Goal: Task Accomplishment & Management: Manage account settings

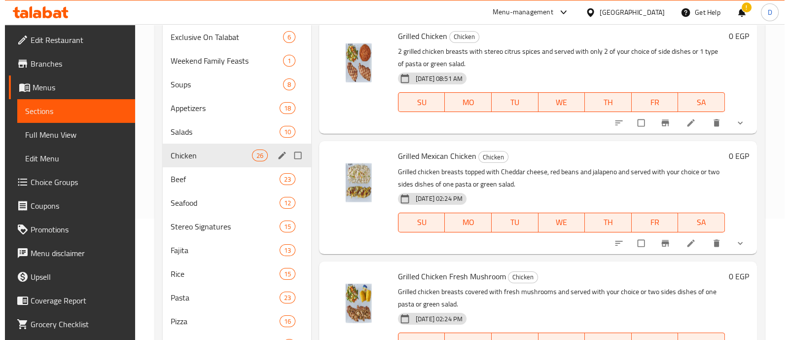
scroll to position [123, 0]
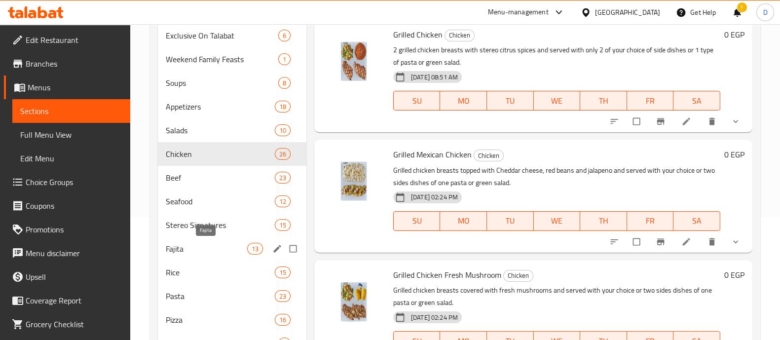
click at [192, 246] on span "Fajita" at bounding box center [206, 249] width 81 height 12
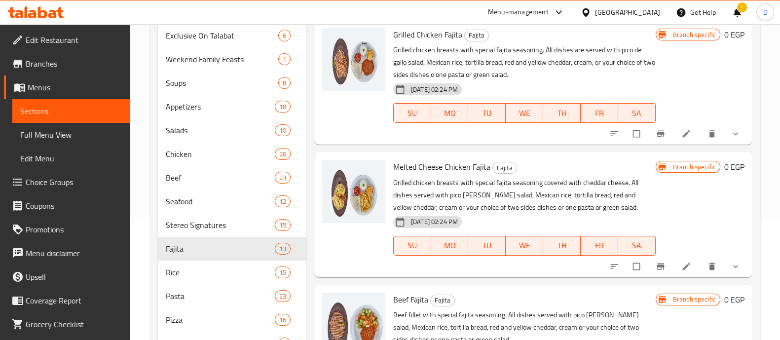
click at [731, 133] on icon "show more" at bounding box center [736, 134] width 10 height 10
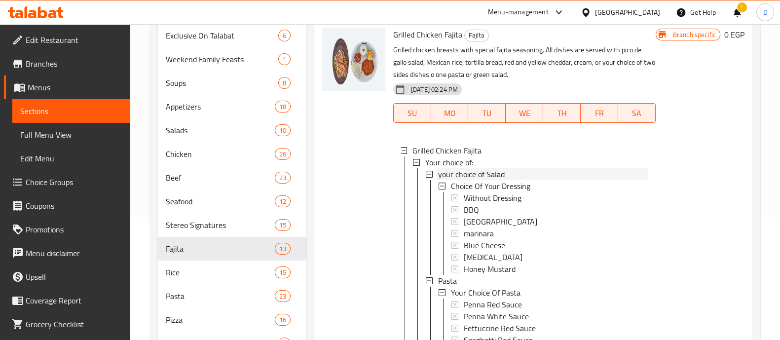
click at [512, 170] on div "your choice of Salad" at bounding box center [543, 174] width 210 height 12
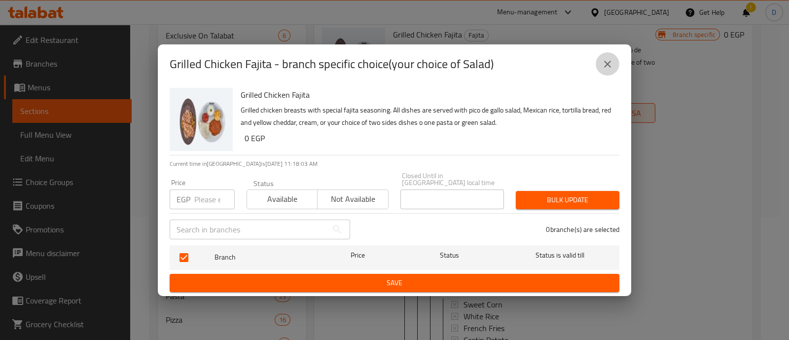
click at [612, 56] on button "close" at bounding box center [608, 64] width 24 height 24
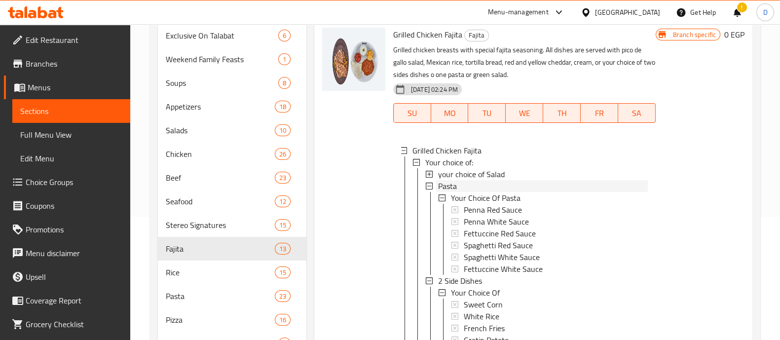
click at [475, 187] on div "Pasta" at bounding box center [543, 186] width 210 height 12
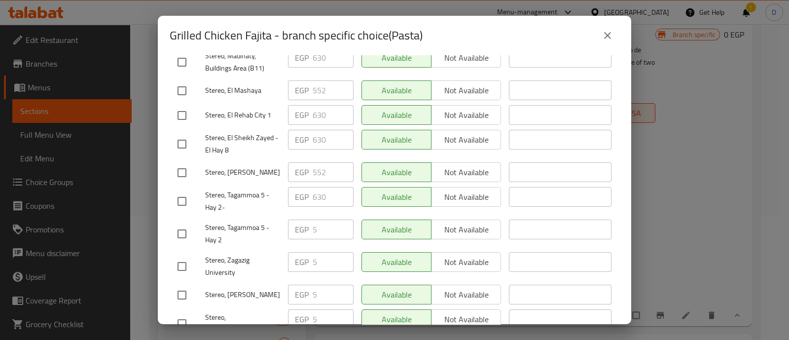
scroll to position [246, 0]
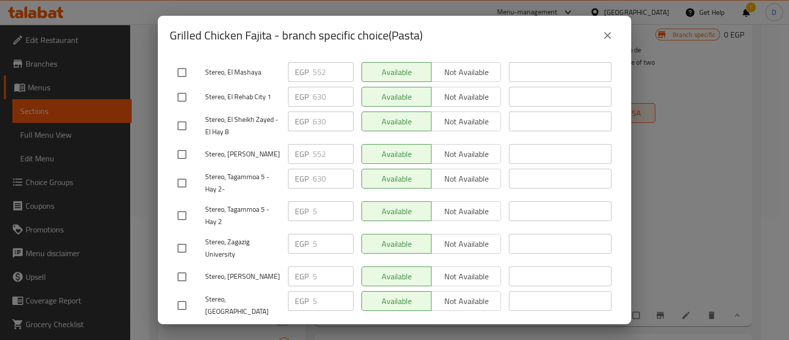
click at [174, 295] on input "checkbox" at bounding box center [182, 305] width 21 height 21
checkbox input "true"
click at [180, 266] on input "checkbox" at bounding box center [182, 276] width 21 height 21
checkbox input "true"
click at [183, 238] on input "checkbox" at bounding box center [182, 248] width 21 height 21
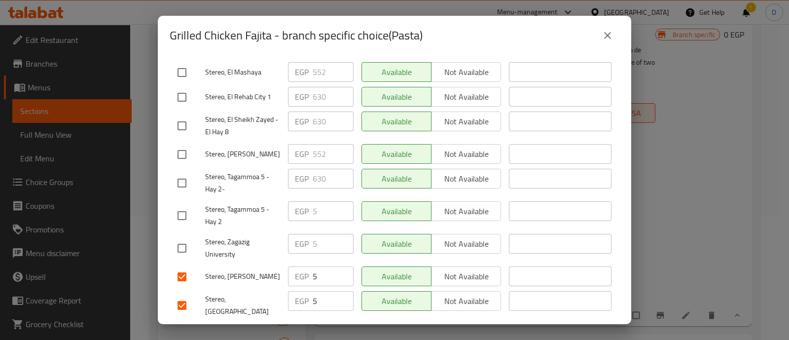
checkbox input "true"
click at [180, 197] on div "Stereo, Tagammoa 5 - Hay 2" at bounding box center [229, 215] width 111 height 37
click at [184, 205] on input "checkbox" at bounding box center [182, 215] width 21 height 21
checkbox input "false"
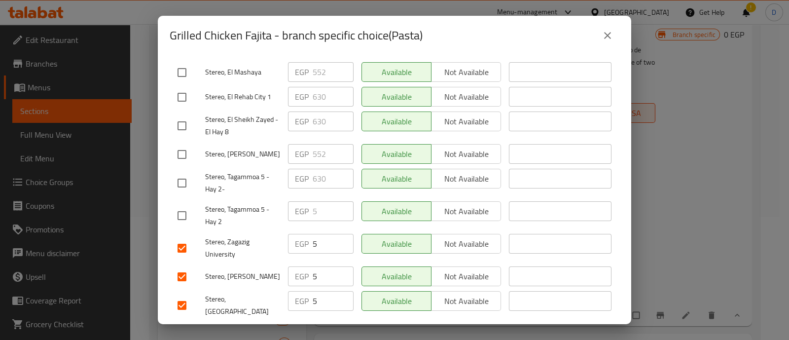
click at [313, 234] on input "5" at bounding box center [333, 244] width 41 height 20
paste input "52"
type input "552"
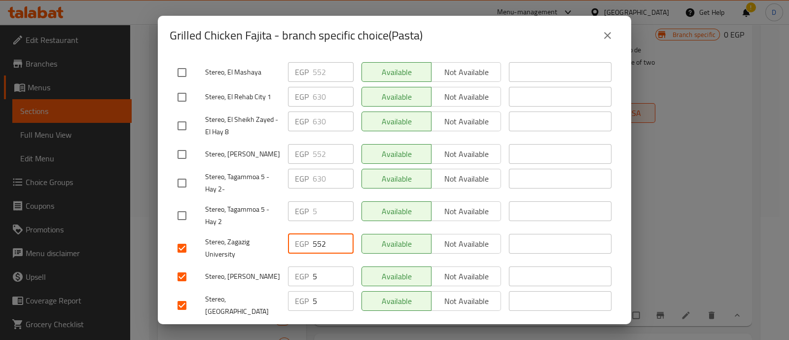
click at [319, 266] on input "5" at bounding box center [333, 276] width 41 height 20
paste input "52"
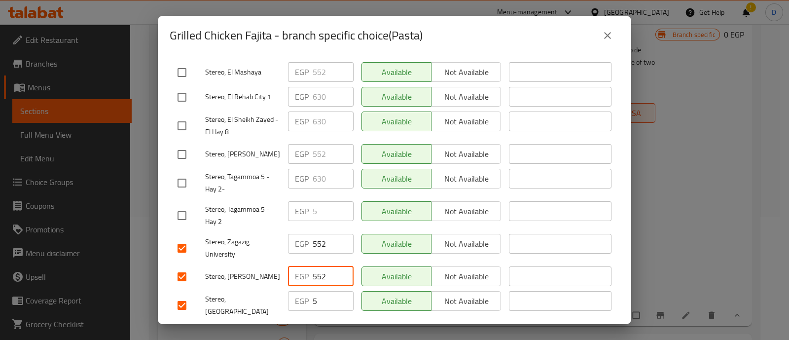
type input "552"
click at [321, 291] on input "5" at bounding box center [333, 301] width 41 height 20
paste input "52"
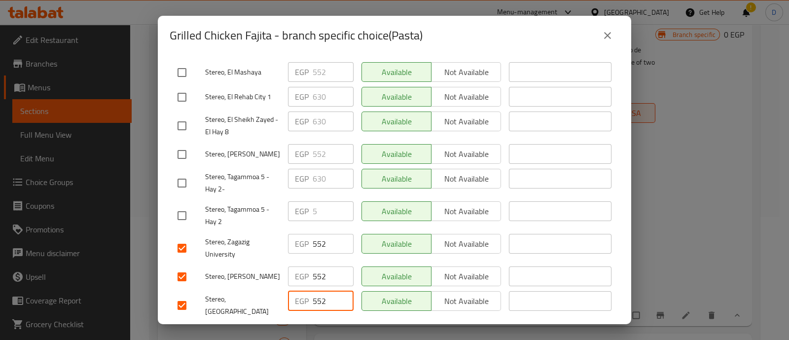
type input "552"
click at [185, 173] on input "checkbox" at bounding box center [182, 183] width 21 height 21
checkbox input "true"
click at [316, 169] on input "630" at bounding box center [333, 179] width 41 height 20
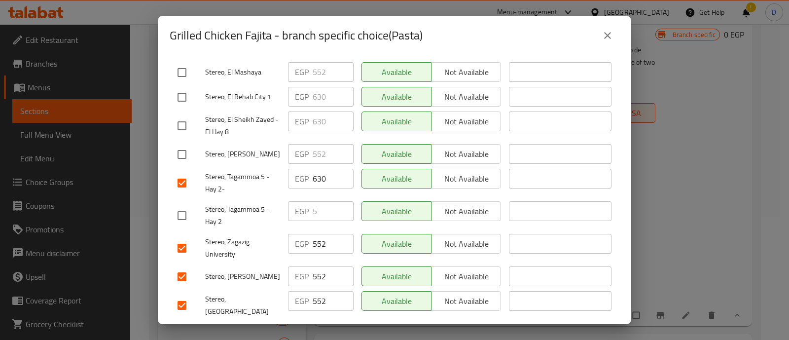
click at [183, 205] on input "checkbox" at bounding box center [182, 215] width 21 height 21
checkbox input "true"
click at [314, 201] on input "5" at bounding box center [333, 211] width 41 height 20
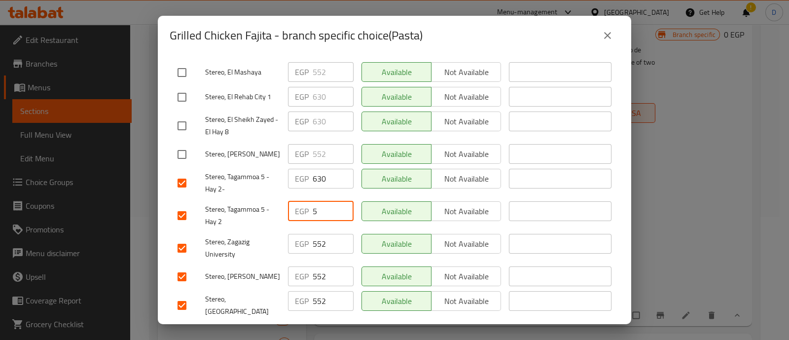
paste input "630"
type input "630"
click at [343, 329] on span "Save" at bounding box center [395, 335] width 434 height 12
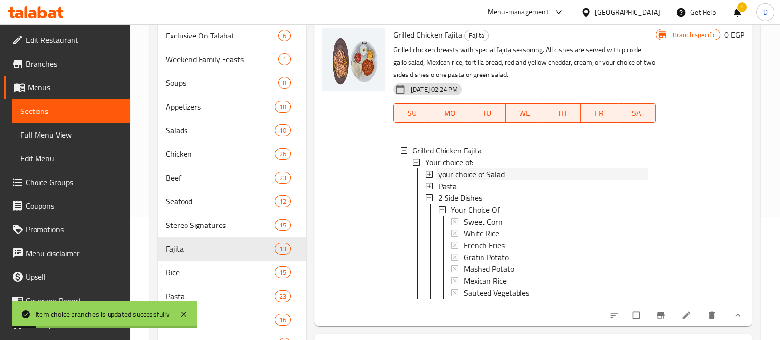
click at [485, 174] on span "your choice of Salad" at bounding box center [471, 174] width 67 height 12
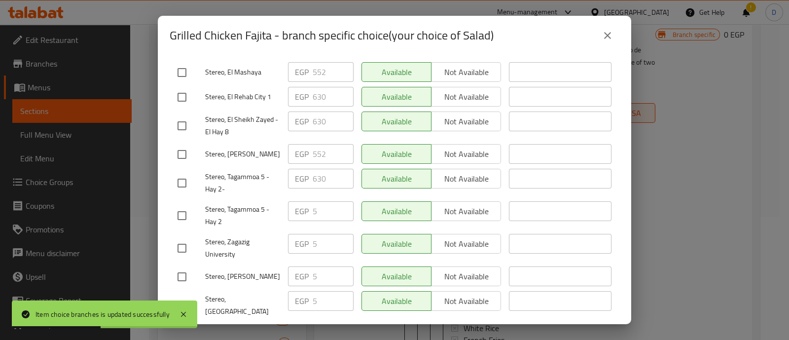
click at [180, 238] on input "checkbox" at bounding box center [182, 248] width 21 height 21
checkbox input "true"
click at [178, 266] on input "checkbox" at bounding box center [182, 276] width 21 height 21
checkbox input "true"
click at [178, 295] on input "checkbox" at bounding box center [182, 305] width 21 height 21
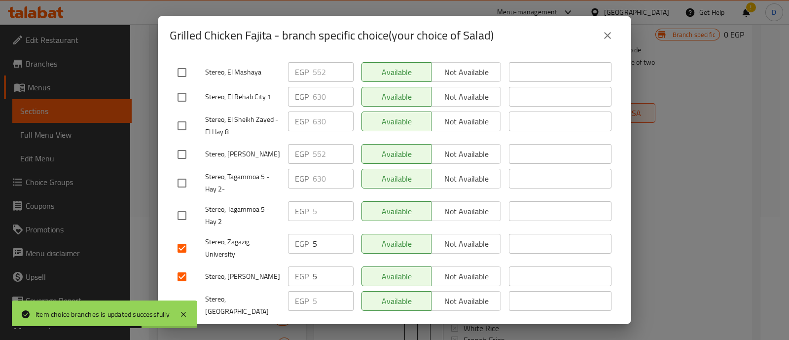
checkbox input "true"
click at [175, 173] on input "checkbox" at bounding box center [182, 183] width 21 height 21
checkbox input "true"
click at [306, 173] on p "EGP" at bounding box center [302, 179] width 14 height 12
click at [318, 169] on input "630" at bounding box center [333, 179] width 41 height 20
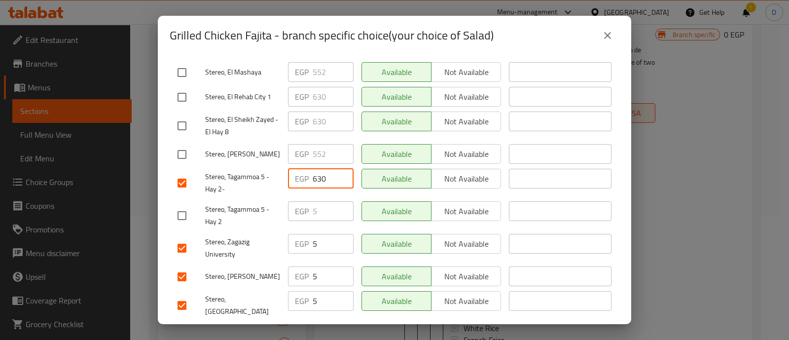
click at [318, 169] on input "630" at bounding box center [333, 179] width 41 height 20
click at [179, 205] on input "checkbox" at bounding box center [182, 215] width 21 height 21
checkbox input "true"
click at [319, 201] on input "5" at bounding box center [333, 211] width 41 height 20
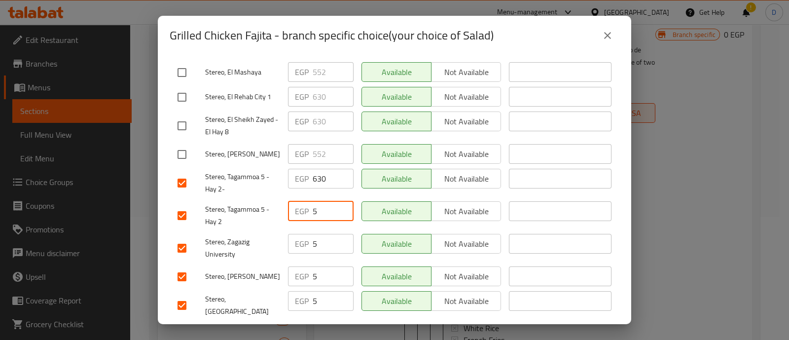
click at [319, 201] on input "5" at bounding box center [333, 211] width 41 height 20
paste input "630"
type input "630"
click at [177, 205] on input "checkbox" at bounding box center [182, 215] width 21 height 21
checkbox input "false"
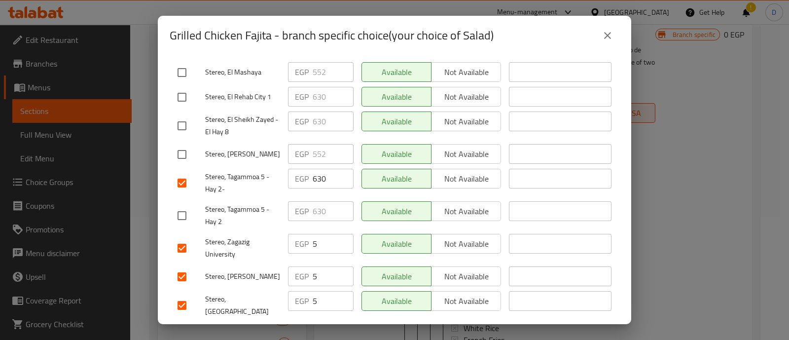
click at [187, 173] on input "checkbox" at bounding box center [182, 183] width 21 height 21
checkbox input "false"
click at [185, 144] on input "checkbox" at bounding box center [182, 154] width 21 height 21
checkbox input "true"
click at [328, 144] on input "552" at bounding box center [333, 154] width 41 height 20
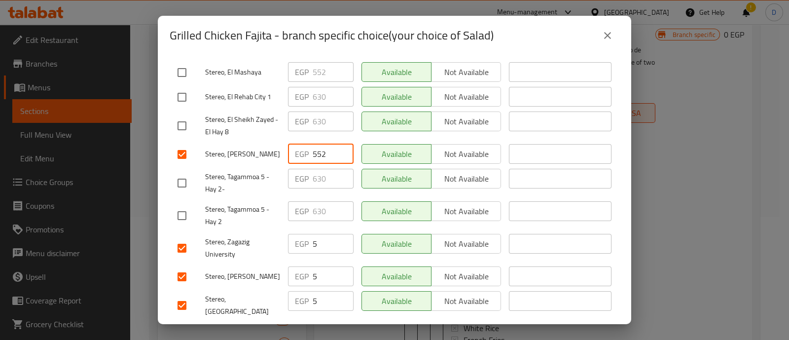
click at [328, 144] on input "552" at bounding box center [333, 154] width 41 height 20
click at [318, 236] on input "5" at bounding box center [333, 244] width 41 height 20
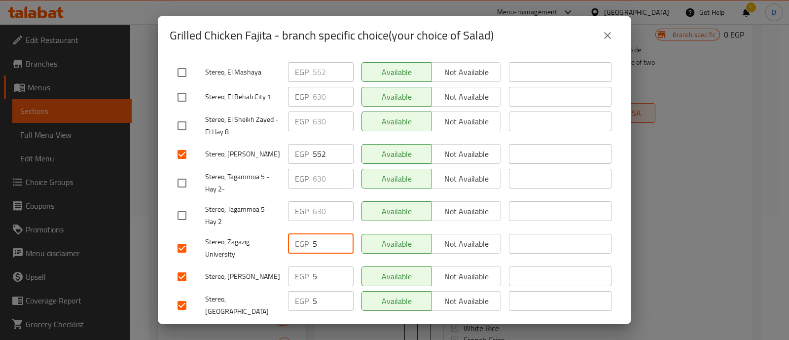
paste input "52"
type input "552"
click at [321, 266] on input "5" at bounding box center [333, 276] width 41 height 20
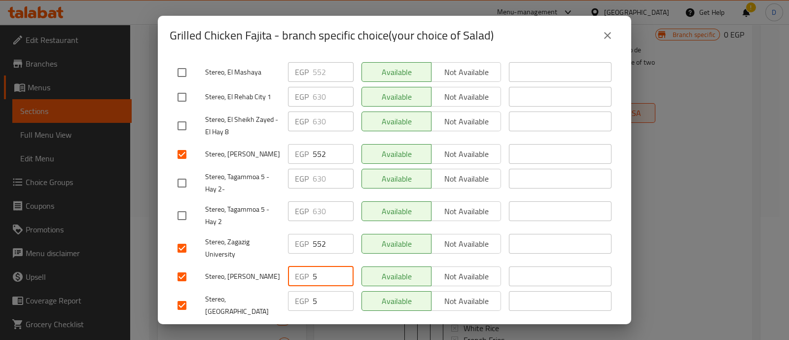
paste input "52"
type input "552"
click at [323, 291] on input "5" at bounding box center [333, 301] width 41 height 20
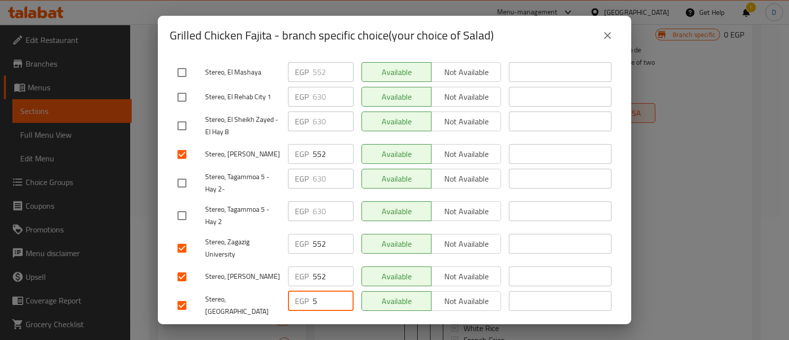
paste input "52"
type input "552"
click at [254, 171] on span "Stereo, Tagammoa 5 - Hay 2-" at bounding box center [242, 183] width 75 height 25
click at [260, 329] on span "Save" at bounding box center [395, 335] width 434 height 12
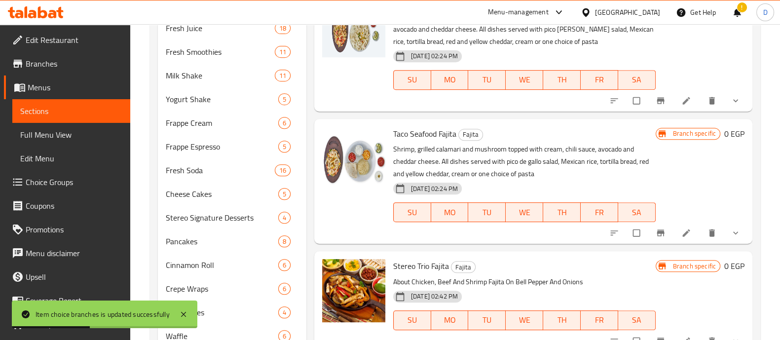
scroll to position [572, 0]
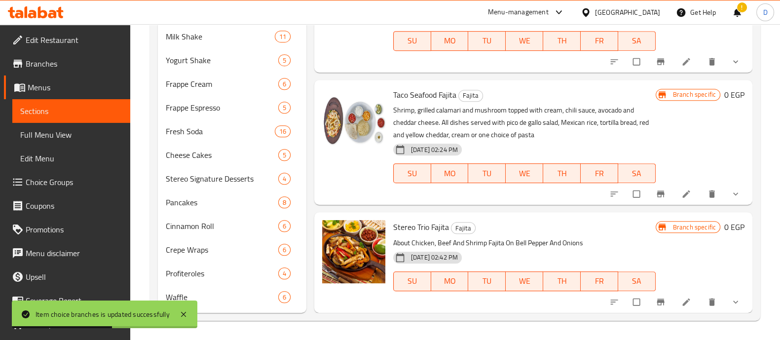
click at [733, 301] on icon "show more" at bounding box center [735, 301] width 5 height 3
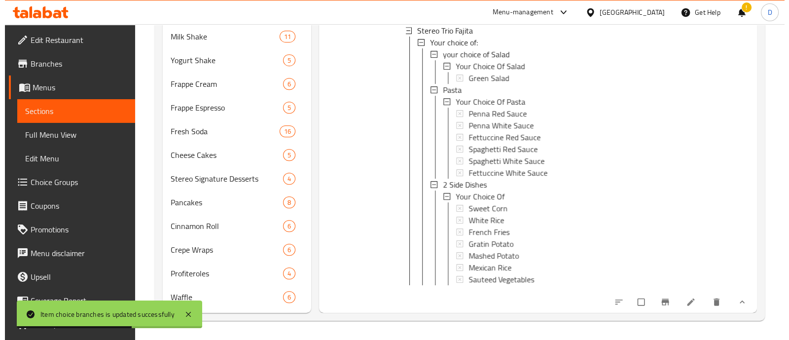
scroll to position [1, 0]
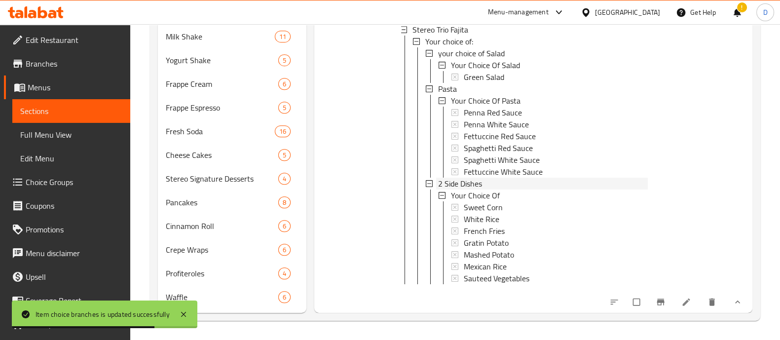
click at [483, 178] on div "2 Side Dishes" at bounding box center [543, 184] width 210 height 12
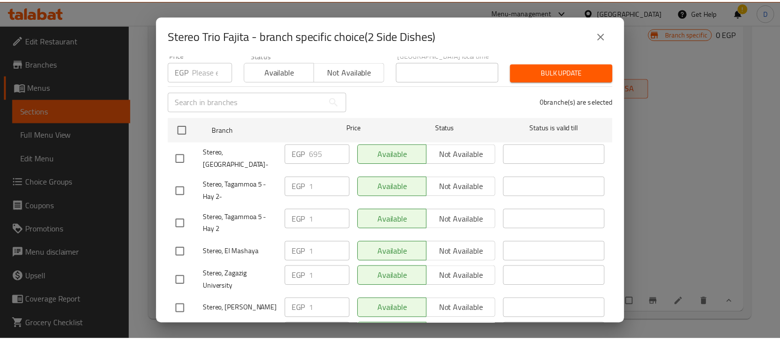
scroll to position [61, 0]
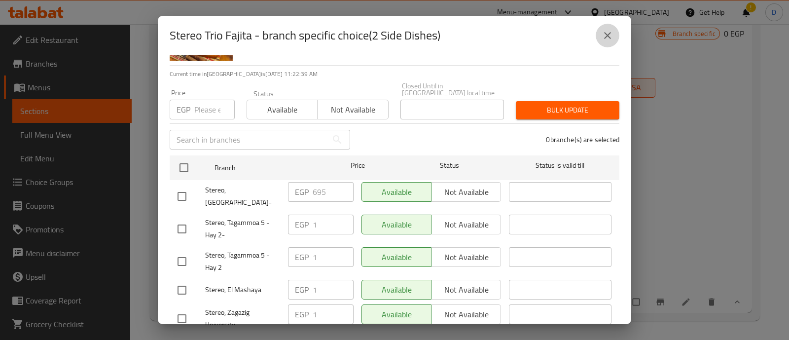
click at [603, 28] on button "close" at bounding box center [608, 36] width 24 height 24
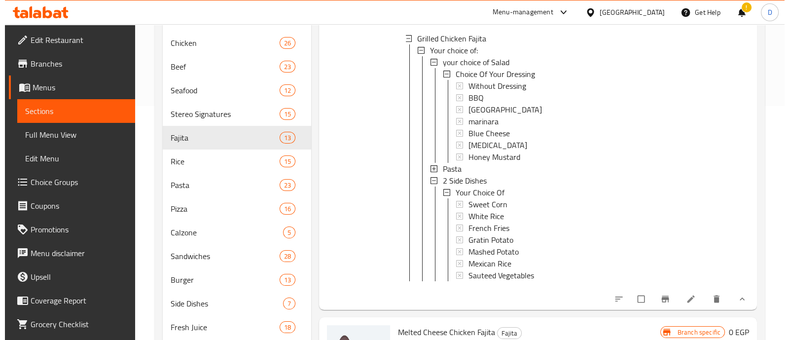
scroll to position [140, 0]
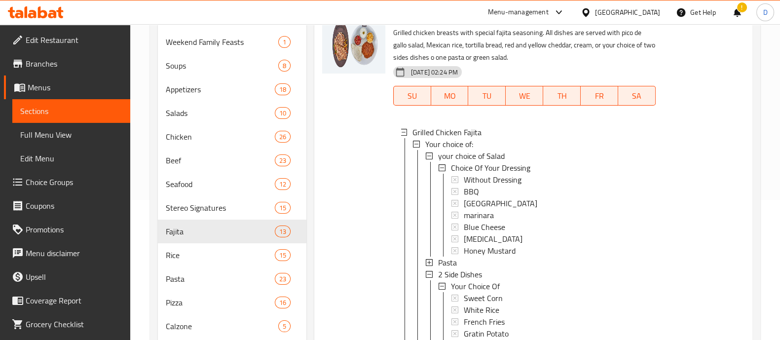
click at [485, 155] on span "your choice of Salad" at bounding box center [471, 156] width 67 height 12
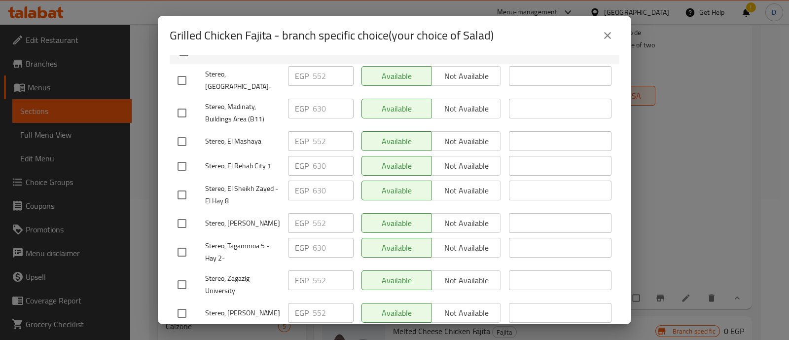
scroll to position [246, 0]
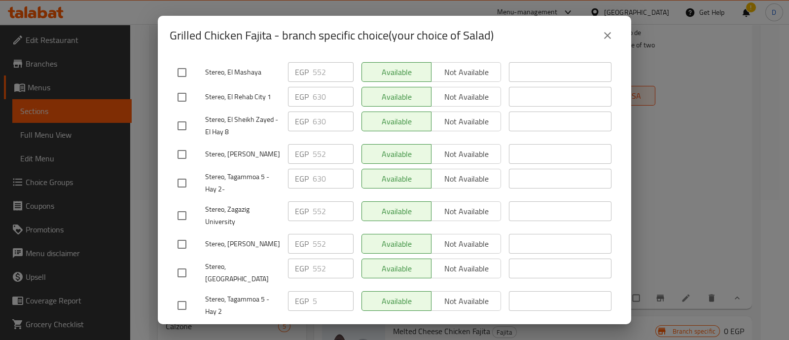
click at [181, 173] on input "checkbox" at bounding box center [182, 183] width 21 height 21
checkbox input "true"
click at [329, 169] on input "630" at bounding box center [333, 179] width 41 height 20
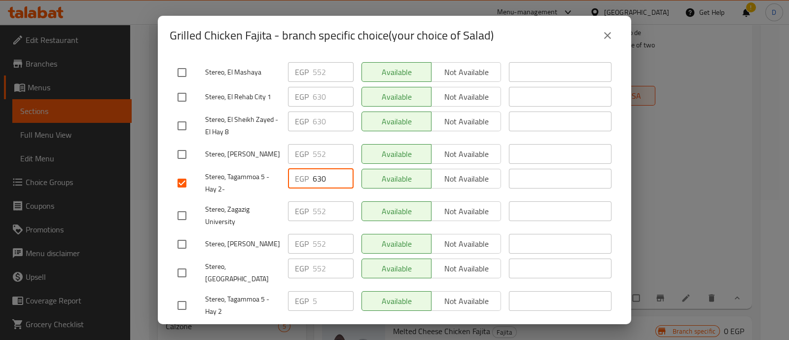
click at [200, 295] on div at bounding box center [192, 305] width 28 height 21
click at [185, 295] on input "checkbox" at bounding box center [182, 305] width 21 height 21
checkbox input "true"
click at [327, 291] on input "5" at bounding box center [333, 301] width 41 height 20
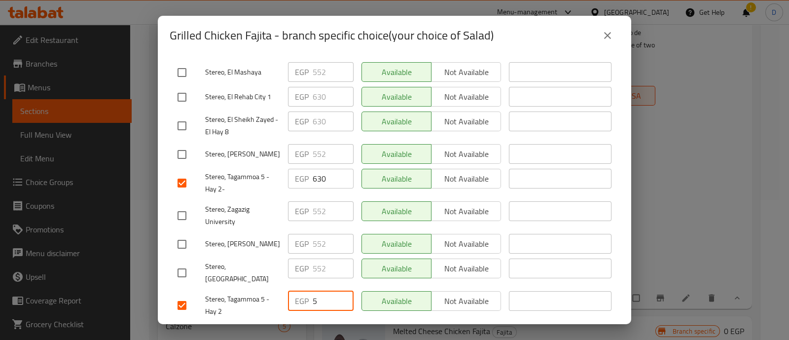
click at [327, 291] on input "5" at bounding box center [333, 301] width 41 height 20
paste input "630"
type input "630"
click at [325, 329] on span "Save" at bounding box center [395, 335] width 434 height 12
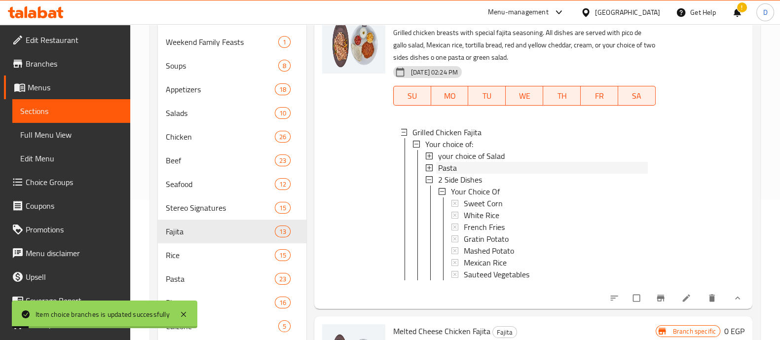
click at [492, 168] on div "Pasta" at bounding box center [543, 168] width 210 height 12
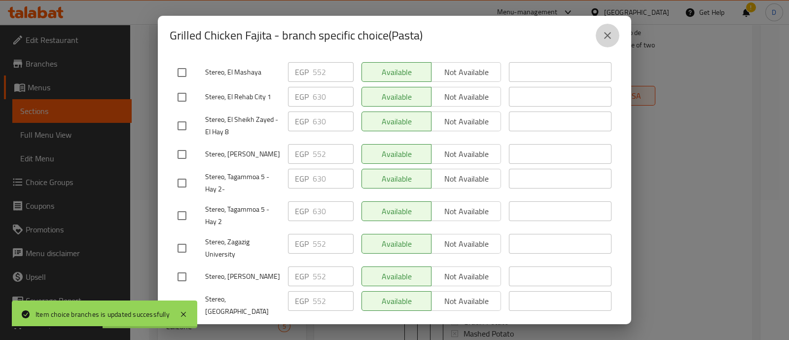
click at [601, 34] on button "close" at bounding box center [608, 36] width 24 height 24
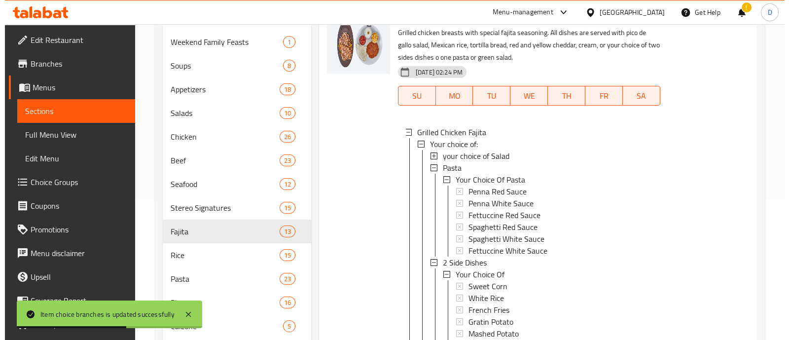
scroll to position [61, 0]
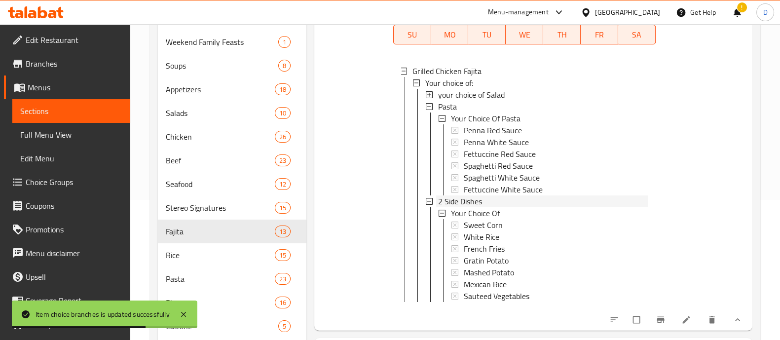
click at [479, 200] on span "2 Side Dishes" at bounding box center [460, 201] width 44 height 12
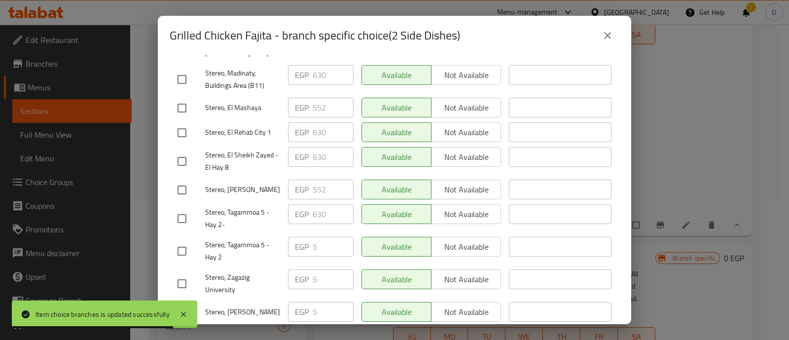
scroll to position [246, 0]
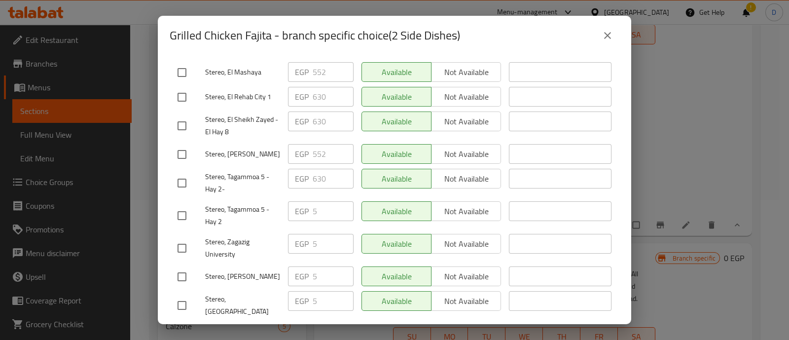
click at [182, 173] on input "checkbox" at bounding box center [182, 183] width 21 height 21
checkbox input "true"
click at [180, 205] on input "checkbox" at bounding box center [182, 215] width 21 height 21
checkbox input "true"
click at [322, 169] on input "630" at bounding box center [333, 179] width 41 height 20
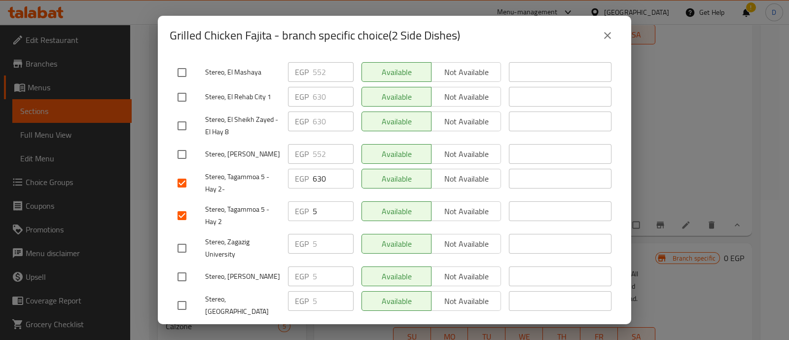
click at [322, 169] on input "630" at bounding box center [333, 179] width 41 height 20
click at [328, 201] on input "5" at bounding box center [333, 211] width 41 height 20
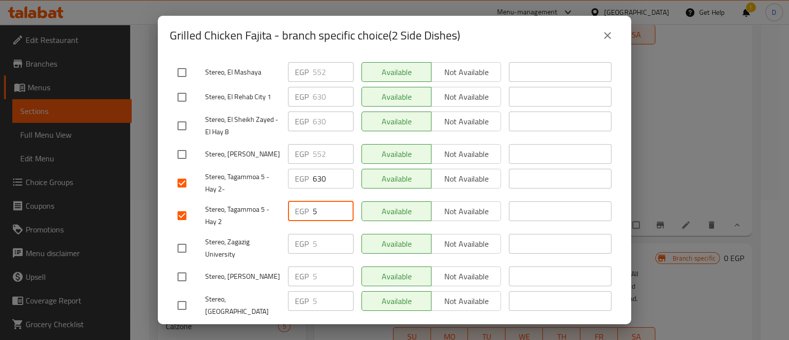
paste input "630"
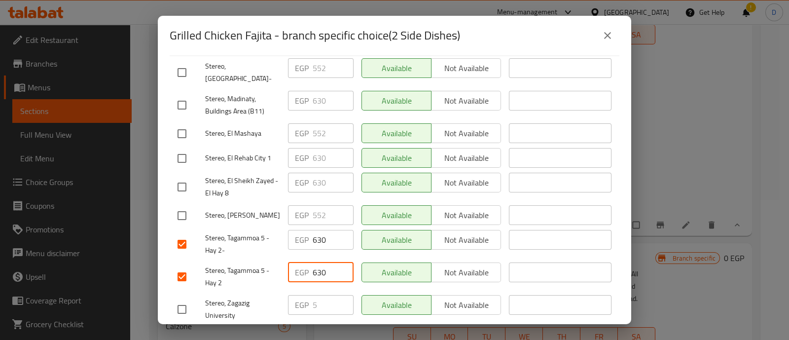
scroll to position [123, 0]
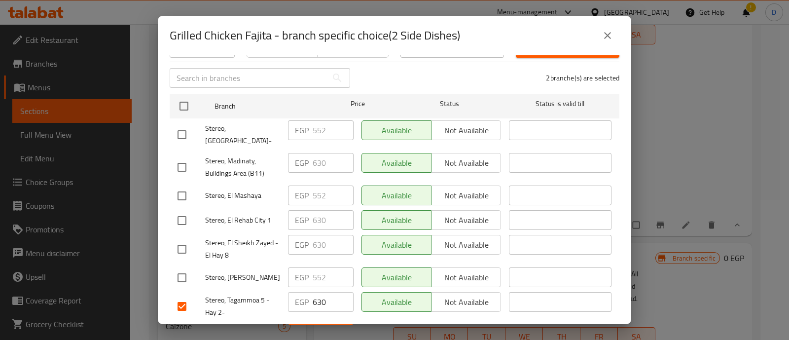
type input "630"
click at [186, 128] on input "checkbox" at bounding box center [182, 134] width 21 height 21
checkbox input "true"
click at [321, 124] on input "552" at bounding box center [333, 130] width 41 height 20
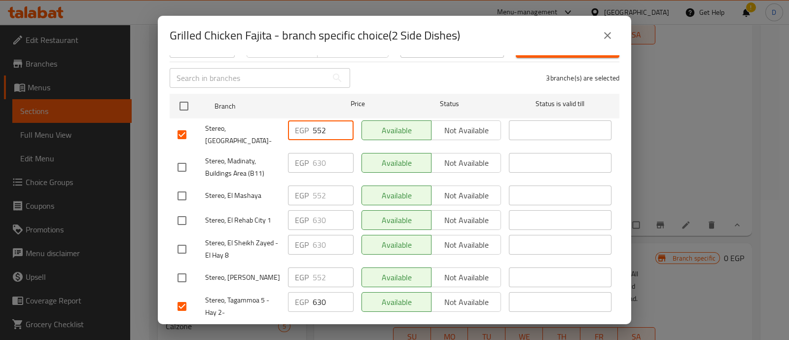
click at [321, 124] on input "552" at bounding box center [333, 130] width 41 height 20
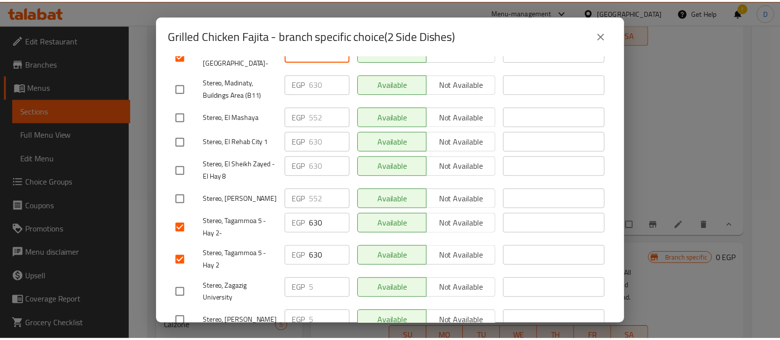
scroll to position [246, 0]
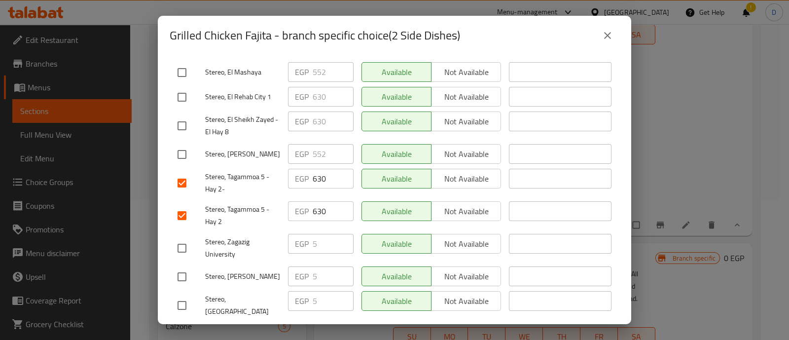
click at [187, 295] on input "checkbox" at bounding box center [182, 305] width 21 height 21
checkbox input "true"
click at [191, 266] on input "checkbox" at bounding box center [182, 276] width 21 height 21
checkbox input "true"
click at [184, 238] on input "checkbox" at bounding box center [182, 248] width 21 height 21
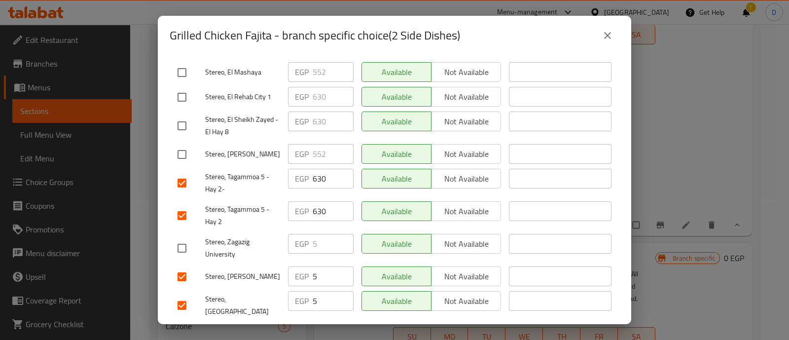
checkbox input "true"
click at [315, 234] on input "5" at bounding box center [333, 244] width 41 height 20
paste input "52"
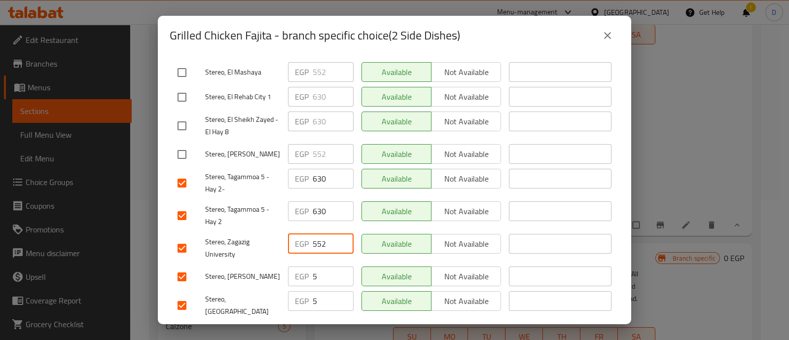
type input "552"
click at [322, 266] on input "5" at bounding box center [333, 276] width 41 height 20
paste input "52"
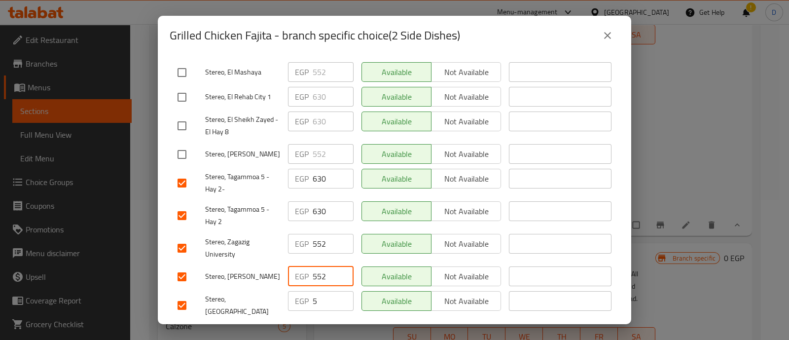
type input "552"
click at [321, 291] on input "5" at bounding box center [333, 301] width 41 height 20
paste input "52"
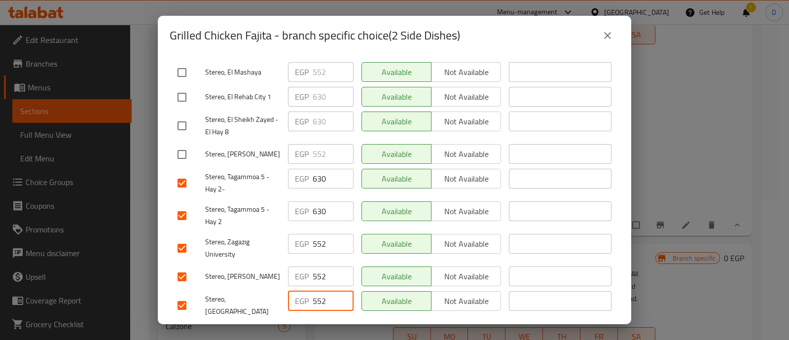
type input "552"
click at [322, 329] on span "Save" at bounding box center [395, 335] width 434 height 12
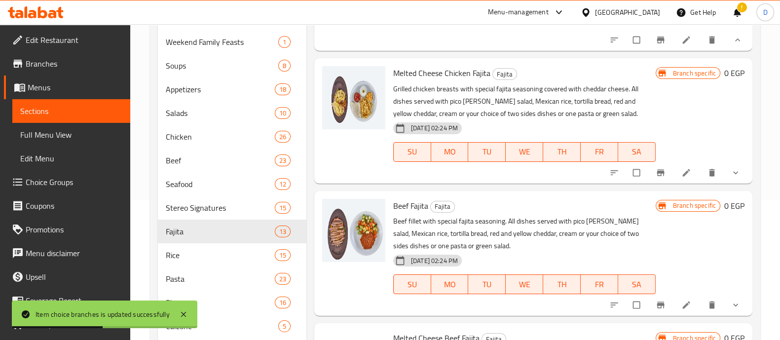
click at [731, 178] on icon "show more" at bounding box center [736, 173] width 10 height 10
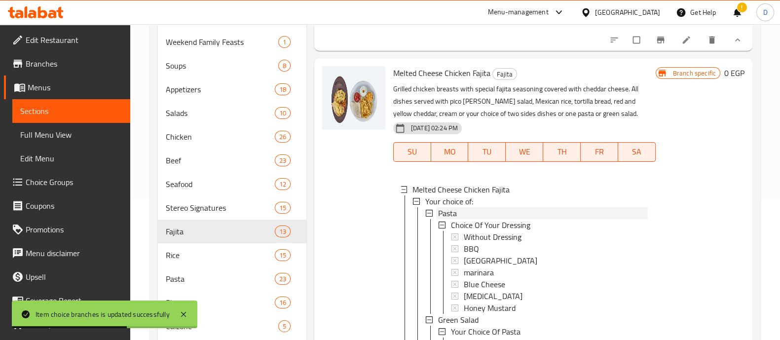
click at [496, 219] on div "Pasta" at bounding box center [543, 213] width 210 height 12
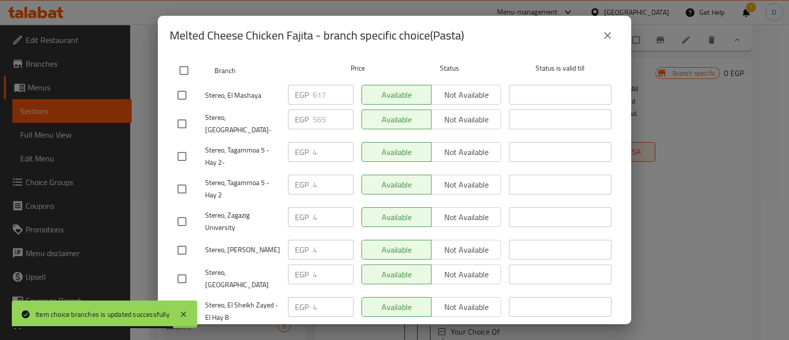
scroll to position [61, 0]
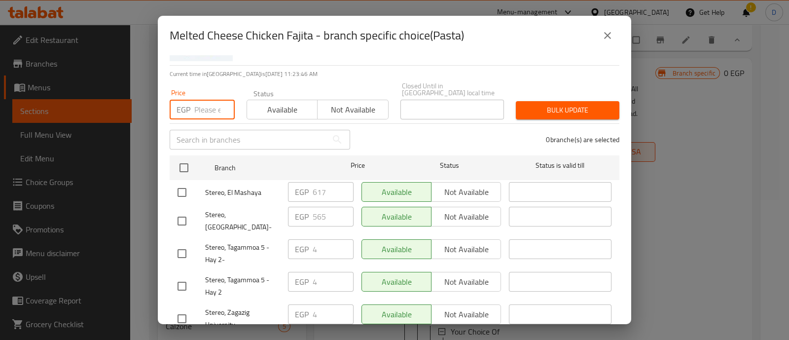
click at [208, 105] on input "number" at bounding box center [214, 110] width 40 height 20
paste input "565"
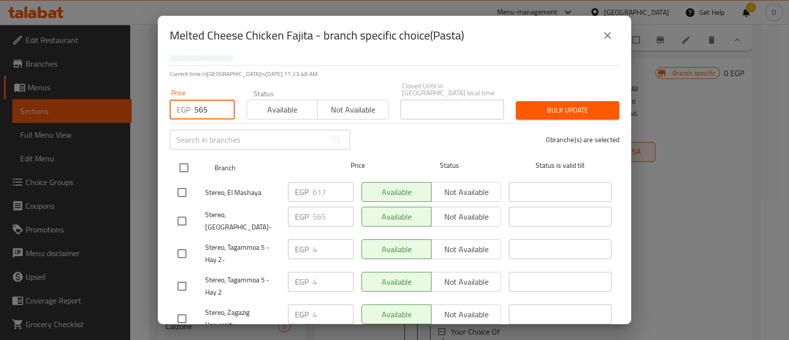
type input "565"
click at [185, 166] on input "checkbox" at bounding box center [184, 167] width 21 height 21
checkbox input "true"
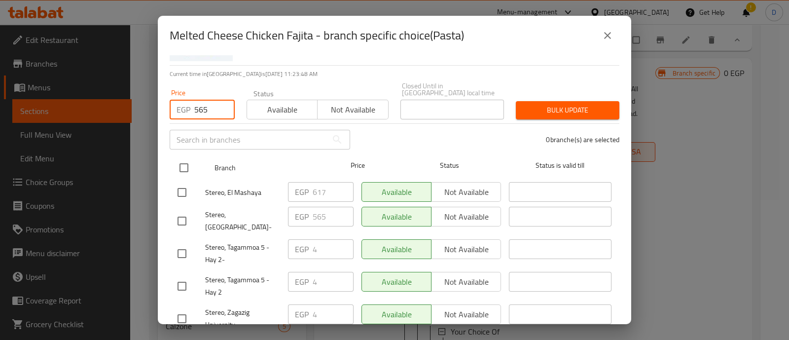
checkbox input "true"
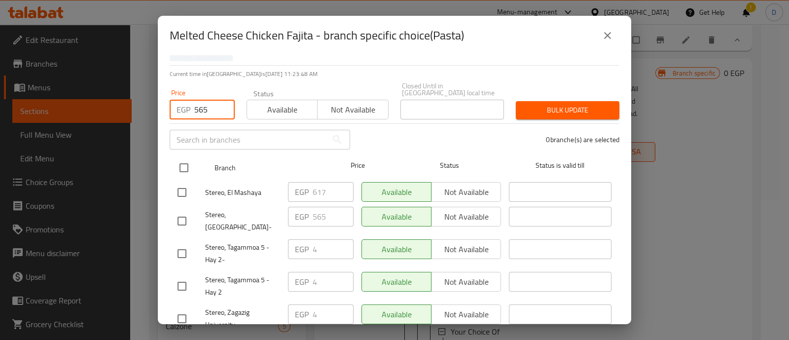
checkbox input "true"
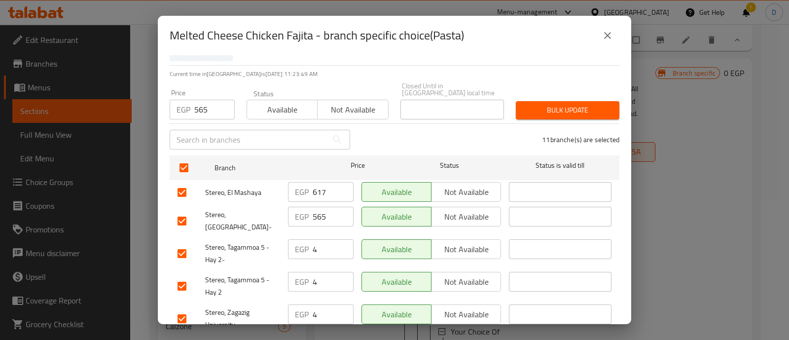
click at [558, 107] on span "Bulk update" at bounding box center [568, 110] width 88 height 12
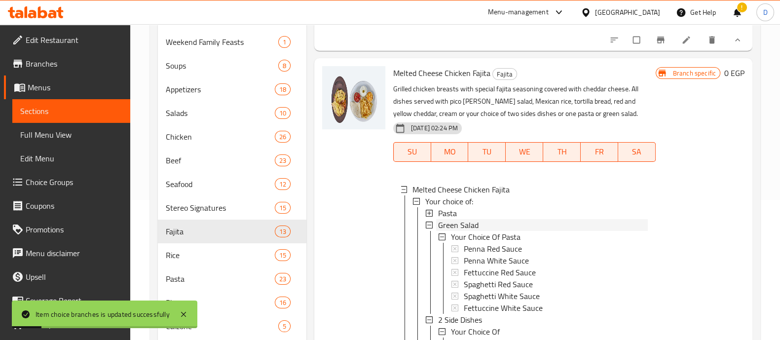
click at [467, 231] on span "Green Salad" at bounding box center [458, 225] width 40 height 12
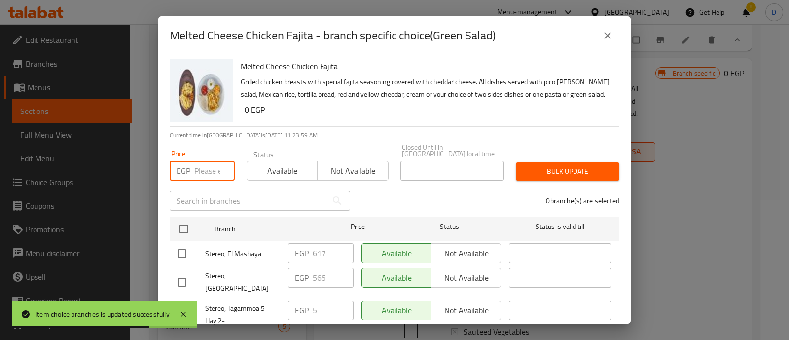
click at [212, 161] on input "number" at bounding box center [214, 171] width 40 height 20
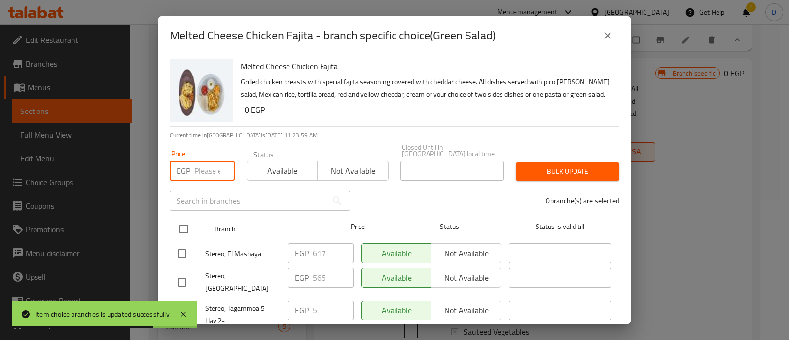
paste input "565"
type input "565"
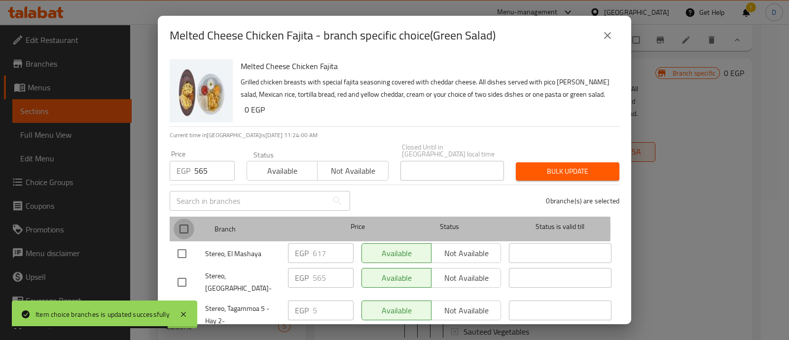
click at [183, 222] on input "checkbox" at bounding box center [184, 229] width 21 height 21
checkbox input "true"
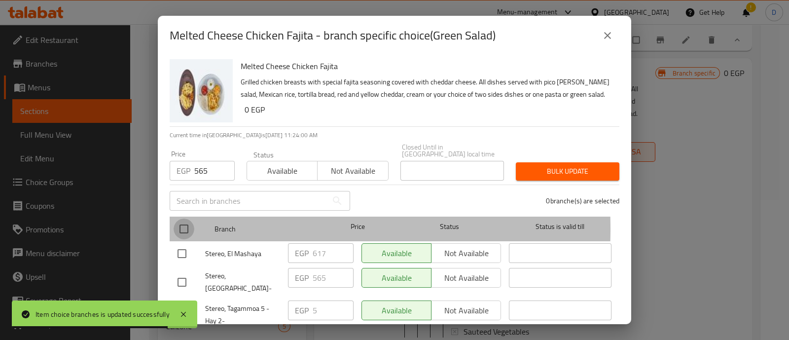
checkbox input "true"
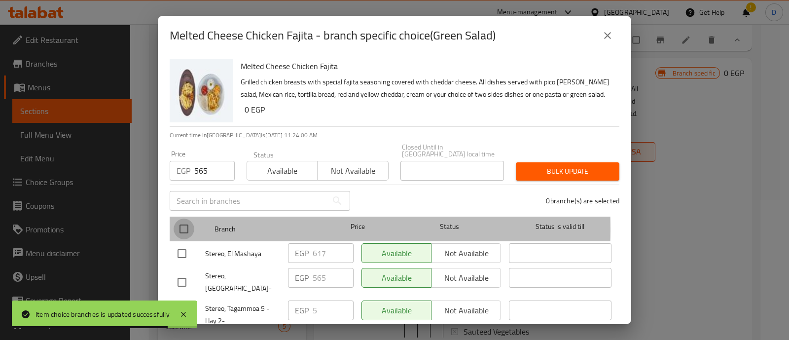
checkbox input "true"
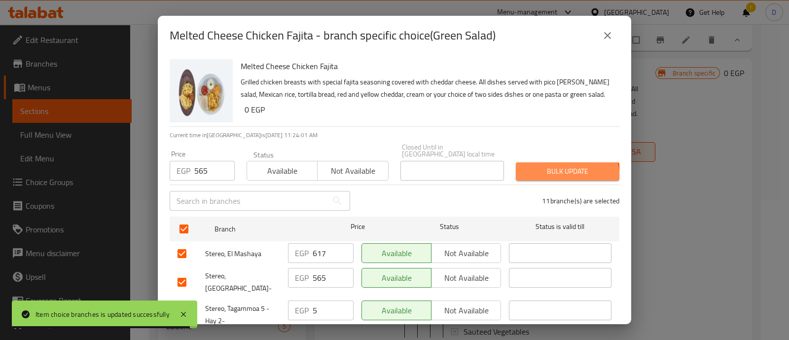
click at [558, 171] on button "Bulk update" at bounding box center [568, 171] width 104 height 18
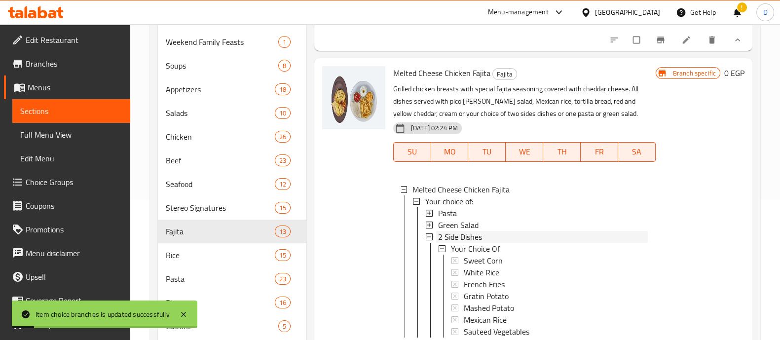
click at [478, 243] on span "2 Side Dishes" at bounding box center [460, 237] width 44 height 12
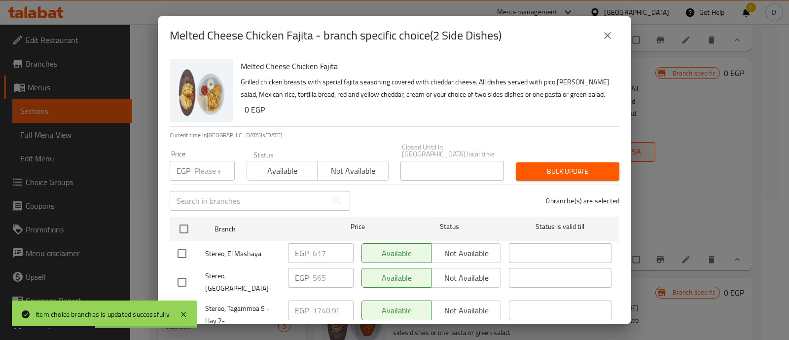
click at [210, 167] on input "number" at bounding box center [214, 171] width 40 height 20
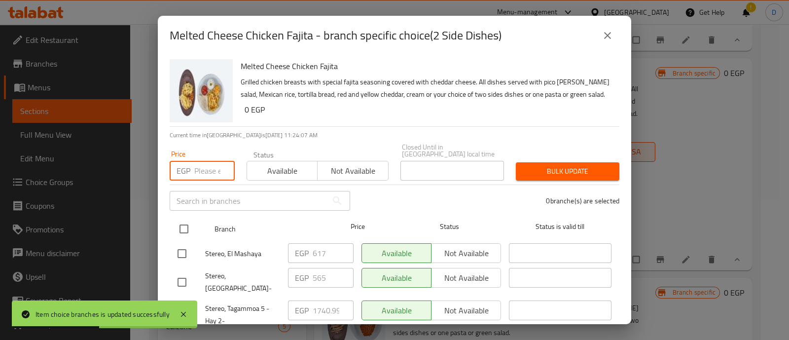
paste input "565"
type input "565"
click at [182, 228] on input "checkbox" at bounding box center [184, 229] width 21 height 21
checkbox input "true"
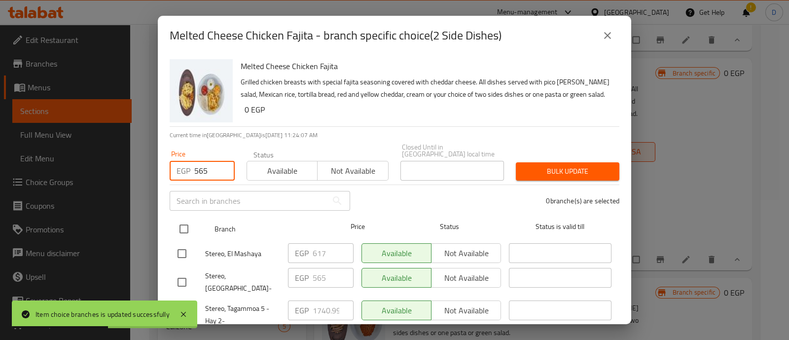
checkbox input "true"
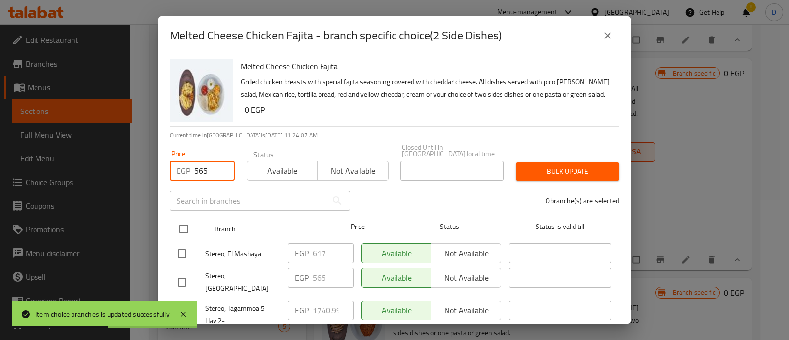
checkbox input "true"
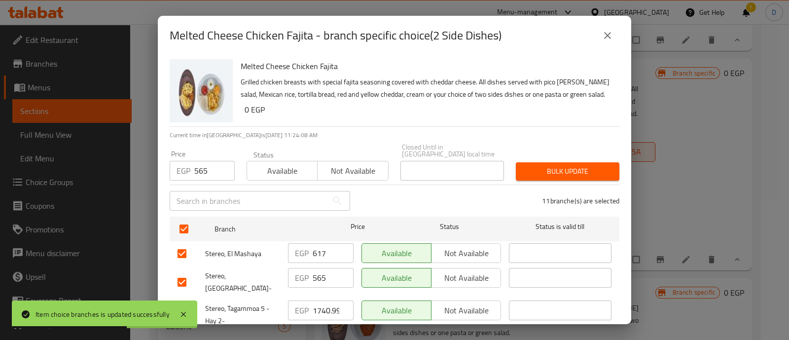
click at [564, 165] on span "Bulk update" at bounding box center [568, 171] width 88 height 12
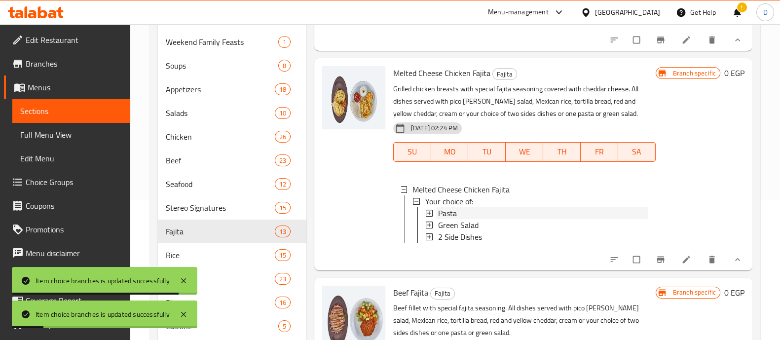
click at [464, 219] on div "Pasta" at bounding box center [543, 213] width 210 height 12
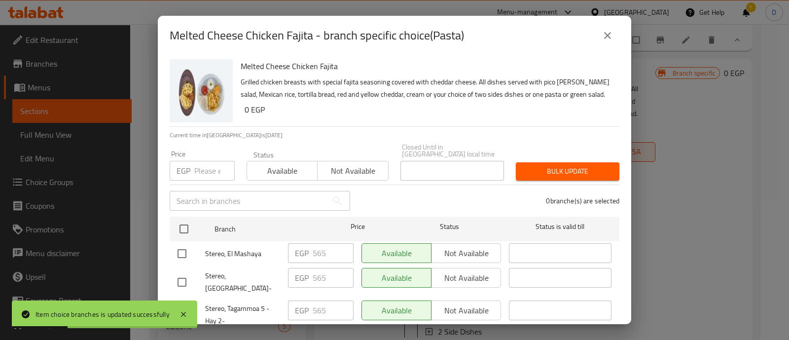
click at [197, 173] on input "number" at bounding box center [214, 171] width 40 height 20
paste input "643"
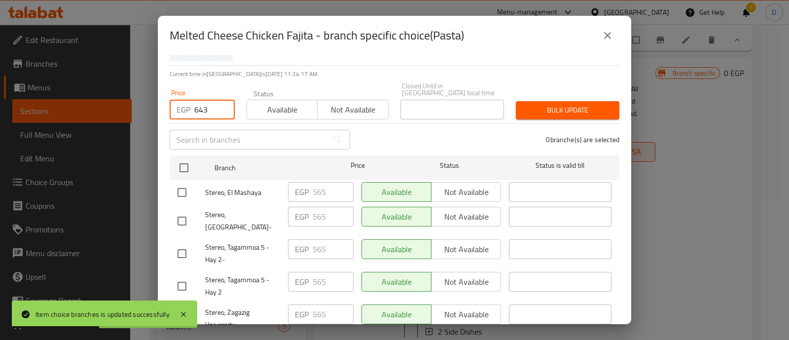
type input "643"
click at [181, 243] on input "checkbox" at bounding box center [182, 253] width 21 height 21
checkbox input "true"
click at [179, 276] on input "checkbox" at bounding box center [182, 286] width 21 height 21
checkbox input "true"
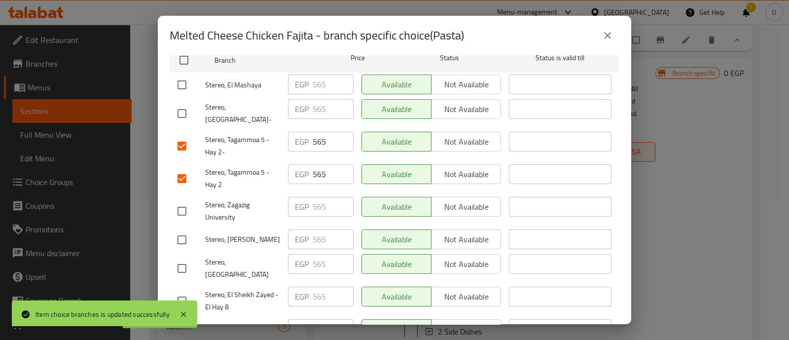
scroll to position [185, 0]
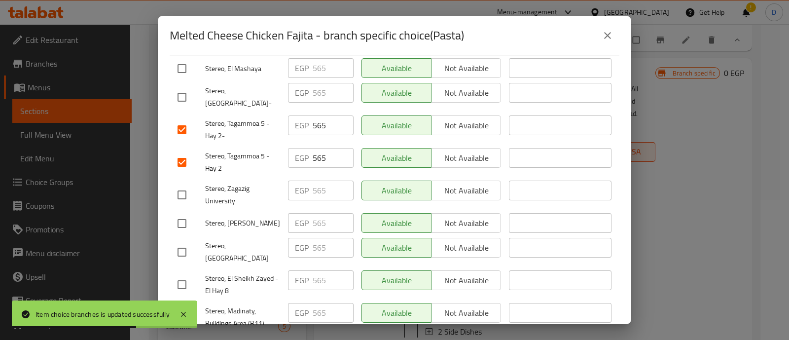
click at [183, 274] on input "checkbox" at bounding box center [182, 284] width 21 height 21
checkbox input "true"
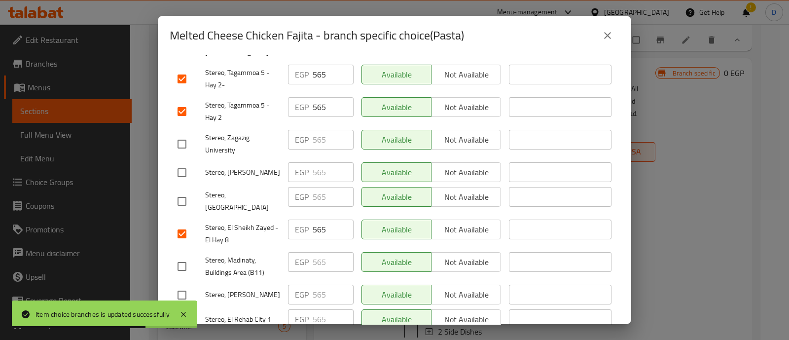
scroll to position [246, 0]
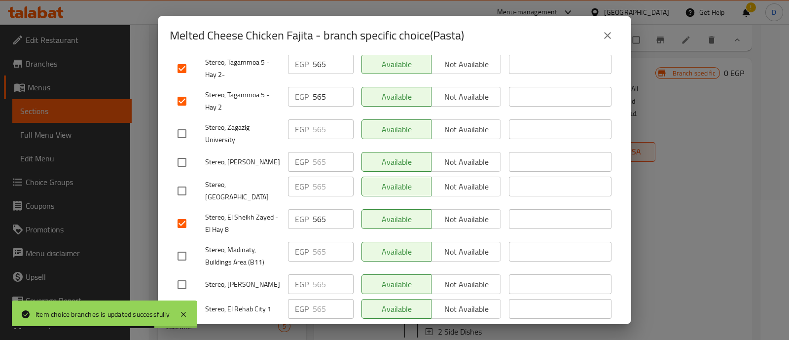
click at [187, 246] on input "checkbox" at bounding box center [182, 256] width 21 height 21
checkbox input "true"
click at [186, 299] on input "checkbox" at bounding box center [182, 309] width 21 height 21
checkbox input "true"
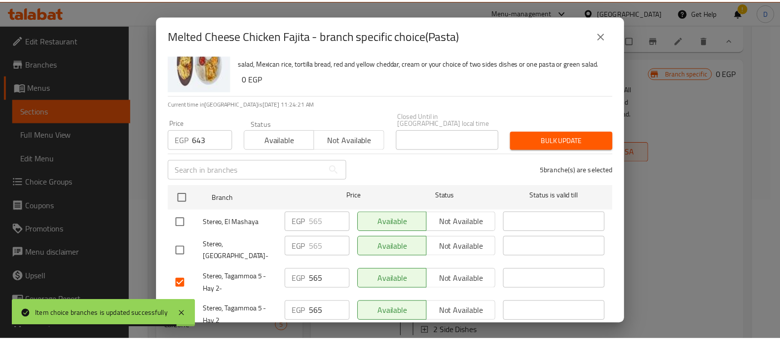
scroll to position [0, 0]
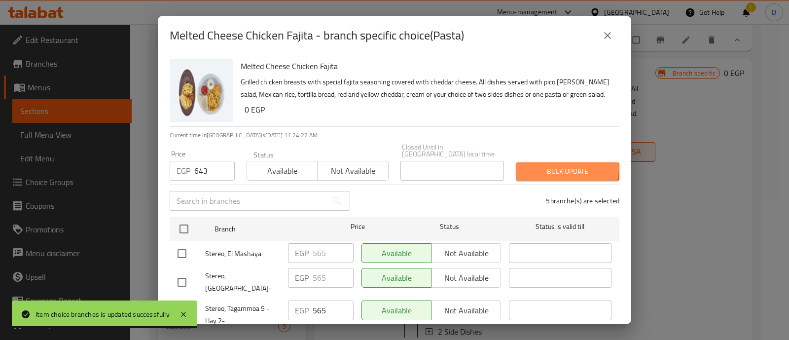
click at [558, 165] on span "Bulk update" at bounding box center [568, 171] width 88 height 12
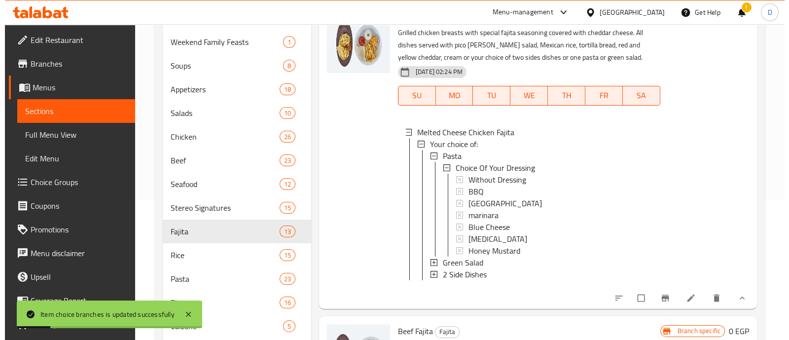
scroll to position [308, 0]
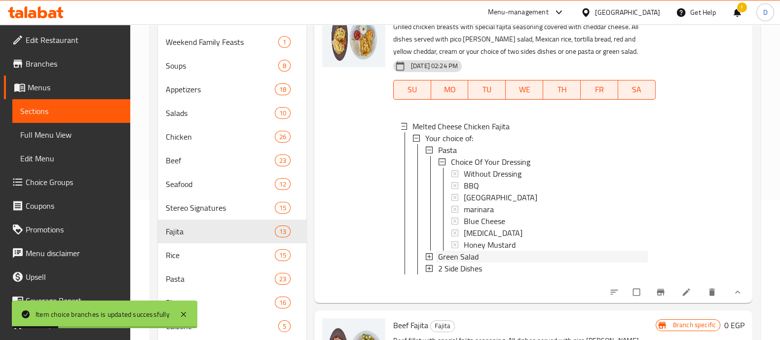
click at [463, 259] on span "Green Salad" at bounding box center [458, 257] width 40 height 12
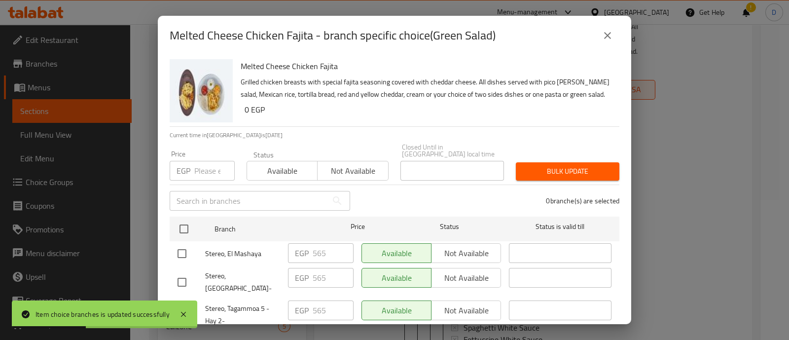
click at [191, 164] on div "EGP Price" at bounding box center [202, 171] width 65 height 20
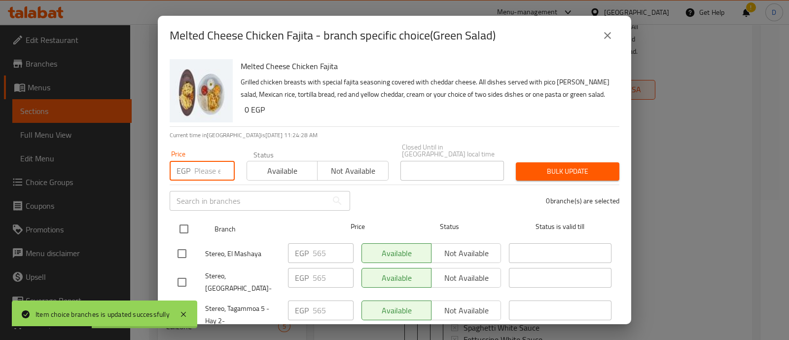
paste input "643"
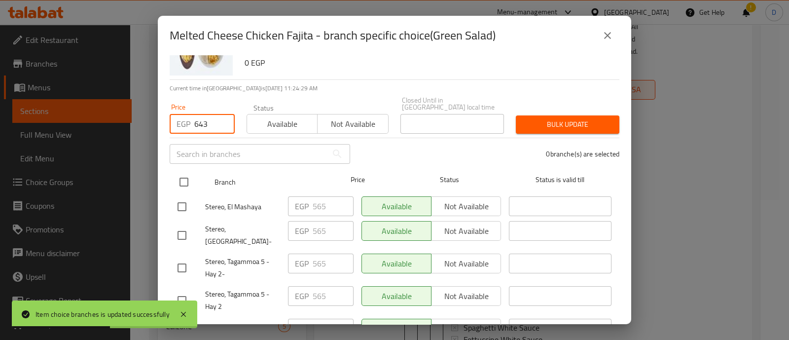
scroll to position [61, 0]
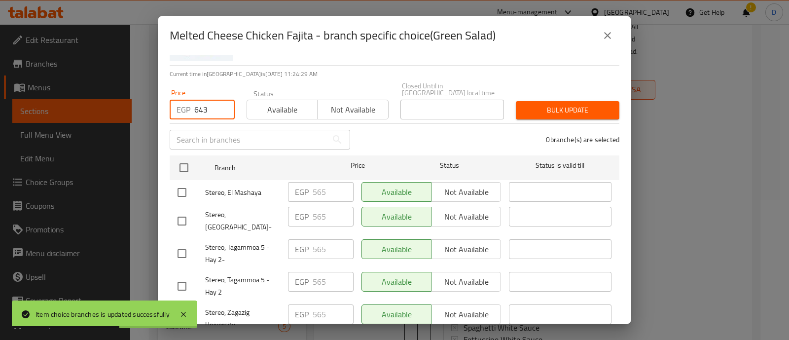
type input "643"
drag, startPoint x: 177, startPoint y: 230, endPoint x: 178, endPoint y: 265, distance: 34.6
click at [177, 243] on input "checkbox" at bounding box center [182, 253] width 21 height 21
checkbox input "true"
click at [178, 276] on input "checkbox" at bounding box center [182, 286] width 21 height 21
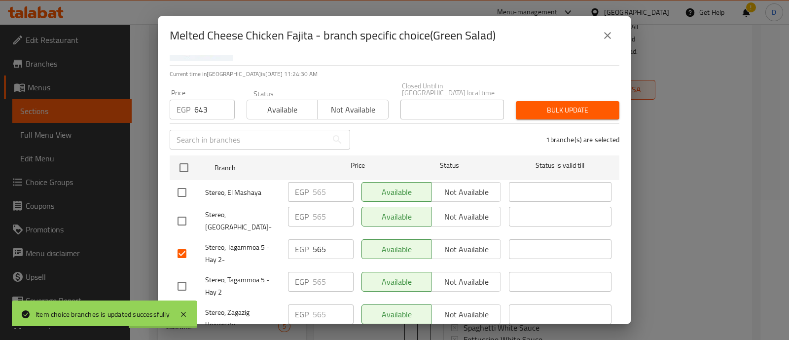
checkbox input "true"
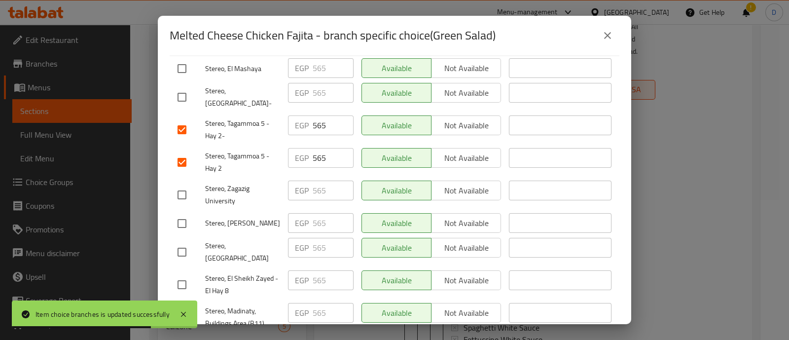
click at [183, 274] on input "checkbox" at bounding box center [182, 284] width 21 height 21
checkbox input "true"
click at [178, 307] on input "checkbox" at bounding box center [182, 317] width 21 height 21
checkbox input "true"
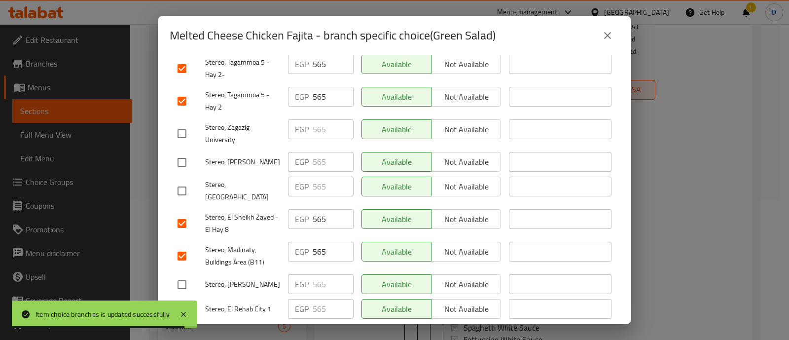
click at [174, 299] on input "checkbox" at bounding box center [182, 309] width 21 height 21
checkbox input "true"
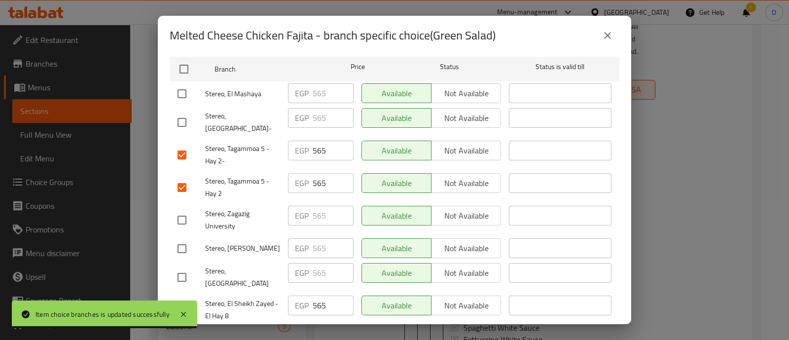
scroll to position [0, 0]
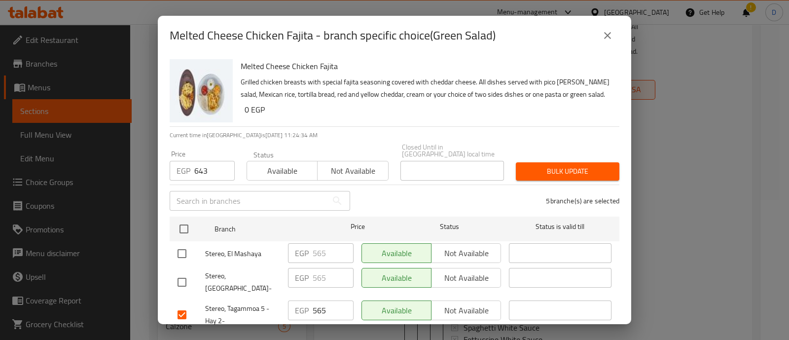
click at [565, 165] on span "Bulk update" at bounding box center [568, 171] width 88 height 12
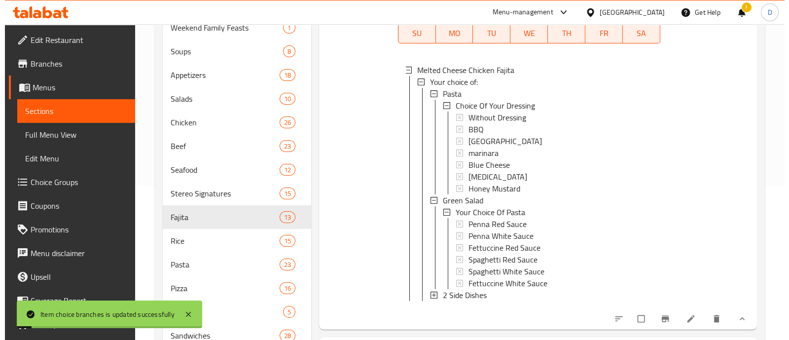
scroll to position [431, 0]
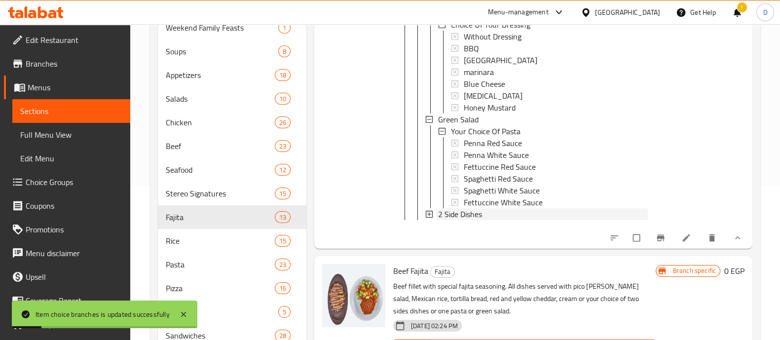
click at [469, 220] on span "2 Side Dishes" at bounding box center [460, 214] width 44 height 12
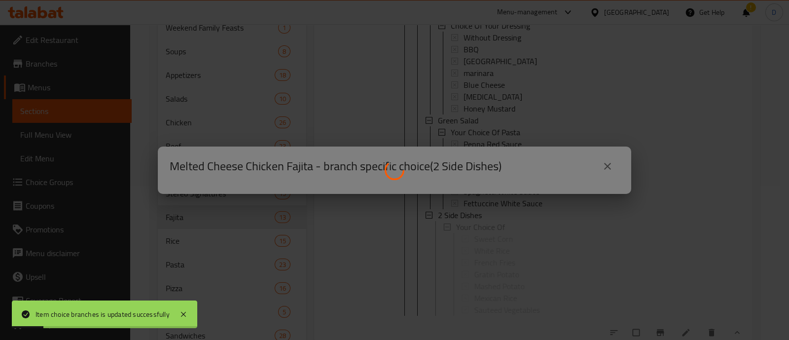
scroll to position [0, 0]
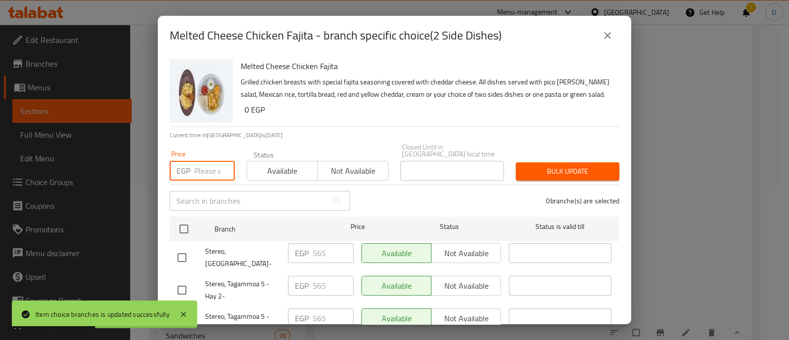
click at [207, 163] on input "number" at bounding box center [214, 171] width 40 height 20
paste input "643"
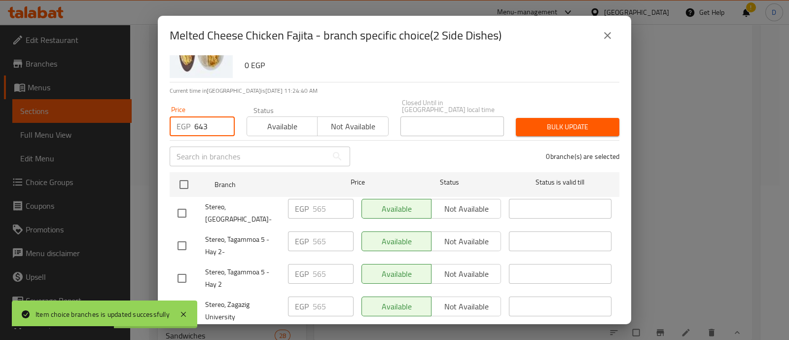
scroll to position [61, 0]
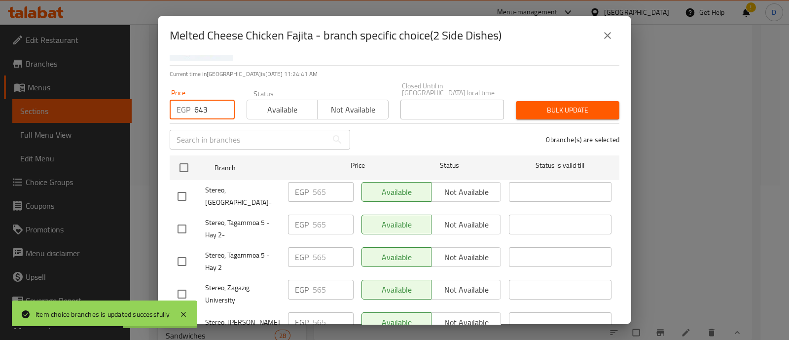
type input "643"
click at [180, 219] on input "checkbox" at bounding box center [182, 229] width 21 height 21
checkbox input "true"
click at [178, 251] on input "checkbox" at bounding box center [182, 261] width 21 height 21
checkbox input "true"
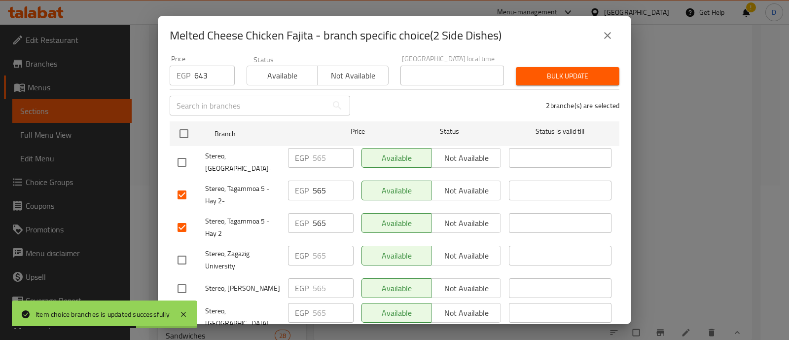
scroll to position [123, 0]
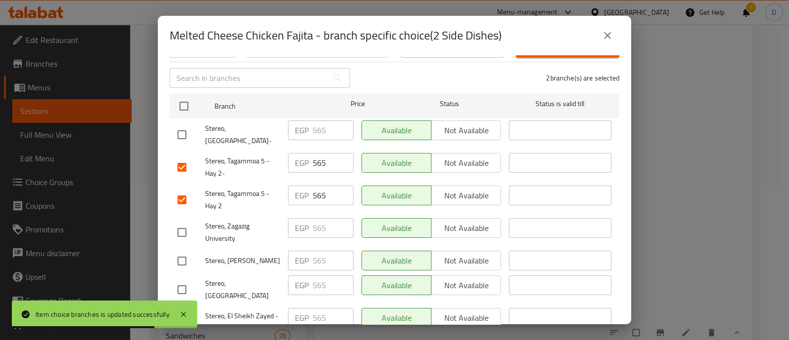
click at [174, 312] on input "checkbox" at bounding box center [182, 322] width 21 height 21
checkbox input "true"
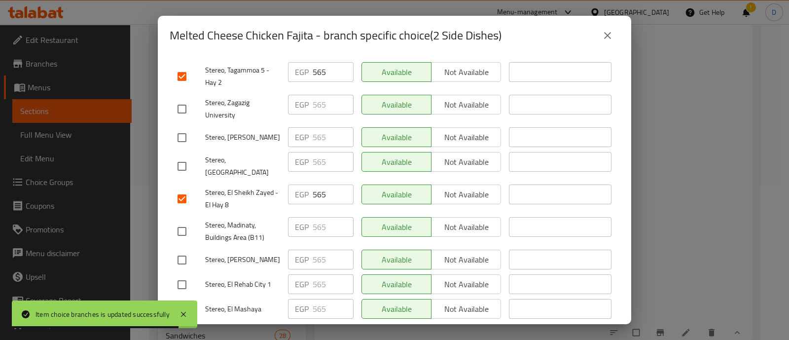
click at [163, 267] on div "Melted Cheese Chicken Fajita Grilled chicken breasts with special fajita season…" at bounding box center [395, 189] width 474 height 269
click at [171, 272] on li "Stereo, El Rehab City 1 EGP 565 ​ Available Not available ​" at bounding box center [395, 284] width 450 height 25
click at [189, 274] on input "checkbox" at bounding box center [182, 284] width 21 height 21
checkbox input "true"
click at [187, 221] on input "checkbox" at bounding box center [182, 231] width 21 height 21
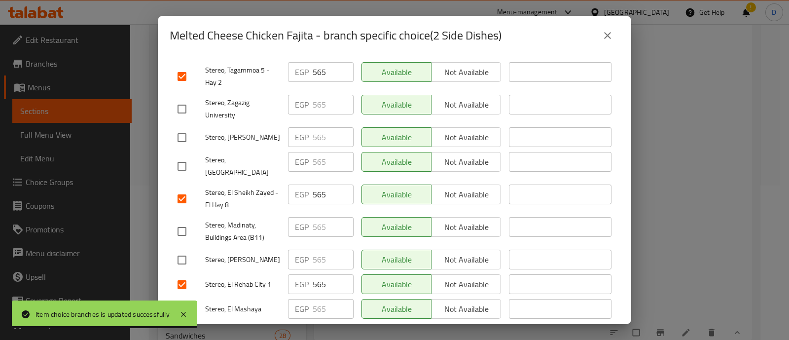
checkbox input "true"
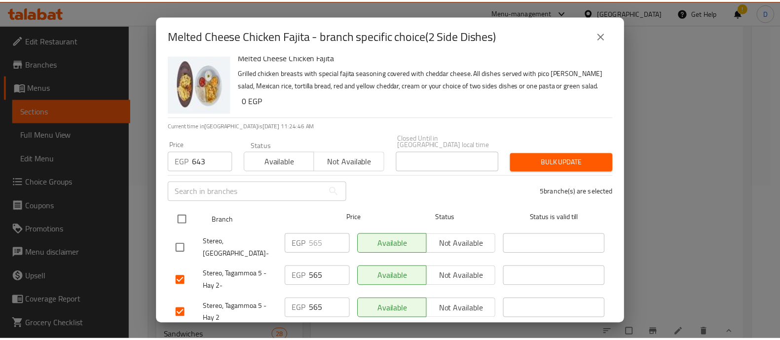
scroll to position [0, 0]
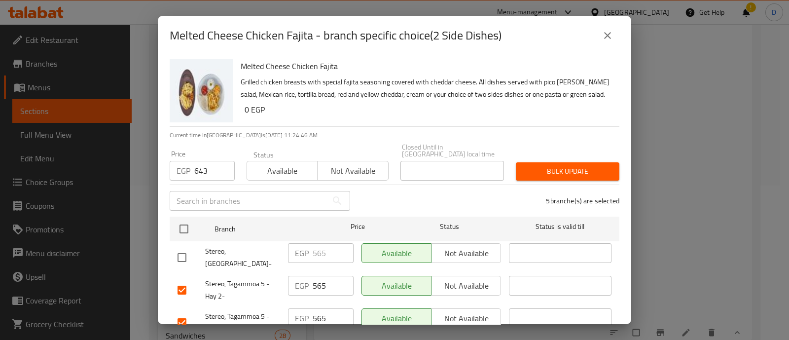
click at [564, 167] on span "Bulk update" at bounding box center [568, 171] width 88 height 12
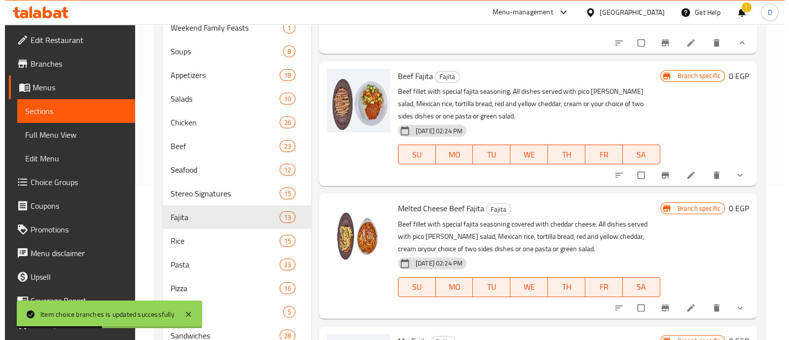
scroll to position [740, 0]
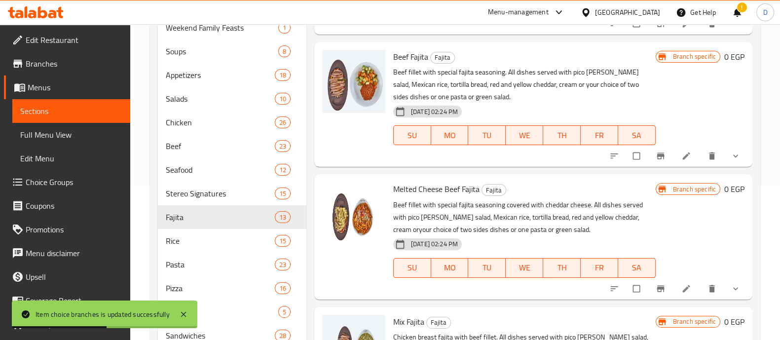
click at [725, 167] on button "show more" at bounding box center [737, 156] width 24 height 22
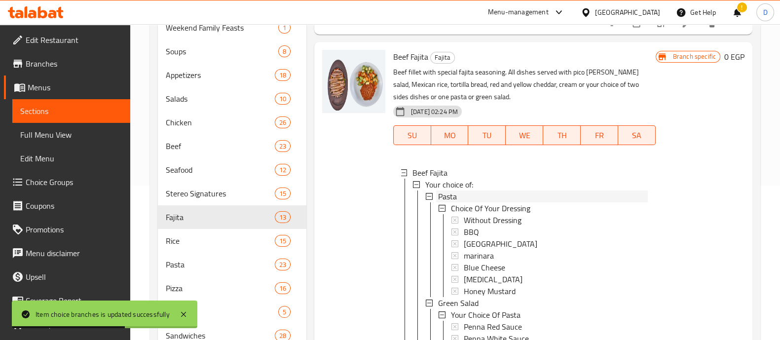
click at [495, 202] on div "Pasta" at bounding box center [543, 196] width 210 height 12
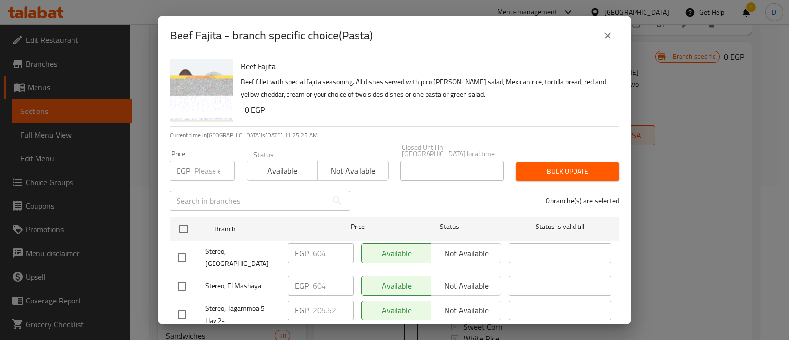
click at [200, 161] on input "number" at bounding box center [214, 171] width 40 height 20
paste input "604"
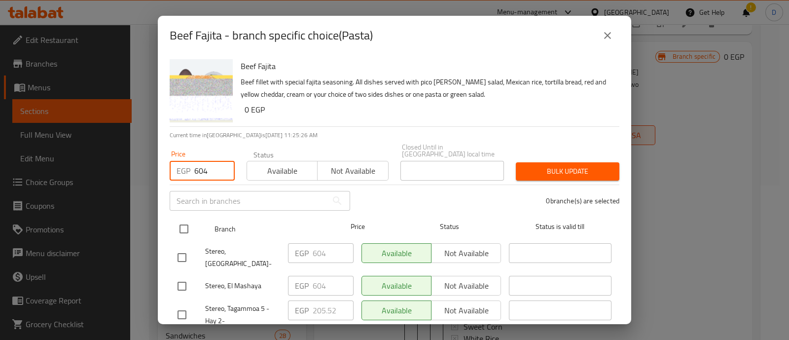
type input "604"
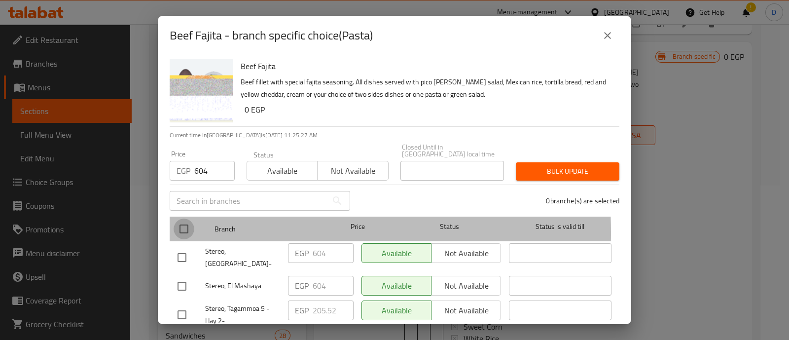
click at [178, 225] on input "checkbox" at bounding box center [184, 229] width 21 height 21
checkbox input "true"
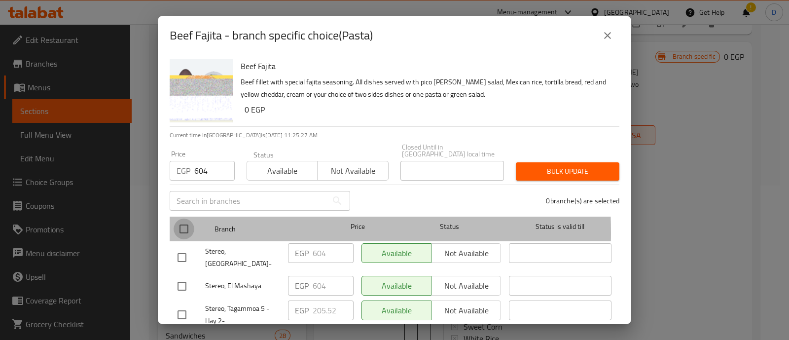
checkbox input "true"
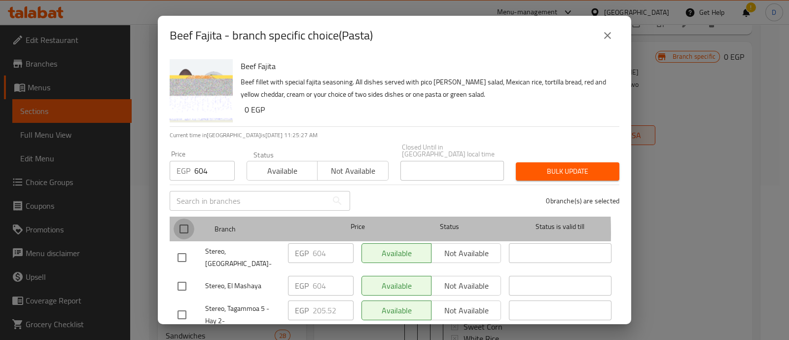
checkbox input "true"
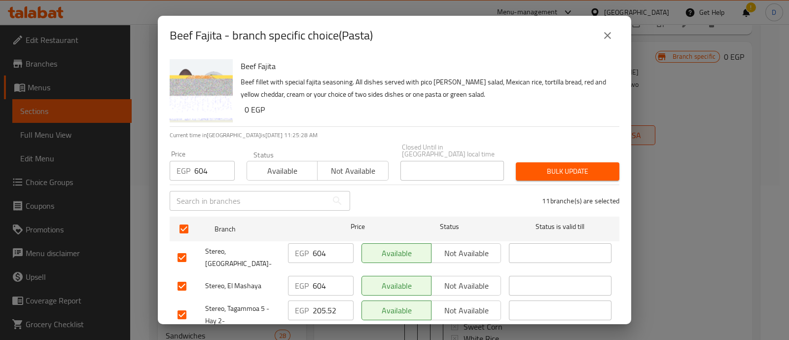
click at [555, 165] on span "Bulk update" at bounding box center [568, 171] width 88 height 12
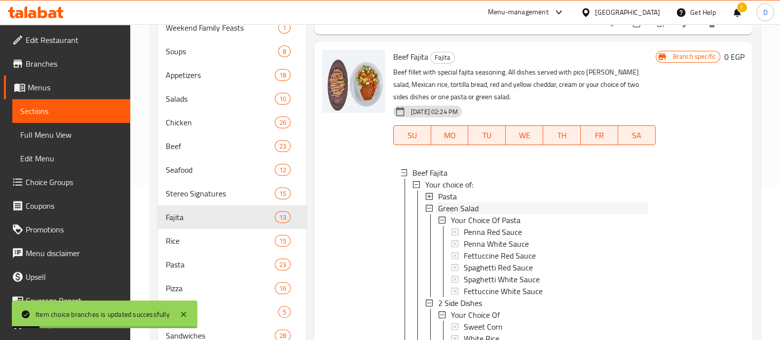
click at [480, 214] on div "Green Salad" at bounding box center [543, 208] width 210 height 12
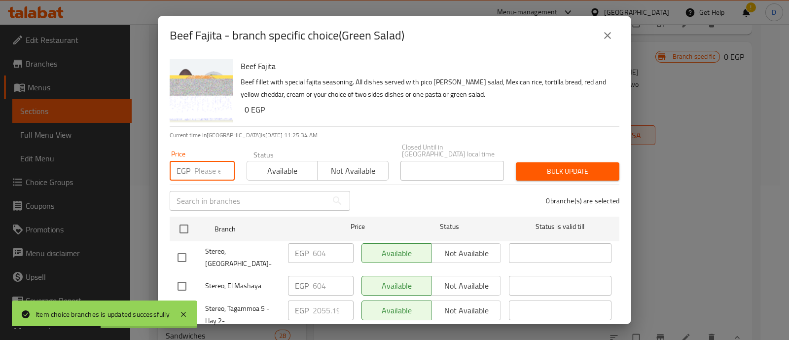
click at [211, 163] on input "number" at bounding box center [214, 171] width 40 height 20
paste input "604"
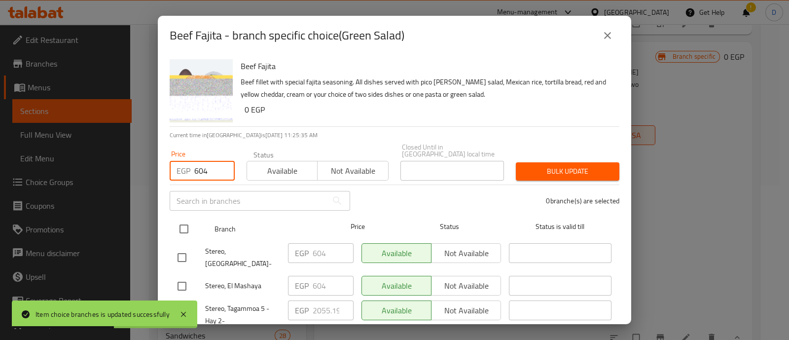
type input "604"
click at [185, 224] on input "checkbox" at bounding box center [184, 229] width 21 height 21
checkbox input "true"
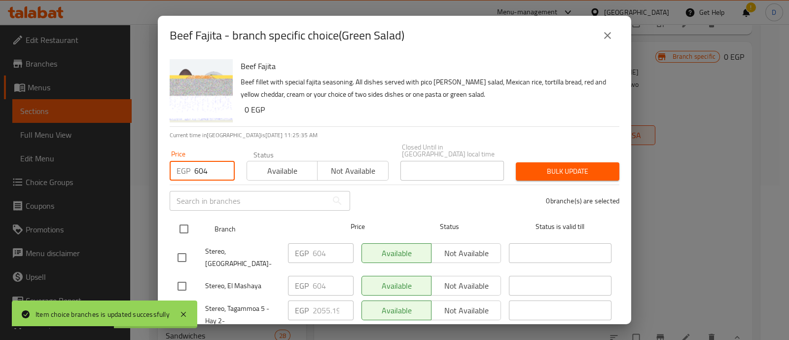
checkbox input "true"
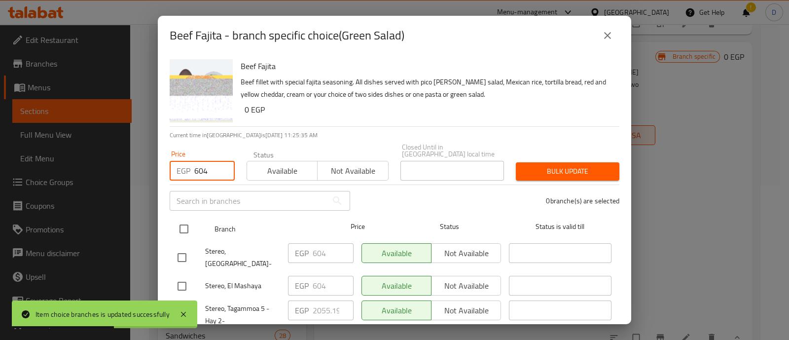
checkbox input "true"
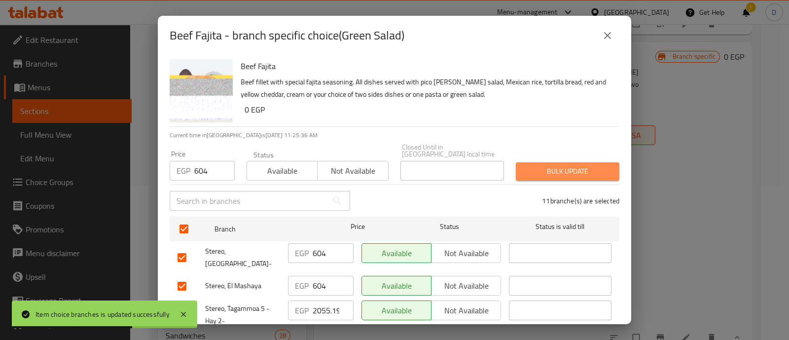
click at [575, 165] on span "Bulk update" at bounding box center [568, 171] width 88 height 12
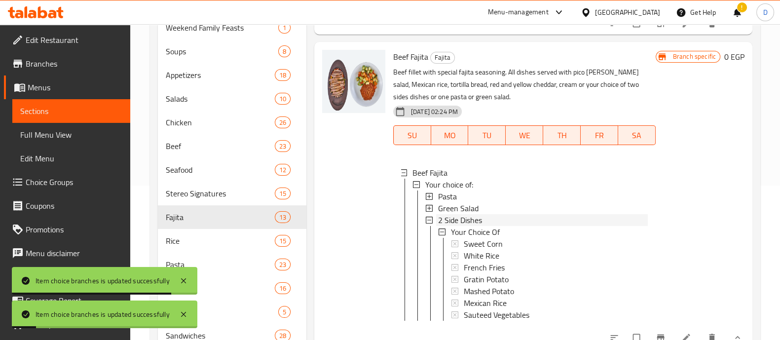
click at [467, 226] on span "2 Side Dishes" at bounding box center [460, 220] width 44 height 12
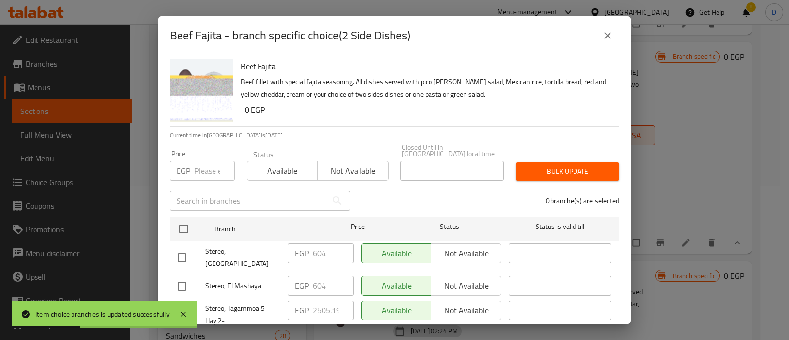
click at [205, 166] on input "number" at bounding box center [214, 171] width 40 height 20
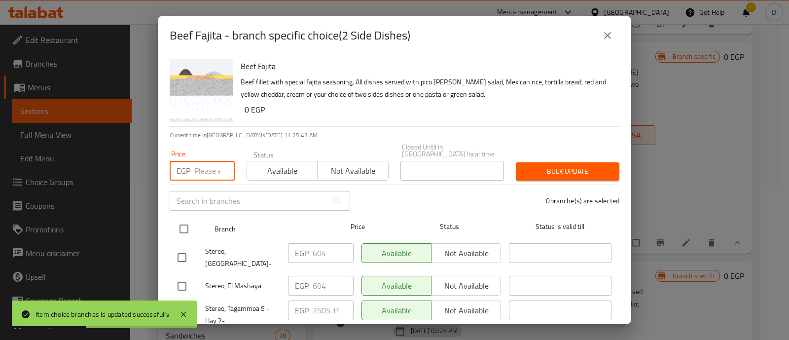
paste input "604"
type input "604"
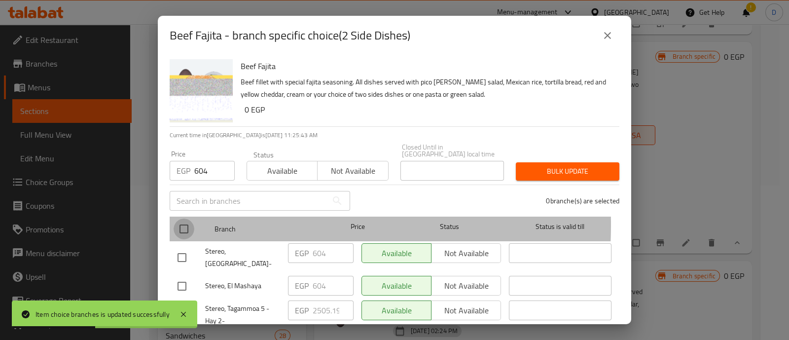
click at [182, 219] on input "checkbox" at bounding box center [184, 229] width 21 height 21
checkbox input "true"
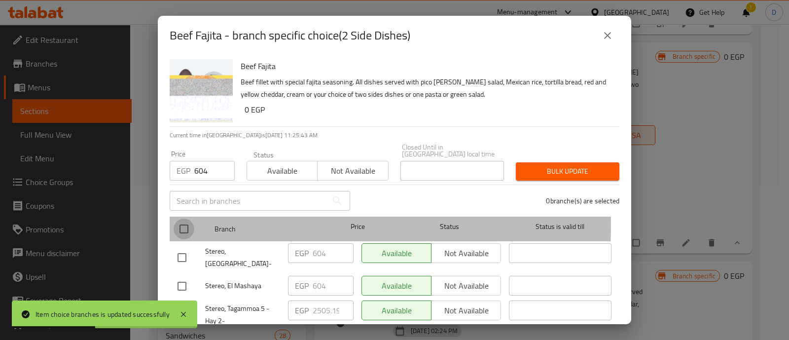
checkbox input "true"
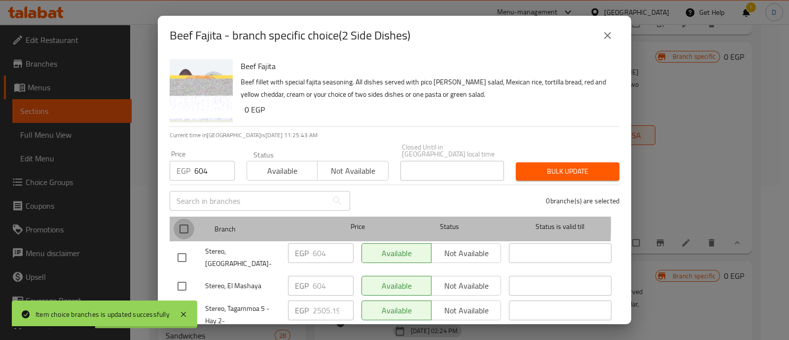
checkbox input "true"
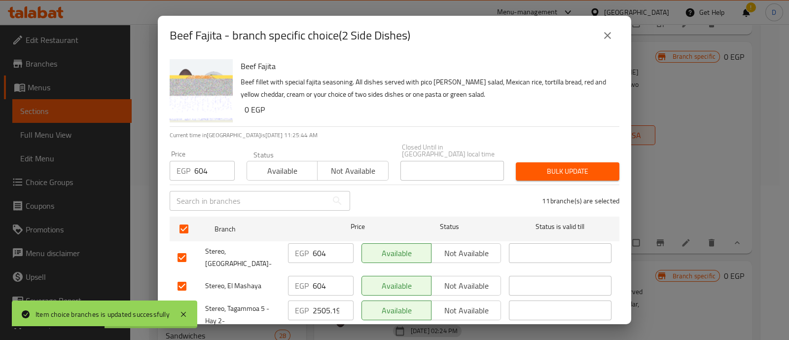
click at [558, 162] on button "Bulk update" at bounding box center [568, 171] width 104 height 18
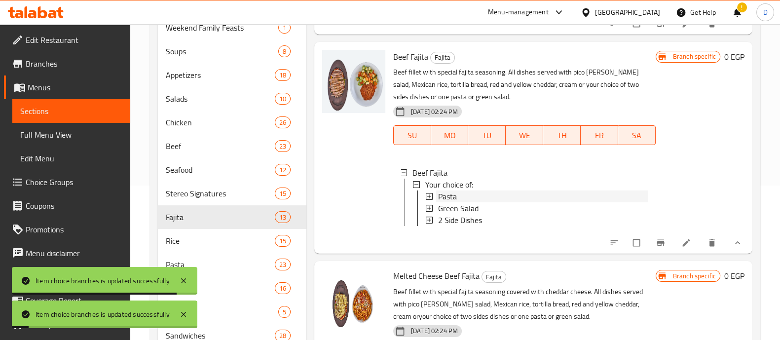
click at [485, 202] on div "Pasta" at bounding box center [543, 196] width 210 height 12
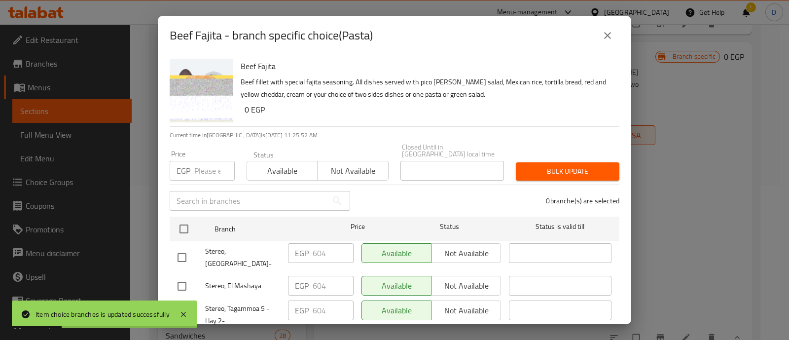
click at [207, 164] on input "number" at bounding box center [214, 171] width 40 height 20
paste input "682"
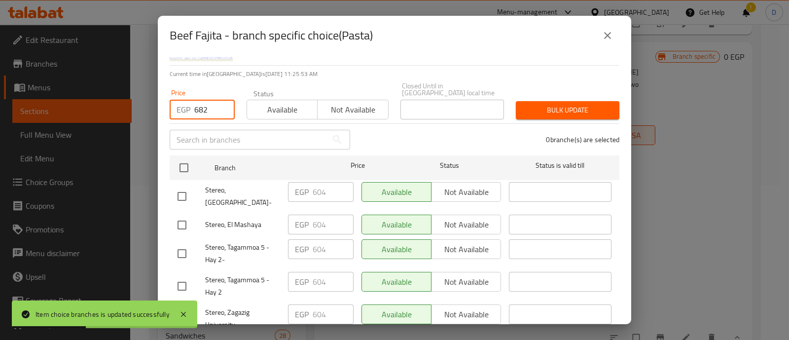
type input "682"
click at [183, 243] on input "checkbox" at bounding box center [182, 253] width 21 height 21
checkbox input "true"
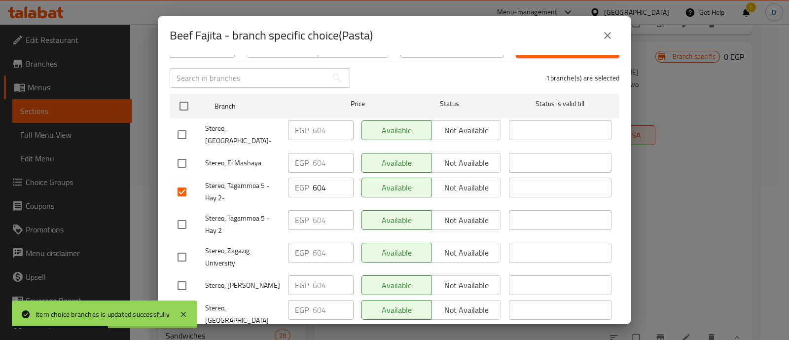
click at [185, 214] on input "checkbox" at bounding box center [182, 224] width 21 height 21
checkbox input "true"
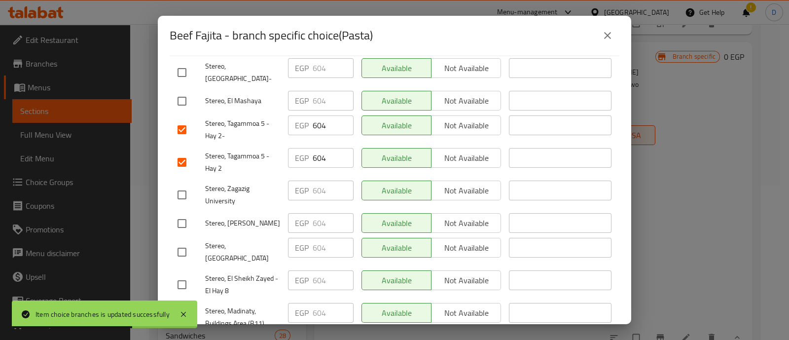
click at [185, 274] on input "checkbox" at bounding box center [182, 284] width 21 height 21
checkbox input "true"
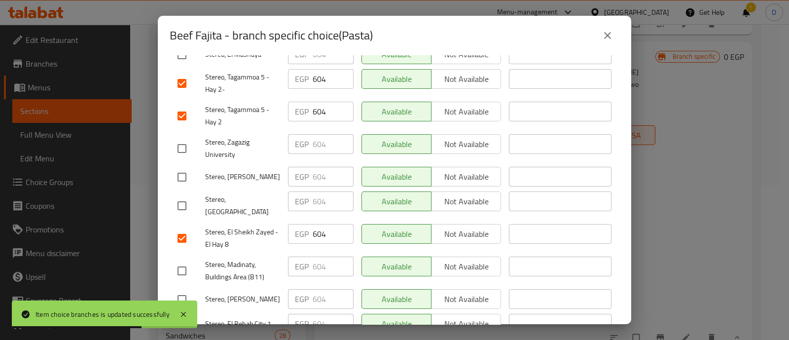
scroll to position [246, 0]
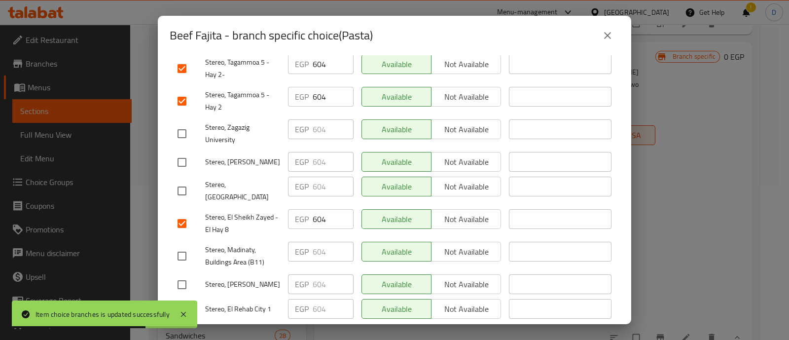
click at [187, 246] on input "checkbox" at bounding box center [182, 256] width 21 height 21
checkbox input "true"
click at [183, 299] on input "checkbox" at bounding box center [182, 309] width 21 height 21
checkbox input "true"
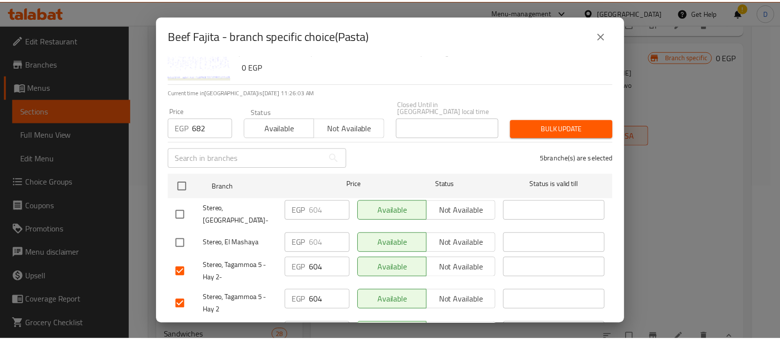
scroll to position [61, 0]
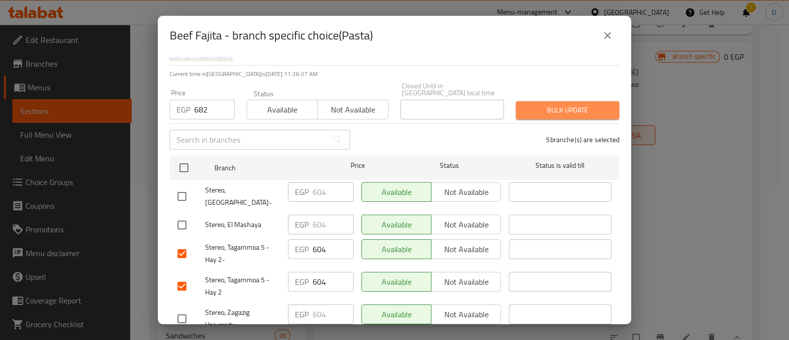
click at [570, 104] on span "Bulk update" at bounding box center [568, 110] width 88 height 12
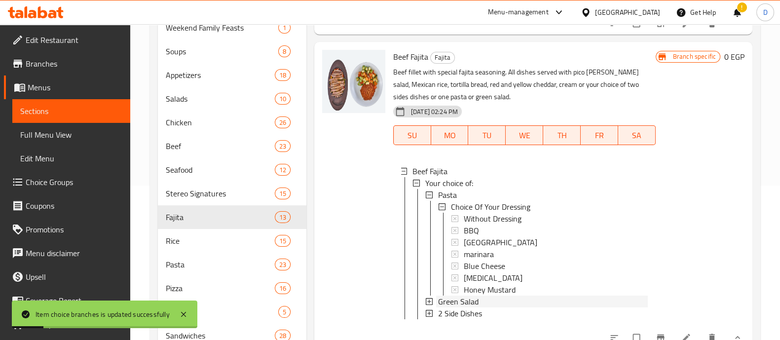
click at [480, 307] on div "Green Salad" at bounding box center [543, 302] width 210 height 12
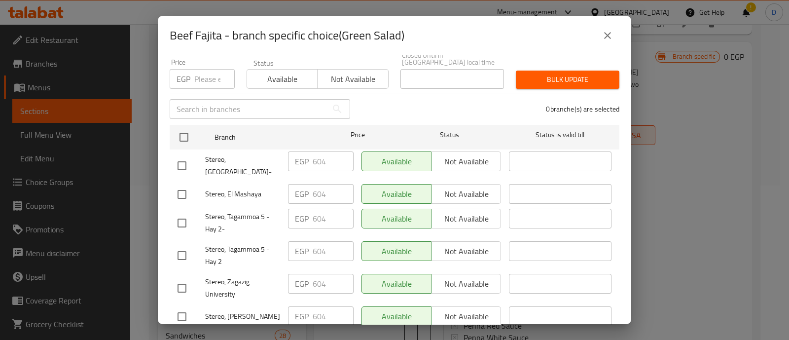
scroll to position [0, 0]
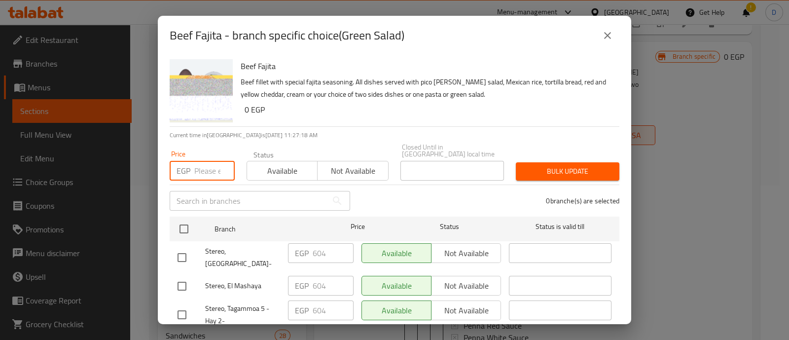
click at [197, 165] on input "number" at bounding box center [214, 171] width 40 height 20
paste input "682"
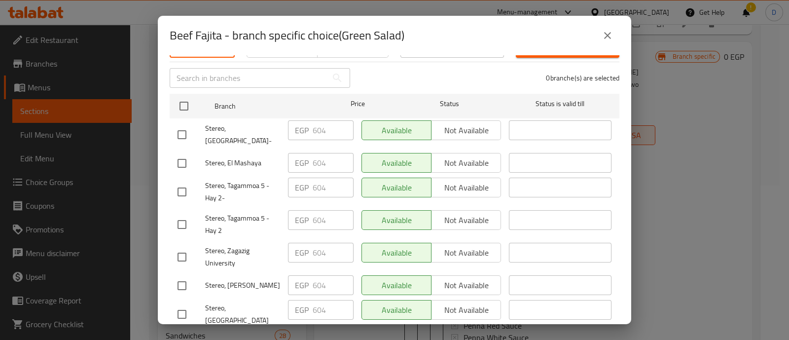
type input "682"
click at [181, 182] on input "checkbox" at bounding box center [182, 192] width 21 height 21
checkbox input "true"
click at [180, 214] on input "checkbox" at bounding box center [182, 224] width 21 height 21
checkbox input "true"
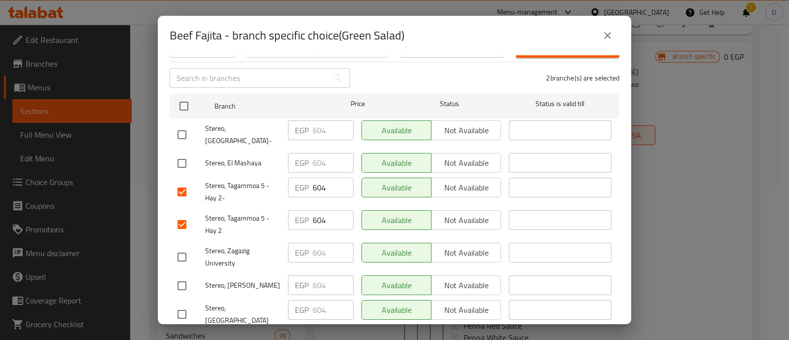
scroll to position [185, 0]
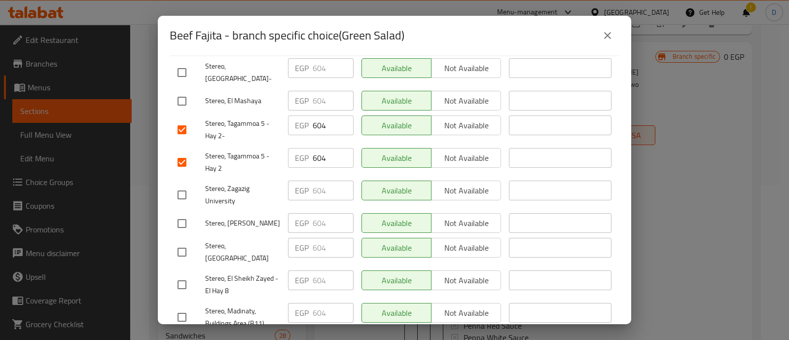
click at [187, 274] on input "checkbox" at bounding box center [182, 284] width 21 height 21
checkbox input "true"
click at [187, 307] on input "checkbox" at bounding box center [182, 317] width 21 height 21
checkbox input "true"
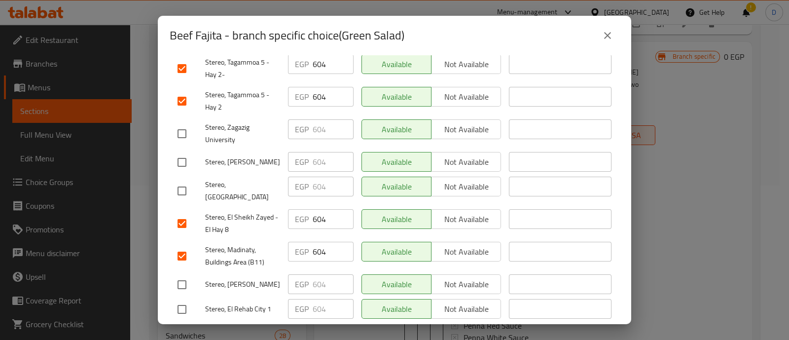
click at [186, 299] on input "checkbox" at bounding box center [182, 309] width 21 height 21
checkbox input "true"
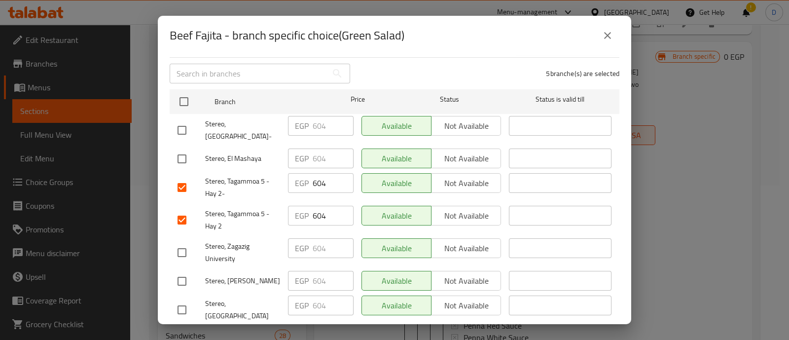
scroll to position [0, 0]
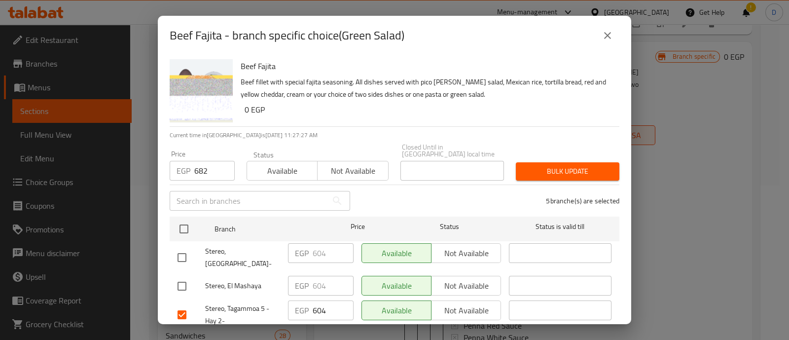
click at [530, 165] on span "Bulk update" at bounding box center [568, 171] width 88 height 12
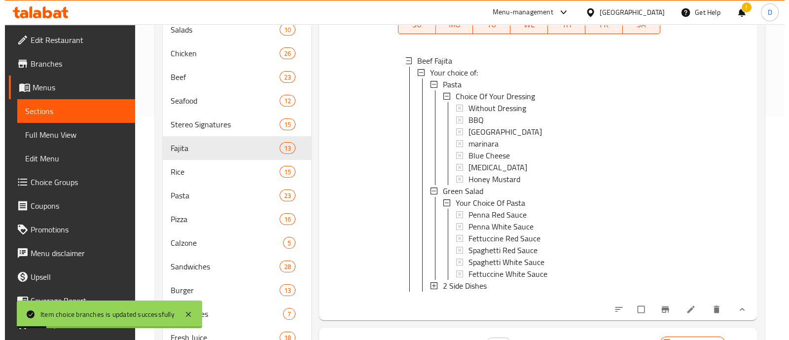
scroll to position [801, 0]
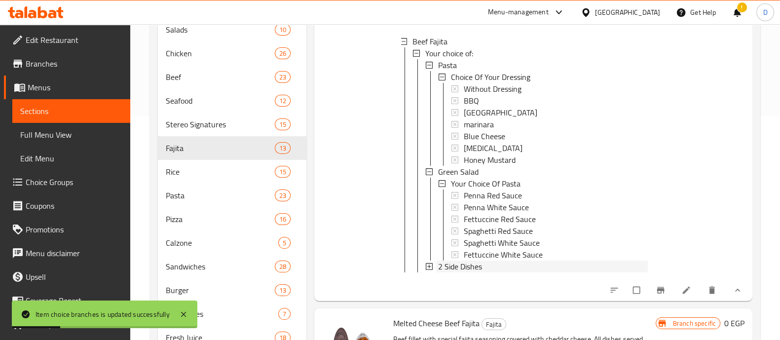
click at [497, 272] on div "2 Side Dishes" at bounding box center [543, 267] width 210 height 12
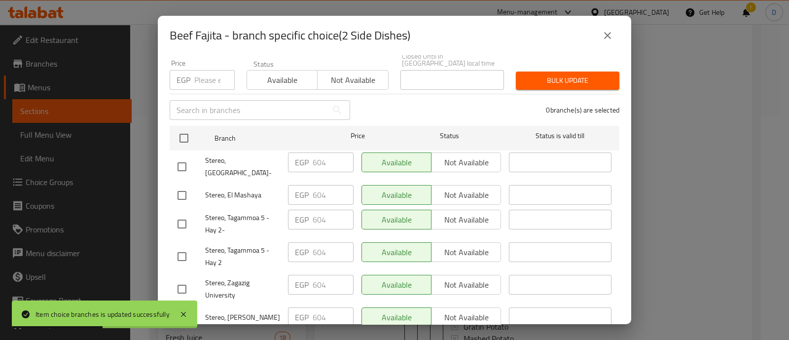
scroll to position [0, 0]
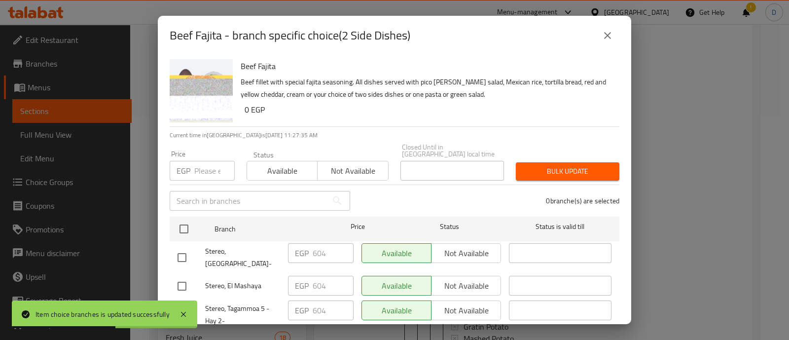
click at [202, 163] on input "number" at bounding box center [214, 171] width 40 height 20
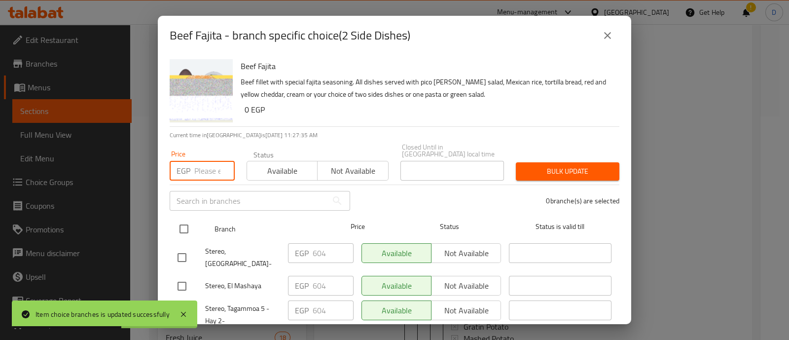
paste input "682"
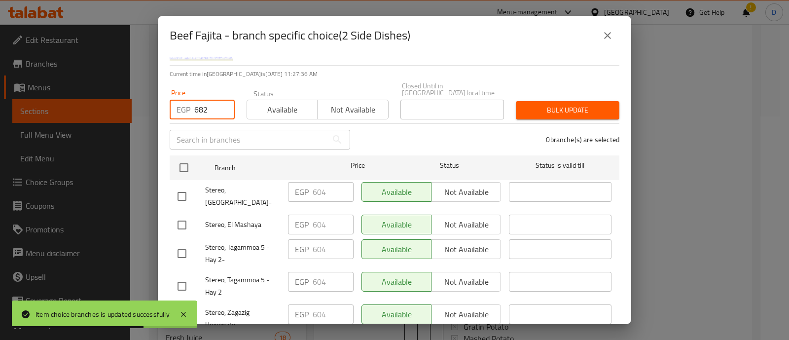
type input "682"
click at [180, 243] on input "checkbox" at bounding box center [182, 253] width 21 height 21
checkbox input "true"
click at [180, 276] on input "checkbox" at bounding box center [182, 286] width 21 height 21
checkbox input "true"
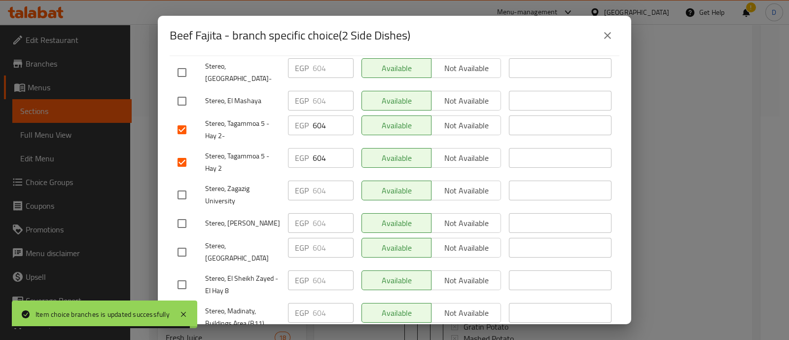
click at [182, 274] on input "checkbox" at bounding box center [182, 284] width 21 height 21
checkbox input "true"
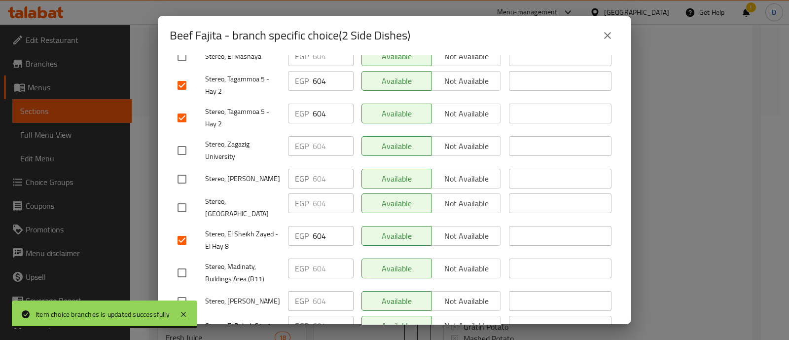
scroll to position [246, 0]
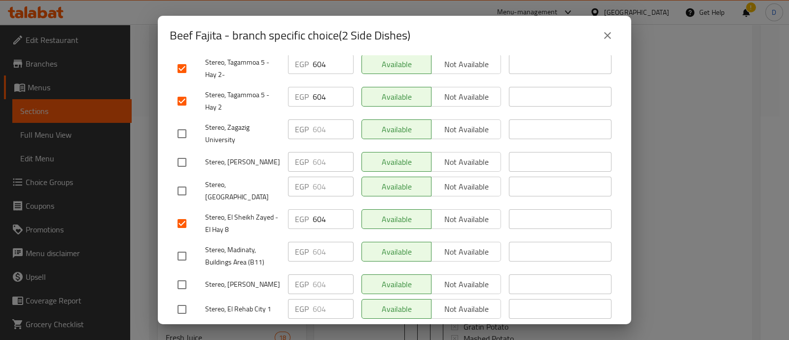
click at [185, 246] on input "checkbox" at bounding box center [182, 256] width 21 height 21
checkbox input "true"
click at [187, 299] on input "checkbox" at bounding box center [182, 309] width 21 height 21
checkbox input "true"
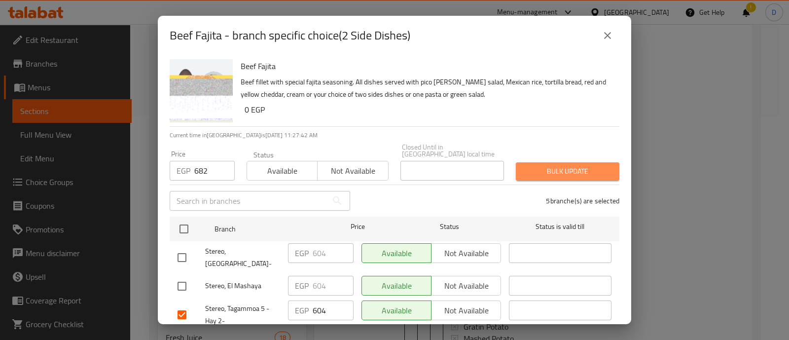
click at [582, 165] on span "Bulk update" at bounding box center [568, 171] width 88 height 12
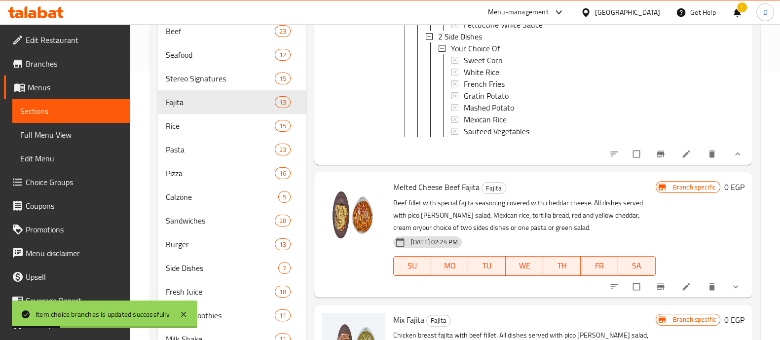
scroll to position [1110, 0]
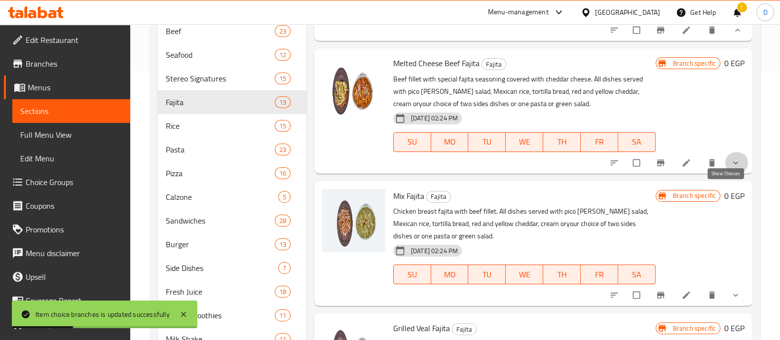
click at [731, 168] on icon "show more" at bounding box center [736, 163] width 10 height 10
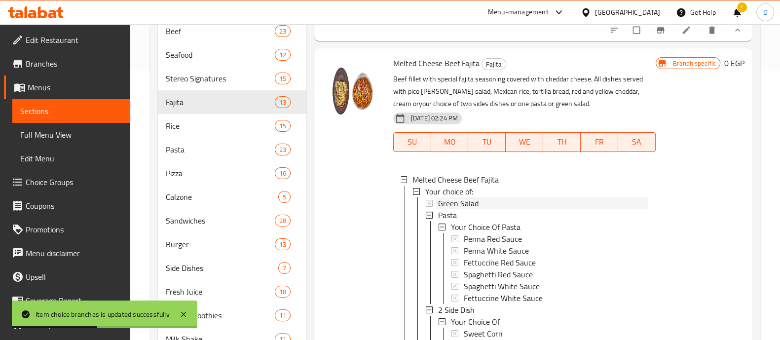
click at [502, 209] on div "Green Salad" at bounding box center [543, 203] width 210 height 12
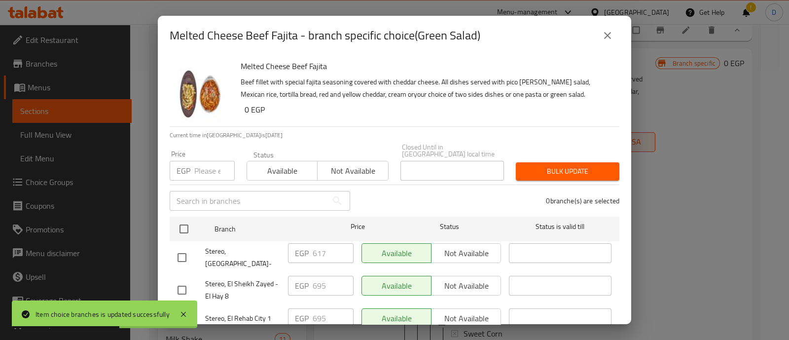
click at [200, 166] on input "number" at bounding box center [214, 171] width 40 height 20
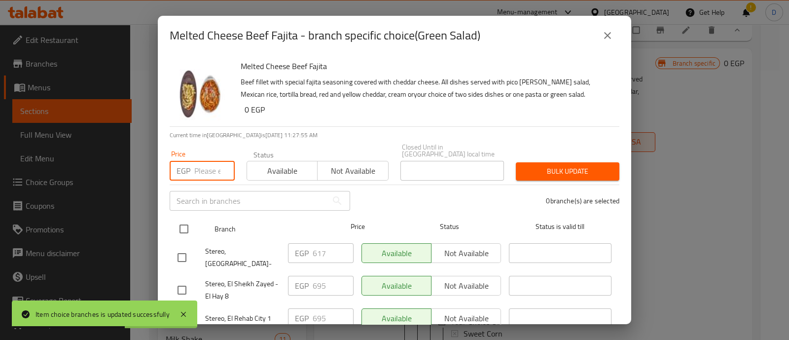
paste input "617"
type input "617"
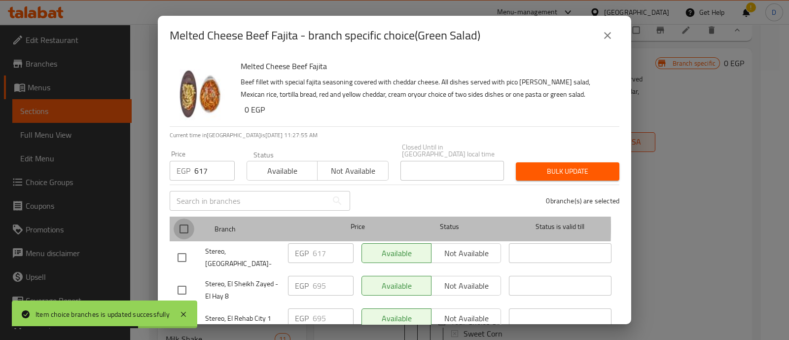
click at [192, 220] on input "checkbox" at bounding box center [184, 229] width 21 height 21
checkbox input "true"
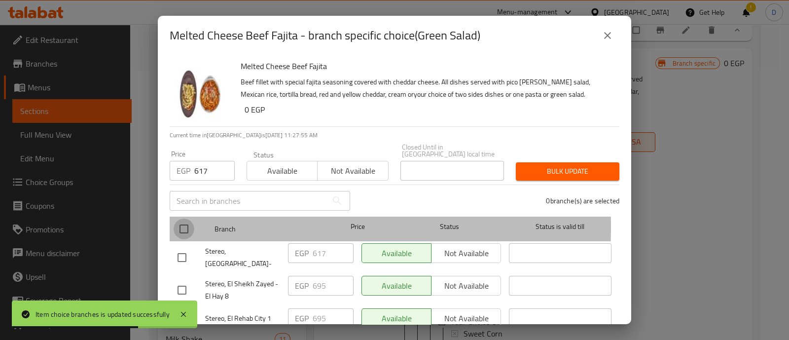
checkbox input "true"
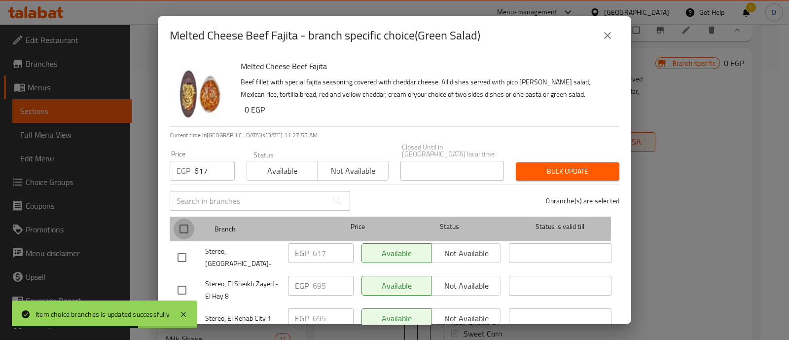
checkbox input "true"
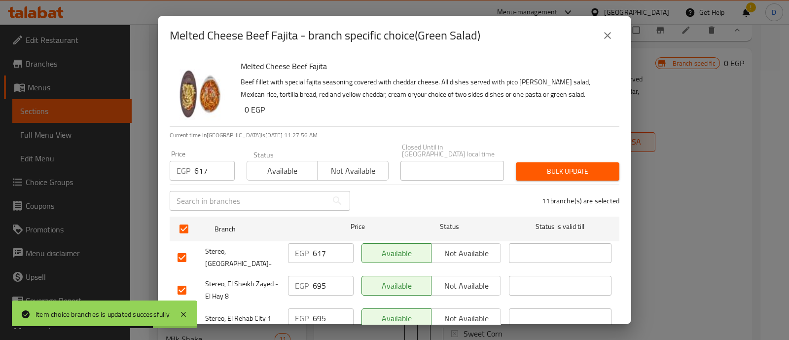
click at [561, 165] on span "Bulk update" at bounding box center [568, 171] width 88 height 12
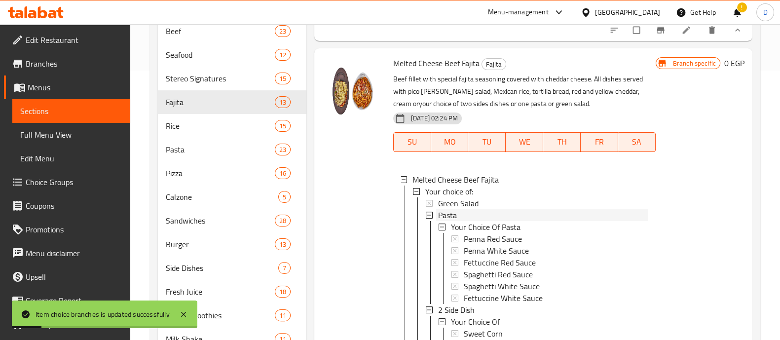
click at [449, 221] on span "Pasta" at bounding box center [447, 215] width 19 height 12
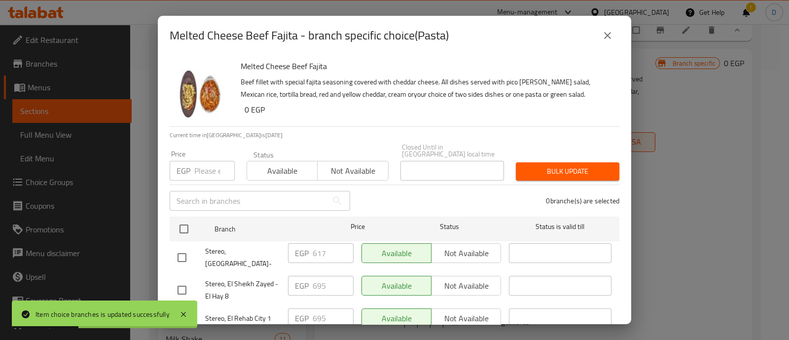
click at [208, 163] on input "number" at bounding box center [214, 171] width 40 height 20
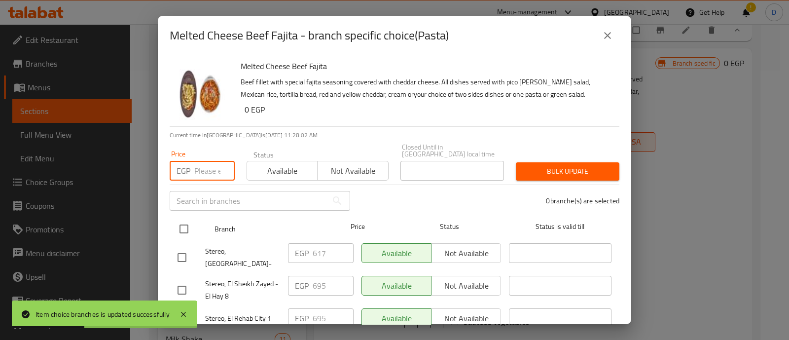
paste input "617"
type input "617"
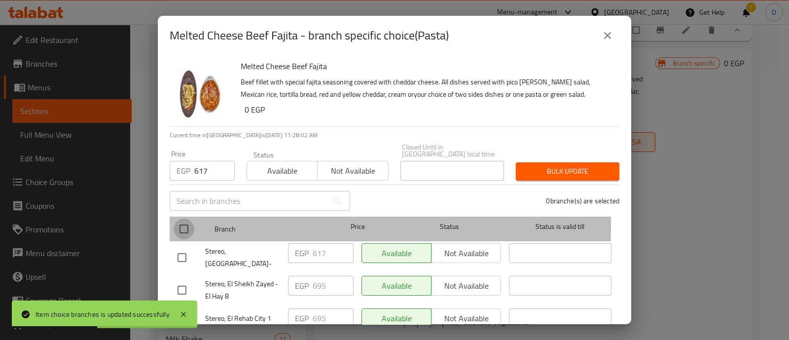
click at [178, 220] on input "checkbox" at bounding box center [184, 229] width 21 height 21
checkbox input "true"
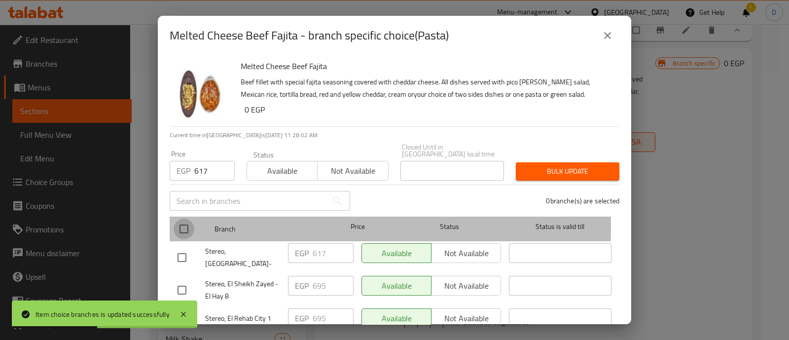
checkbox input "true"
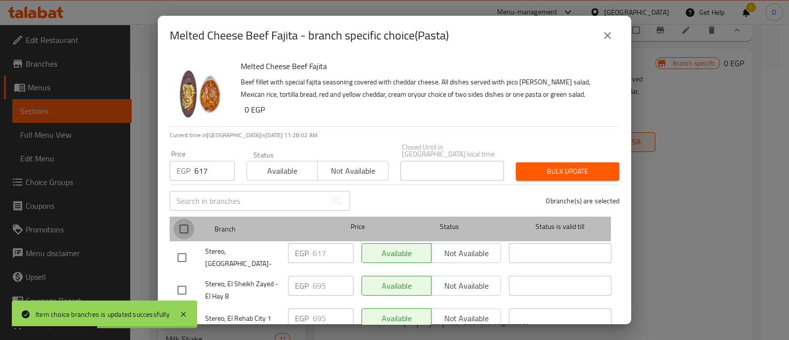
checkbox input "true"
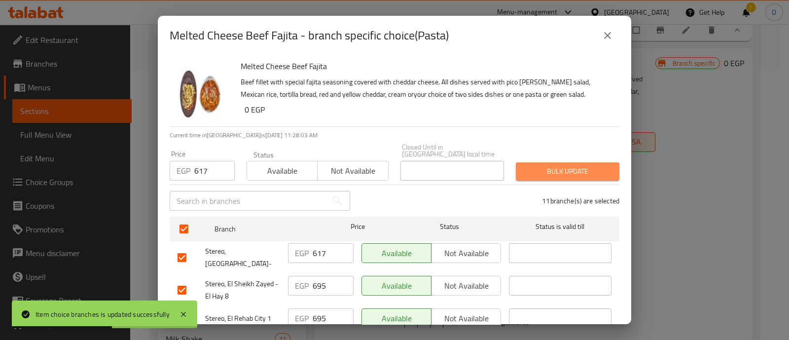
click at [561, 165] on span "Bulk update" at bounding box center [568, 171] width 88 height 12
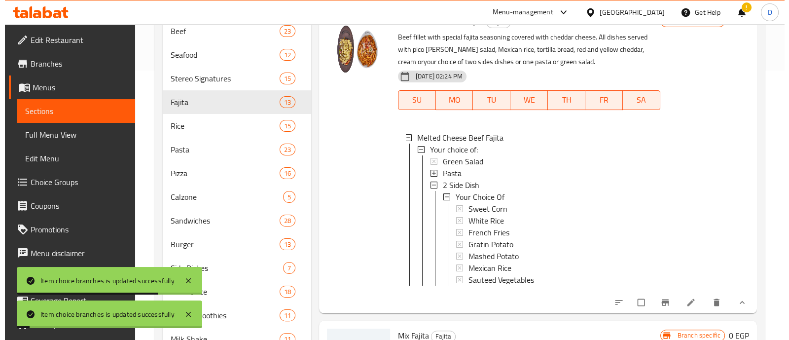
scroll to position [1172, 0]
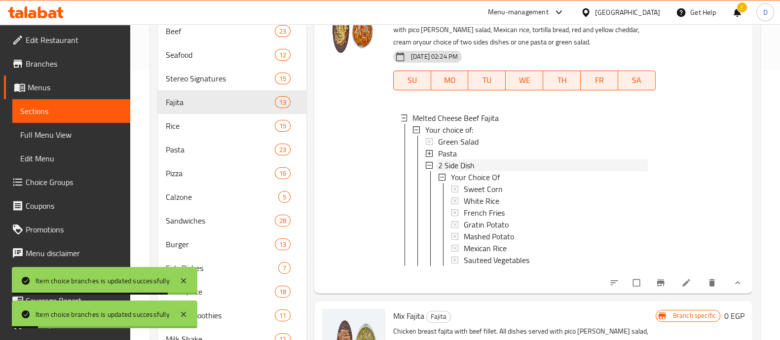
click at [504, 171] on div "2 Side Dish" at bounding box center [543, 165] width 210 height 12
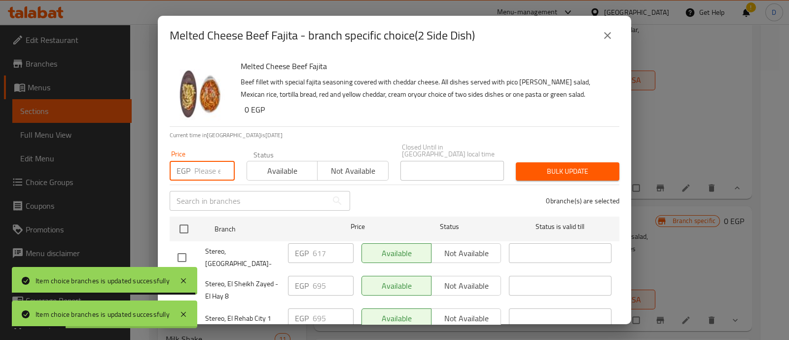
click at [196, 165] on input "number" at bounding box center [214, 171] width 40 height 20
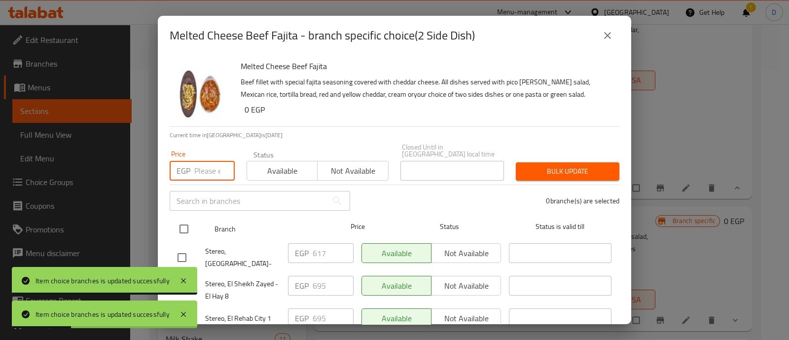
paste input "617"
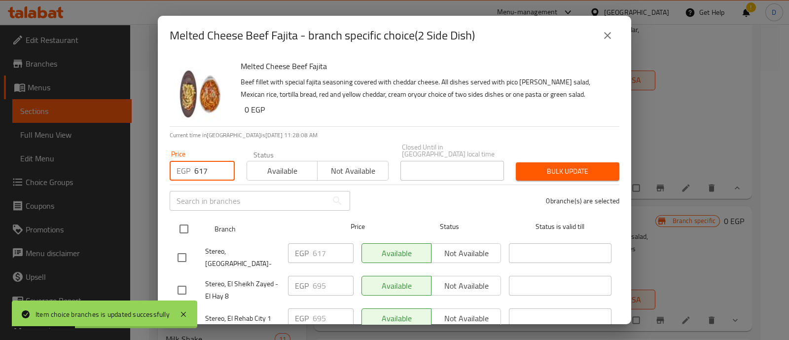
type input "617"
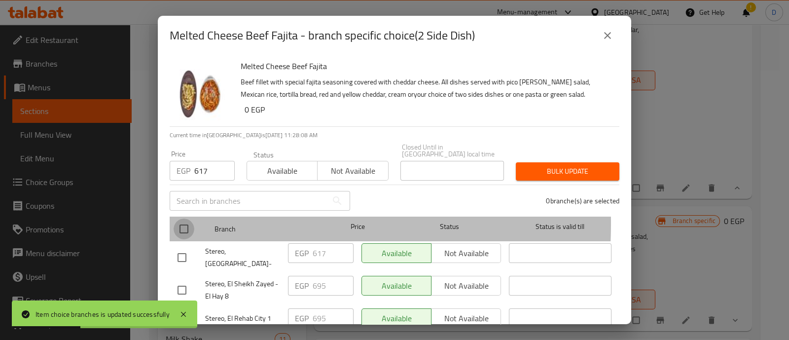
click at [183, 219] on input "checkbox" at bounding box center [184, 229] width 21 height 21
checkbox input "true"
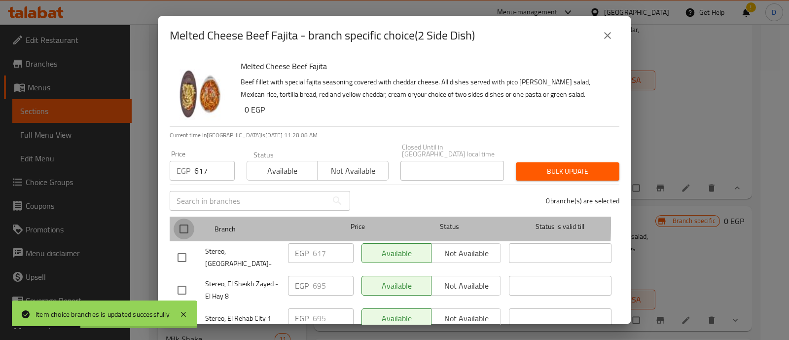
checkbox input "true"
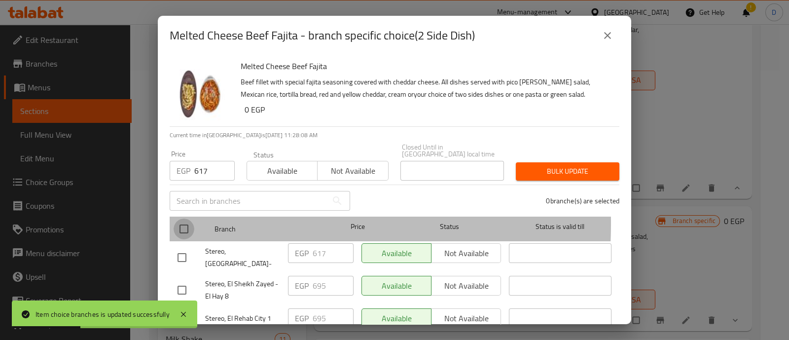
checkbox input "true"
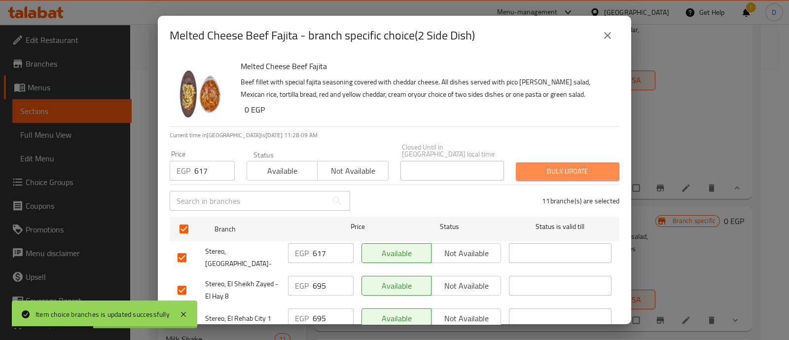
click at [568, 168] on span "Bulk update" at bounding box center [568, 171] width 88 height 12
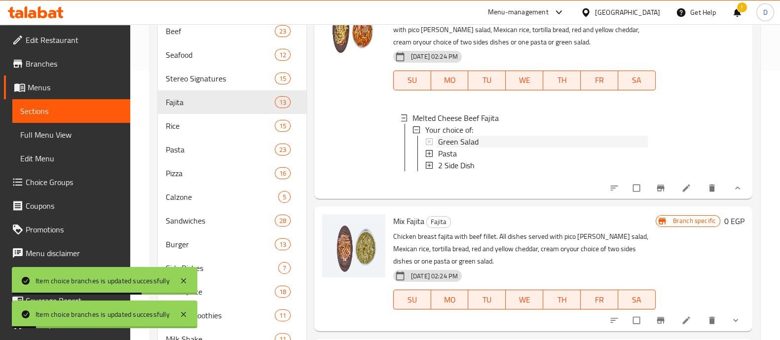
click at [469, 148] on span "Green Salad" at bounding box center [458, 142] width 40 height 12
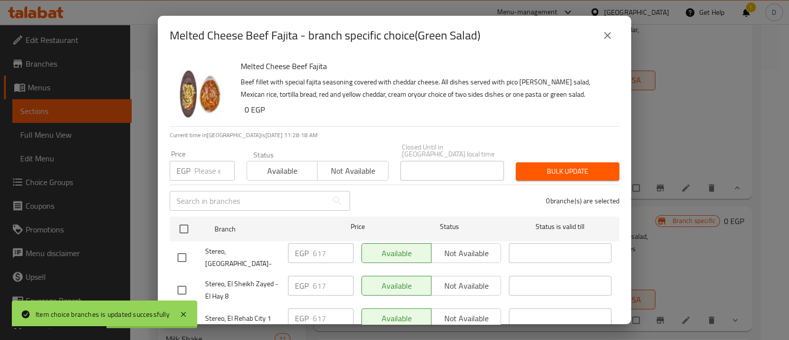
click at [209, 164] on input "number" at bounding box center [214, 171] width 40 height 20
paste input "695"
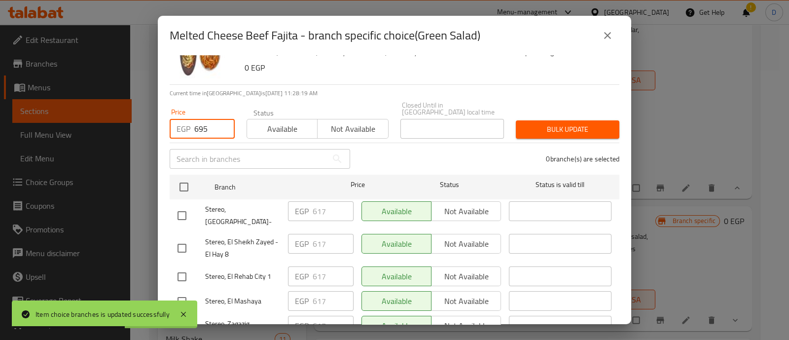
scroll to position [61, 0]
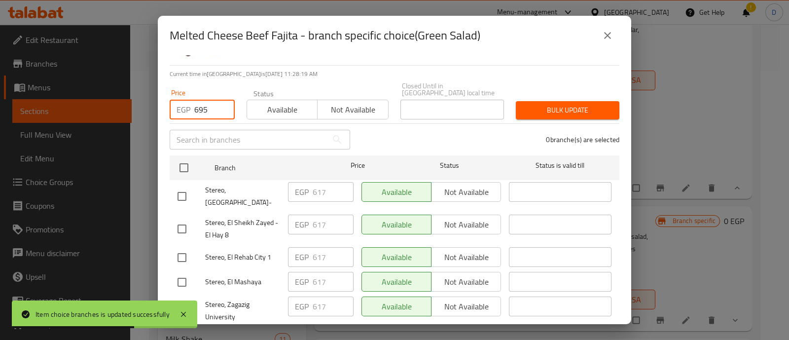
type input "695"
click at [180, 219] on input "checkbox" at bounding box center [182, 229] width 21 height 21
checkbox input "true"
click at [187, 247] on input "checkbox" at bounding box center [182, 257] width 21 height 21
checkbox input "true"
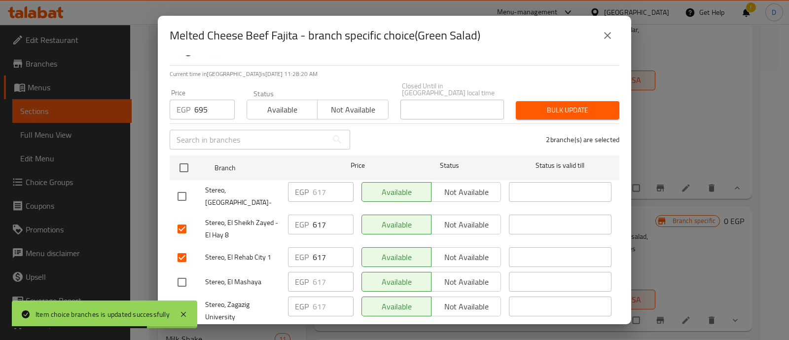
scroll to position [123, 0]
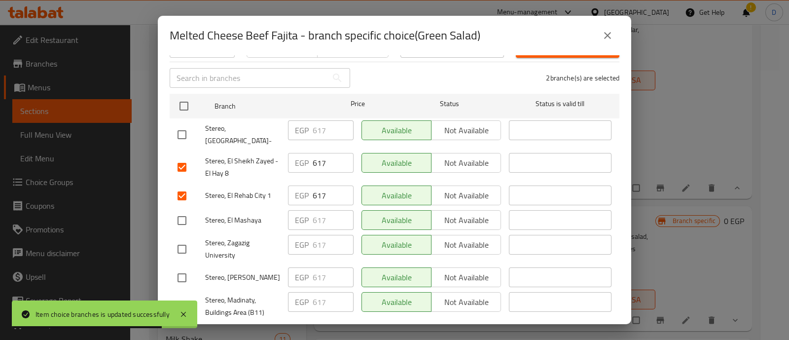
click at [182, 296] on input "checkbox" at bounding box center [182, 306] width 21 height 21
checkbox input "true"
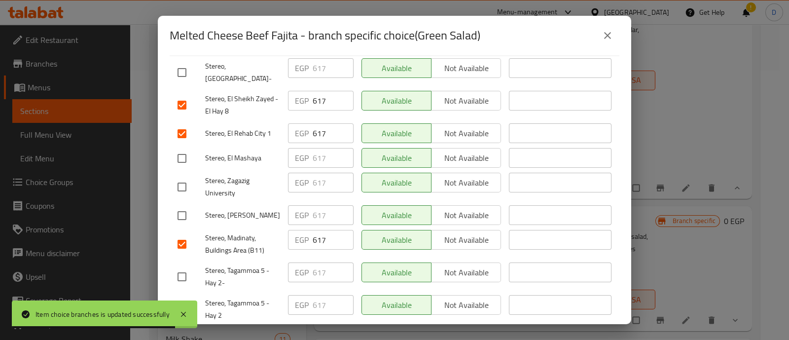
click at [182, 266] on input "checkbox" at bounding box center [182, 276] width 21 height 21
checkbox input "true"
click at [183, 299] on input "checkbox" at bounding box center [182, 309] width 21 height 21
checkbox input "true"
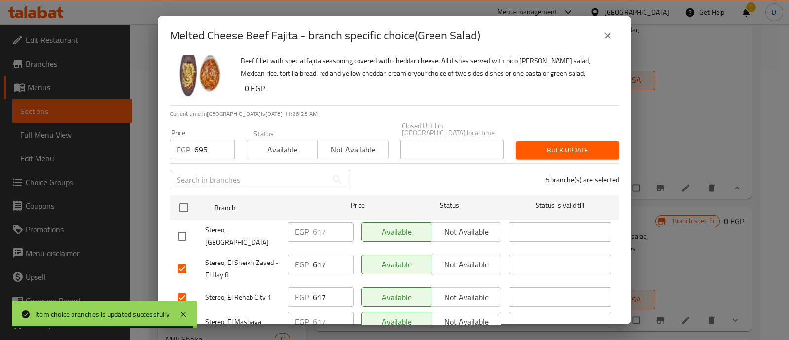
scroll to position [0, 0]
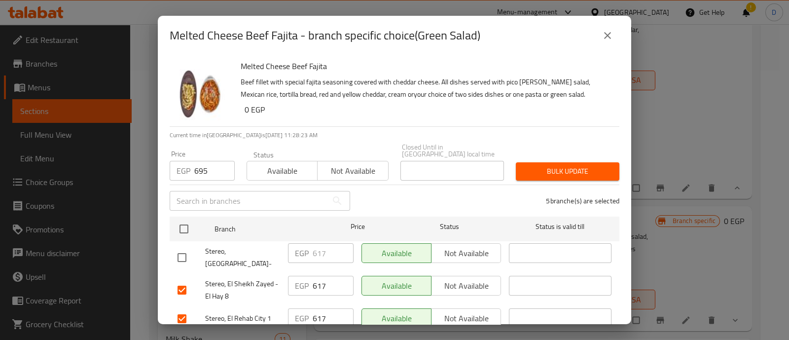
click at [578, 165] on span "Bulk update" at bounding box center [568, 171] width 88 height 12
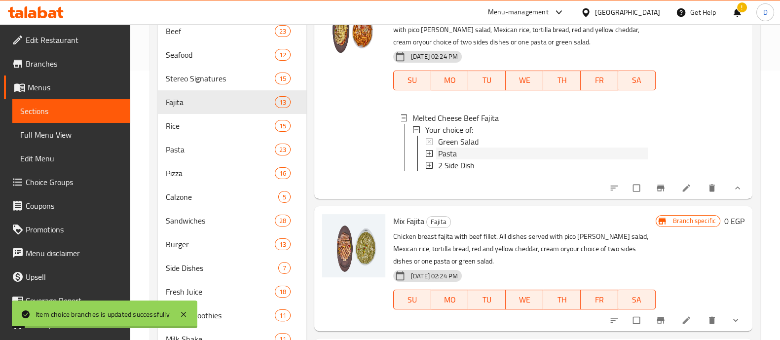
click at [474, 159] on div "Pasta" at bounding box center [543, 154] width 210 height 12
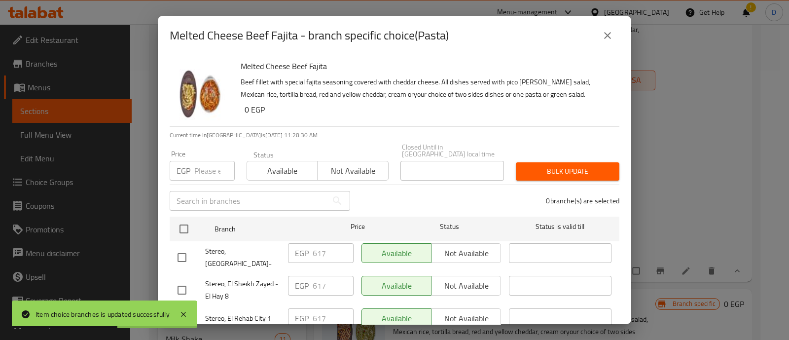
click at [211, 167] on input "number" at bounding box center [214, 171] width 40 height 20
paste input "695"
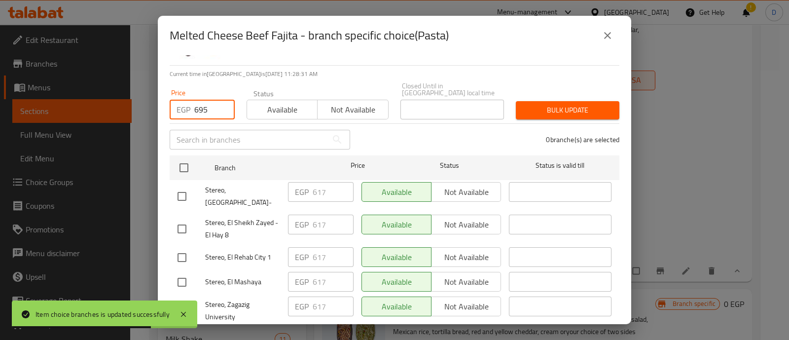
type input "695"
click at [181, 219] on input "checkbox" at bounding box center [182, 229] width 21 height 21
checkbox input "true"
click at [175, 247] on input "checkbox" at bounding box center [182, 257] width 21 height 21
checkbox input "true"
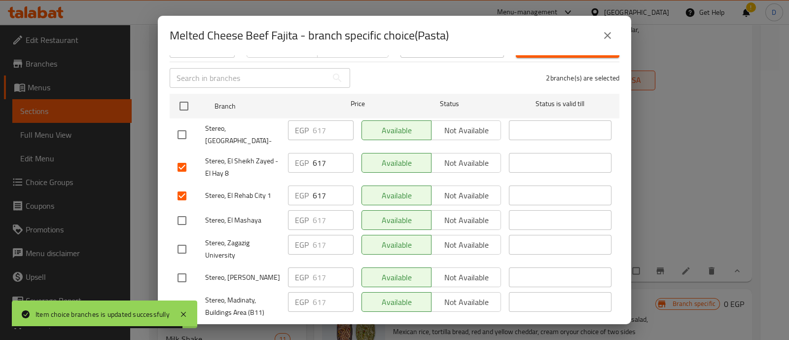
click at [188, 296] on input "checkbox" at bounding box center [182, 306] width 21 height 21
checkbox input "true"
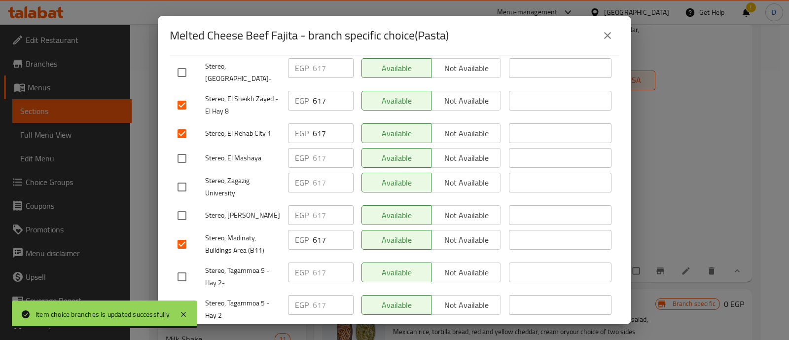
click at [187, 266] on input "checkbox" at bounding box center [182, 276] width 21 height 21
checkbox input "true"
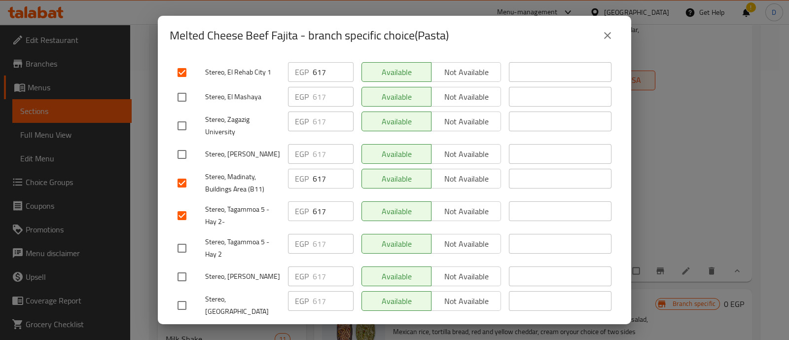
click at [187, 238] on input "checkbox" at bounding box center [182, 248] width 21 height 21
checkbox input "true"
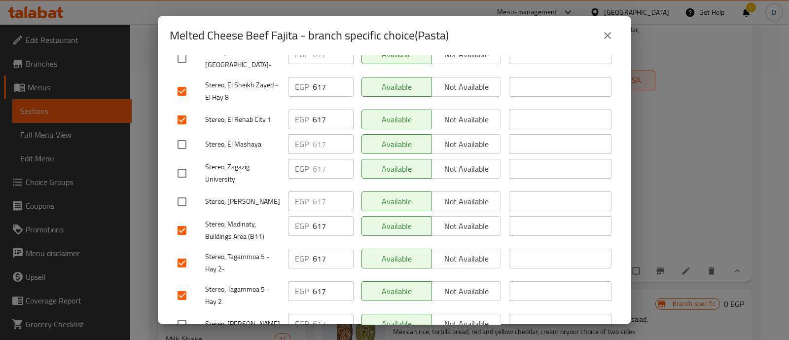
scroll to position [0, 0]
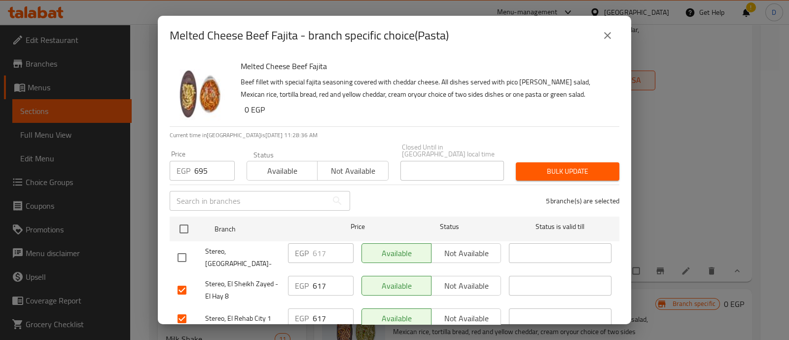
click at [573, 165] on span "Bulk update" at bounding box center [568, 171] width 88 height 12
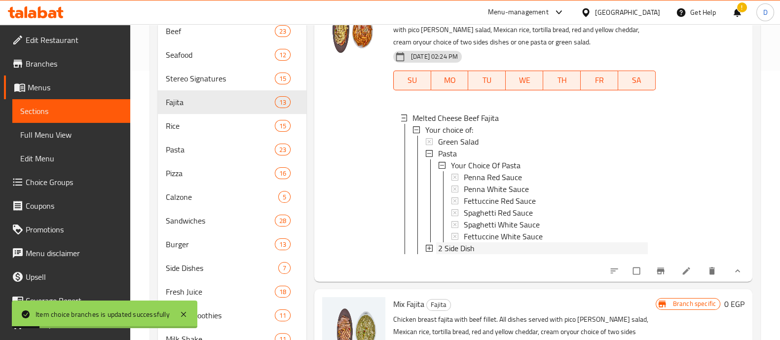
click at [456, 254] on span "2 Side Dish" at bounding box center [456, 248] width 37 height 12
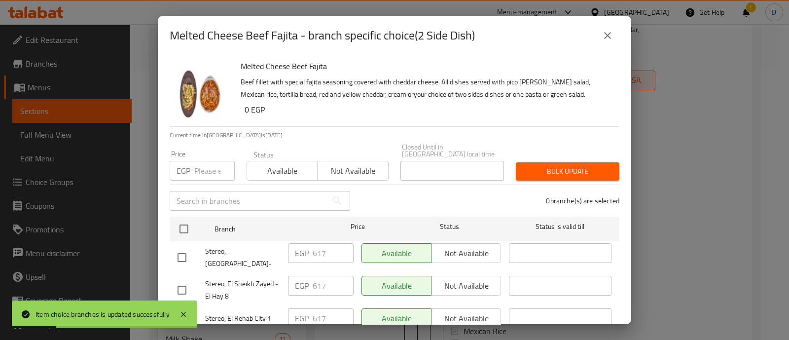
click at [205, 150] on div "Price EGP Price" at bounding box center [202, 165] width 65 height 30
click at [200, 166] on input "number" at bounding box center [214, 171] width 40 height 20
paste input "695"
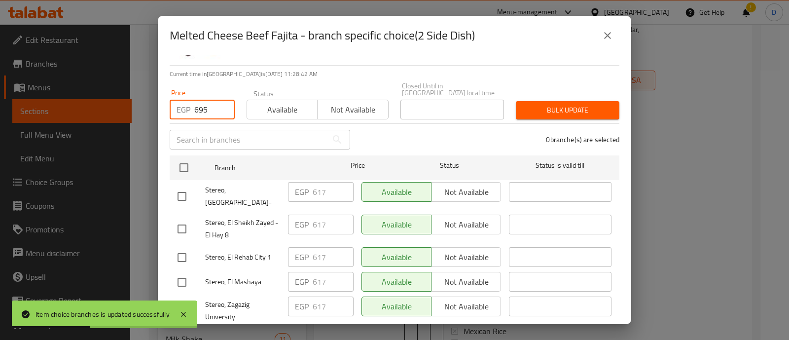
click at [182, 219] on input "checkbox" at bounding box center [182, 229] width 21 height 21
click at [179, 268] on div "Stereo, El Mashaya" at bounding box center [229, 282] width 111 height 29
click at [182, 247] on input "checkbox" at bounding box center [182, 257] width 21 height 21
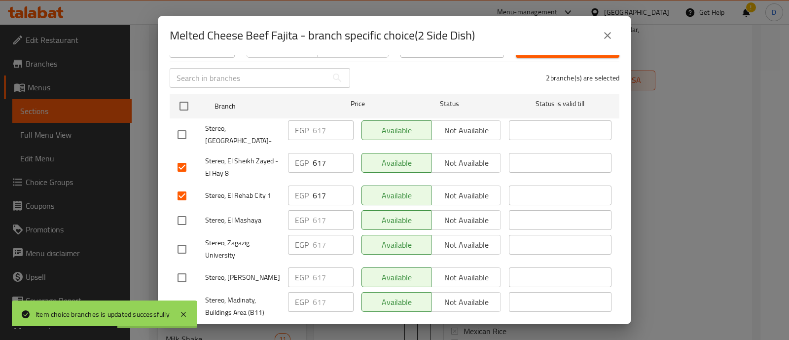
scroll to position [185, 0]
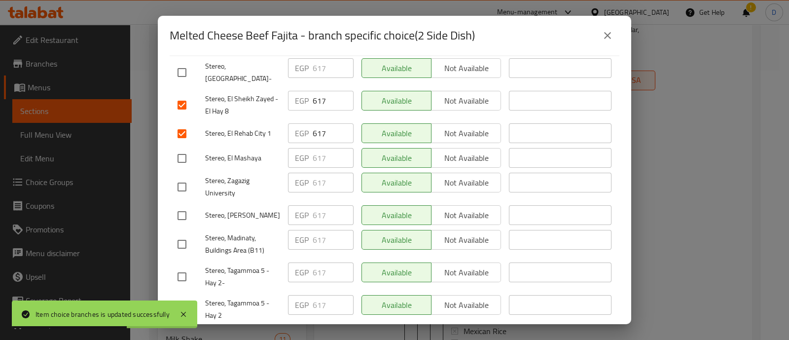
click at [183, 234] on input "checkbox" at bounding box center [182, 244] width 21 height 21
click at [180, 266] on input "checkbox" at bounding box center [182, 276] width 21 height 21
click at [178, 299] on input "checkbox" at bounding box center [182, 309] width 21 height 21
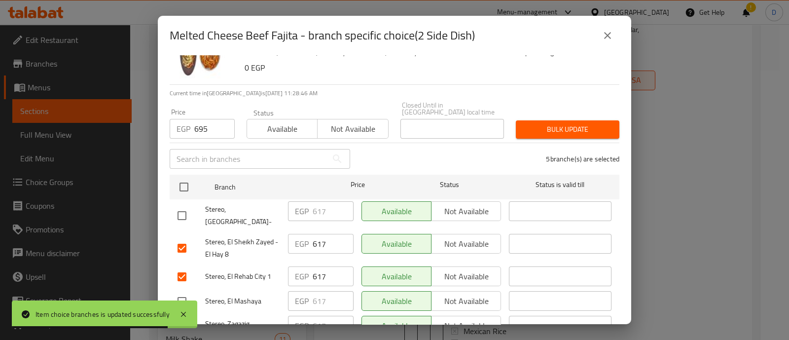
scroll to position [61, 0]
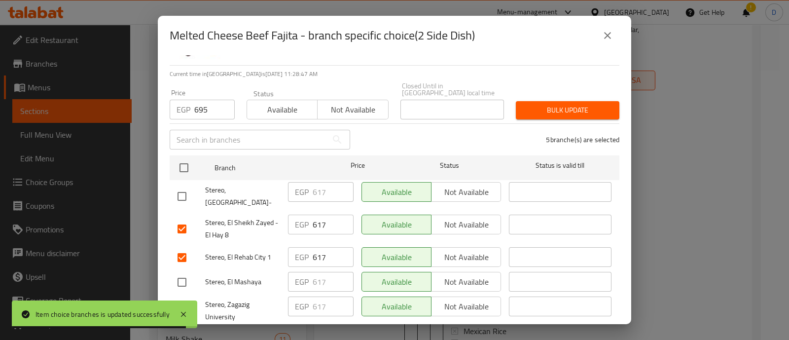
click at [571, 104] on span "Bulk update" at bounding box center [568, 110] width 88 height 12
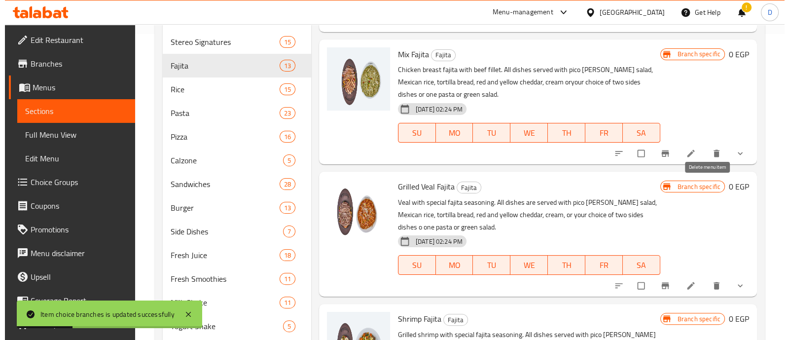
scroll to position [1480, 0]
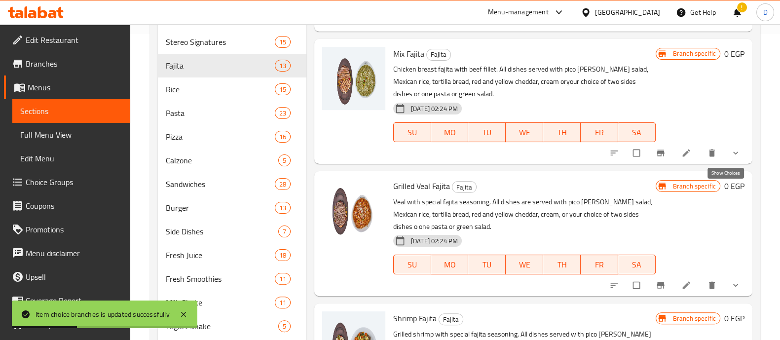
click at [731, 158] on icon "show more" at bounding box center [736, 153] width 10 height 10
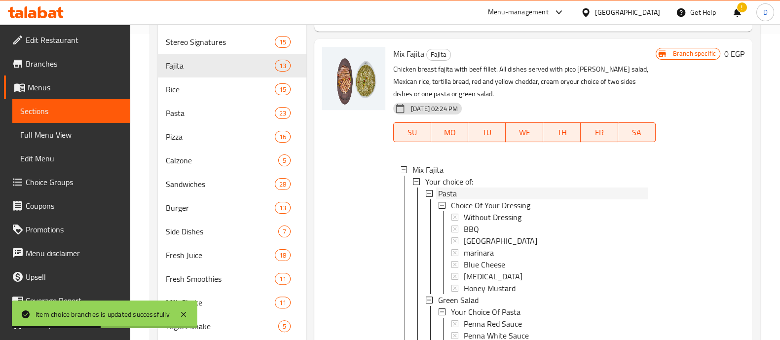
click at [520, 199] on div "Pasta" at bounding box center [543, 193] width 210 height 12
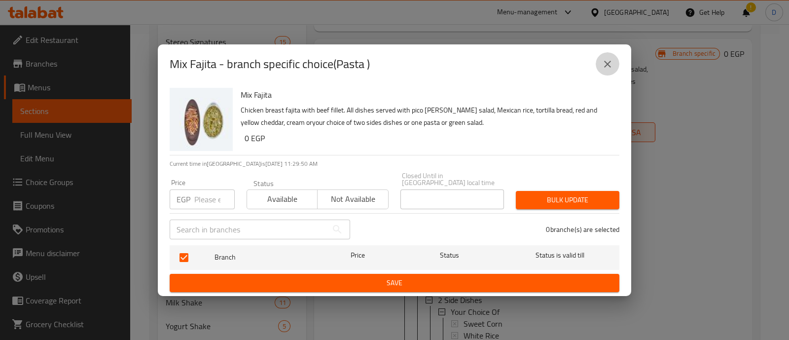
click at [602, 74] on button "close" at bounding box center [608, 64] width 24 height 24
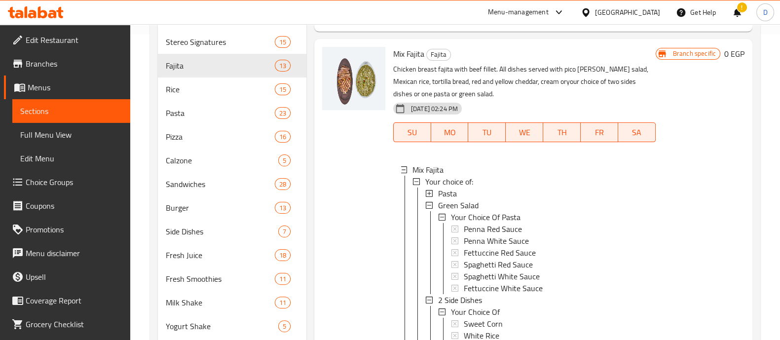
click at [490, 199] on div "Pasta" at bounding box center [543, 193] width 210 height 12
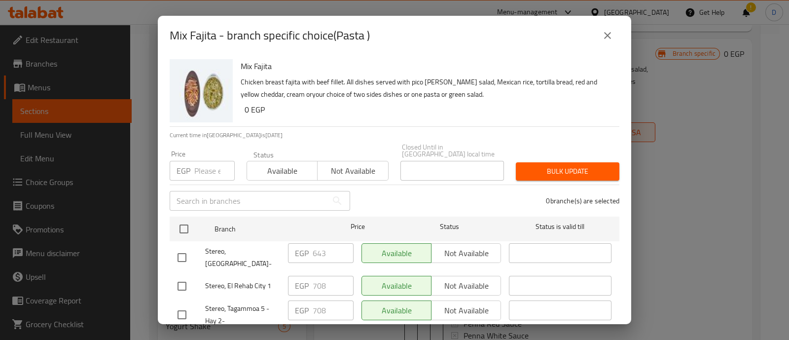
click at [206, 161] on input "number" at bounding box center [214, 171] width 40 height 20
paste input "643"
click at [562, 167] on span "Bulk update" at bounding box center [568, 171] width 88 height 12
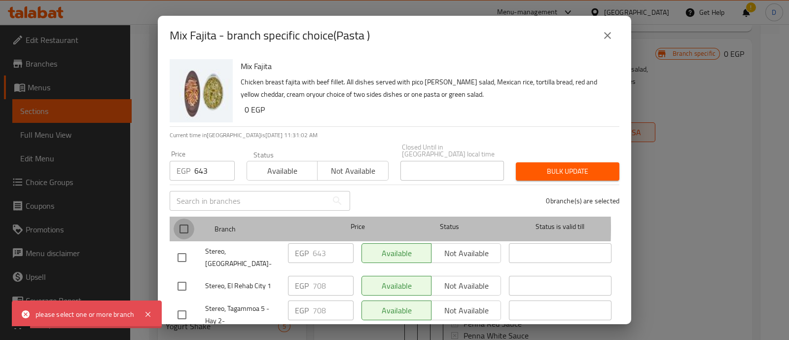
click at [183, 220] on input "checkbox" at bounding box center [184, 229] width 21 height 21
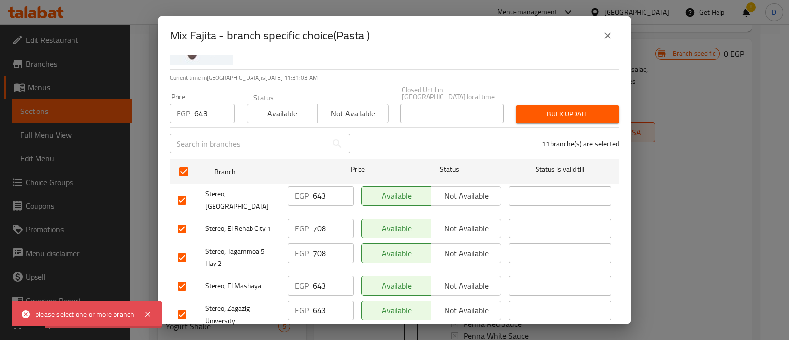
scroll to position [0, 0]
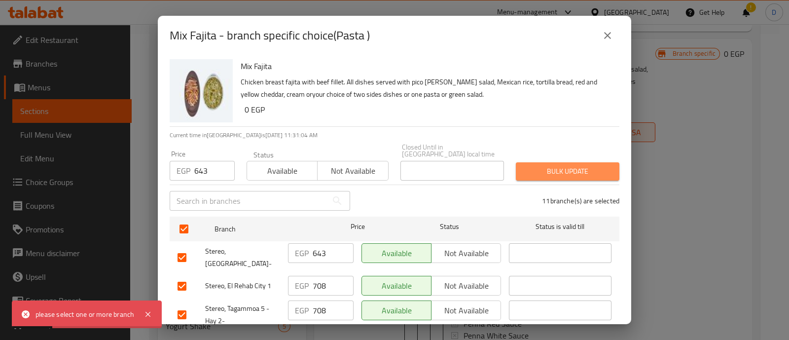
click at [563, 168] on span "Bulk update" at bounding box center [568, 171] width 88 height 12
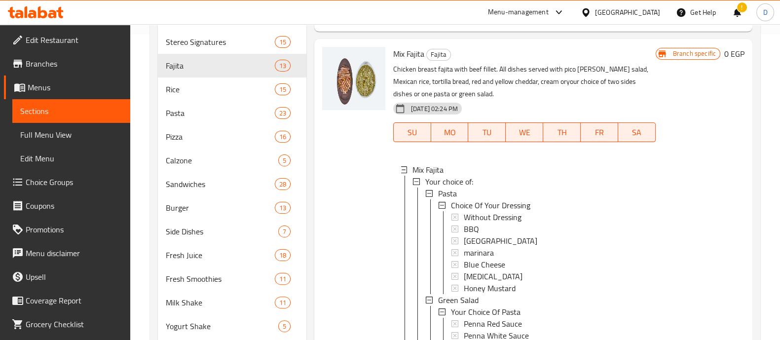
click at [486, 199] on div "Pasta" at bounding box center [543, 193] width 210 height 12
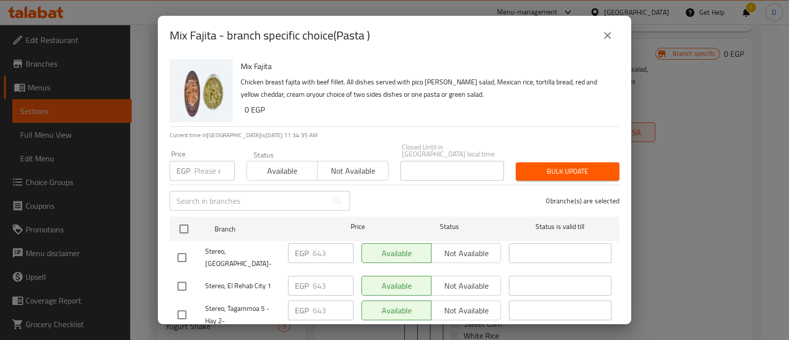
click at [199, 161] on input "number" at bounding box center [214, 171] width 40 height 20
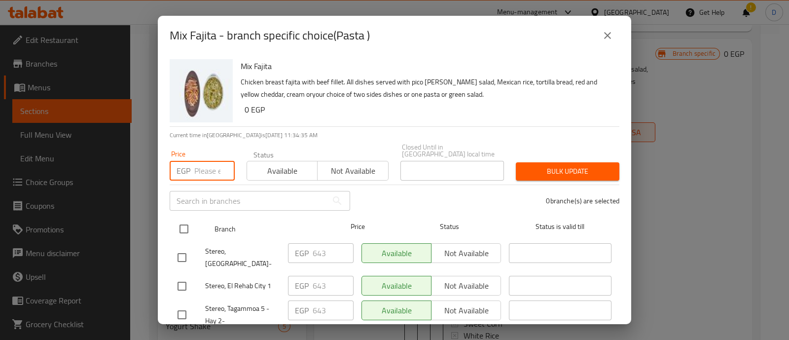
paste input "643"
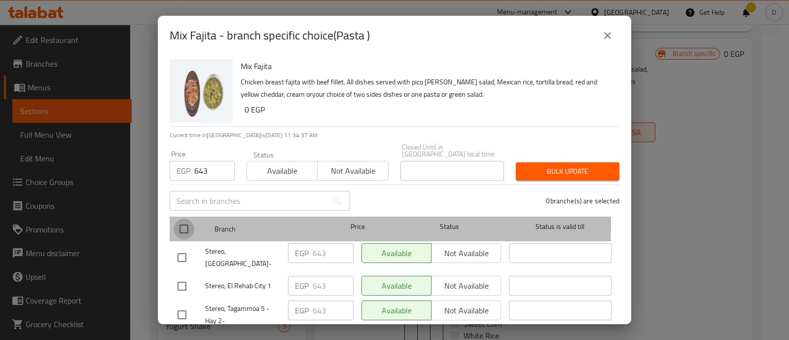
click at [188, 219] on input "checkbox" at bounding box center [184, 229] width 21 height 21
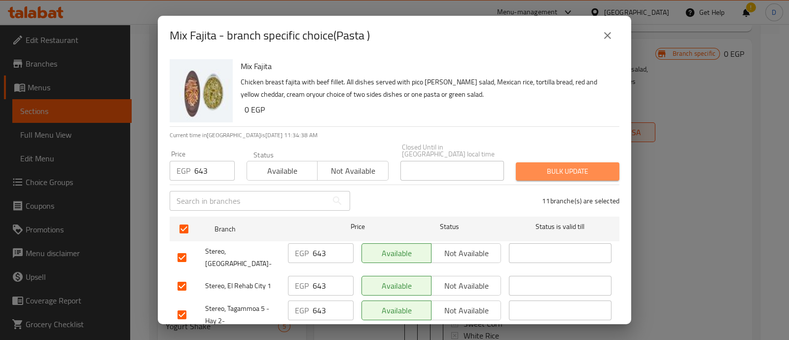
click at [564, 167] on span "Bulk update" at bounding box center [568, 171] width 88 height 12
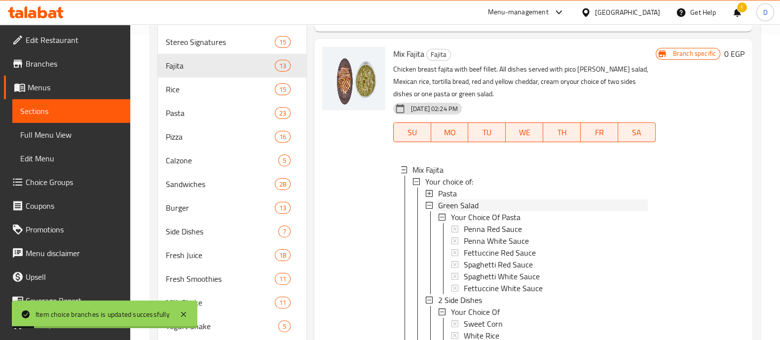
click at [470, 211] on span "Green Salad" at bounding box center [458, 205] width 40 height 12
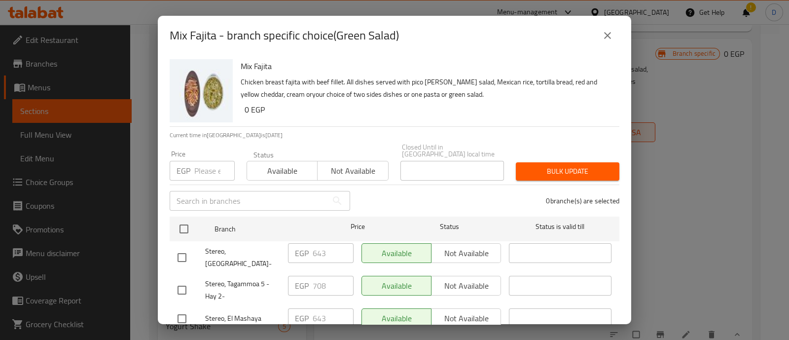
click at [208, 164] on input "number" at bounding box center [214, 171] width 40 height 20
paste input "643"
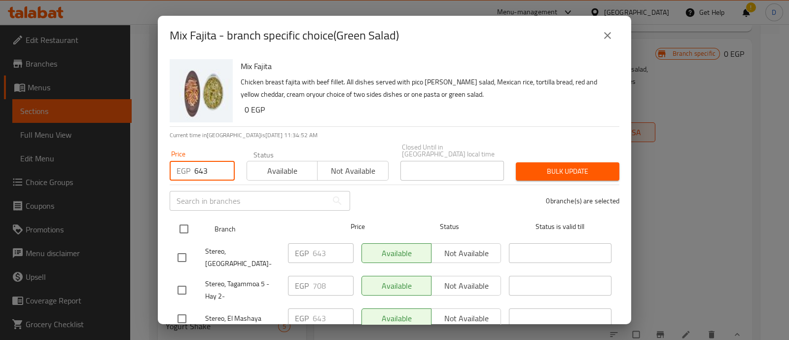
click at [183, 219] on input "checkbox" at bounding box center [184, 229] width 21 height 21
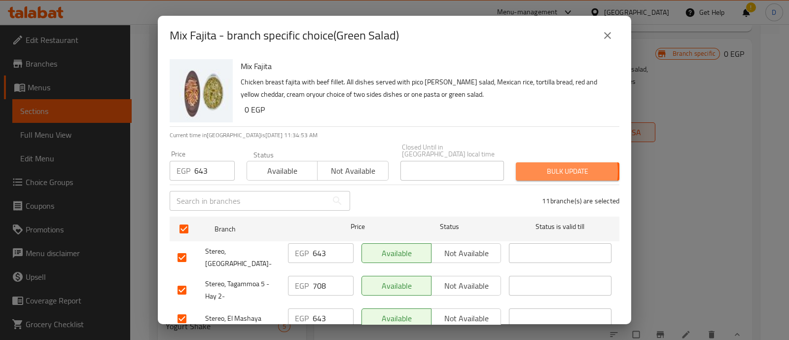
click at [545, 165] on span "Bulk update" at bounding box center [568, 171] width 88 height 12
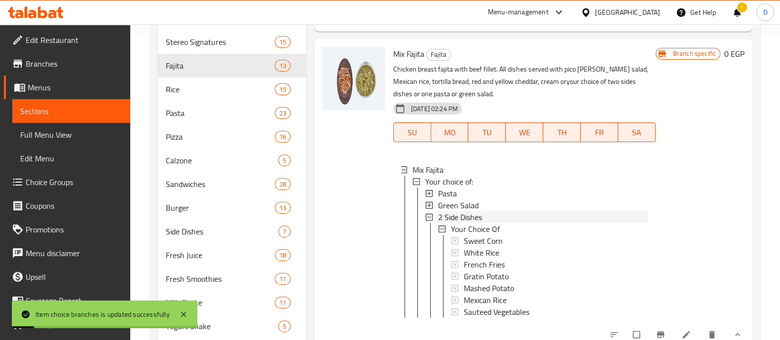
click at [462, 223] on span "2 Side Dishes" at bounding box center [460, 217] width 44 height 12
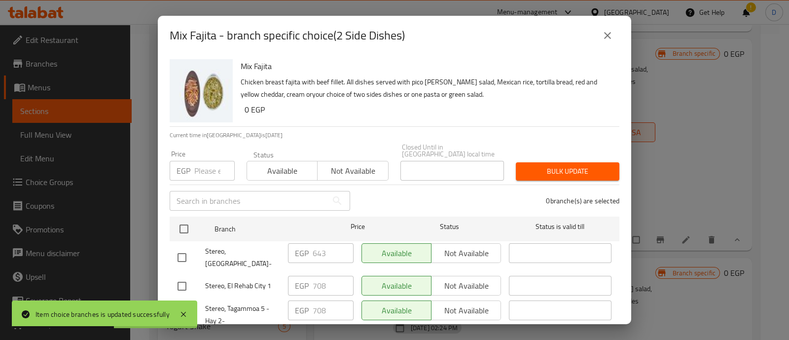
click at [208, 161] on input "number" at bounding box center [214, 171] width 40 height 20
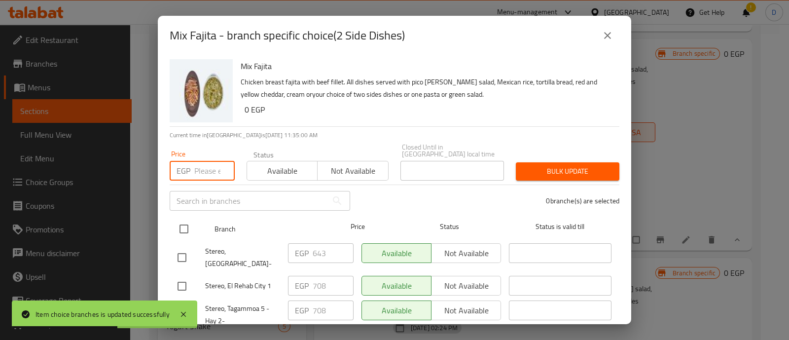
paste input "643"
click at [183, 219] on input "checkbox" at bounding box center [184, 229] width 21 height 21
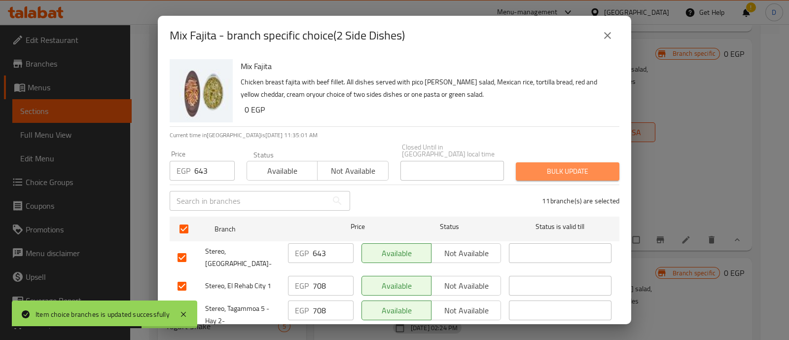
click at [575, 171] on button "Bulk update" at bounding box center [568, 171] width 104 height 18
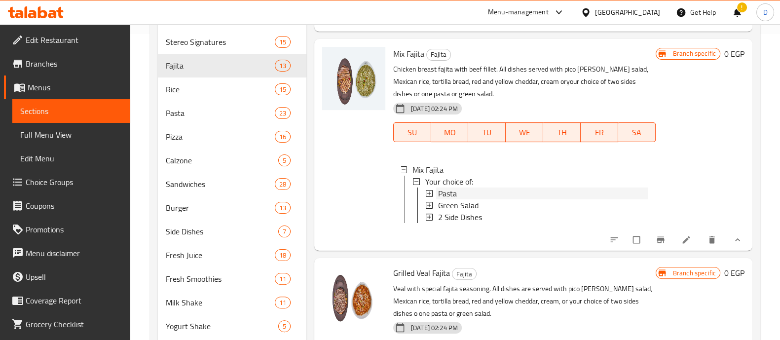
click at [481, 199] on div "Pasta" at bounding box center [543, 193] width 210 height 12
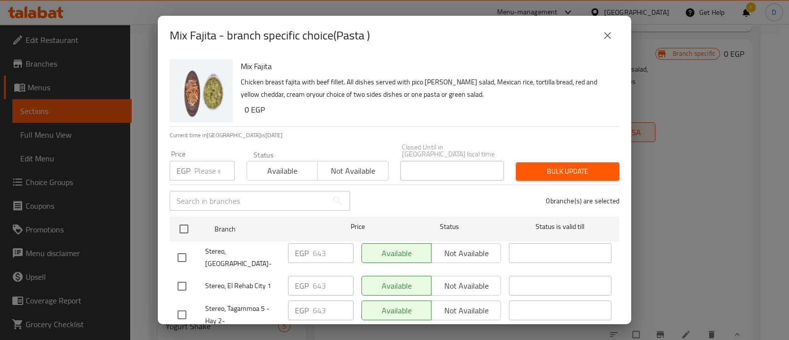
click at [202, 168] on input "number" at bounding box center [214, 171] width 40 height 20
paste input "708"
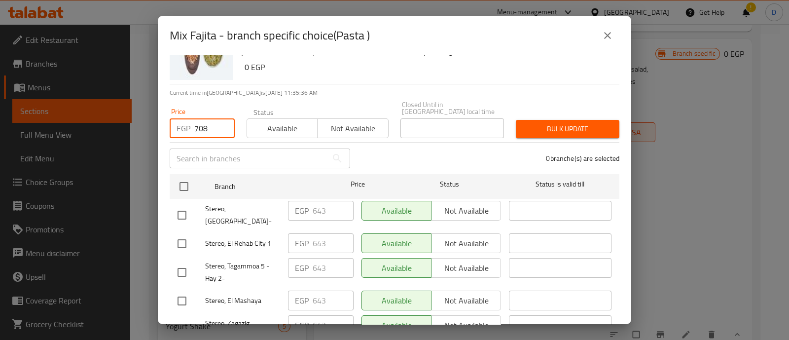
scroll to position [61, 0]
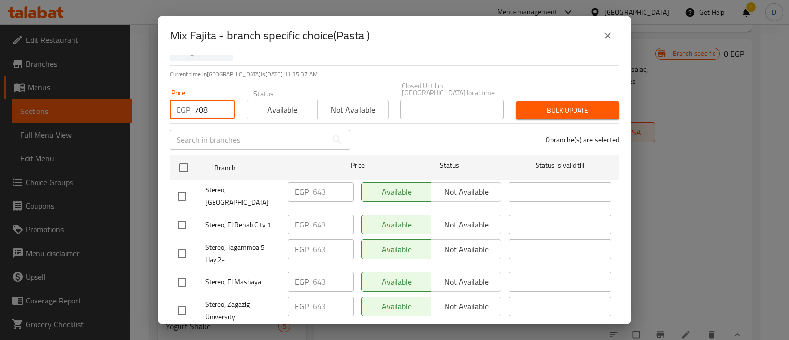
click at [178, 215] on input "checkbox" at bounding box center [182, 225] width 21 height 21
click at [183, 243] on input "checkbox" at bounding box center [182, 253] width 21 height 21
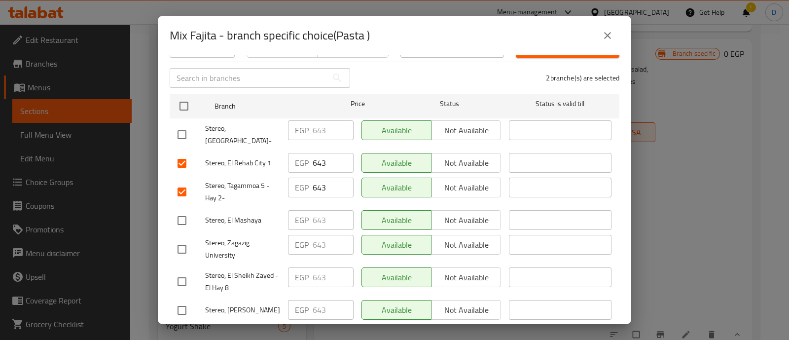
click at [179, 271] on input "checkbox" at bounding box center [182, 281] width 21 height 21
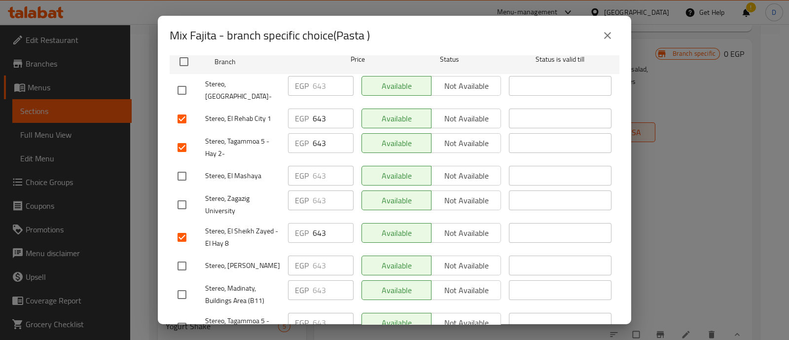
scroll to position [185, 0]
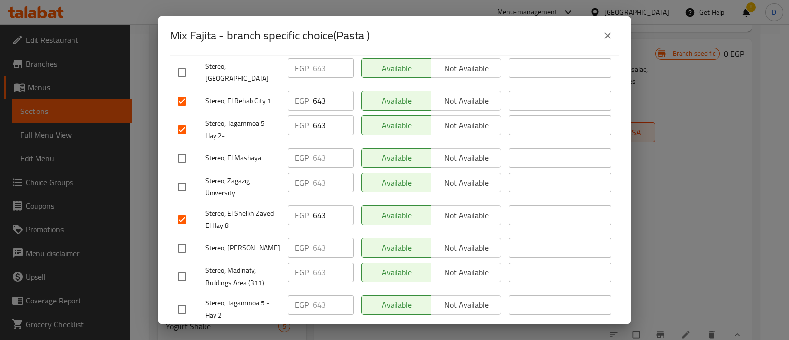
click at [180, 266] on input "checkbox" at bounding box center [182, 276] width 21 height 21
click at [183, 291] on div "Stereo, Tagammoa 5 - Hay 2" at bounding box center [229, 309] width 111 height 37
click at [181, 299] on input "checkbox" at bounding box center [182, 309] width 21 height 21
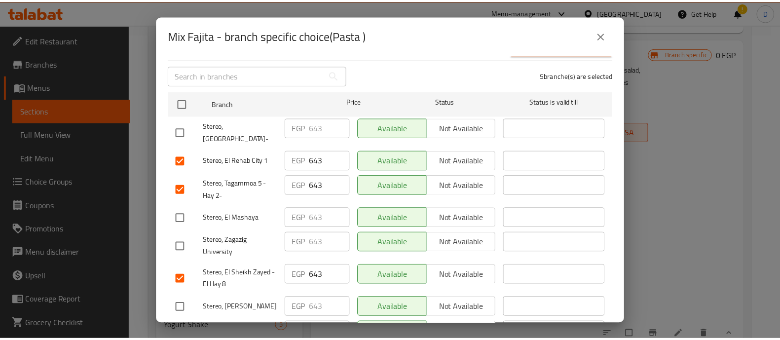
scroll to position [0, 0]
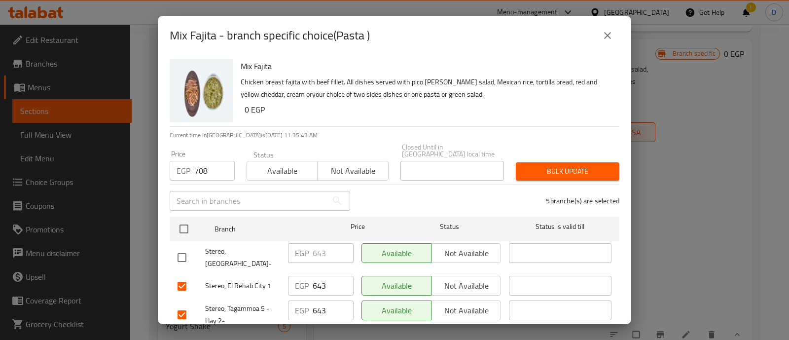
click at [581, 170] on span "Bulk update" at bounding box center [568, 171] width 88 height 12
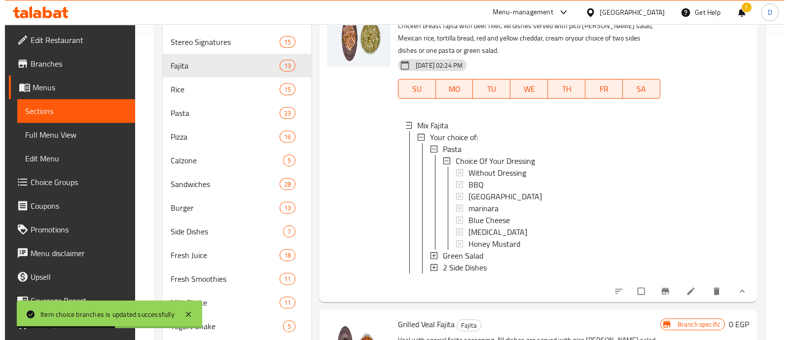
scroll to position [1603, 0]
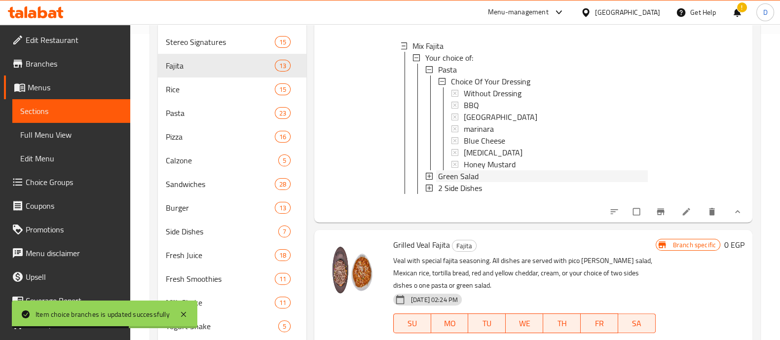
click at [465, 182] on span "Green Salad" at bounding box center [458, 176] width 40 height 12
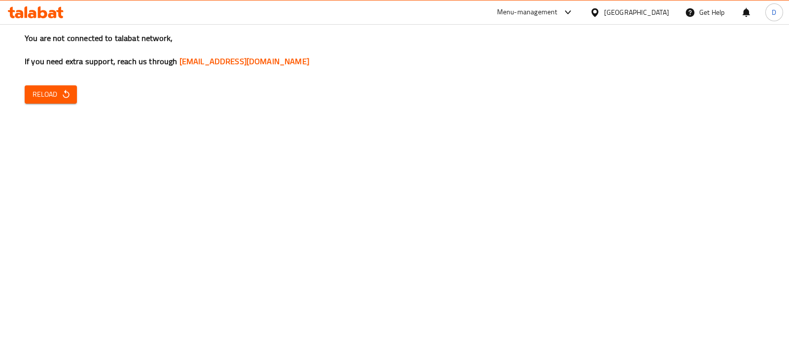
click at [56, 92] on span "Reload" at bounding box center [51, 94] width 37 height 12
click at [42, 90] on span "Reload" at bounding box center [51, 94] width 37 height 12
click at [55, 98] on span "Reload" at bounding box center [51, 94] width 37 height 12
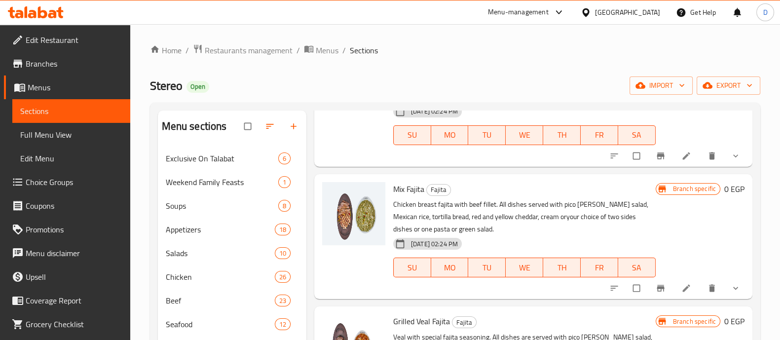
scroll to position [555, 0]
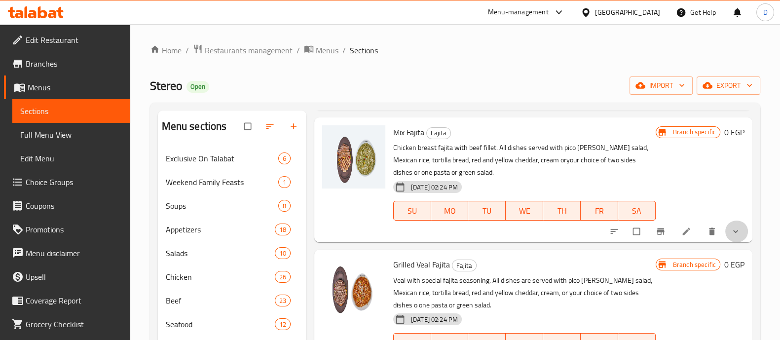
click at [732, 232] on span "show more" at bounding box center [737, 231] width 12 height 10
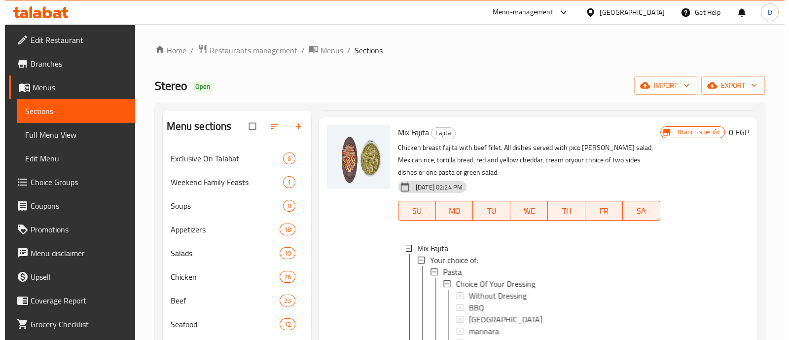
scroll to position [617, 0]
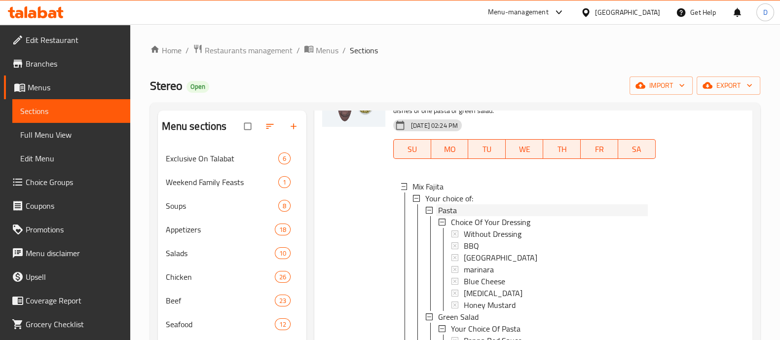
click at [465, 211] on div "Pasta" at bounding box center [543, 210] width 210 height 12
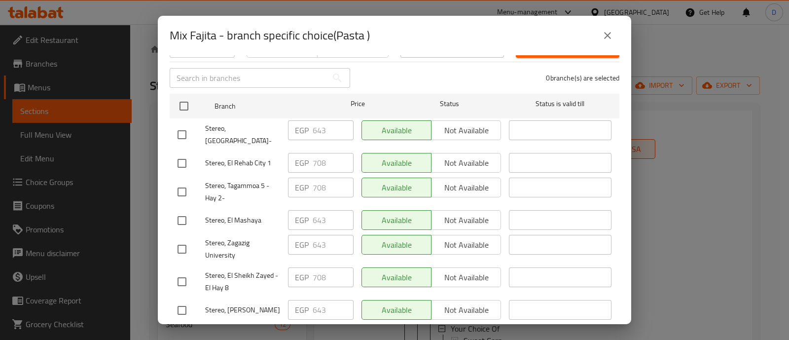
scroll to position [0, 0]
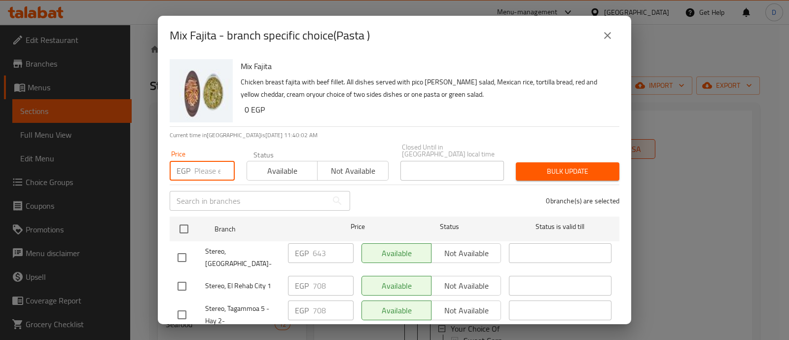
click at [204, 166] on input "number" at bounding box center [214, 171] width 40 height 20
paste input "708"
type input "708"
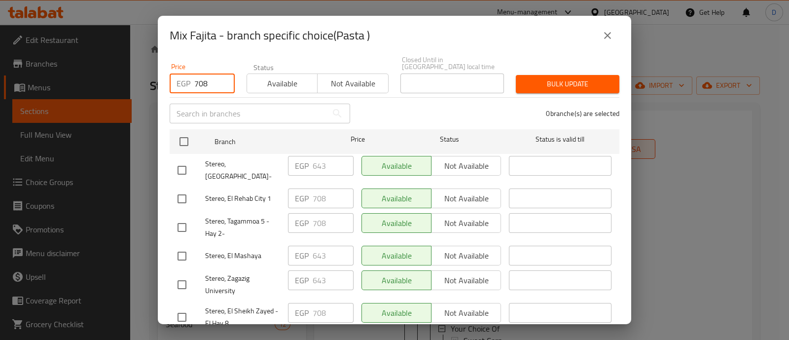
scroll to position [246, 0]
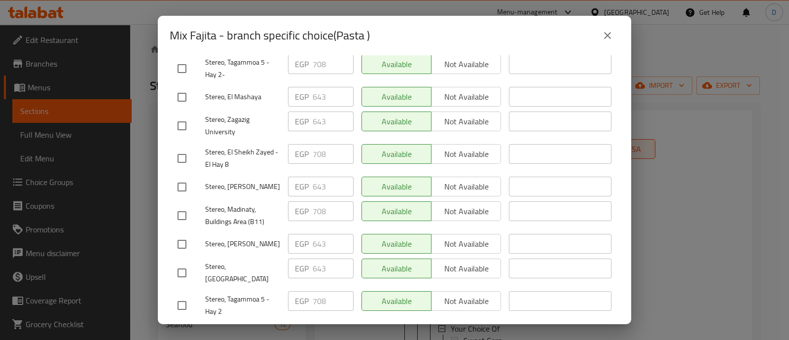
click at [606, 37] on icon "close" at bounding box center [607, 35] width 7 height 7
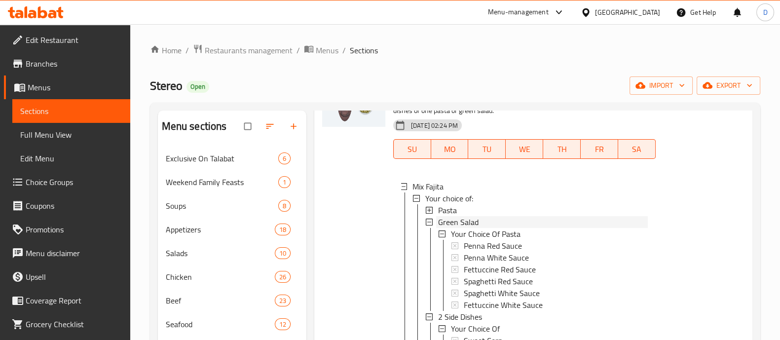
click at [461, 220] on span "Green Salad" at bounding box center [458, 222] width 40 height 12
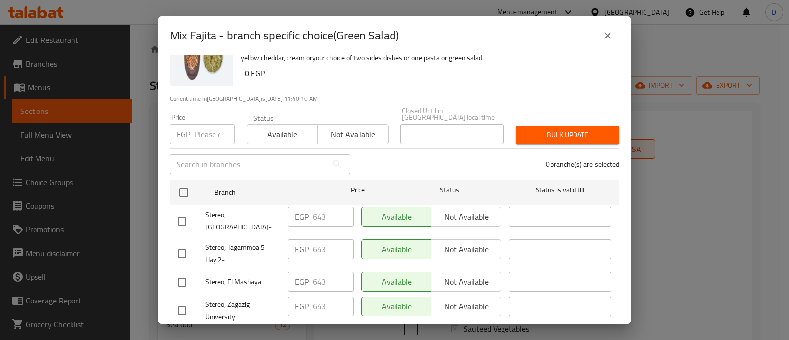
scroll to position [0, 0]
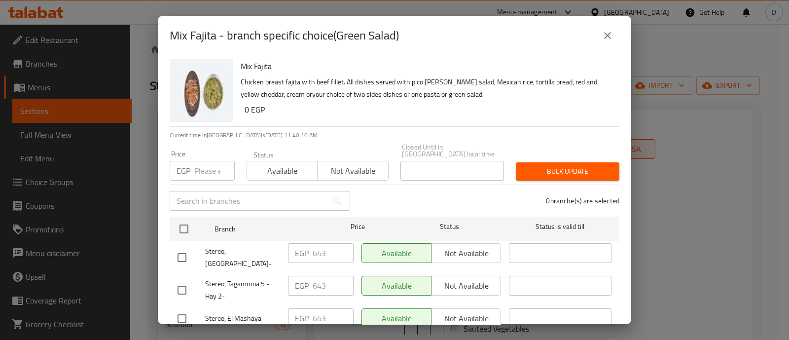
click at [207, 164] on input "number" at bounding box center [214, 171] width 40 height 20
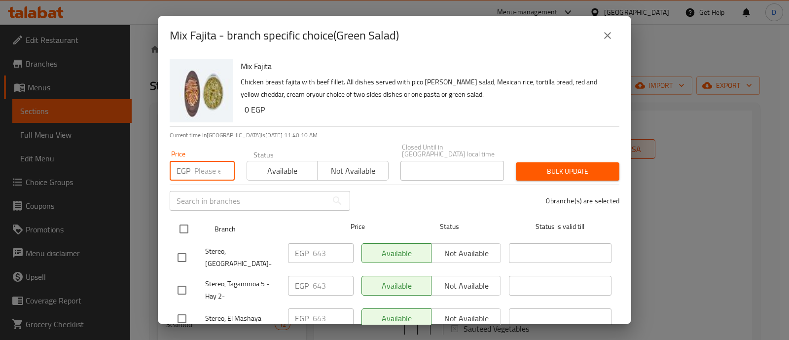
paste input "708"
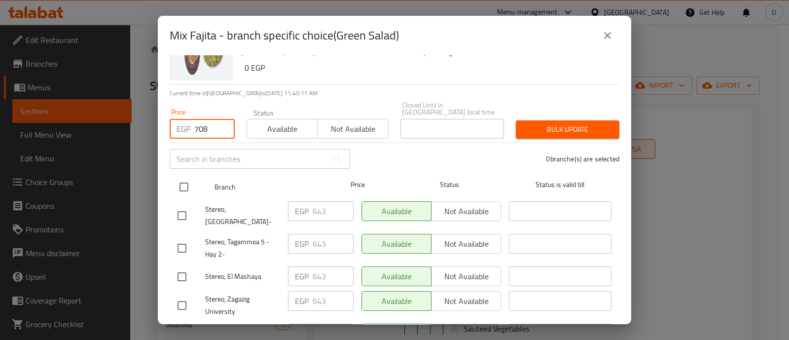
scroll to position [61, 0]
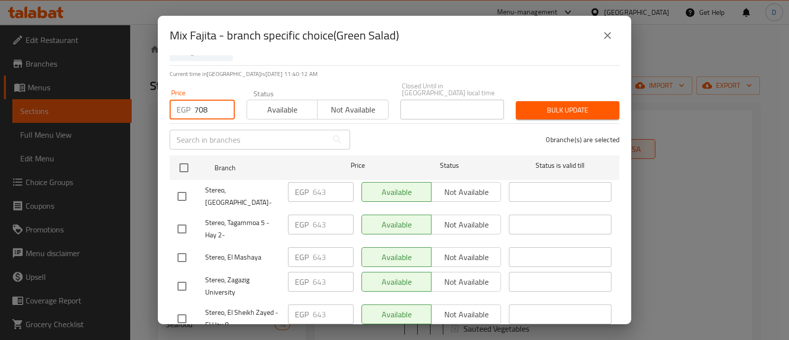
type input "708"
click at [184, 219] on input "checkbox" at bounding box center [182, 229] width 21 height 21
checkbox input "true"
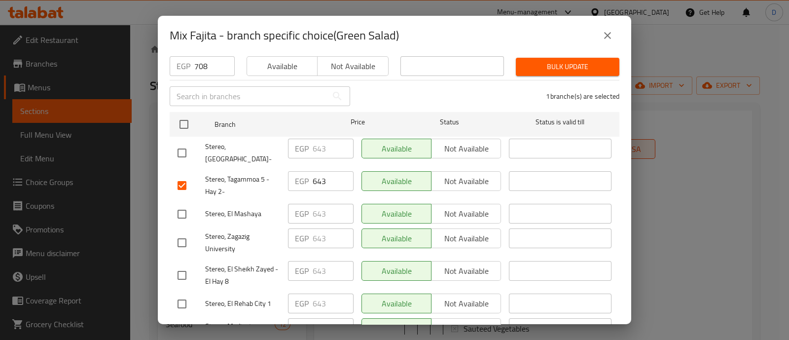
scroll to position [123, 0]
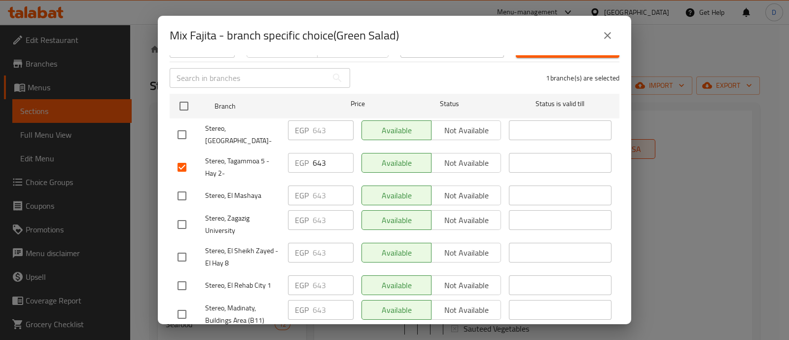
click at [183, 247] on input "checkbox" at bounding box center [182, 257] width 21 height 21
checkbox input "true"
click at [182, 275] on input "checkbox" at bounding box center [182, 285] width 21 height 21
checkbox input "true"
click at [178, 304] on input "checkbox" at bounding box center [182, 314] width 21 height 21
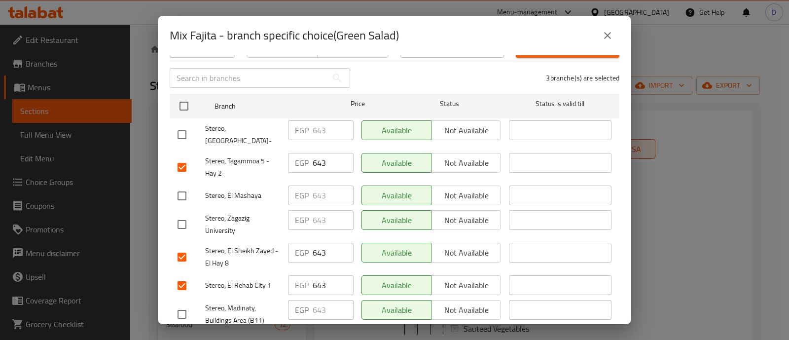
checkbox input "true"
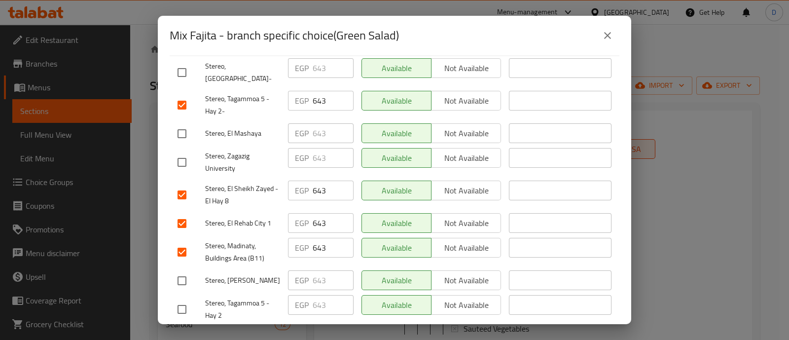
click at [172, 299] on input "checkbox" at bounding box center [182, 309] width 21 height 21
checkbox input "true"
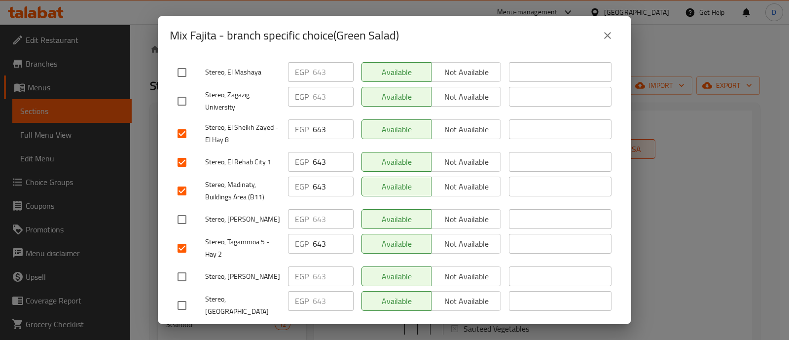
scroll to position [0, 0]
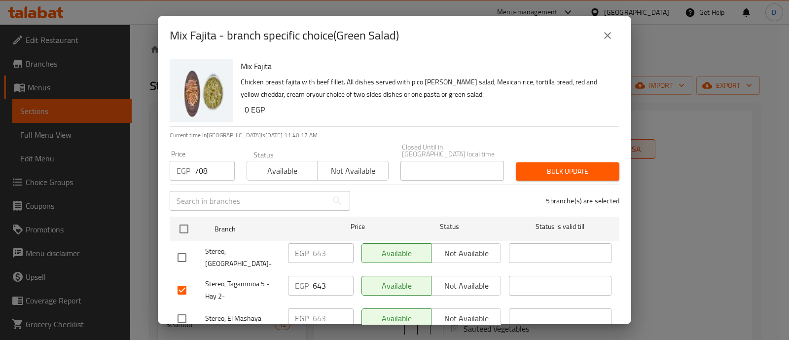
click at [562, 171] on button "Bulk update" at bounding box center [568, 171] width 104 height 18
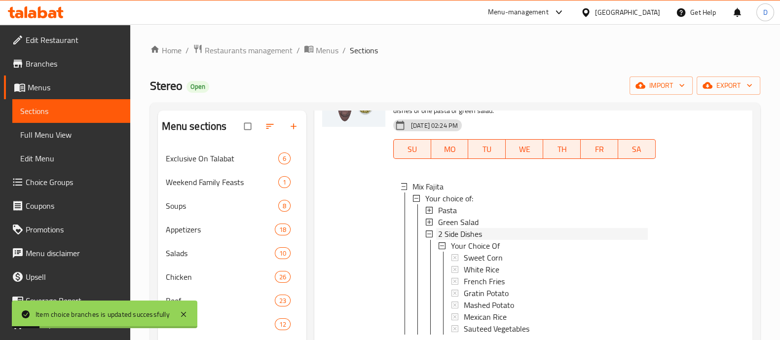
click at [459, 233] on span "2 Side Dishes" at bounding box center [460, 234] width 44 height 12
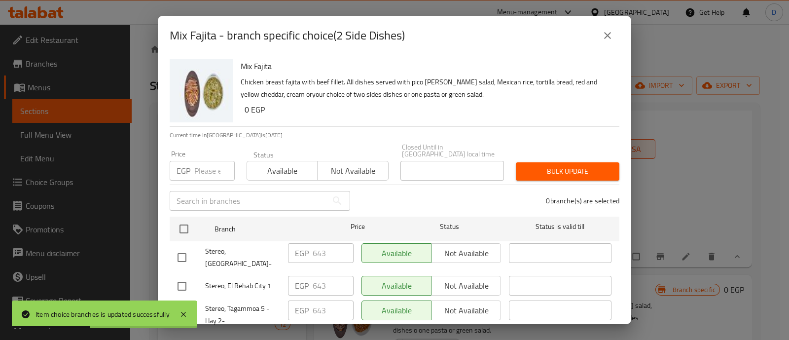
click at [205, 161] on input "number" at bounding box center [214, 171] width 40 height 20
paste input "708"
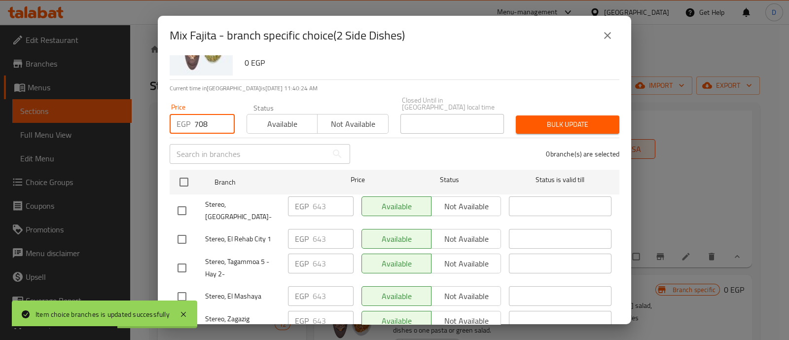
scroll to position [61, 0]
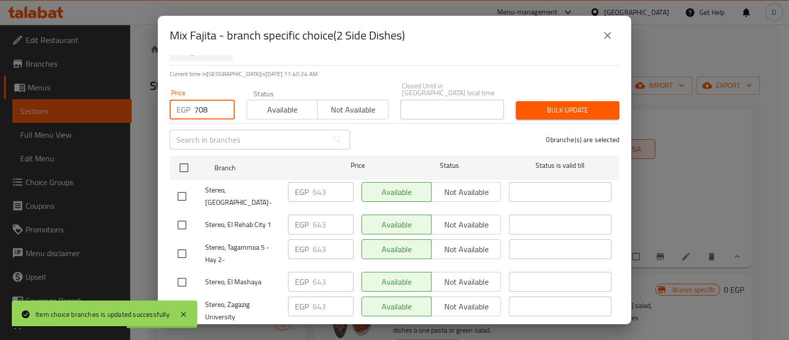
type input "708"
click at [176, 215] on input "checkbox" at bounding box center [182, 225] width 21 height 21
checkbox input "true"
click at [182, 243] on input "checkbox" at bounding box center [182, 253] width 21 height 21
checkbox input "true"
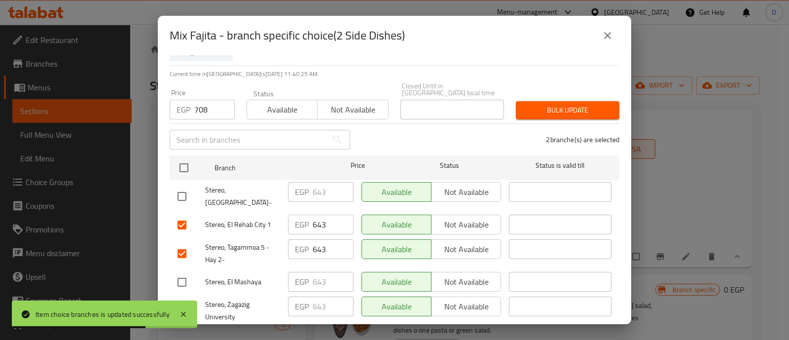
scroll to position [123, 0]
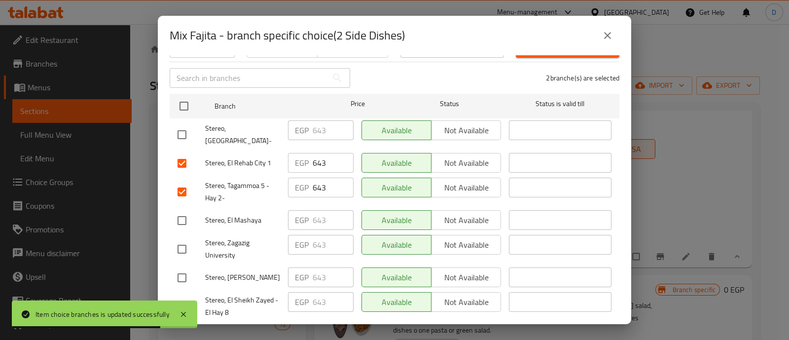
click at [186, 296] on input "checkbox" at bounding box center [182, 306] width 21 height 21
checkbox input "true"
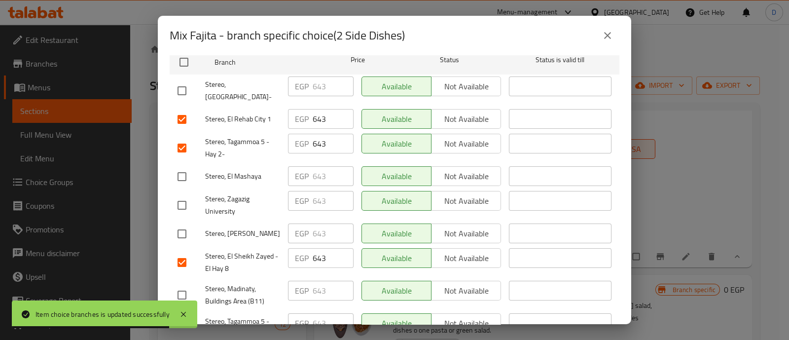
scroll to position [185, 0]
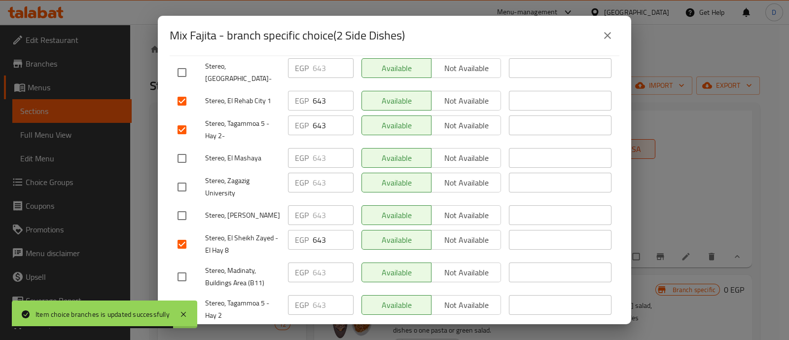
click at [190, 270] on input "checkbox" at bounding box center [182, 276] width 21 height 21
checkbox input "true"
drag, startPoint x: 183, startPoint y: 298, endPoint x: 197, endPoint y: 280, distance: 23.1
click at [183, 299] on input "checkbox" at bounding box center [182, 309] width 21 height 21
checkbox input "true"
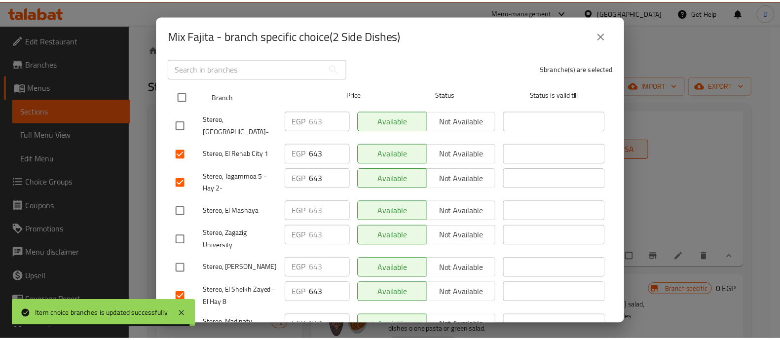
scroll to position [0, 0]
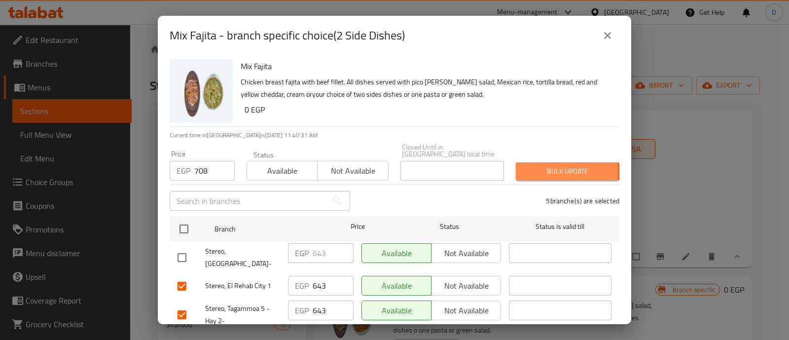
click at [554, 165] on span "Bulk update" at bounding box center [568, 171] width 88 height 12
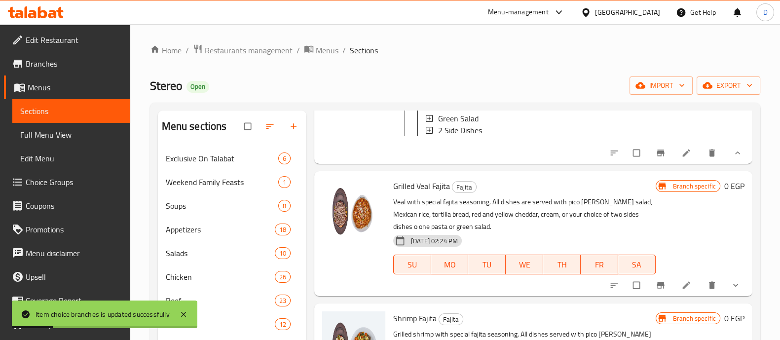
scroll to position [740, 0]
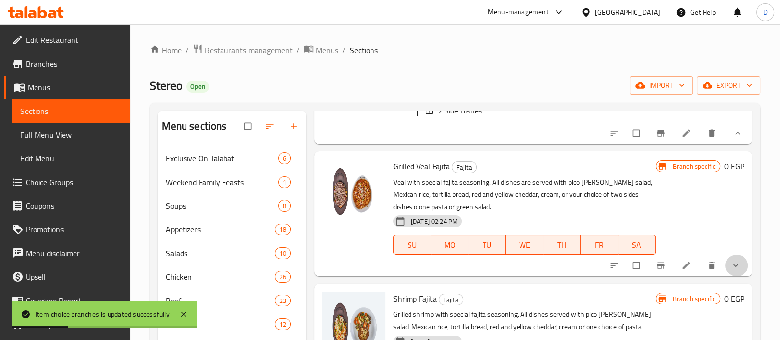
click at [725, 276] on button "show more" at bounding box center [737, 266] width 24 height 22
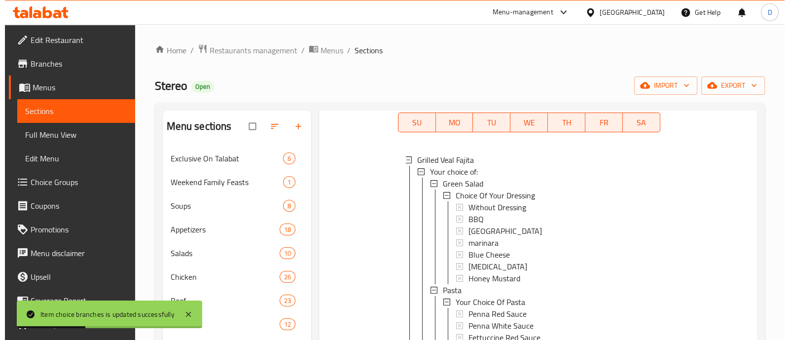
scroll to position [863, 0]
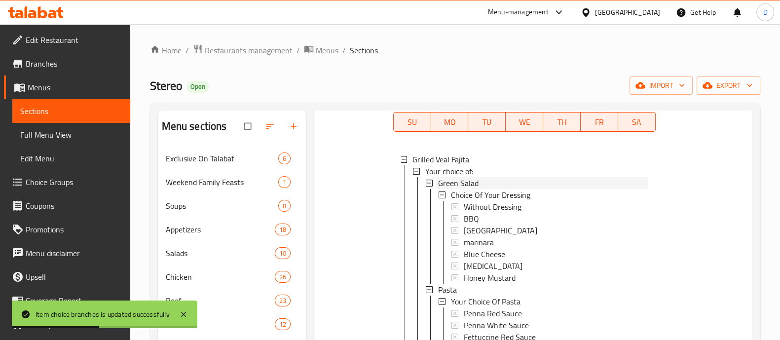
click at [483, 189] on div "Green Salad" at bounding box center [543, 183] width 210 height 12
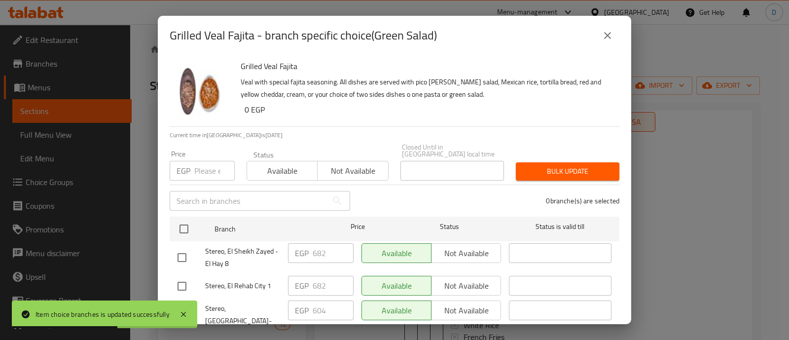
click at [205, 164] on input "number" at bounding box center [214, 171] width 40 height 20
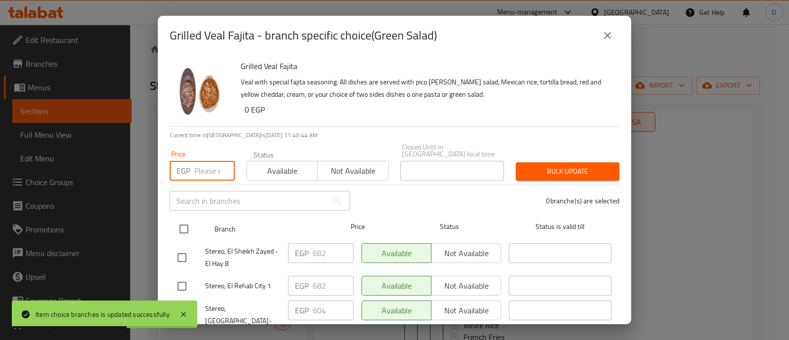
paste input "604"
type input "604"
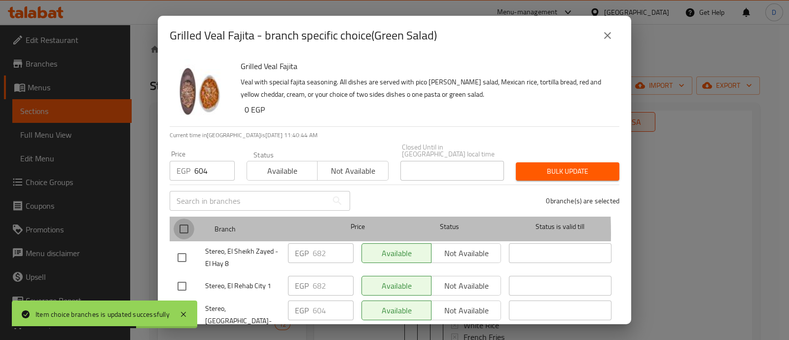
click at [184, 226] on input "checkbox" at bounding box center [184, 229] width 21 height 21
checkbox input "true"
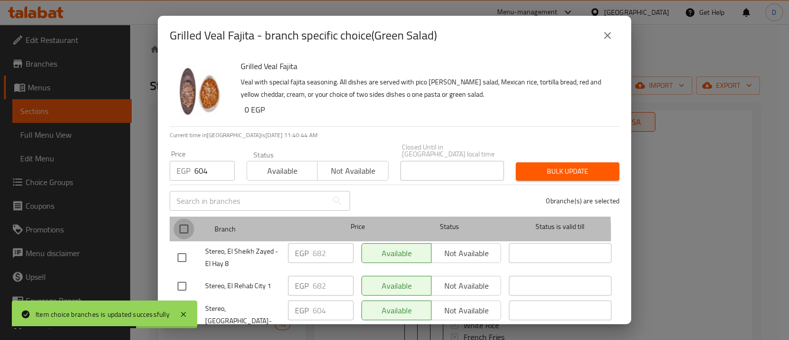
checkbox input "true"
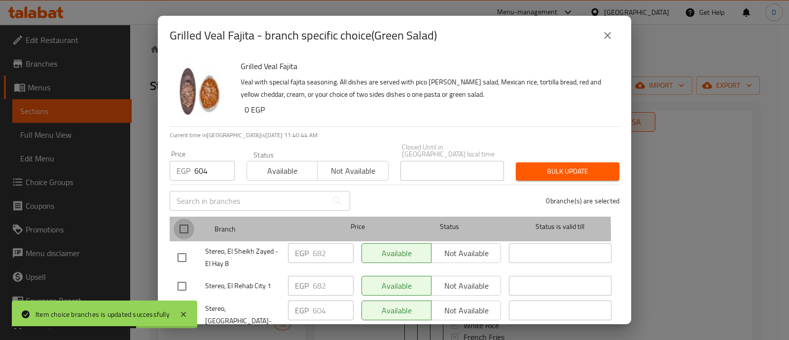
checkbox input "true"
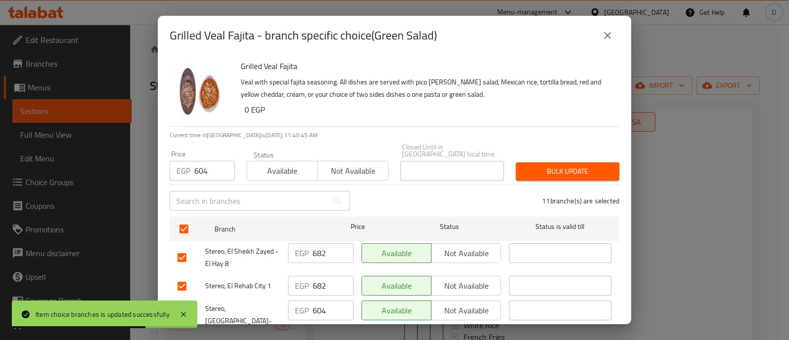
click at [558, 165] on span "Bulk update" at bounding box center [568, 171] width 88 height 12
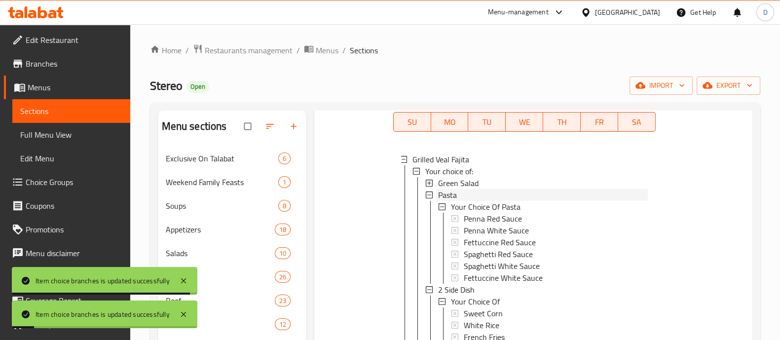
click at [474, 201] on div "Pasta" at bounding box center [543, 195] width 210 height 12
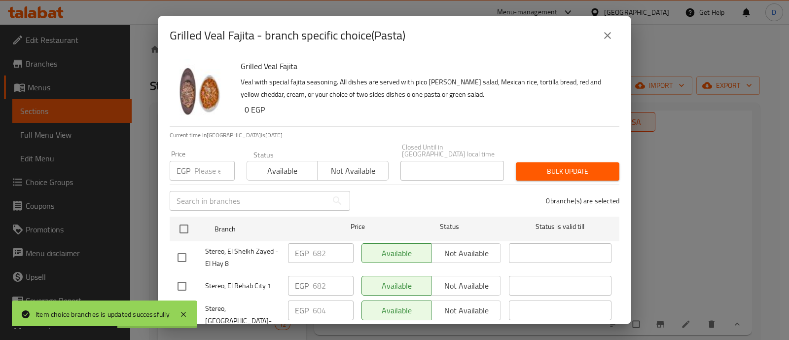
click at [212, 167] on input "number" at bounding box center [214, 171] width 40 height 20
paste input "604"
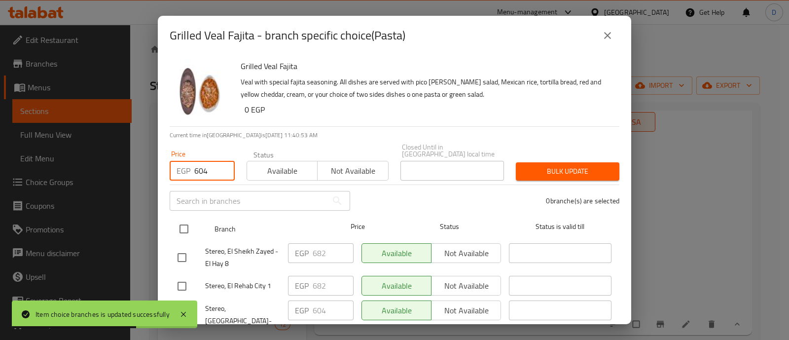
type input "604"
click at [181, 219] on input "checkbox" at bounding box center [184, 229] width 21 height 21
checkbox input "true"
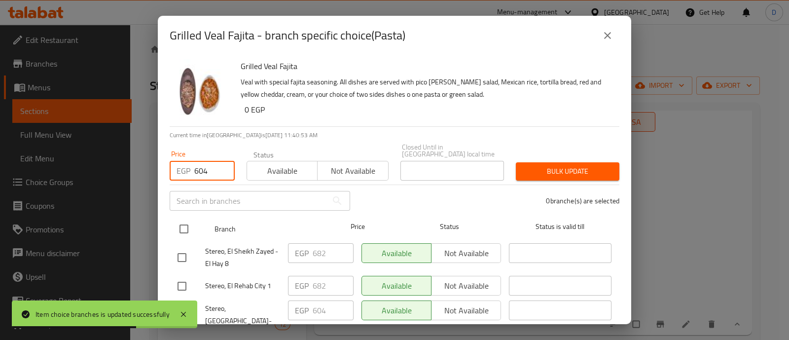
checkbox input "true"
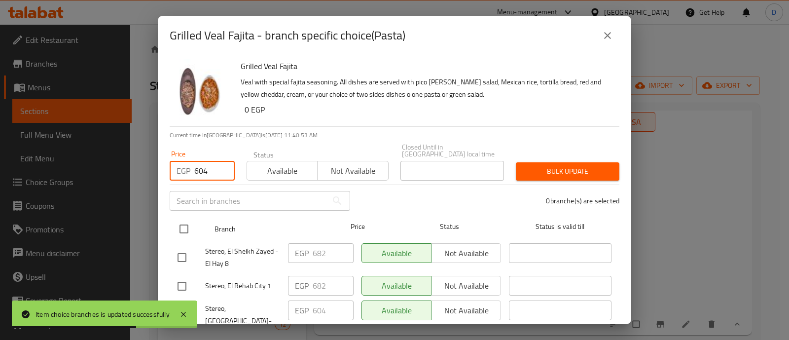
checkbox input "true"
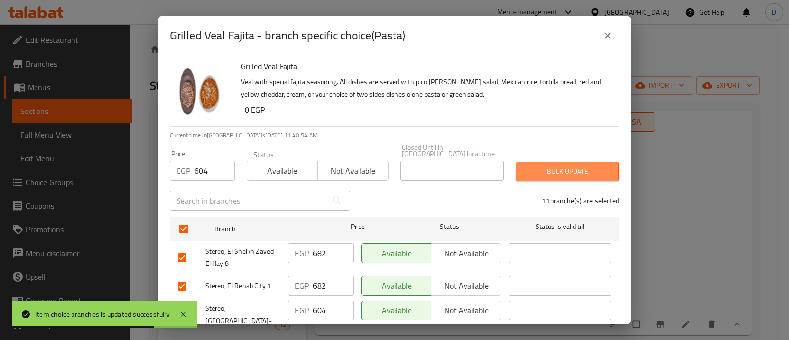
click at [550, 165] on span "Bulk update" at bounding box center [568, 171] width 88 height 12
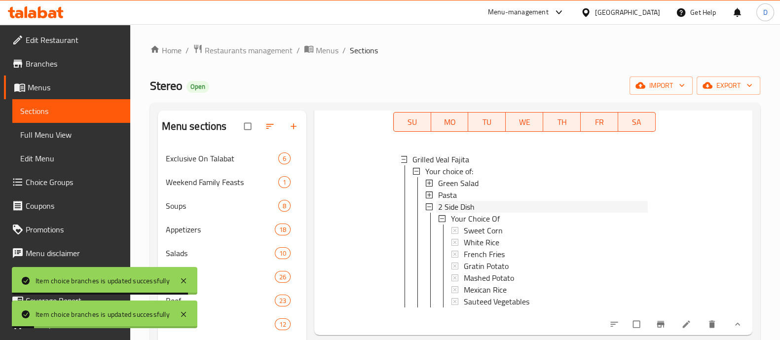
click at [473, 213] on span "2 Side Dish" at bounding box center [456, 207] width 37 height 12
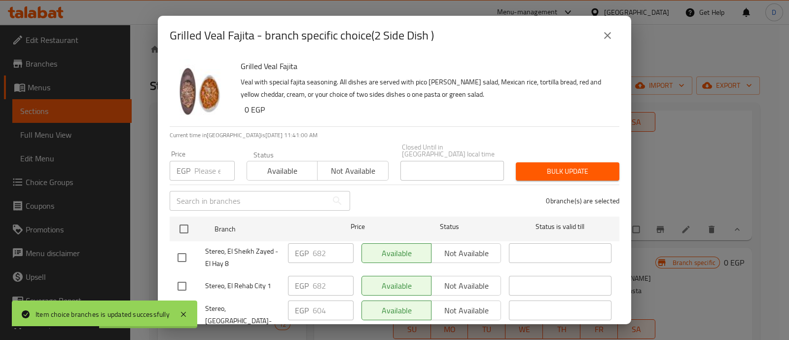
click at [215, 161] on input "number" at bounding box center [214, 171] width 40 height 20
paste input "604"
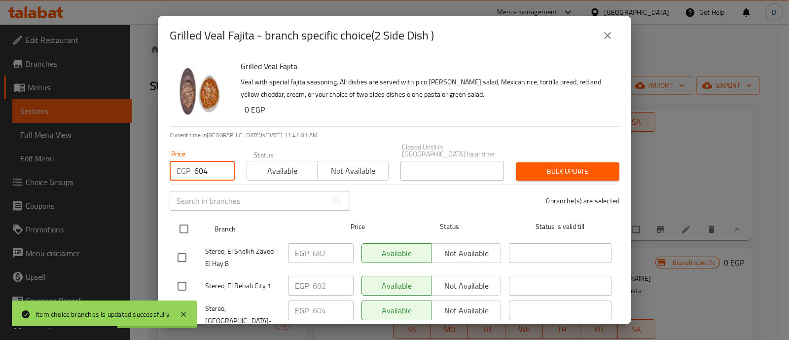
type input "604"
click at [182, 221] on input "checkbox" at bounding box center [184, 229] width 21 height 21
checkbox input "true"
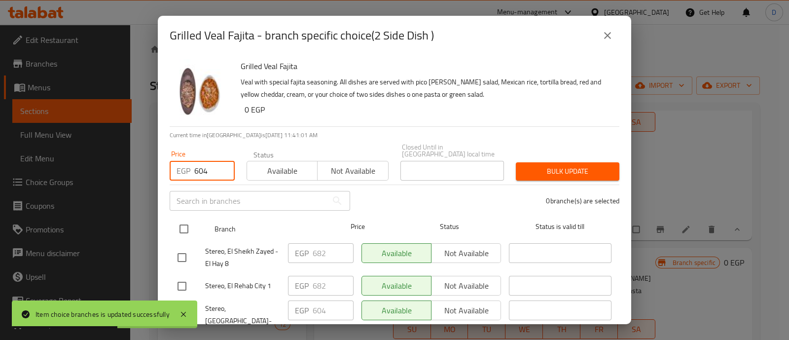
checkbox input "true"
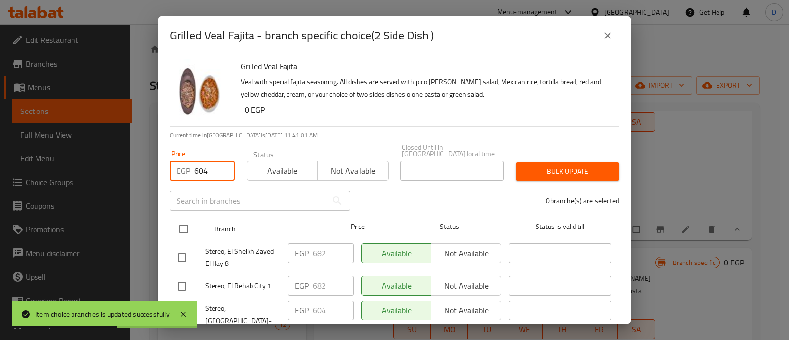
checkbox input "true"
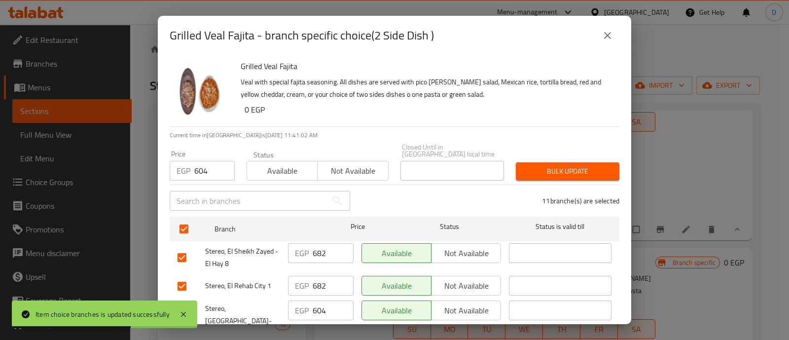
click at [535, 165] on span "Bulk update" at bounding box center [568, 171] width 88 height 12
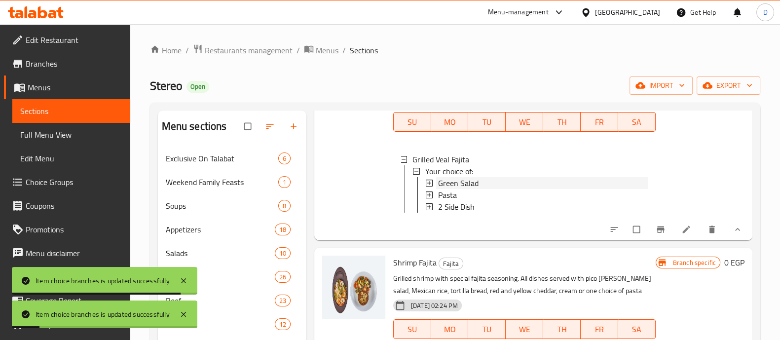
click at [454, 188] on span "Green Salad" at bounding box center [458, 183] width 40 height 12
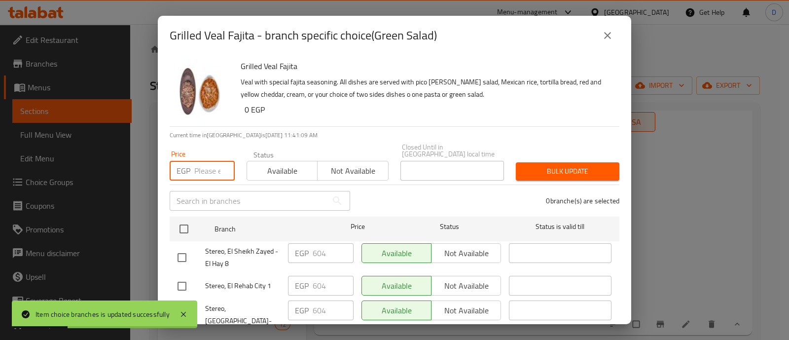
click at [207, 161] on input "number" at bounding box center [214, 171] width 40 height 20
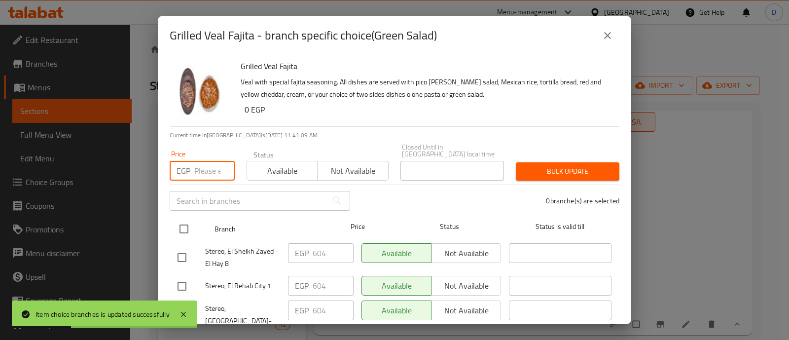
paste input "682"
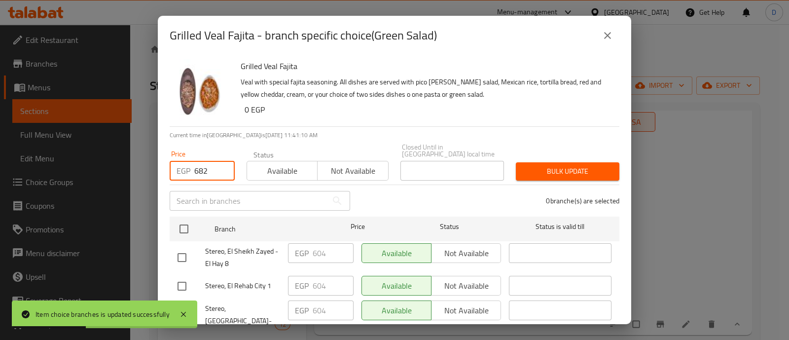
type input "682"
click at [183, 250] on input "checkbox" at bounding box center [182, 257] width 21 height 21
checkbox input "true"
click at [180, 276] on input "checkbox" at bounding box center [182, 286] width 21 height 21
checkbox input "true"
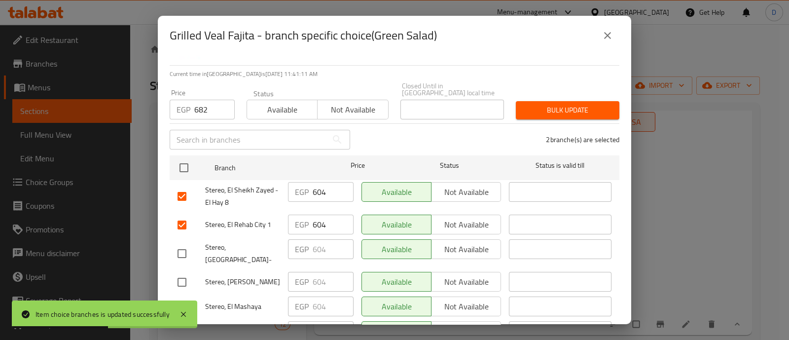
scroll to position [123, 0]
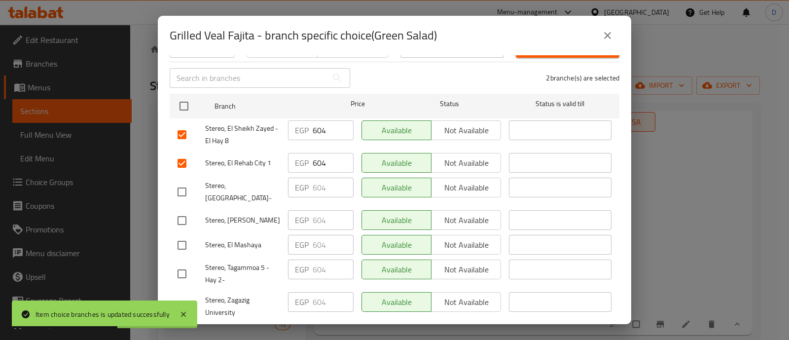
click at [186, 235] on input "checkbox" at bounding box center [182, 245] width 21 height 21
checkbox input "true"
click at [180, 263] on input "checkbox" at bounding box center [182, 273] width 21 height 21
checkbox input "true"
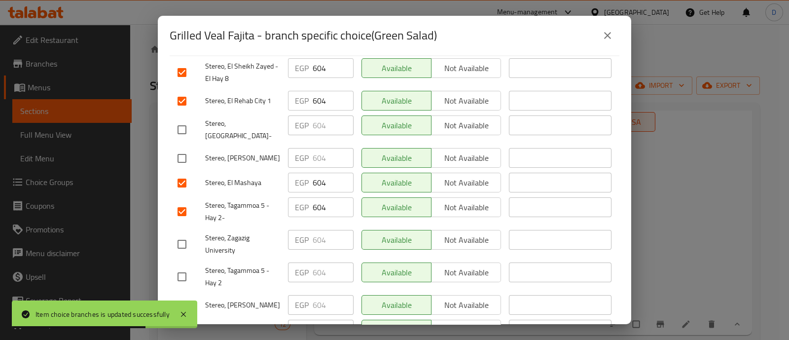
click at [180, 266] on input "checkbox" at bounding box center [182, 276] width 21 height 21
checkbox input "true"
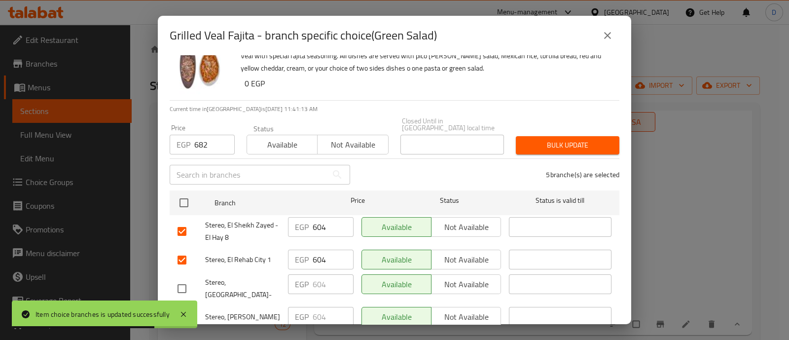
scroll to position [0, 0]
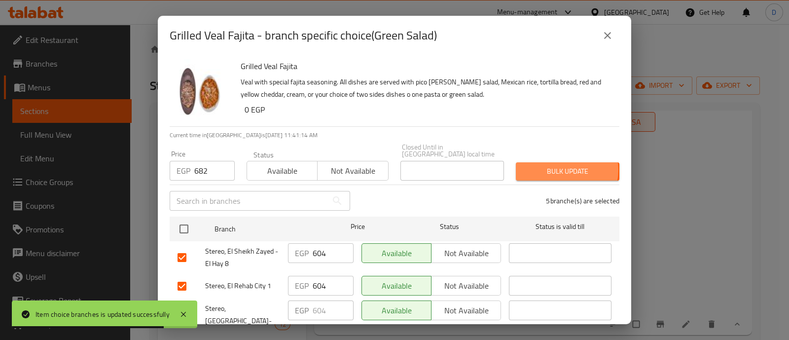
click at [554, 165] on span "Bulk update" at bounding box center [568, 171] width 88 height 12
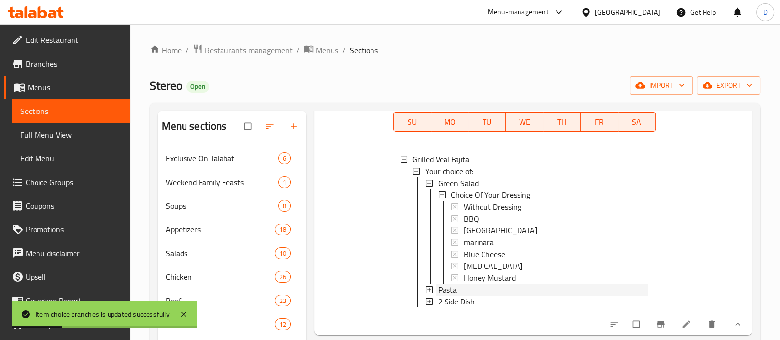
click at [447, 295] on span "Pasta" at bounding box center [447, 290] width 19 height 12
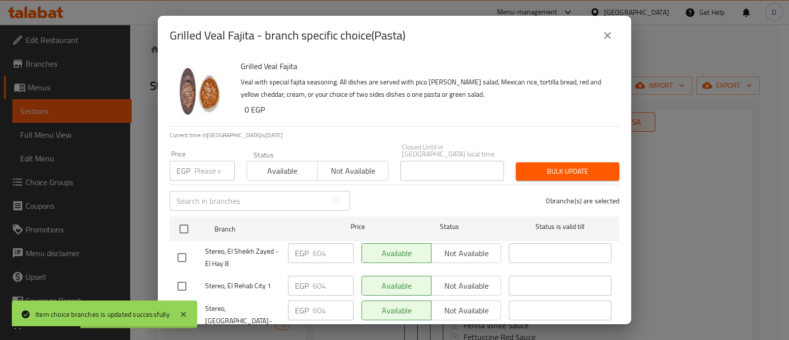
click at [200, 161] on input "number" at bounding box center [214, 171] width 40 height 20
paste input "682"
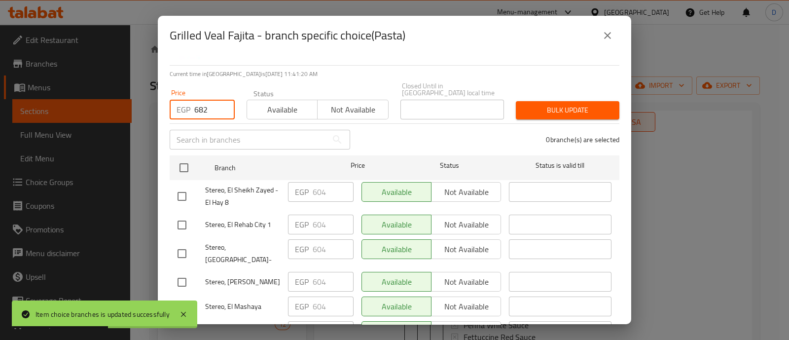
type input "682"
click at [189, 188] on input "checkbox" at bounding box center [182, 196] width 21 height 21
checkbox input "true"
click at [183, 215] on input "checkbox" at bounding box center [182, 225] width 21 height 21
checkbox input "true"
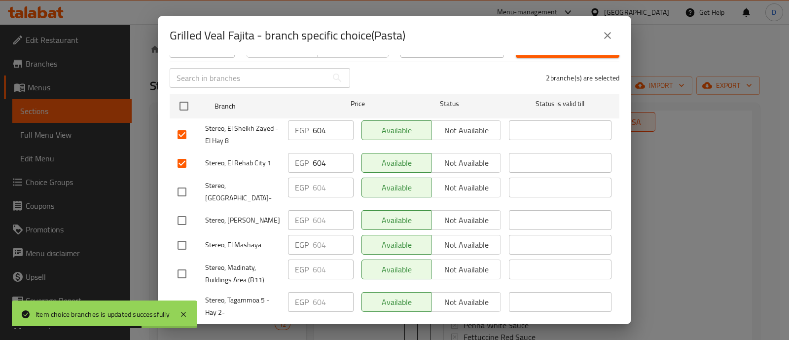
scroll to position [185, 0]
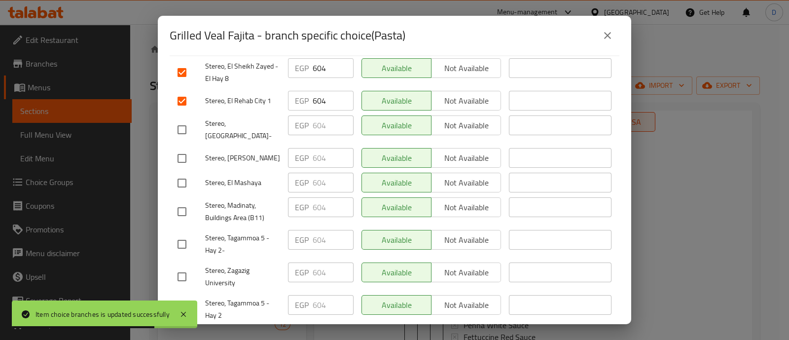
click at [188, 201] on input "checkbox" at bounding box center [182, 211] width 21 height 21
checkbox input "true"
click at [186, 234] on input "checkbox" at bounding box center [182, 244] width 21 height 21
checkbox input "true"
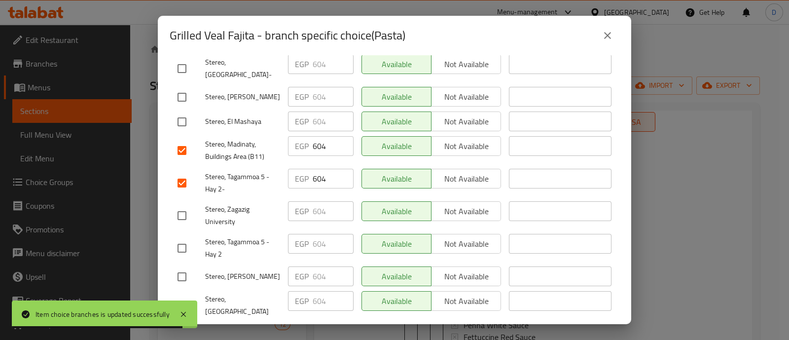
click at [185, 238] on input "checkbox" at bounding box center [182, 248] width 21 height 21
checkbox input "true"
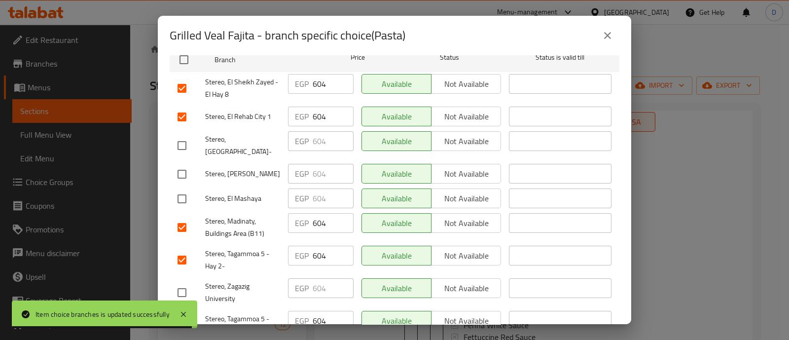
scroll to position [0, 0]
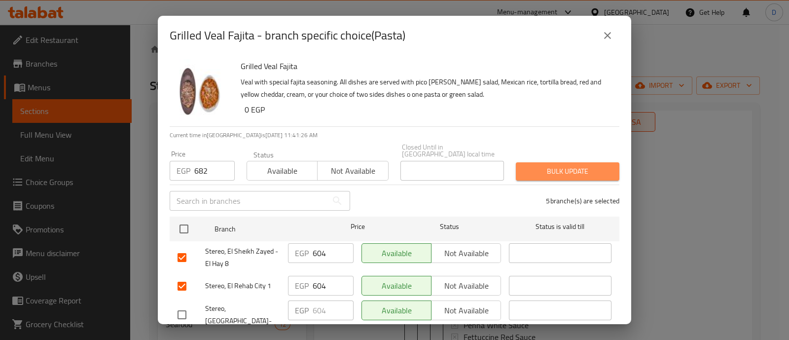
click at [570, 165] on span "Bulk update" at bounding box center [568, 171] width 88 height 12
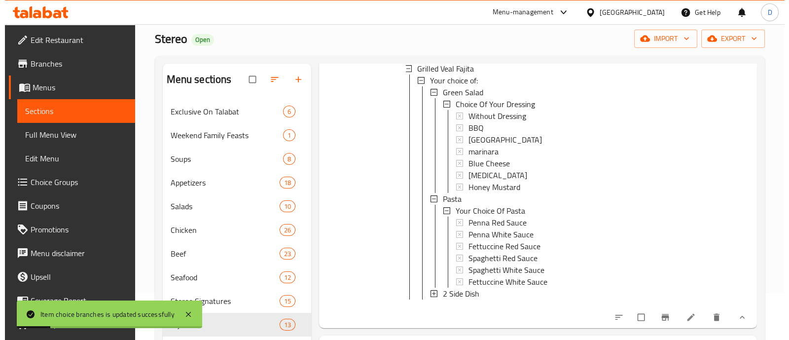
scroll to position [925, 0]
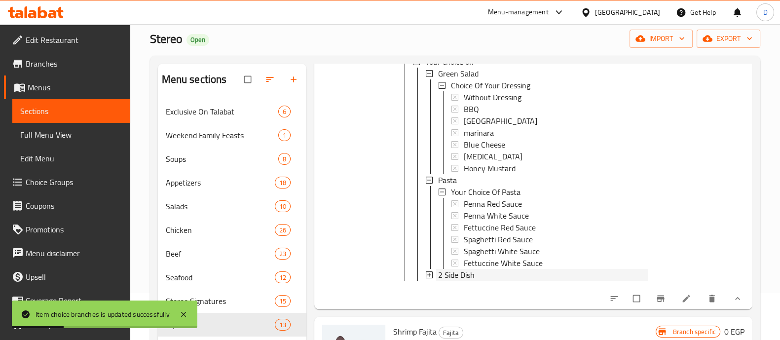
click at [487, 277] on div "2 Side Dish" at bounding box center [543, 275] width 210 height 12
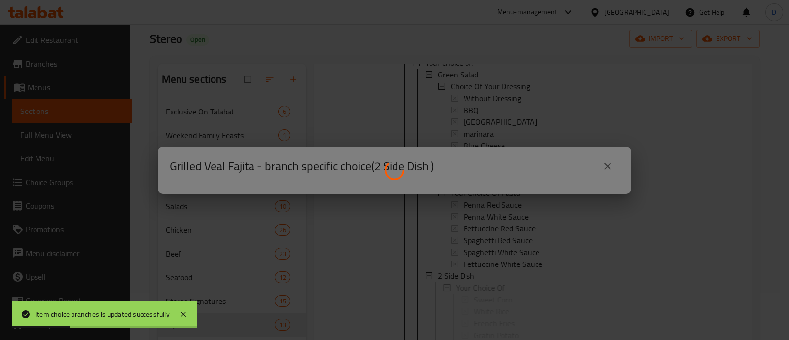
scroll to position [0, 0]
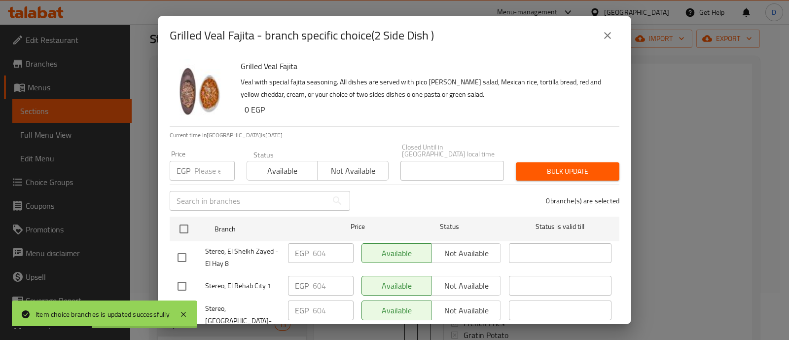
click at [208, 161] on input "number" at bounding box center [214, 171] width 40 height 20
paste input "682"
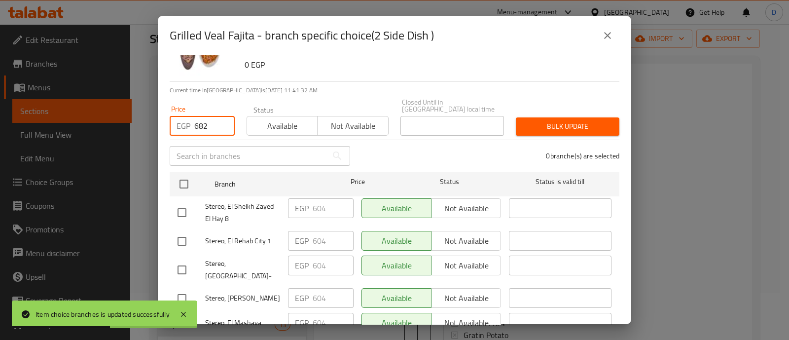
scroll to position [61, 0]
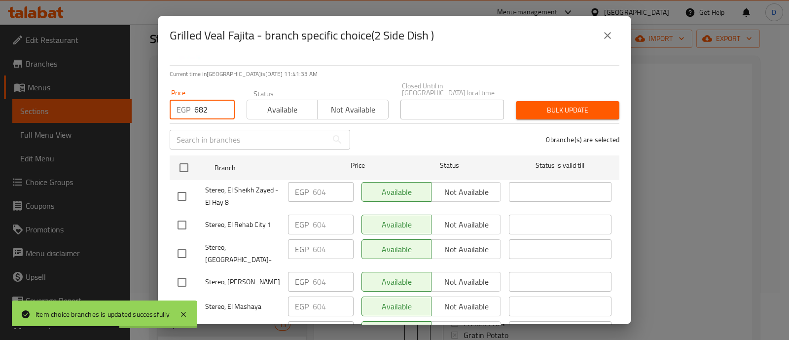
type input "682"
click at [177, 187] on input "checkbox" at bounding box center [182, 196] width 21 height 21
checkbox input "true"
click at [182, 218] on input "checkbox" at bounding box center [182, 225] width 21 height 21
checkbox input "true"
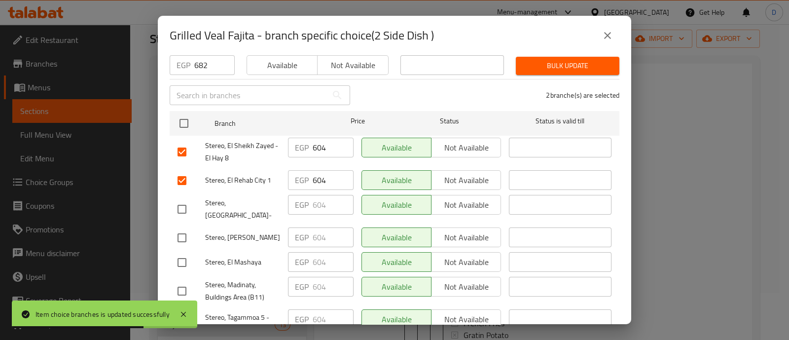
scroll to position [123, 0]
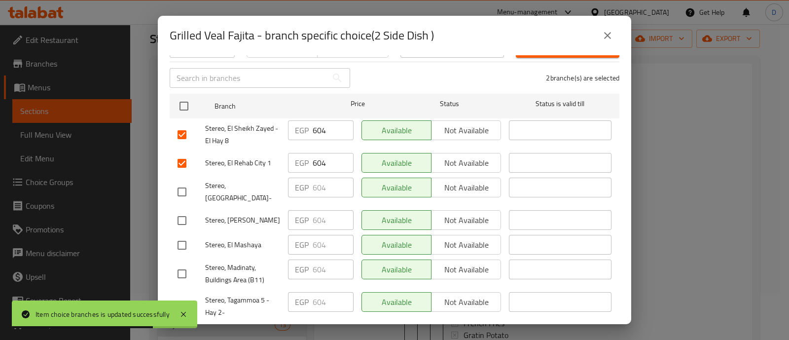
click at [180, 263] on input "checkbox" at bounding box center [182, 273] width 21 height 21
checkbox input "true"
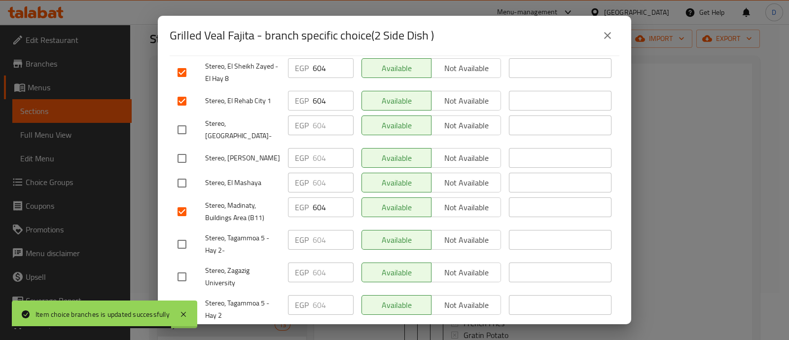
click at [182, 234] on input "checkbox" at bounding box center [182, 244] width 21 height 21
checkbox input "true"
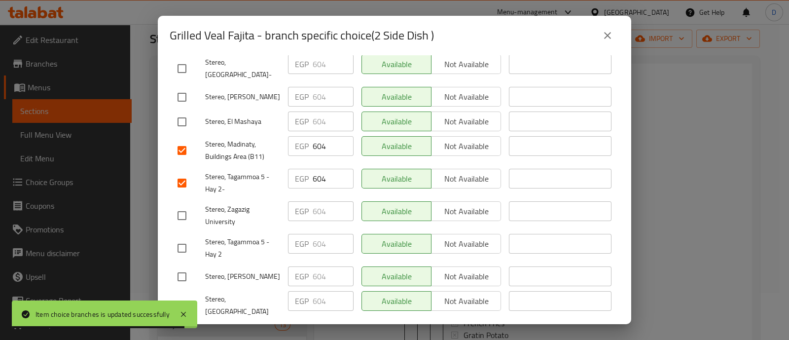
click at [182, 240] on input "checkbox" at bounding box center [182, 248] width 21 height 21
checkbox input "true"
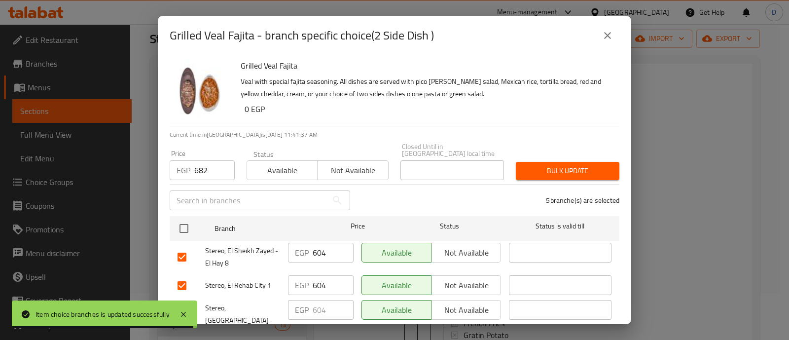
scroll to position [0, 0]
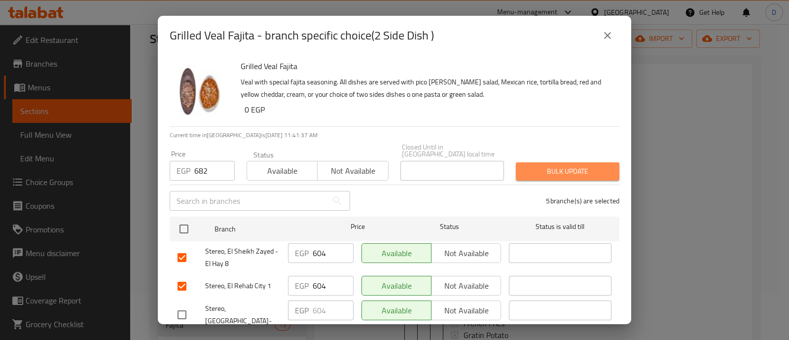
click at [565, 171] on button "Bulk update" at bounding box center [568, 171] width 104 height 18
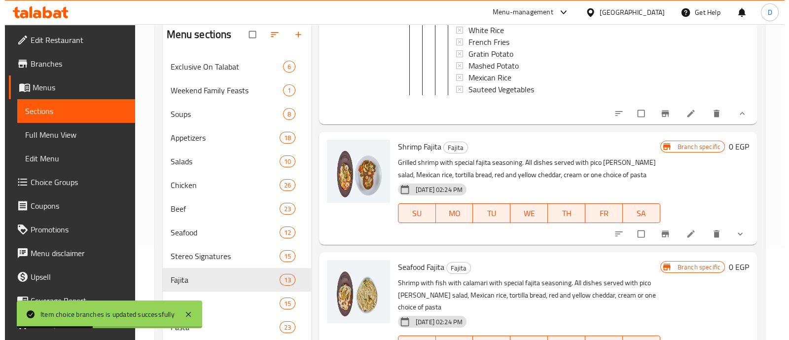
scroll to position [1234, 0]
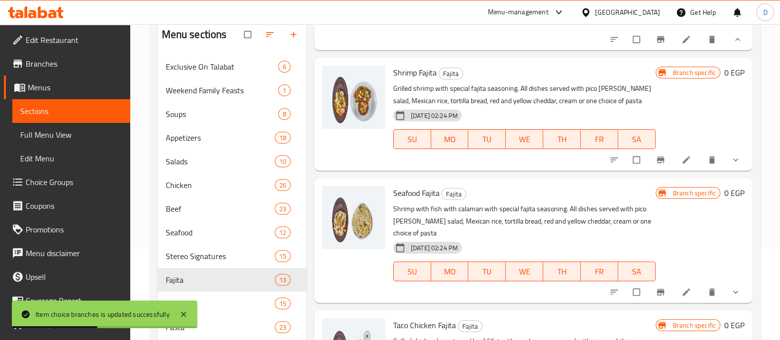
click at [731, 165] on icon "show more" at bounding box center [736, 160] width 10 height 10
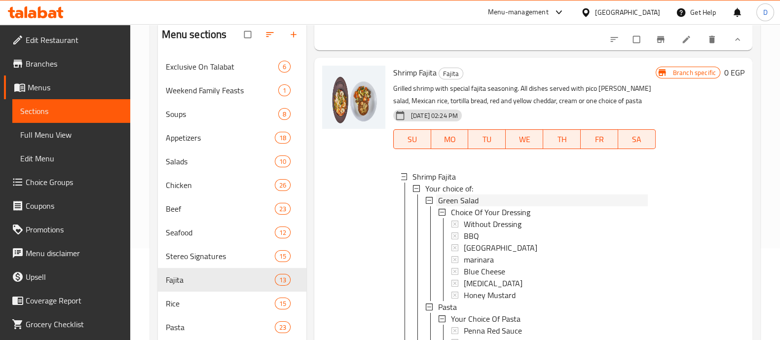
click at [466, 206] on span "Green Salad" at bounding box center [458, 200] width 40 height 12
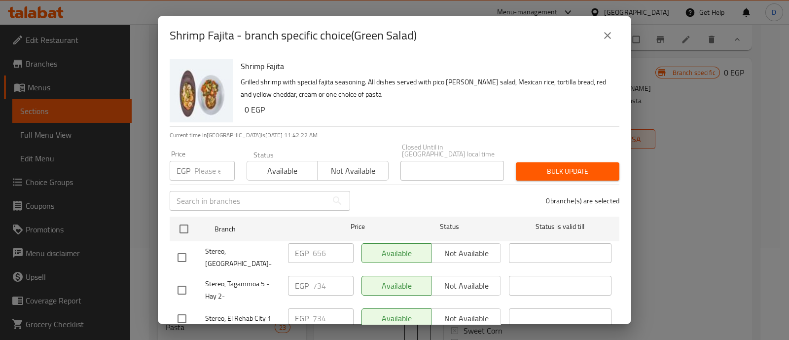
click at [212, 161] on input "number" at bounding box center [214, 171] width 40 height 20
paste input "656"
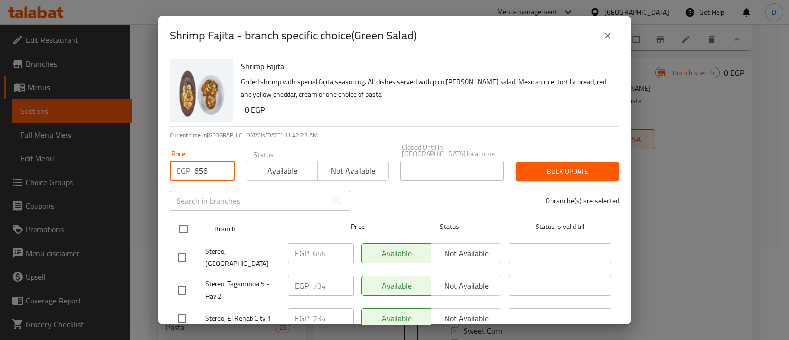
type input "656"
click at [188, 226] on input "checkbox" at bounding box center [184, 229] width 21 height 21
checkbox input "true"
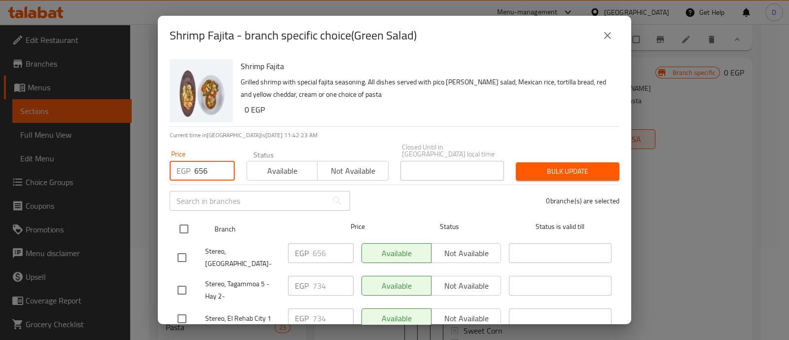
checkbox input "true"
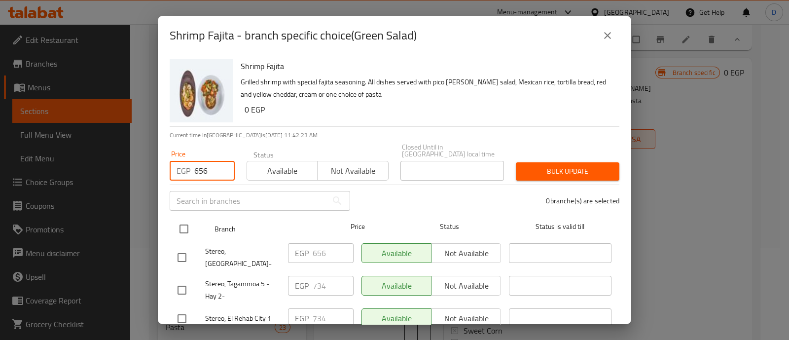
checkbox input "true"
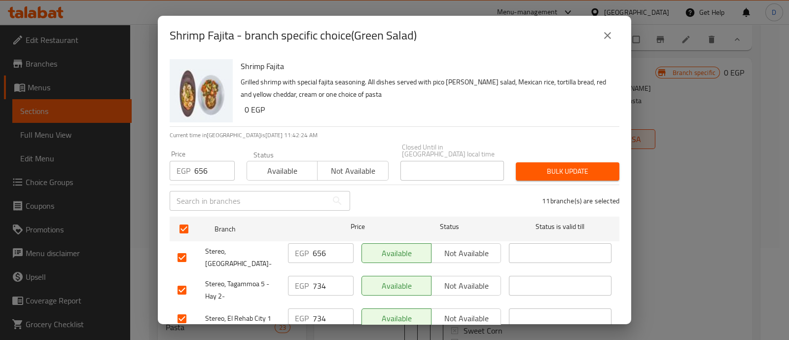
click at [571, 165] on span "Bulk update" at bounding box center [568, 171] width 88 height 12
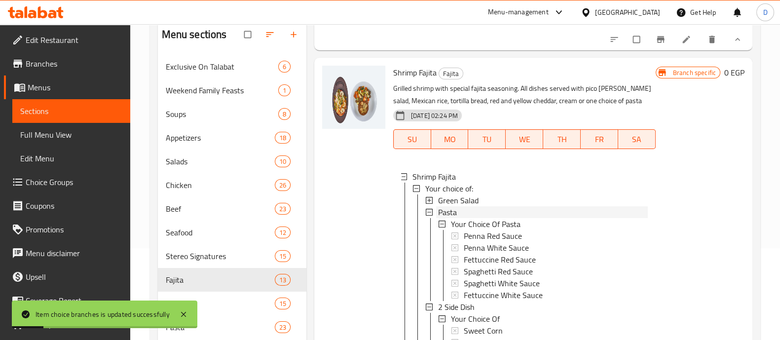
click at [472, 218] on div "Pasta" at bounding box center [543, 212] width 210 height 12
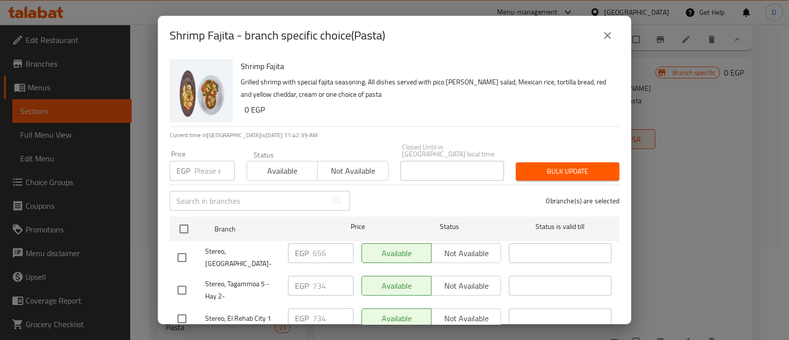
click at [208, 164] on input "number" at bounding box center [214, 171] width 40 height 20
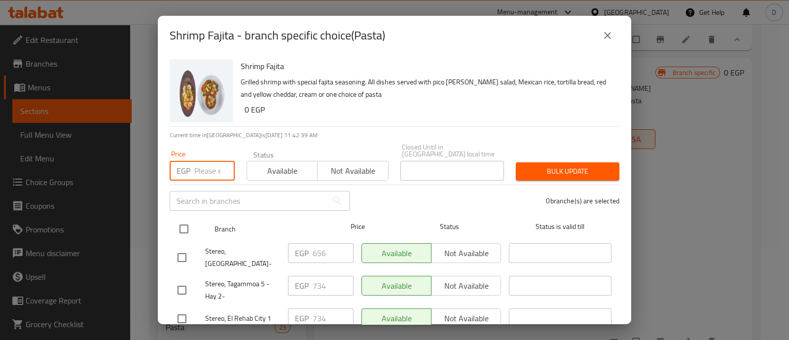
paste input "656"
type input "656"
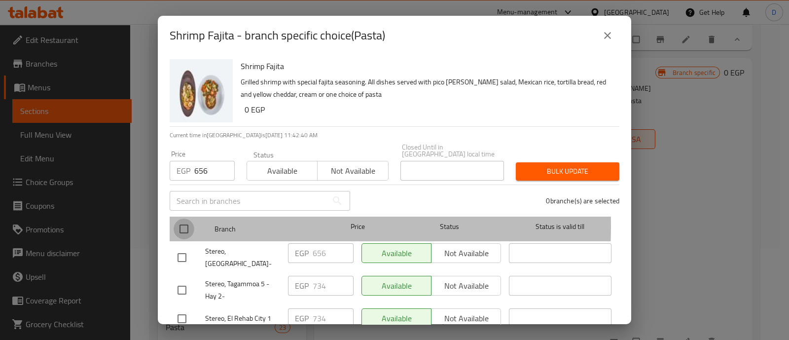
click at [190, 219] on input "checkbox" at bounding box center [184, 229] width 21 height 21
checkbox input "true"
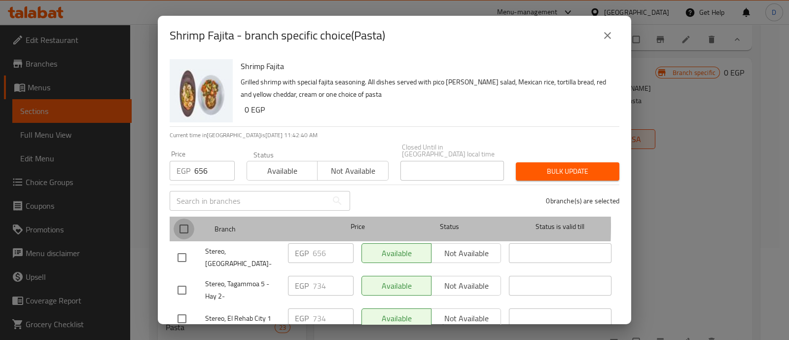
checkbox input "true"
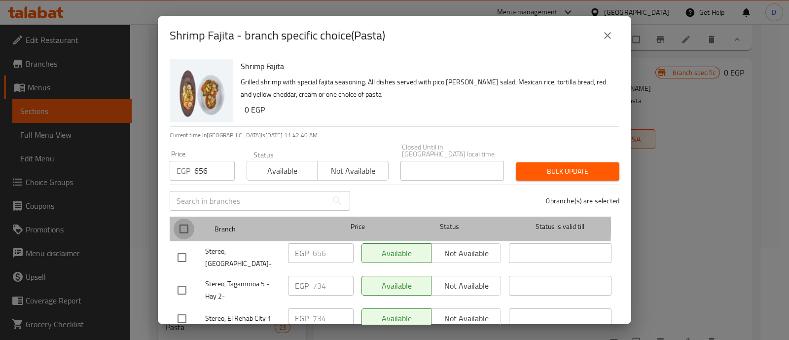
checkbox input "true"
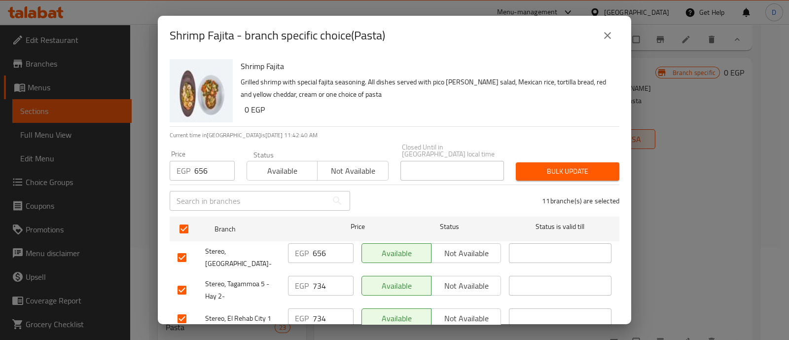
click at [574, 156] on div "Bulk update" at bounding box center [567, 171] width 115 height 30
click at [564, 165] on span "Bulk update" at bounding box center [568, 171] width 88 height 12
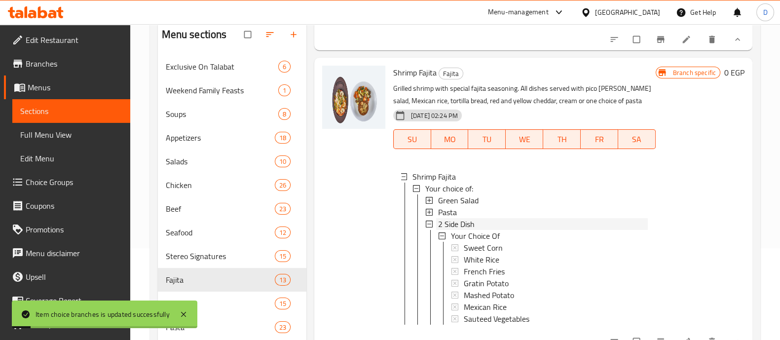
click at [469, 230] on span "2 Side Dish" at bounding box center [456, 224] width 37 height 12
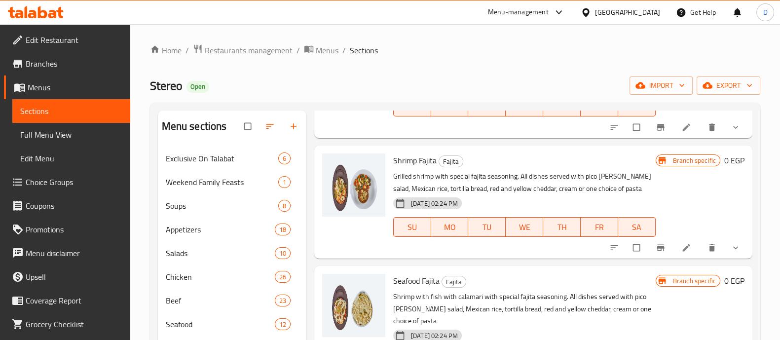
scroll to position [801, 0]
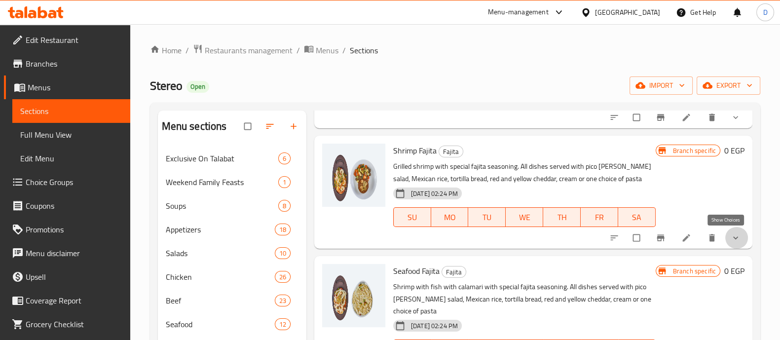
click at [731, 234] on icon "show more" at bounding box center [736, 238] width 10 height 10
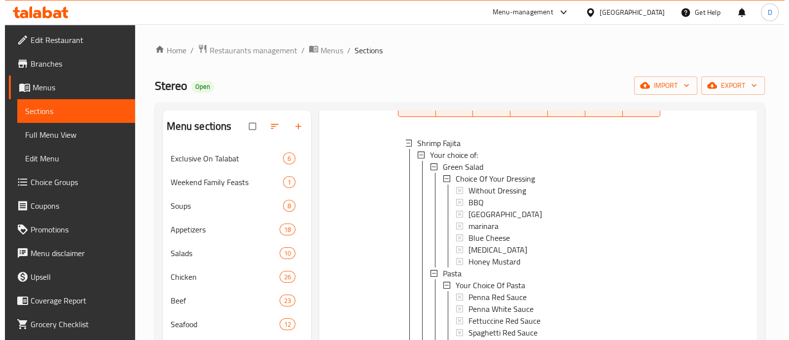
scroll to position [986, 0]
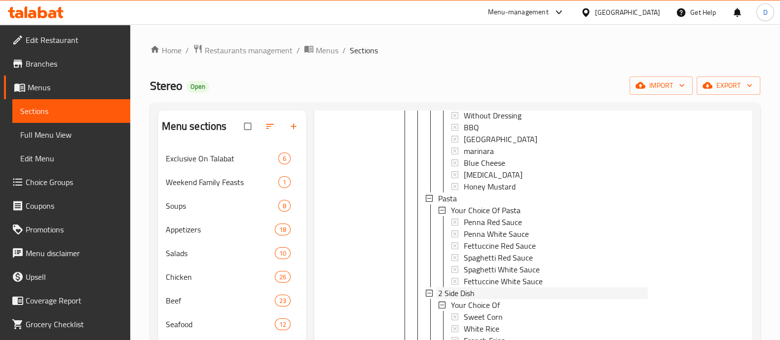
click at [474, 296] on span "2 Side Dish" at bounding box center [456, 293] width 37 height 12
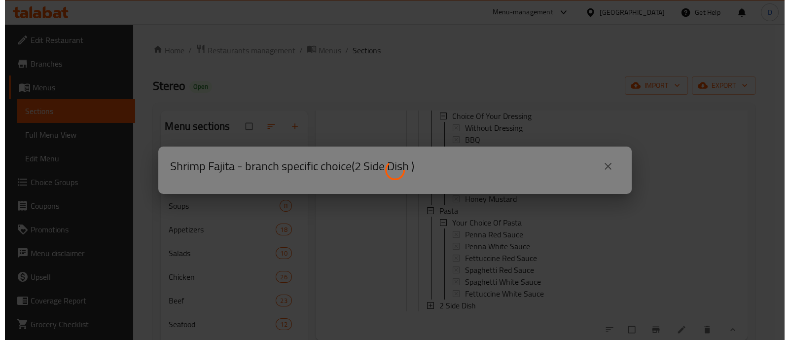
scroll to position [0, 0]
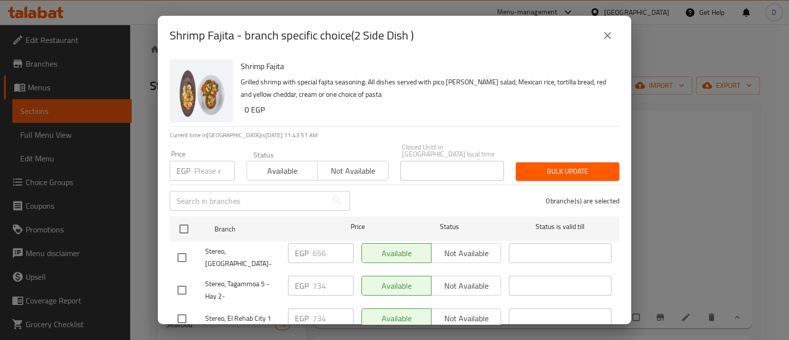
click at [197, 166] on input "number" at bounding box center [214, 171] width 40 height 20
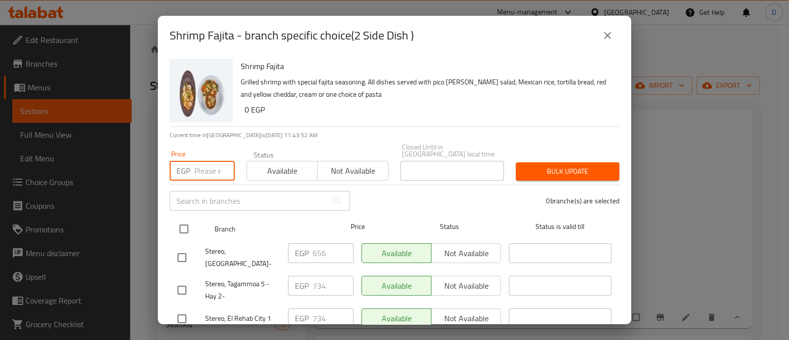
paste input "656"
type input "656"
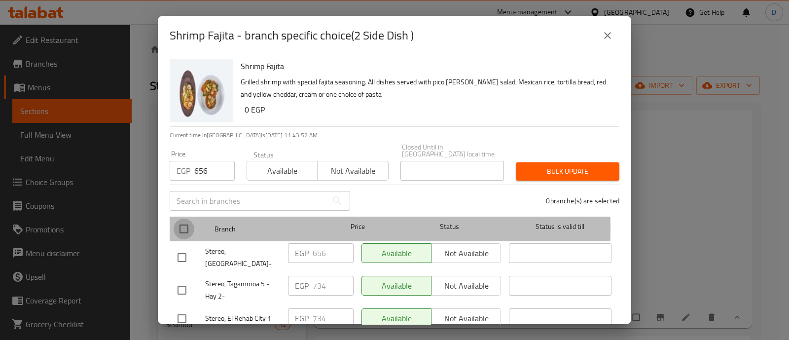
click at [185, 222] on input "checkbox" at bounding box center [184, 229] width 21 height 21
checkbox input "true"
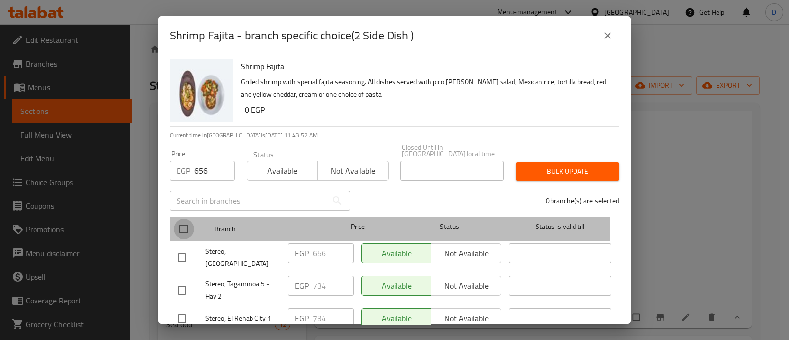
checkbox input "true"
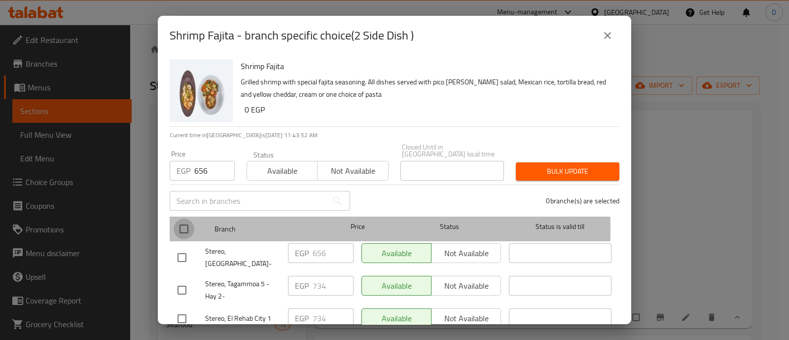
checkbox input "true"
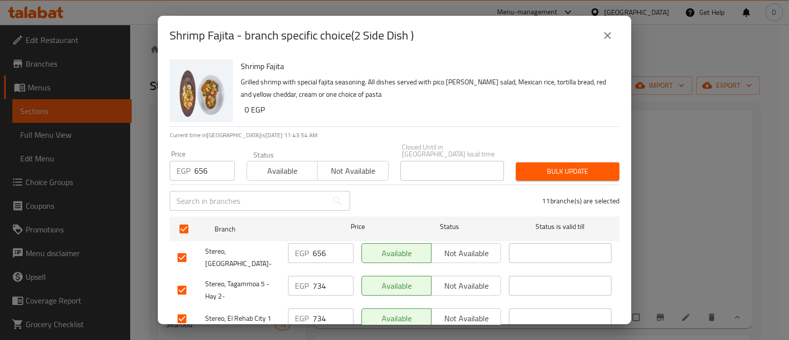
click at [572, 165] on span "Bulk update" at bounding box center [568, 171] width 88 height 12
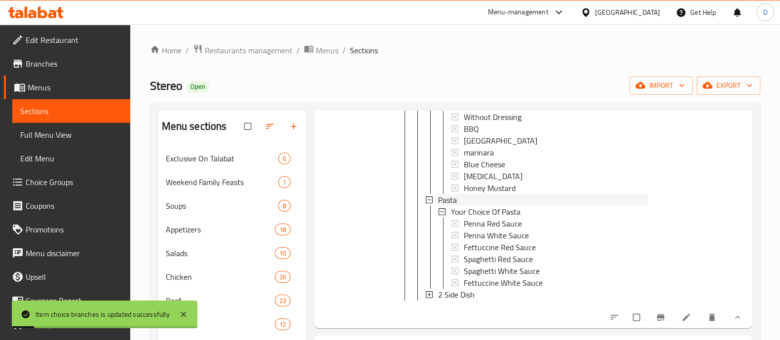
click at [469, 194] on div "Pasta" at bounding box center [543, 200] width 210 height 12
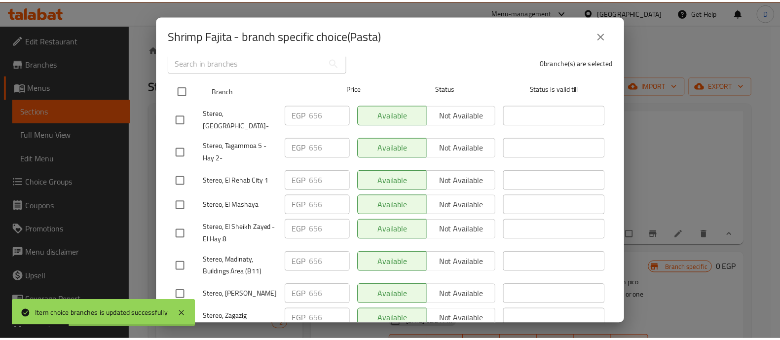
scroll to position [246, 0]
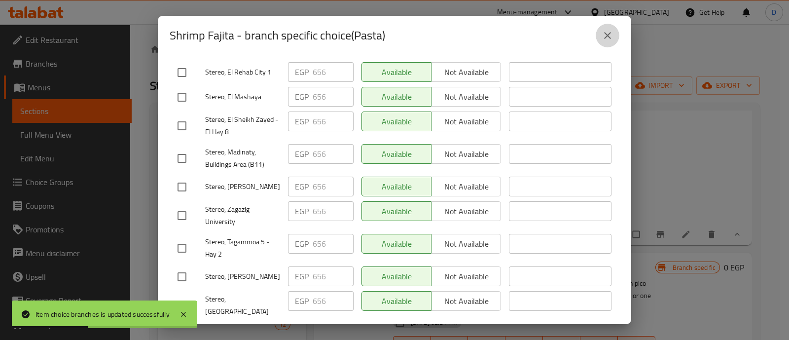
click at [611, 40] on icon "close" at bounding box center [608, 36] width 12 height 12
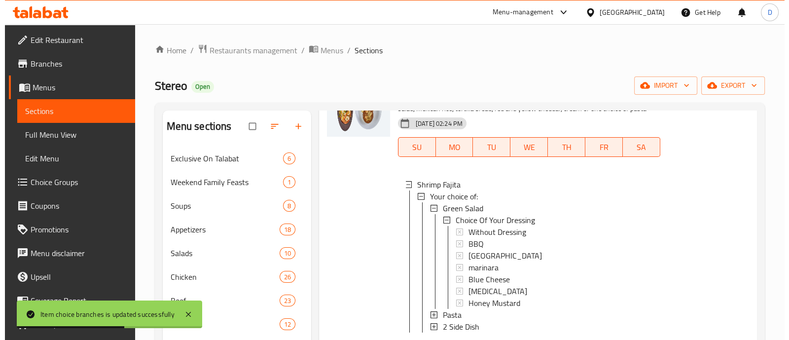
scroll to position [863, 0]
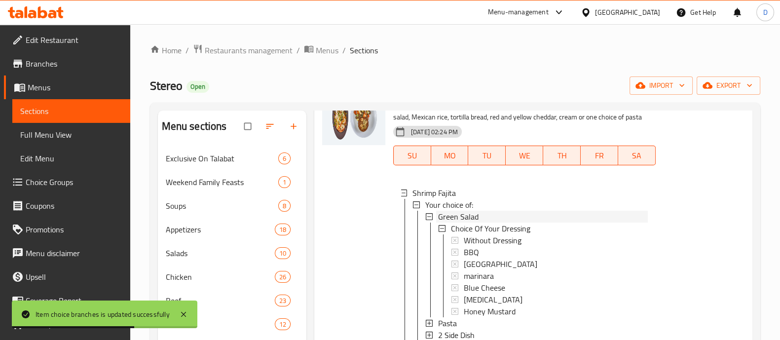
click at [514, 216] on div "Green Salad" at bounding box center [543, 217] width 210 height 12
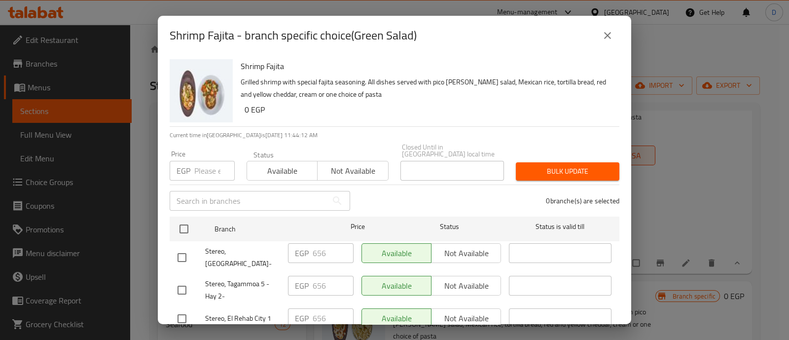
click at [210, 172] on input "number" at bounding box center [214, 171] width 40 height 20
paste input "734"
type input "734"
click at [182, 280] on input "checkbox" at bounding box center [182, 290] width 21 height 21
checkbox input "true"
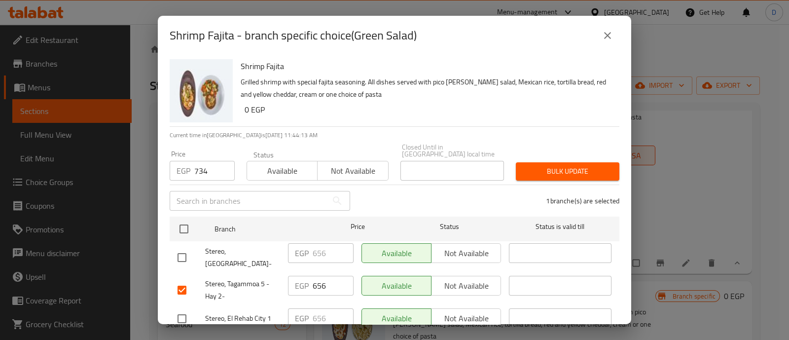
click at [180, 308] on input "checkbox" at bounding box center [182, 318] width 21 height 21
checkbox input "true"
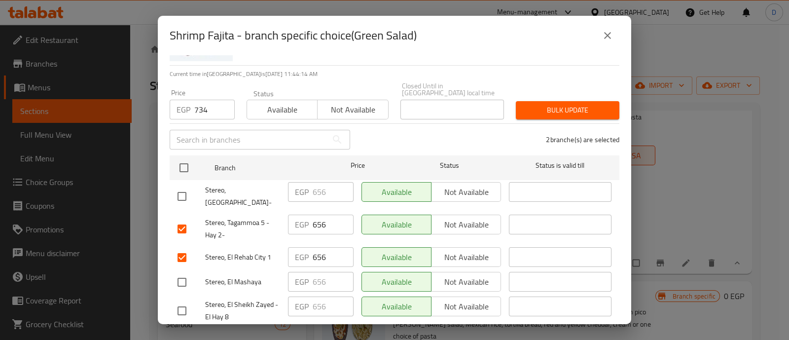
scroll to position [123, 0]
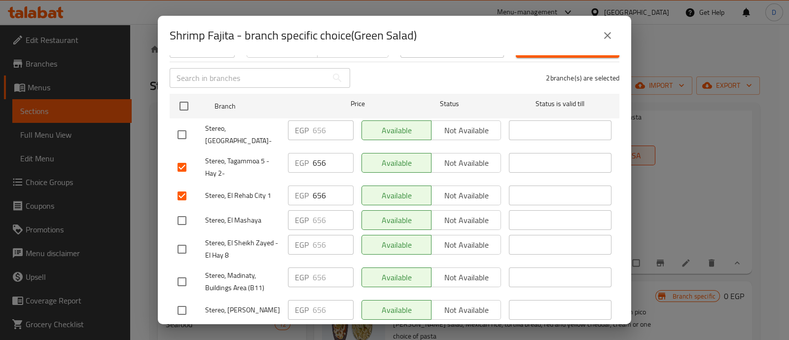
click at [180, 239] on input "checkbox" at bounding box center [182, 249] width 21 height 21
checkbox input "true"
click at [177, 274] on input "checkbox" at bounding box center [182, 281] width 21 height 21
checkbox input "true"
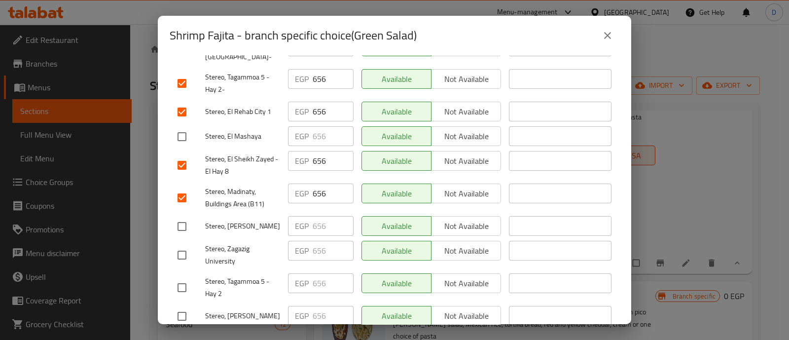
scroll to position [246, 0]
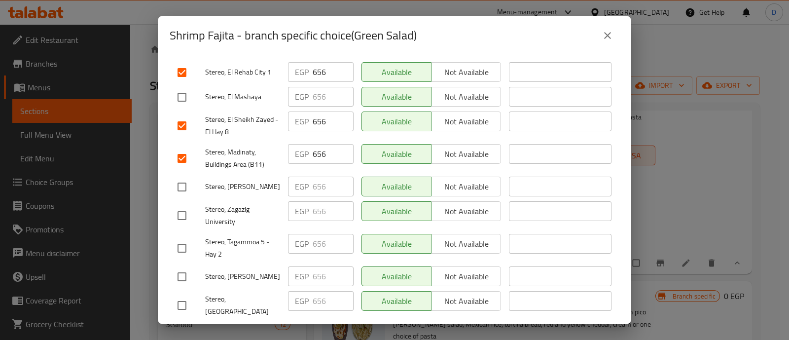
click at [195, 238] on div at bounding box center [192, 248] width 28 height 21
click at [187, 238] on input "checkbox" at bounding box center [182, 248] width 21 height 21
checkbox input "true"
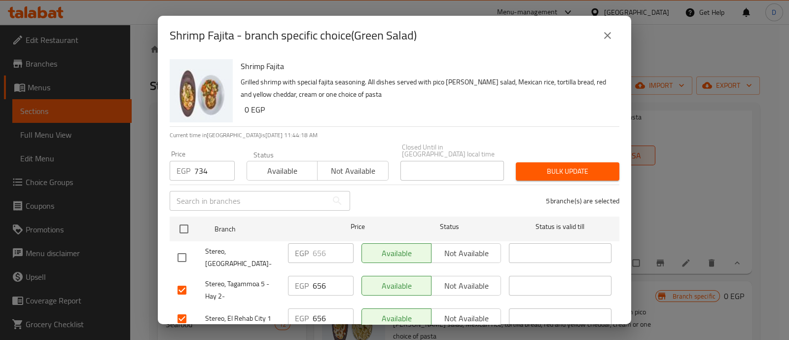
click at [555, 165] on span "Bulk update" at bounding box center [568, 171] width 88 height 12
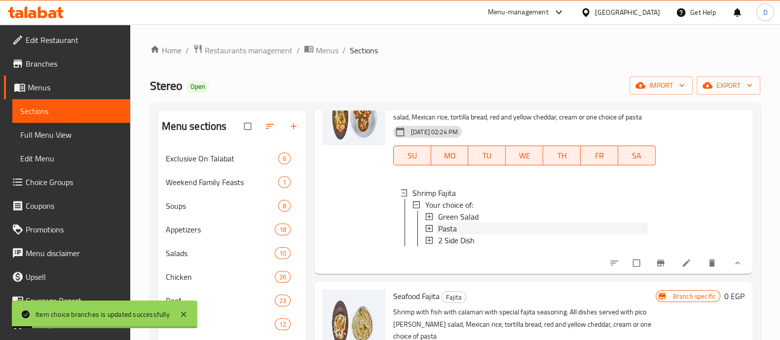
click at [476, 232] on div "Pasta" at bounding box center [543, 229] width 210 height 12
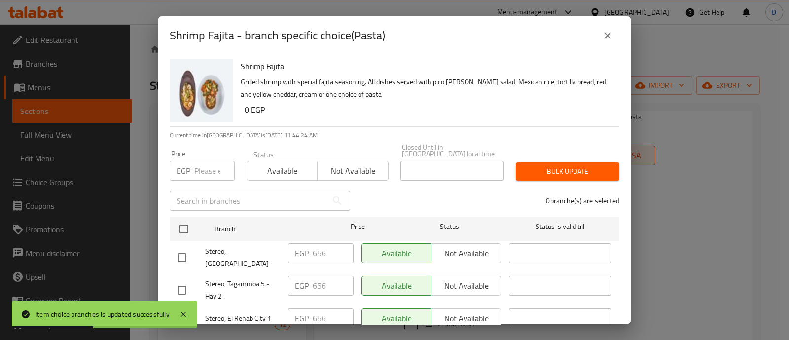
click at [207, 167] on input "number" at bounding box center [214, 171] width 40 height 20
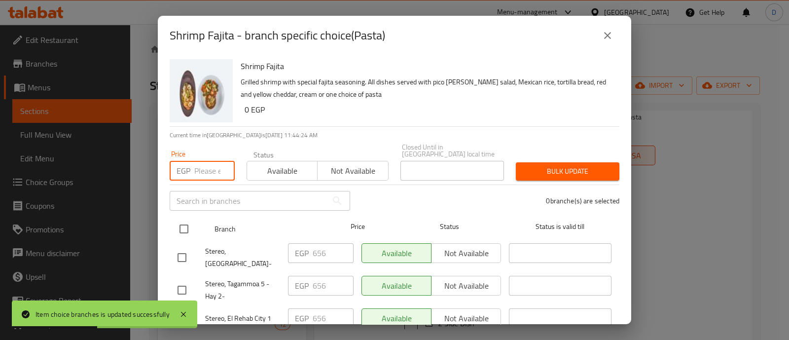
paste input "734"
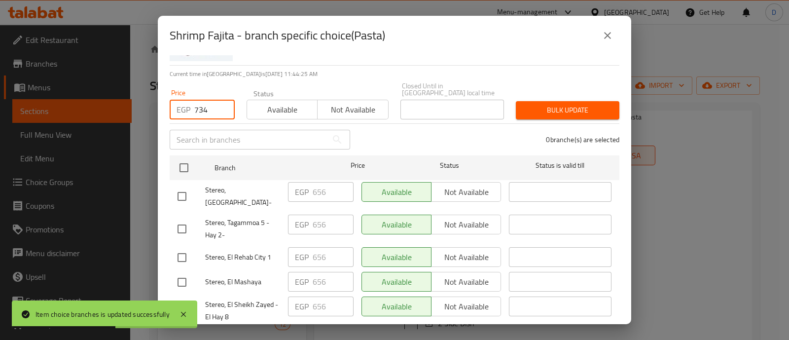
type input "734"
click at [191, 219] on input "checkbox" at bounding box center [182, 229] width 21 height 21
checkbox input "true"
click at [182, 247] on input "checkbox" at bounding box center [182, 257] width 21 height 21
checkbox input "true"
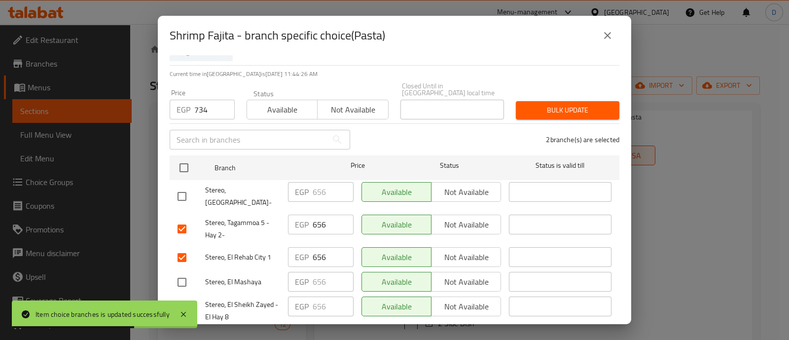
scroll to position [123, 0]
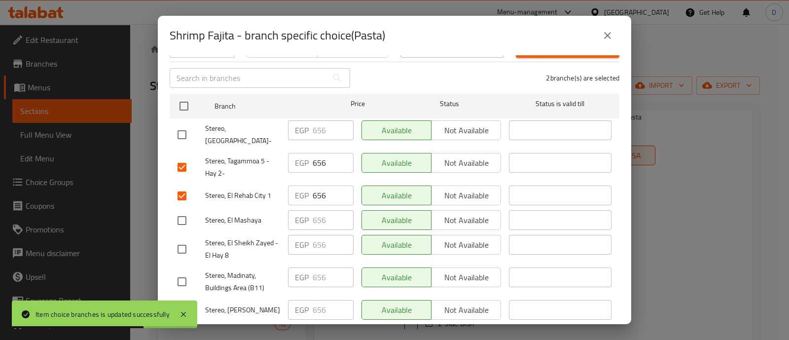
click at [185, 239] on input "checkbox" at bounding box center [182, 249] width 21 height 21
checkbox input "true"
click at [187, 271] on input "checkbox" at bounding box center [182, 281] width 21 height 21
checkbox input "true"
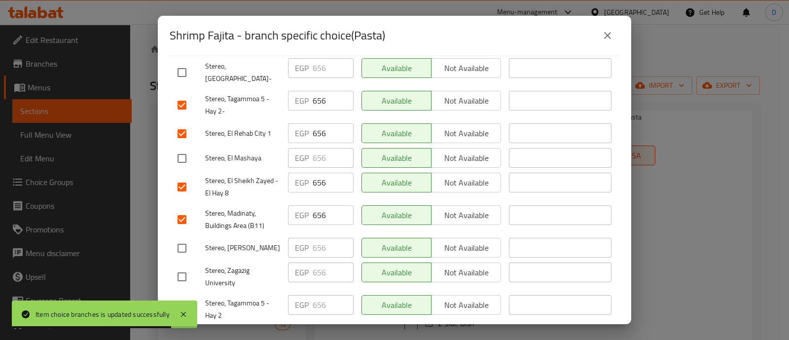
click at [181, 299] on input "checkbox" at bounding box center [182, 309] width 21 height 21
checkbox input "true"
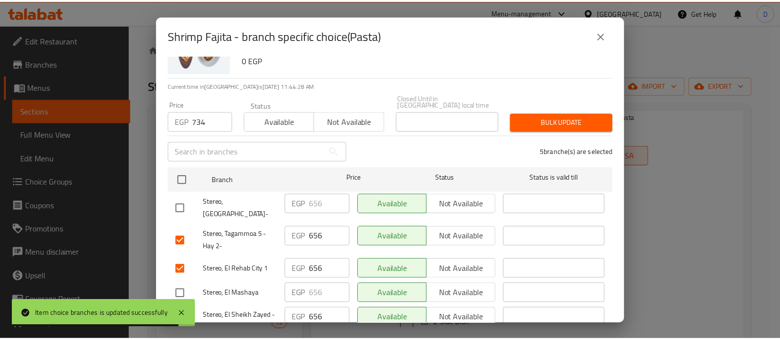
scroll to position [0, 0]
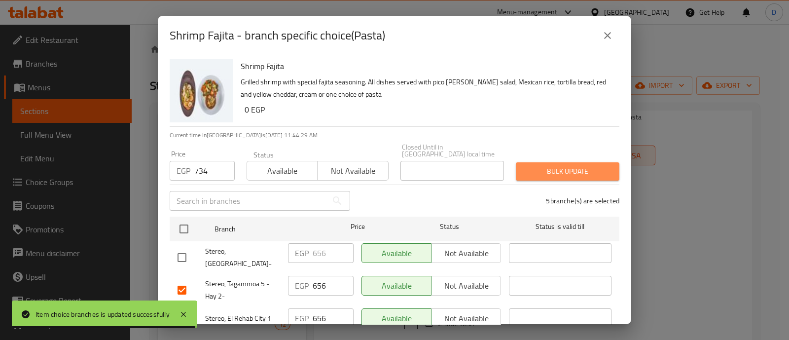
click at [581, 166] on span "Bulk update" at bounding box center [568, 171] width 88 height 12
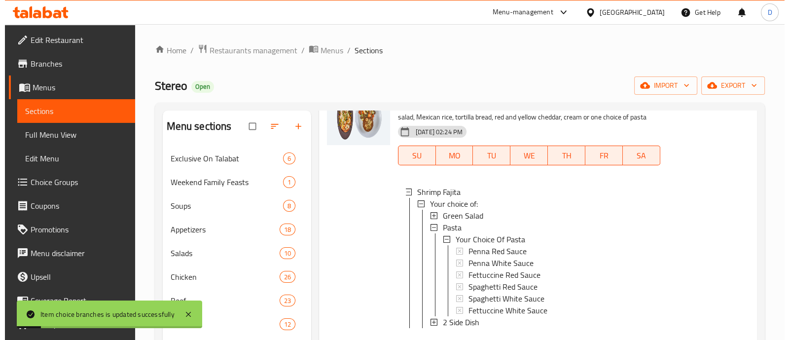
scroll to position [925, 0]
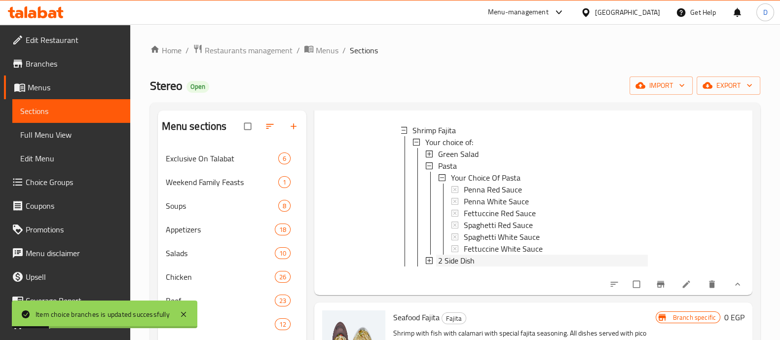
click at [478, 261] on div "2 Side Dish" at bounding box center [543, 261] width 210 height 12
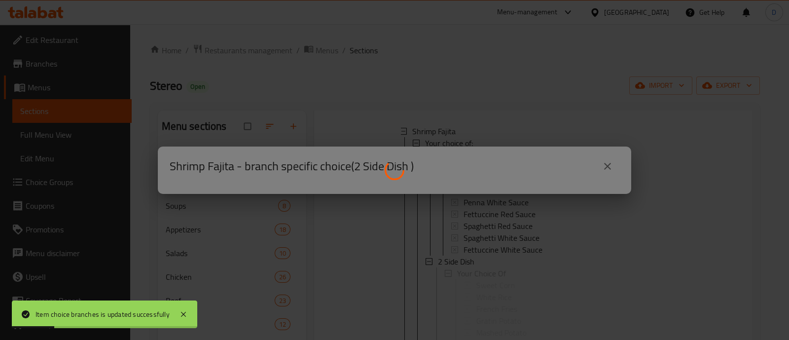
scroll to position [0, 0]
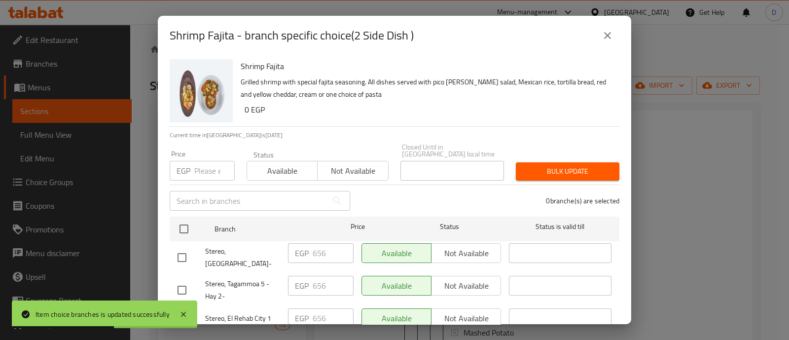
click at [210, 161] on input "number" at bounding box center [214, 171] width 40 height 20
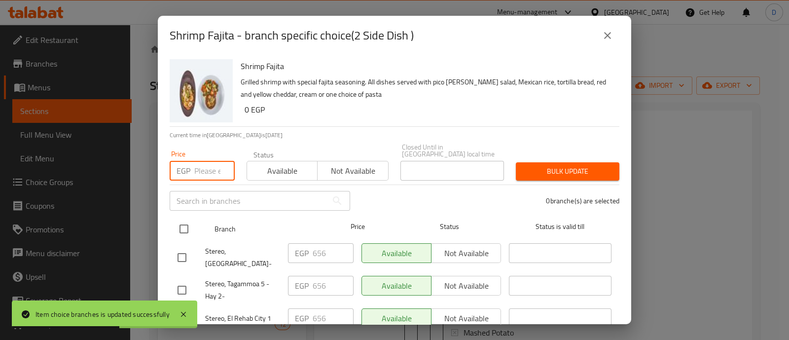
paste input "734"
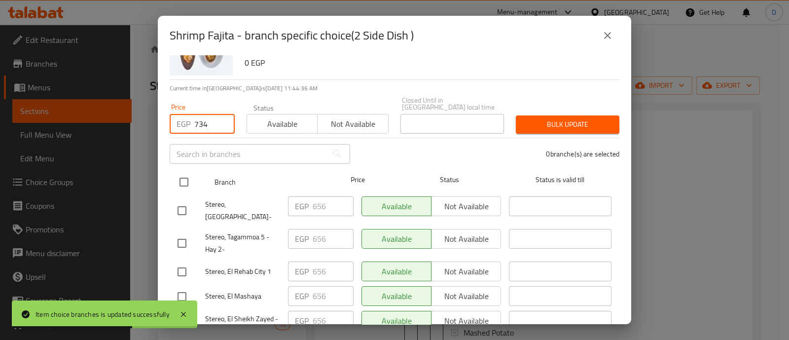
scroll to position [61, 0]
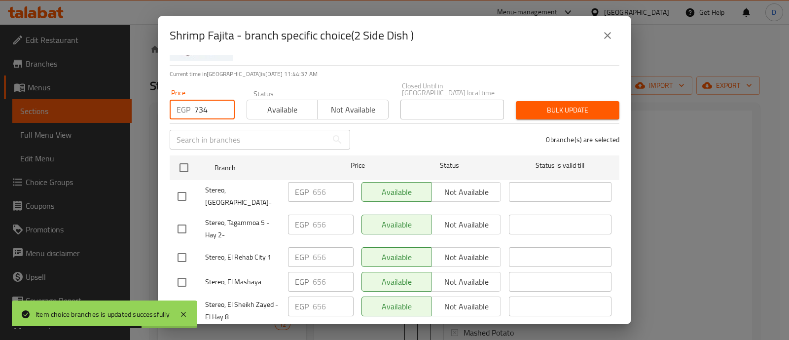
type input "734"
click at [188, 219] on input "checkbox" at bounding box center [182, 229] width 21 height 21
checkbox input "true"
click at [181, 247] on input "checkbox" at bounding box center [182, 257] width 21 height 21
checkbox input "true"
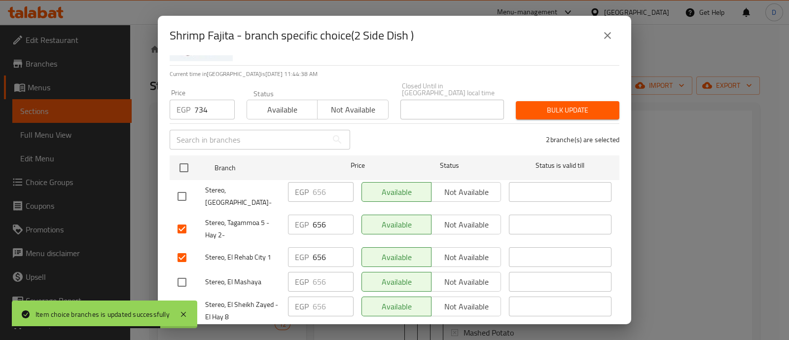
click at [180, 300] on input "checkbox" at bounding box center [182, 310] width 21 height 21
checkbox input "true"
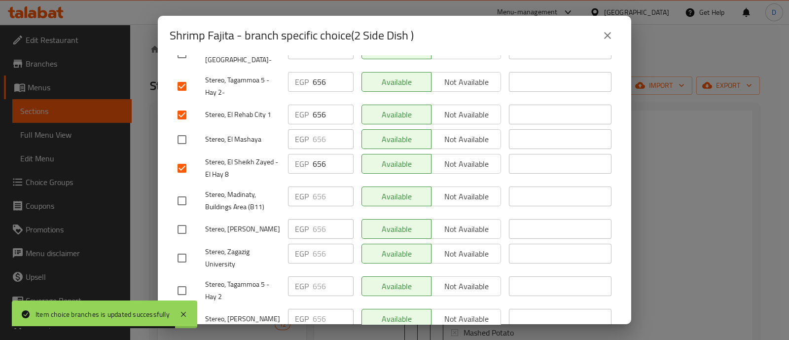
scroll to position [246, 0]
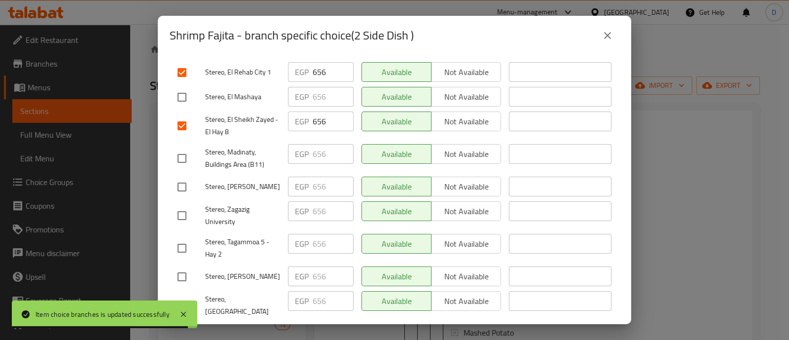
click at [177, 148] on input "checkbox" at bounding box center [182, 158] width 21 height 21
checkbox input "true"
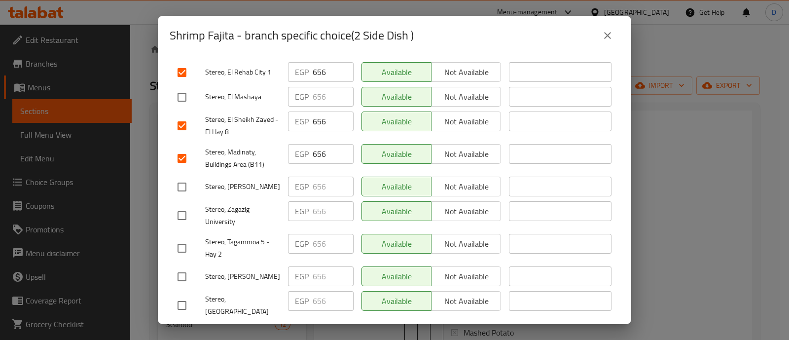
click at [186, 238] on input "checkbox" at bounding box center [182, 248] width 21 height 21
checkbox input "true"
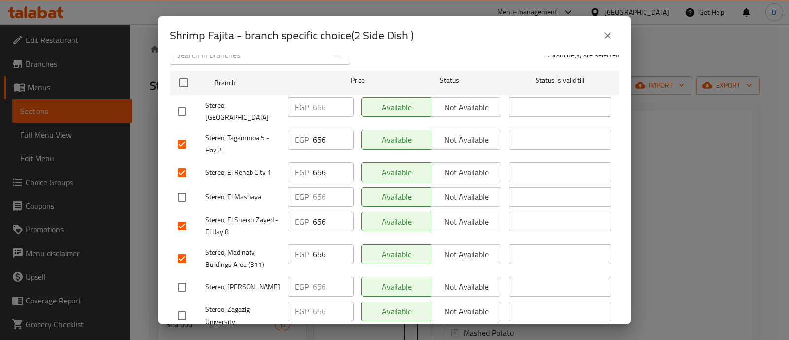
scroll to position [0, 0]
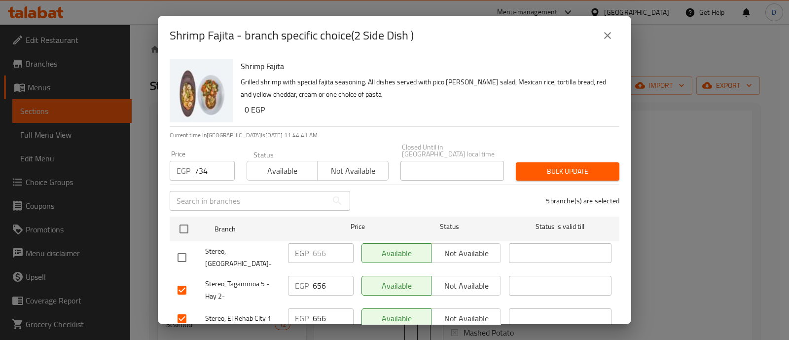
click at [560, 165] on span "Bulk update" at bounding box center [568, 171] width 88 height 12
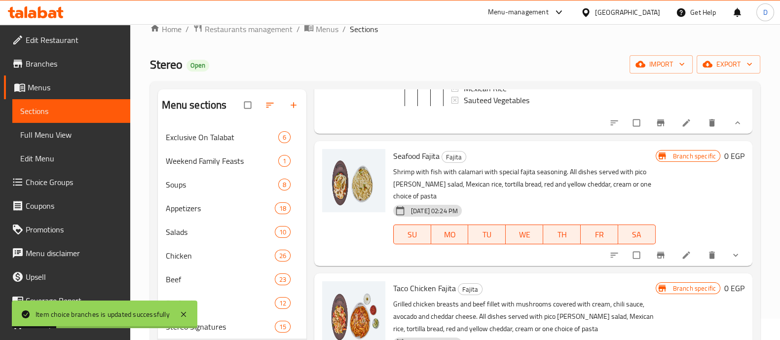
scroll to position [1172, 0]
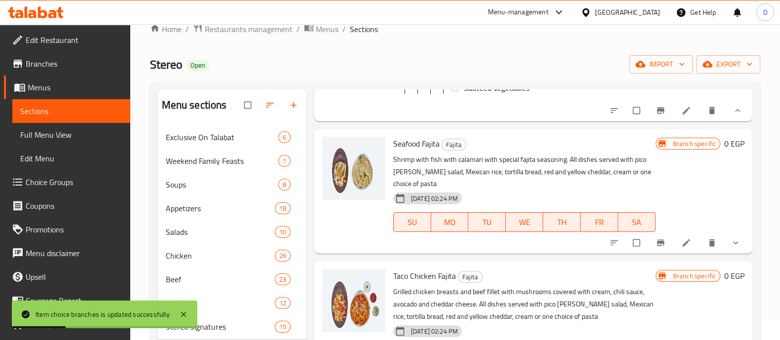
drag, startPoint x: 731, startPoint y: 250, endPoint x: 714, endPoint y: 212, distance: 41.3
click at [731, 248] on span "show more" at bounding box center [737, 243] width 12 height 10
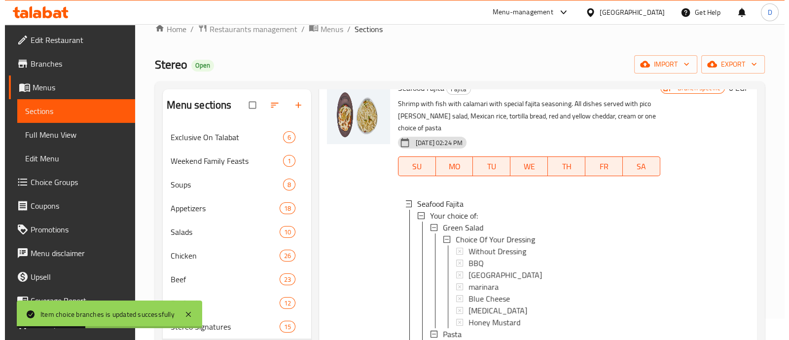
scroll to position [1295, 0]
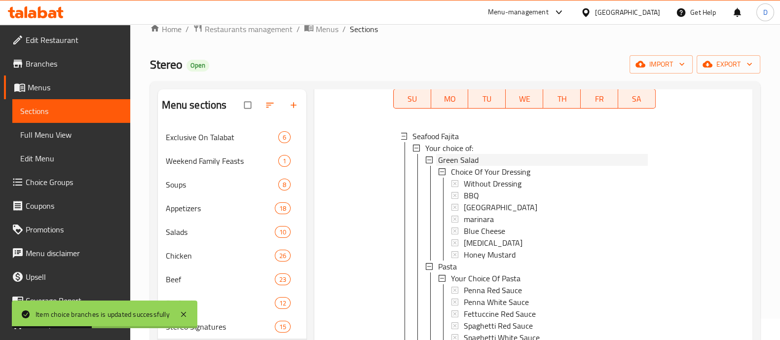
click at [497, 166] on div "Green Salad" at bounding box center [543, 160] width 210 height 12
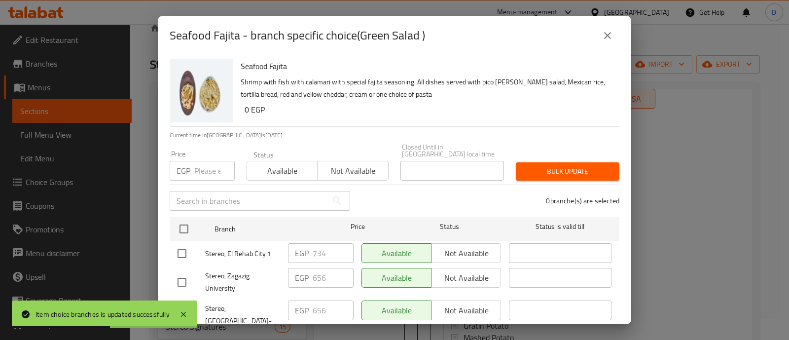
click at [190, 161] on div "EGP Price" at bounding box center [202, 171] width 65 height 20
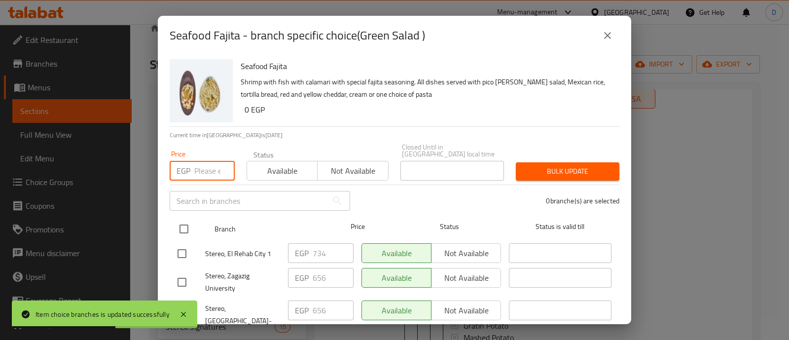
paste input "656"
type input "656"
click at [187, 219] on input "checkbox" at bounding box center [184, 229] width 21 height 21
checkbox input "true"
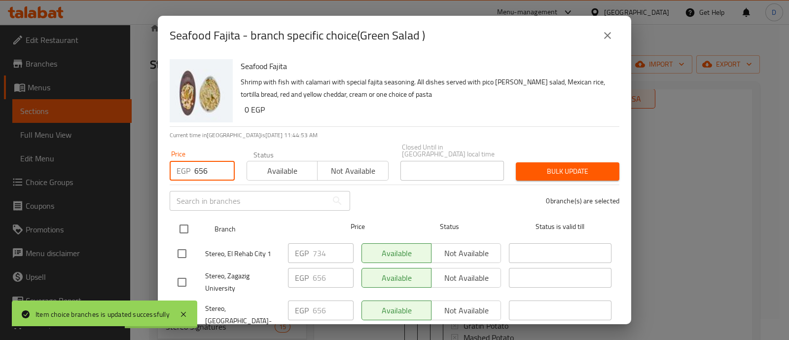
checkbox input "true"
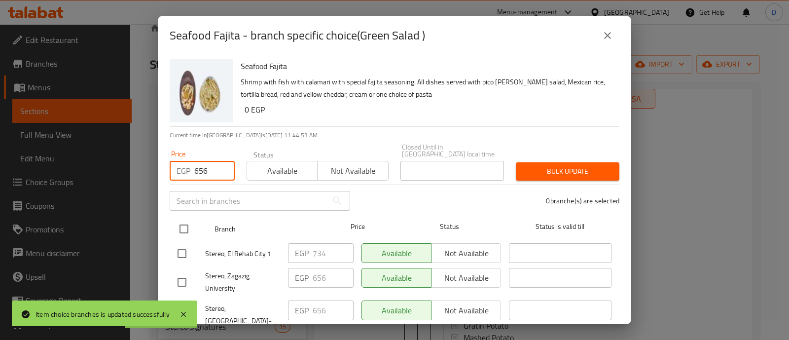
checkbox input "true"
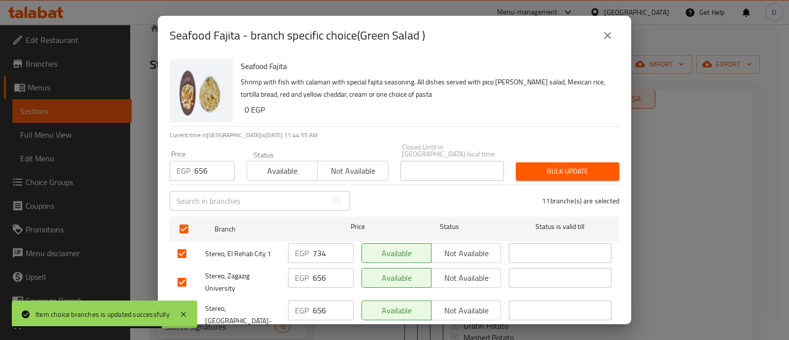
click at [556, 165] on span "Bulk update" at bounding box center [568, 171] width 88 height 12
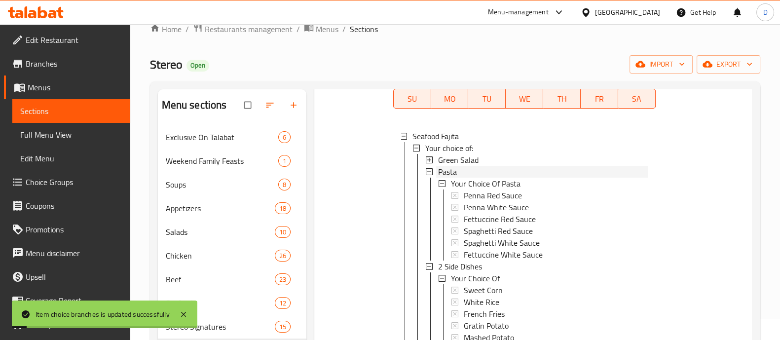
click at [485, 178] on div "Pasta" at bounding box center [543, 172] width 210 height 12
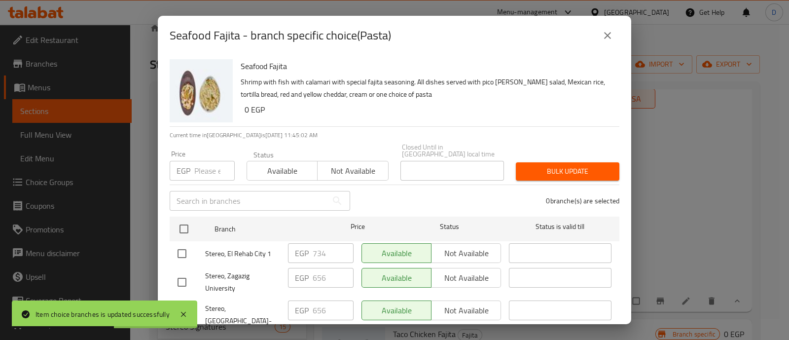
click at [207, 165] on input "number" at bounding box center [214, 171] width 40 height 20
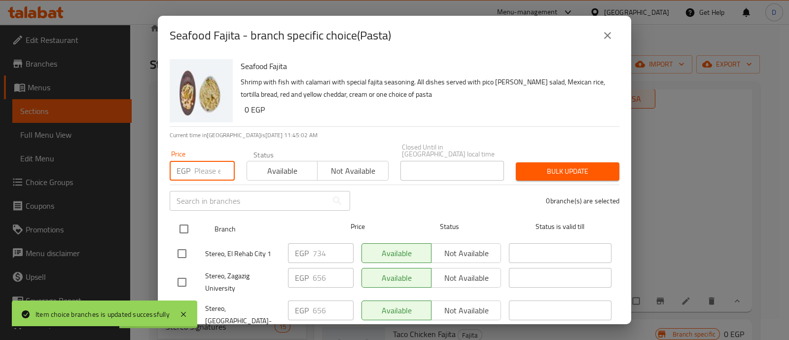
paste input "656"
type input "656"
click at [185, 219] on input "checkbox" at bounding box center [184, 229] width 21 height 21
checkbox input "true"
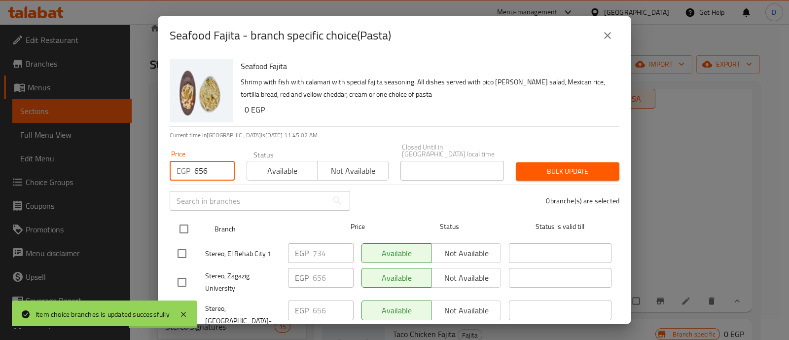
checkbox input "true"
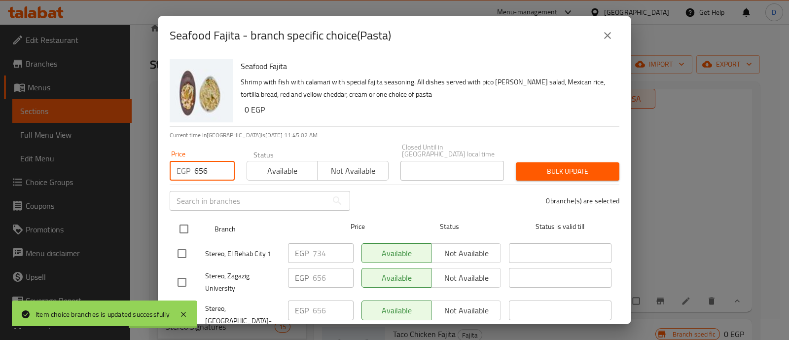
checkbox input "true"
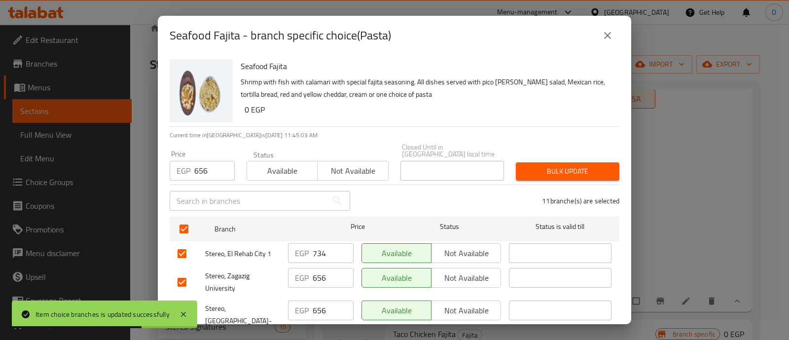
click at [577, 166] on span "Bulk update" at bounding box center [568, 171] width 88 height 12
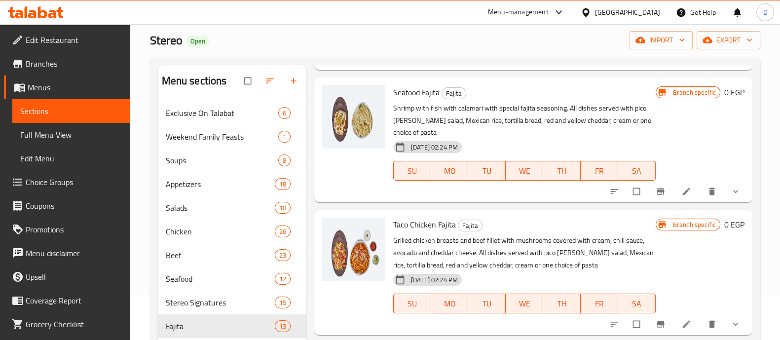
scroll to position [61, 0]
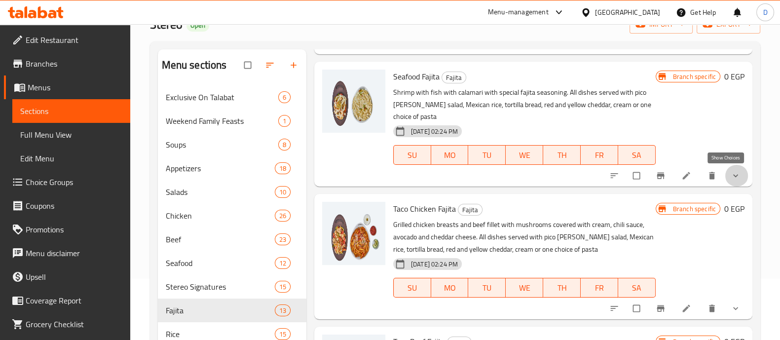
click at [731, 179] on icon "show more" at bounding box center [736, 176] width 10 height 10
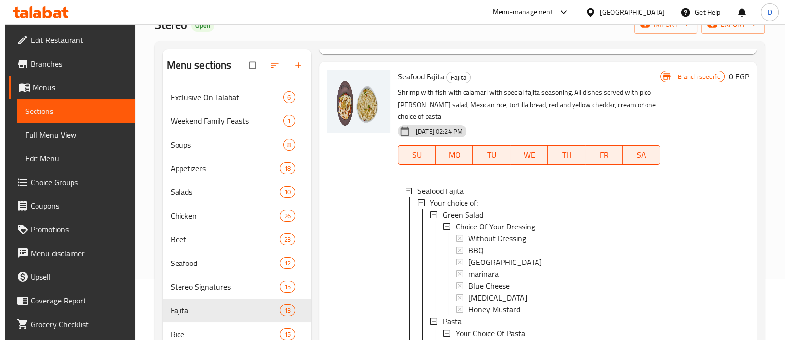
scroll to position [996, 0]
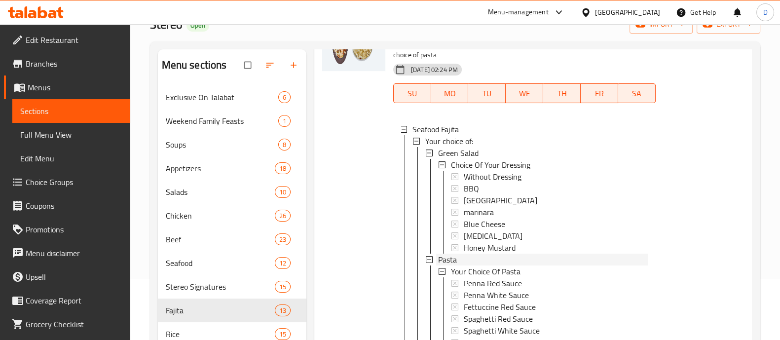
click at [473, 259] on div "Pasta" at bounding box center [543, 260] width 210 height 12
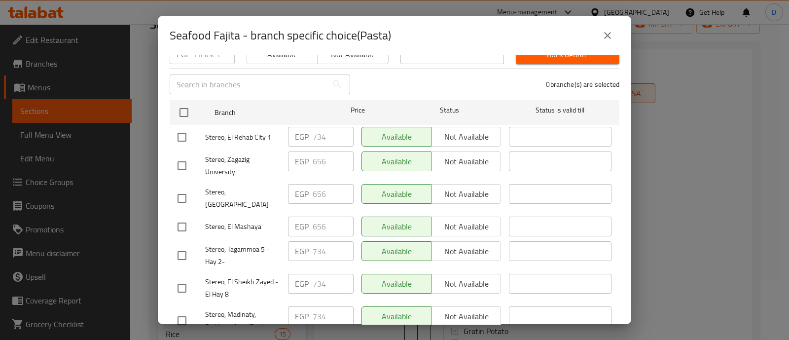
scroll to position [61, 0]
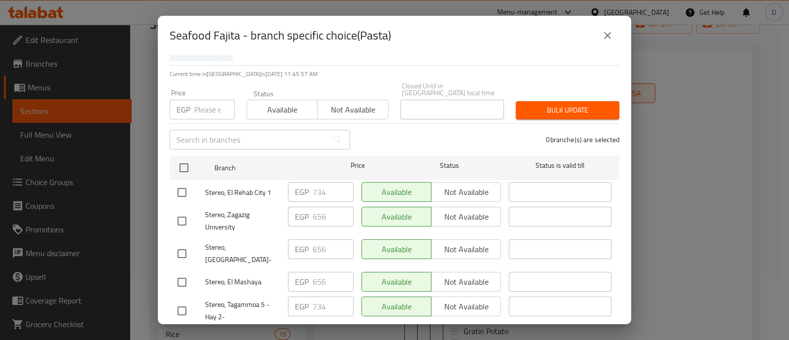
click at [210, 100] on input "number" at bounding box center [214, 110] width 40 height 20
paste input "656"
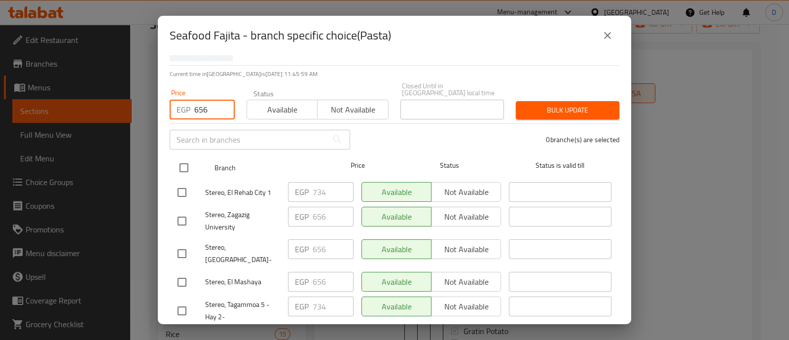
type input "656"
click at [181, 157] on input "checkbox" at bounding box center [184, 167] width 21 height 21
checkbox input "true"
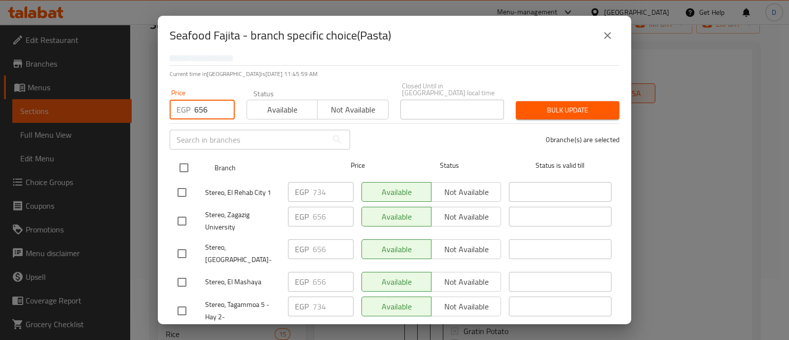
checkbox input "true"
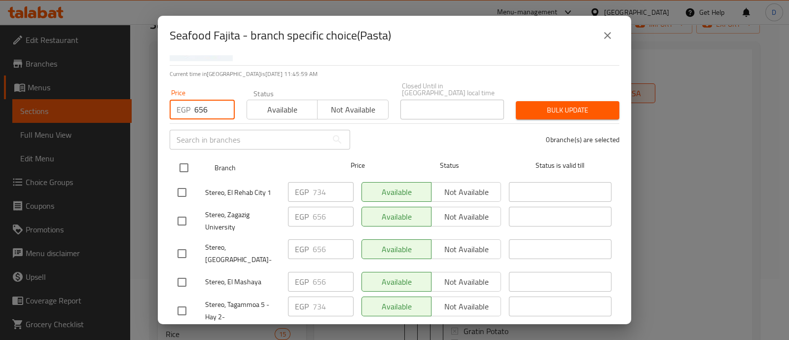
checkbox input "true"
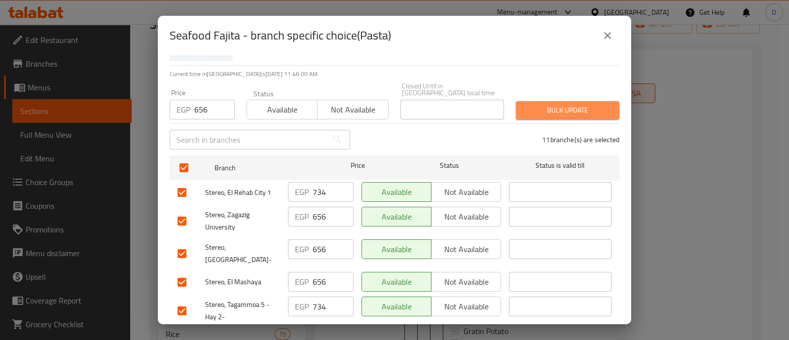
click at [584, 104] on span "Bulk update" at bounding box center [568, 110] width 88 height 12
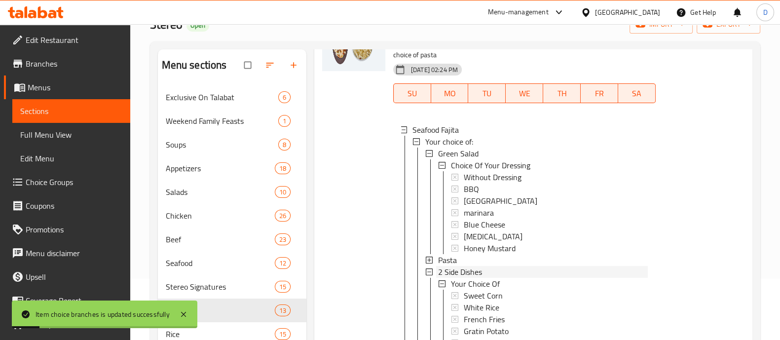
click at [496, 272] on div "2 Side Dishes" at bounding box center [543, 272] width 210 height 12
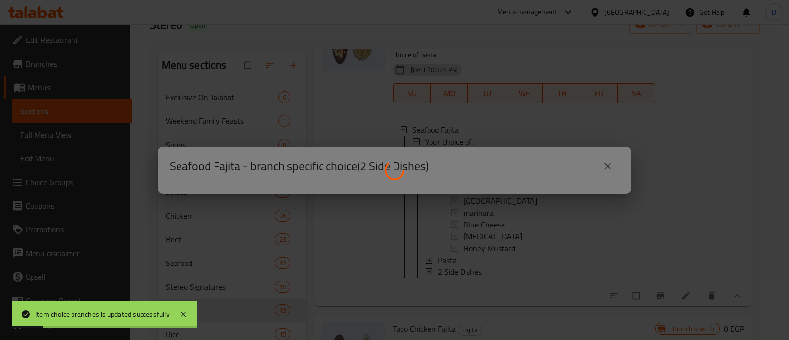
scroll to position [0, 0]
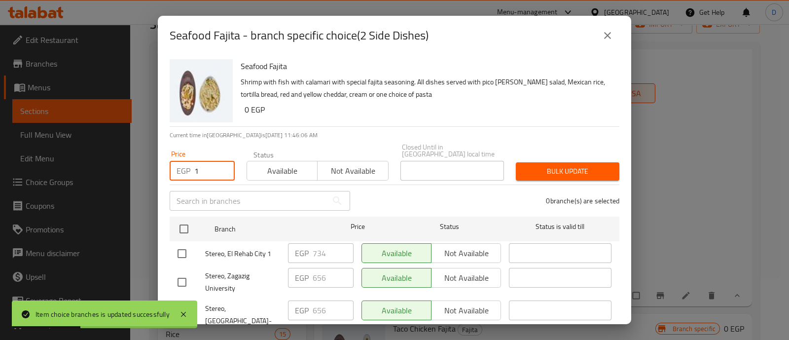
click at [219, 161] on input "1" at bounding box center [214, 171] width 40 height 20
click at [211, 169] on input "1" at bounding box center [214, 171] width 40 height 20
paste input "656"
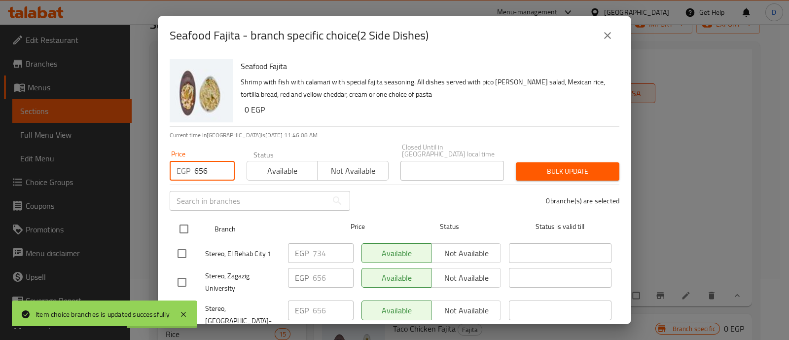
type input "656"
click at [178, 224] on input "checkbox" at bounding box center [184, 229] width 21 height 21
checkbox input "true"
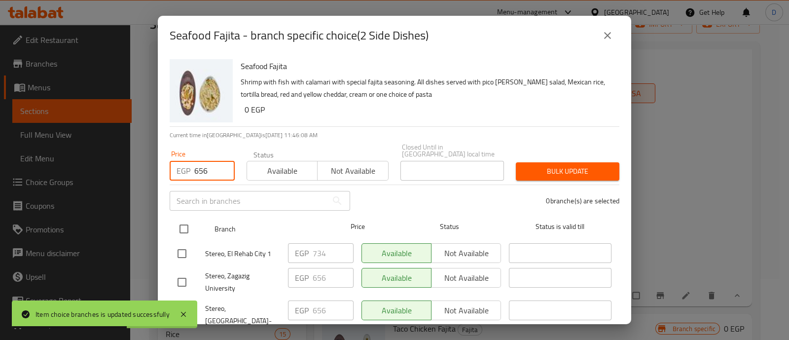
checkbox input "true"
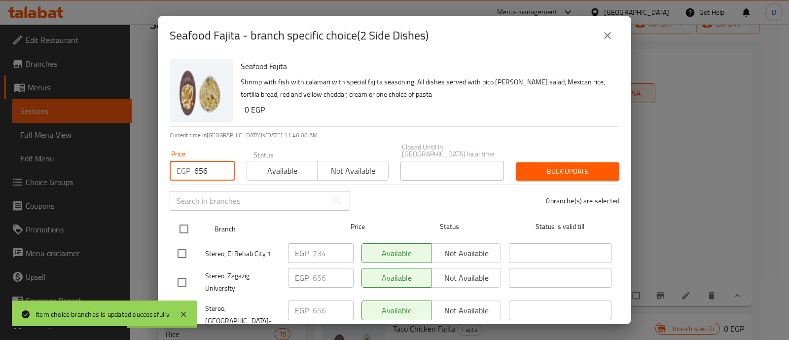
checkbox input "true"
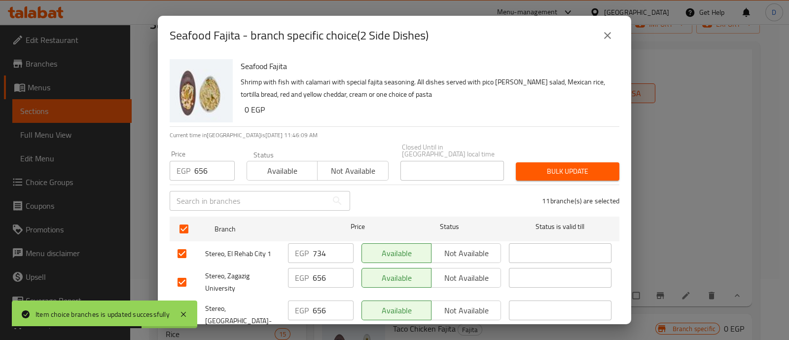
click at [565, 156] on div "Bulk update" at bounding box center [567, 171] width 115 height 30
click at [553, 174] on div "Bulk update" at bounding box center [567, 171] width 115 height 30
click at [558, 165] on span "Bulk update" at bounding box center [568, 171] width 88 height 12
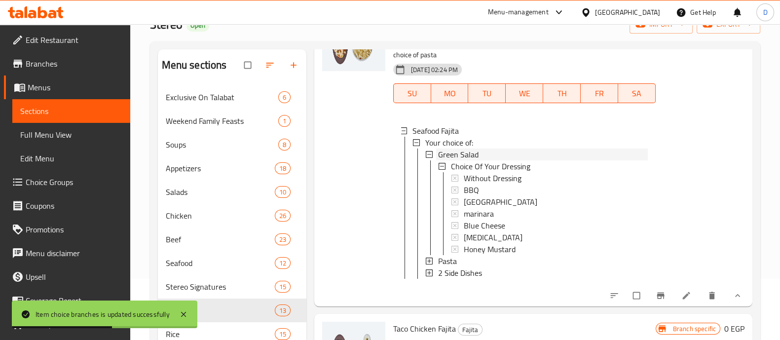
click at [476, 151] on span "Green Salad" at bounding box center [458, 155] width 40 height 12
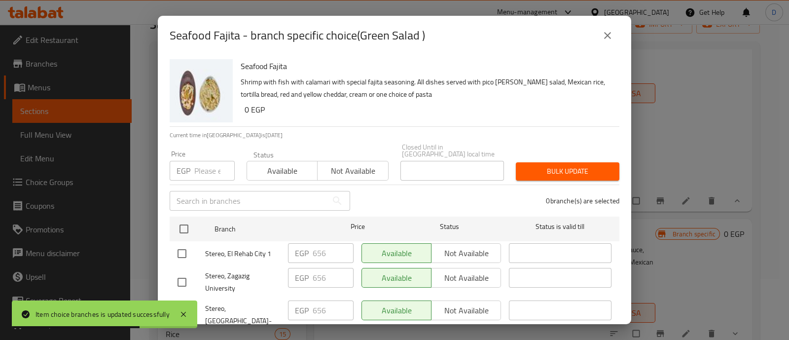
click at [201, 165] on input "number" at bounding box center [214, 171] width 40 height 20
paste input "734"
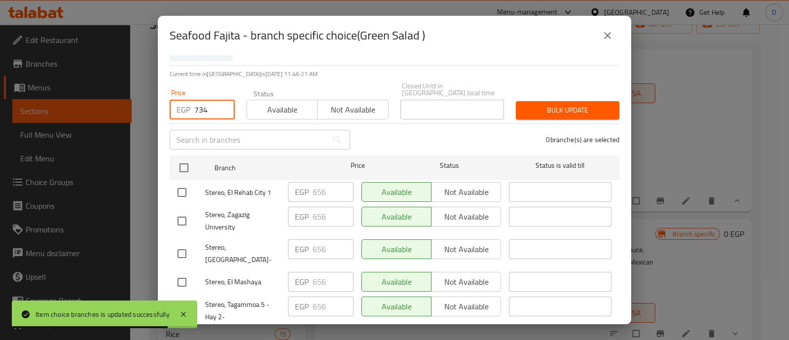
type input "734"
click at [177, 189] on input "checkbox" at bounding box center [182, 192] width 21 height 21
checkbox input "true"
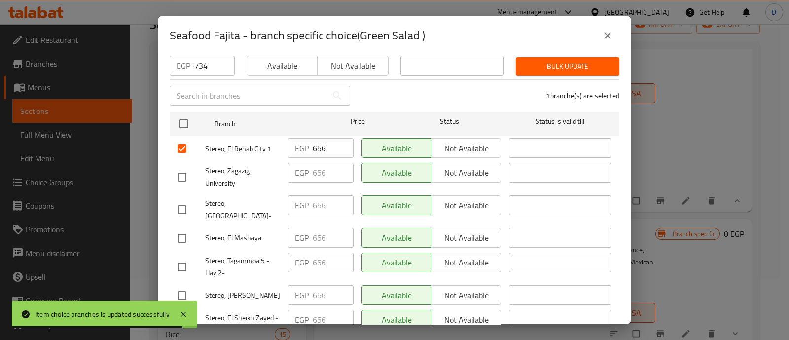
scroll to position [123, 0]
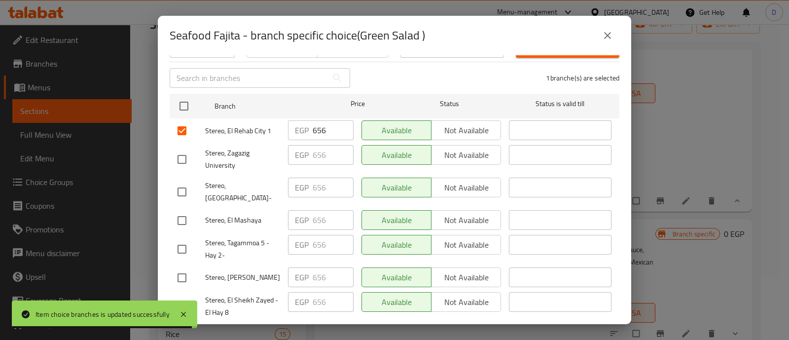
click at [175, 239] on input "checkbox" at bounding box center [182, 249] width 21 height 21
checkbox input "true"
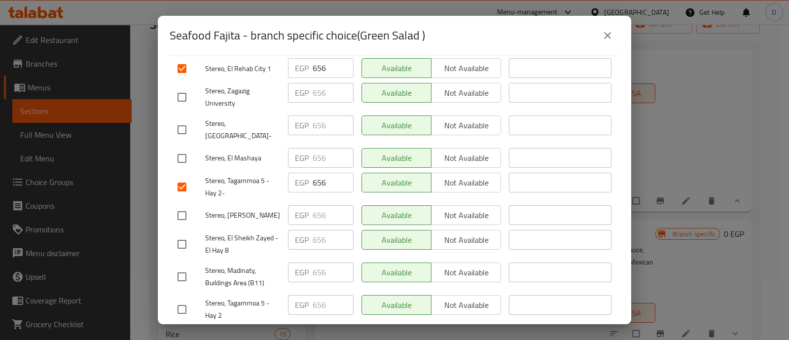
click at [178, 234] on input "checkbox" at bounding box center [182, 244] width 21 height 21
checkbox input "true"
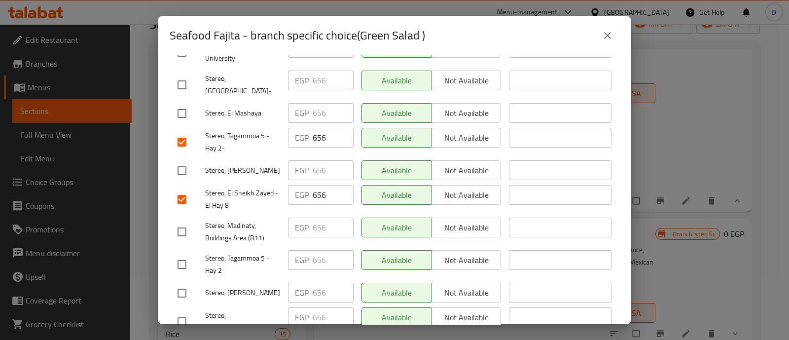
scroll to position [246, 0]
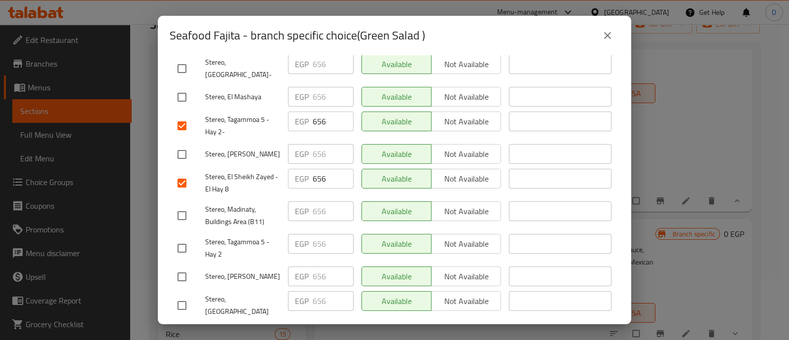
click at [185, 205] on input "checkbox" at bounding box center [182, 215] width 21 height 21
checkbox input "true"
click at [183, 238] on input "checkbox" at bounding box center [182, 248] width 21 height 21
checkbox input "true"
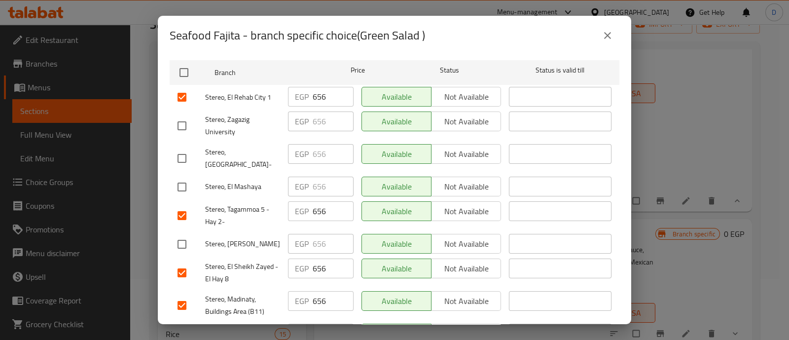
scroll to position [0, 0]
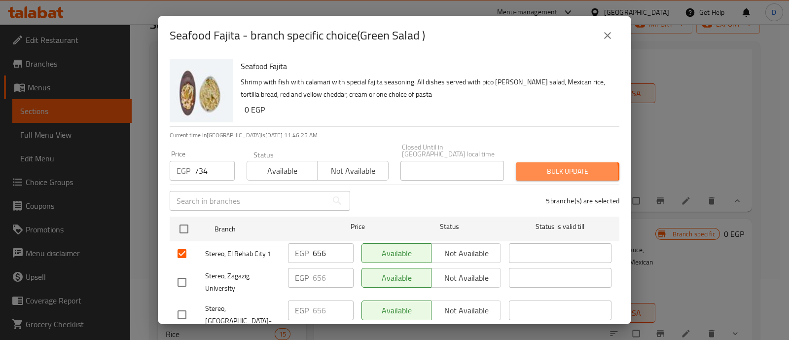
click at [540, 167] on span "Bulk update" at bounding box center [568, 171] width 88 height 12
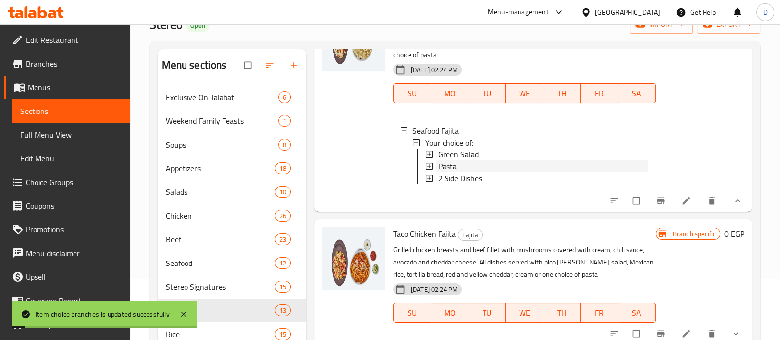
click at [454, 161] on span "Pasta" at bounding box center [447, 166] width 19 height 12
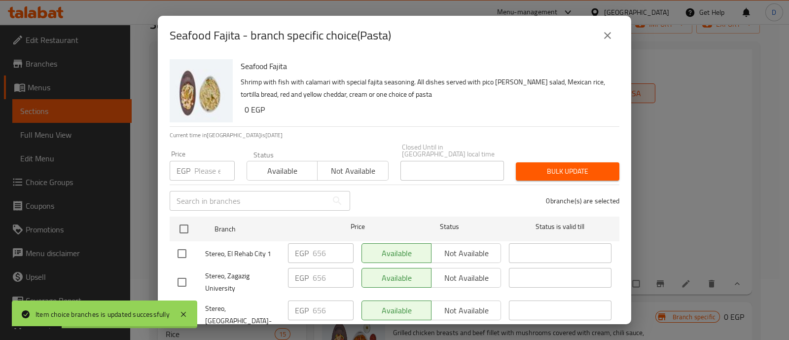
click at [209, 170] on input "number" at bounding box center [214, 171] width 40 height 20
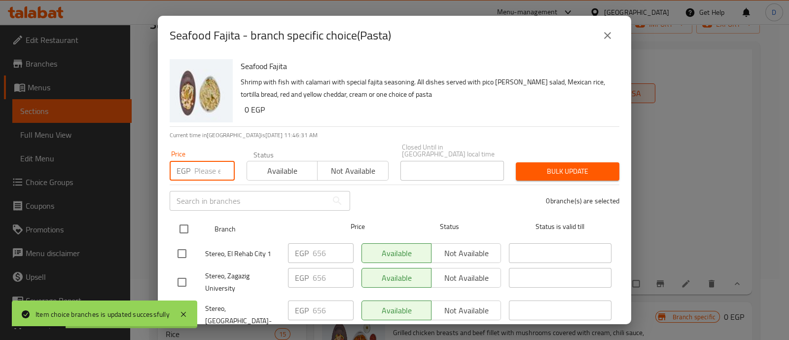
paste input "734"
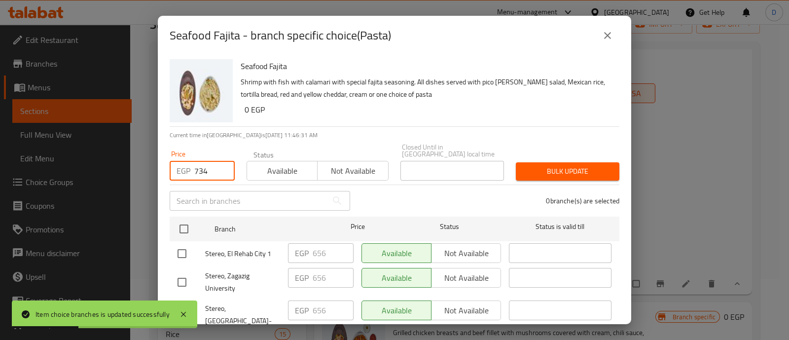
type input "734"
click at [187, 243] on input "checkbox" at bounding box center [182, 253] width 21 height 21
checkbox input "true"
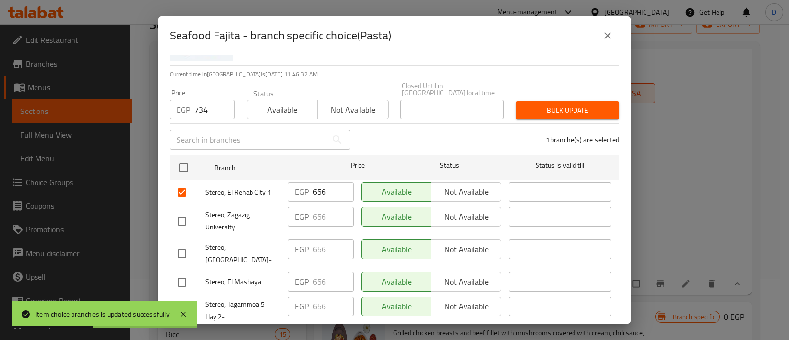
scroll to position [123, 0]
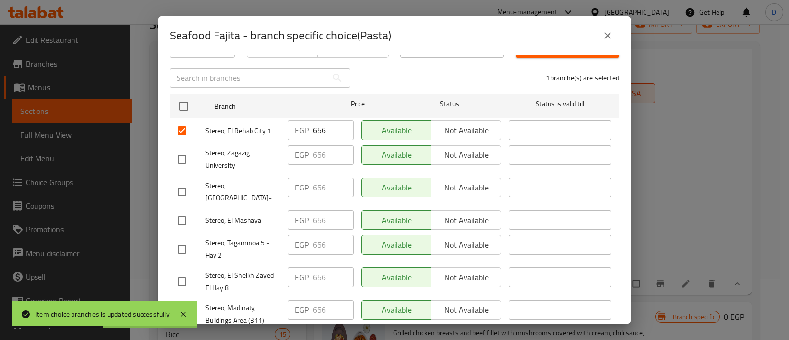
click at [182, 231] on div "Stereo, Tagammoa 5 - Hay 2-" at bounding box center [229, 249] width 111 height 37
click at [182, 239] on input "checkbox" at bounding box center [182, 249] width 21 height 21
checkbox input "true"
click at [181, 271] on input "checkbox" at bounding box center [182, 281] width 21 height 21
checkbox input "true"
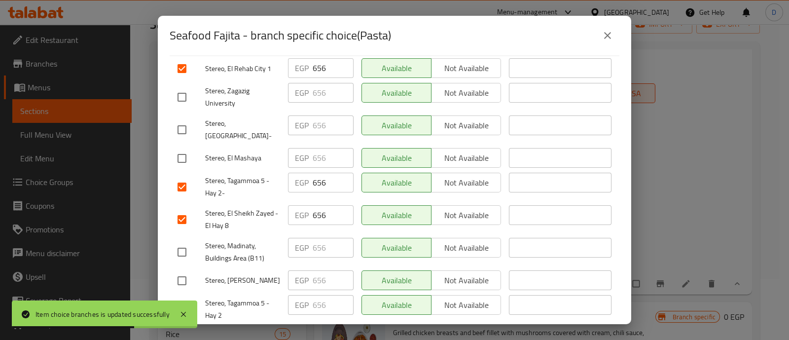
click at [186, 242] on input "checkbox" at bounding box center [182, 252] width 21 height 21
checkbox input "true"
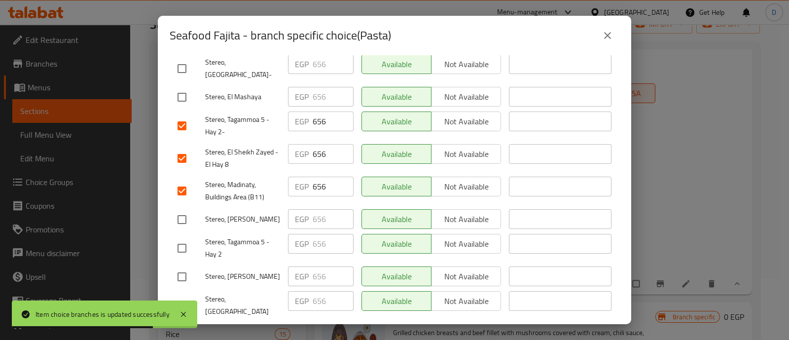
click at [186, 238] on input "checkbox" at bounding box center [182, 248] width 21 height 21
checkbox input "true"
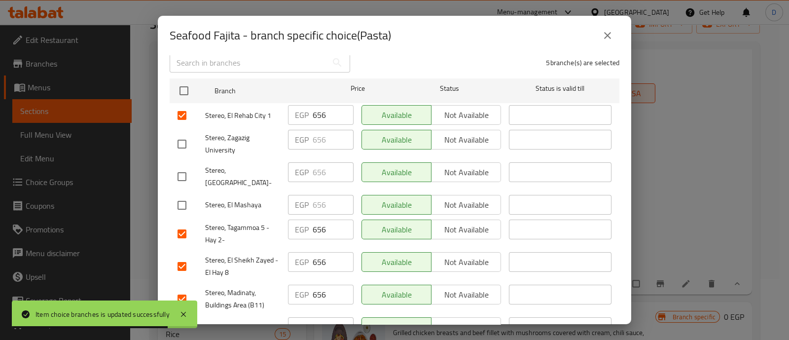
scroll to position [0, 0]
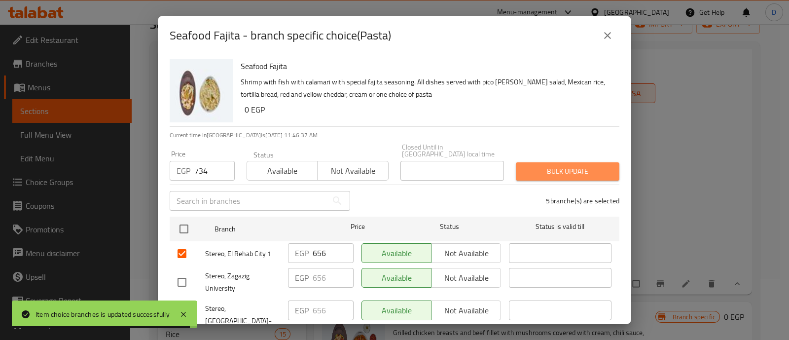
click at [590, 168] on span "Bulk update" at bounding box center [568, 171] width 88 height 12
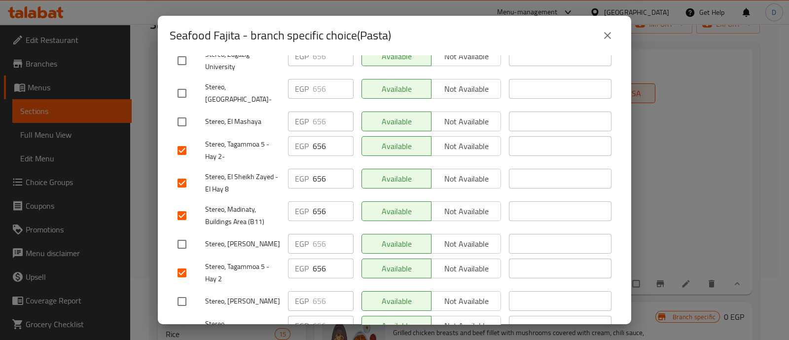
scroll to position [246, 0]
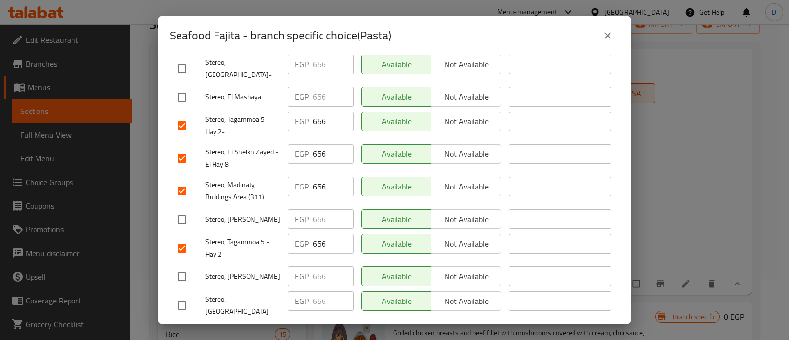
click at [340, 329] on span "Save" at bounding box center [395, 335] width 434 height 12
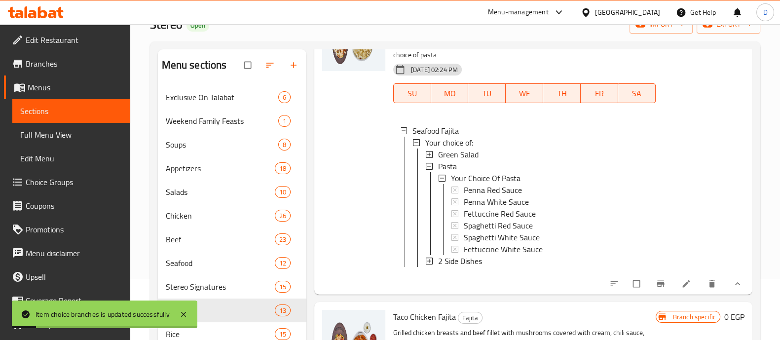
click at [472, 163] on div "Pasta" at bounding box center [543, 166] width 210 height 12
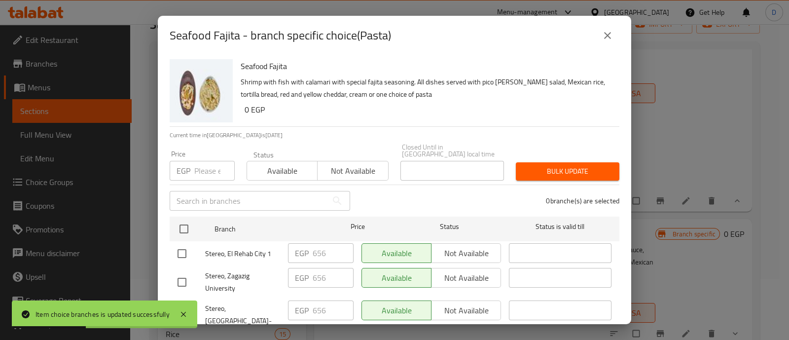
click at [206, 161] on input "number" at bounding box center [214, 171] width 40 height 20
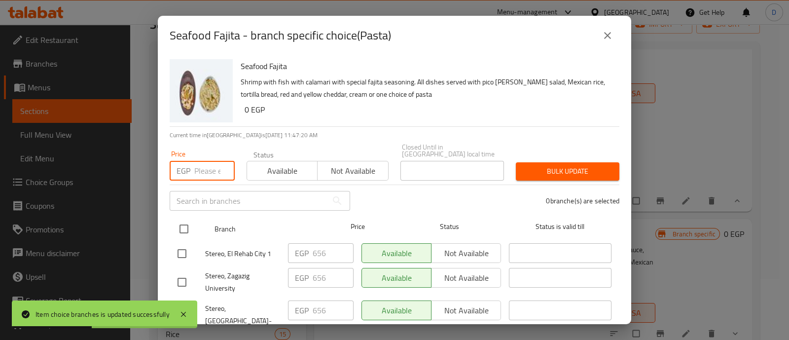
paste input "734"
type input "734"
click at [187, 223] on input "checkbox" at bounding box center [184, 229] width 21 height 21
checkbox input "true"
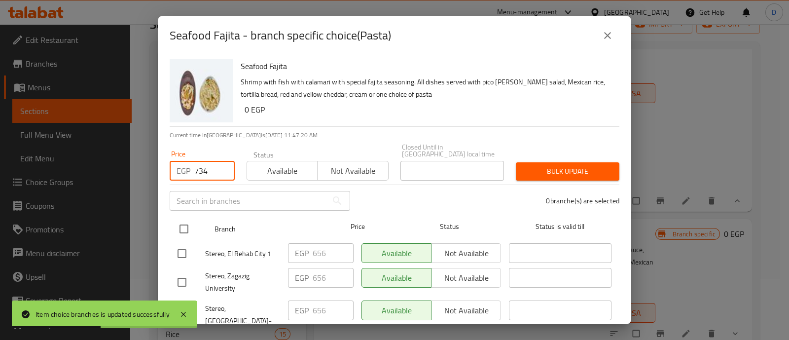
checkbox input "true"
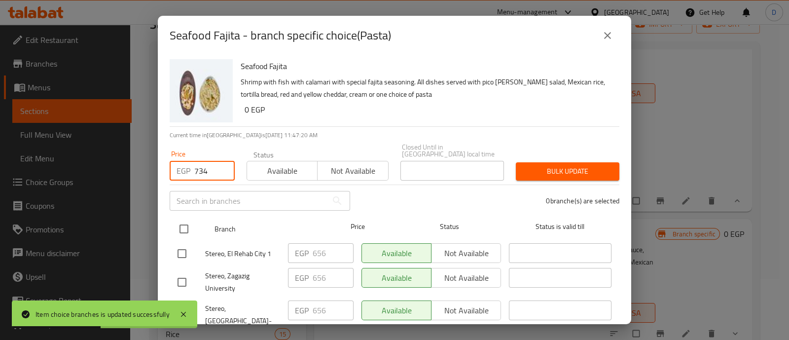
checkbox input "true"
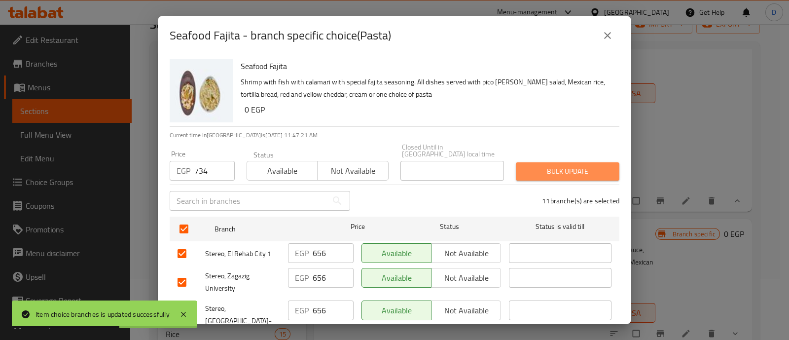
click at [585, 171] on button "Bulk update" at bounding box center [568, 171] width 104 height 18
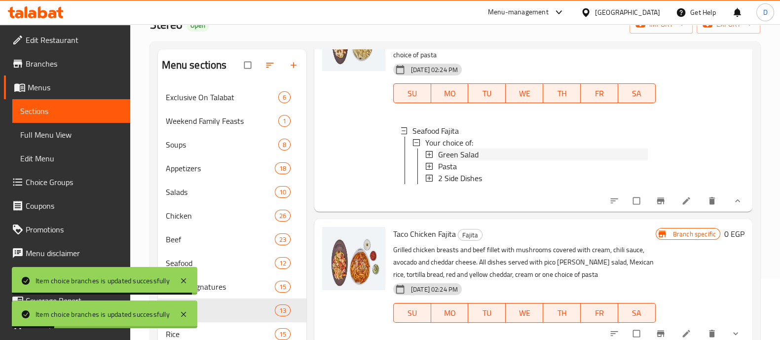
click at [461, 154] on span "Green Salad" at bounding box center [458, 155] width 40 height 12
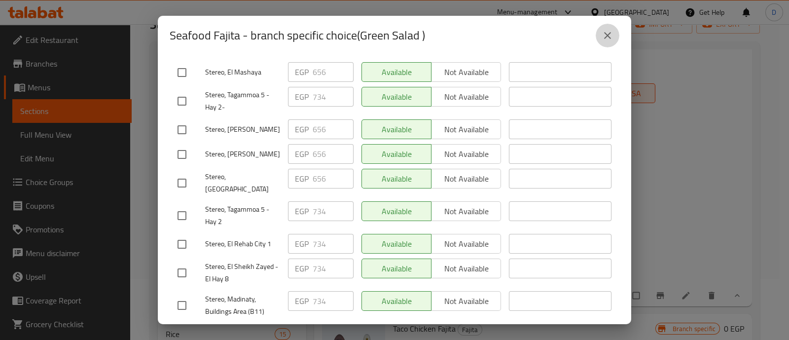
click at [612, 42] on button "close" at bounding box center [608, 36] width 24 height 24
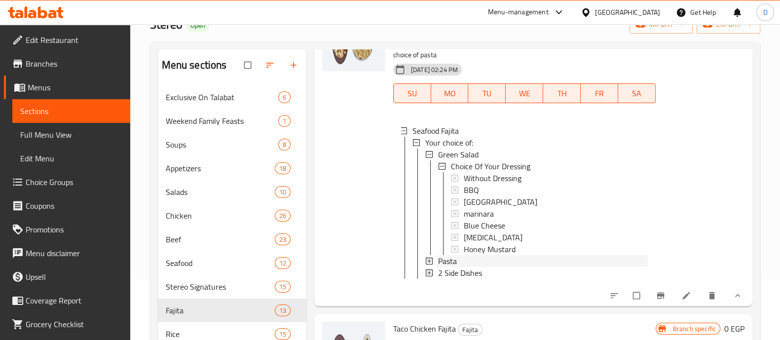
click at [469, 258] on div "Pasta" at bounding box center [543, 261] width 210 height 12
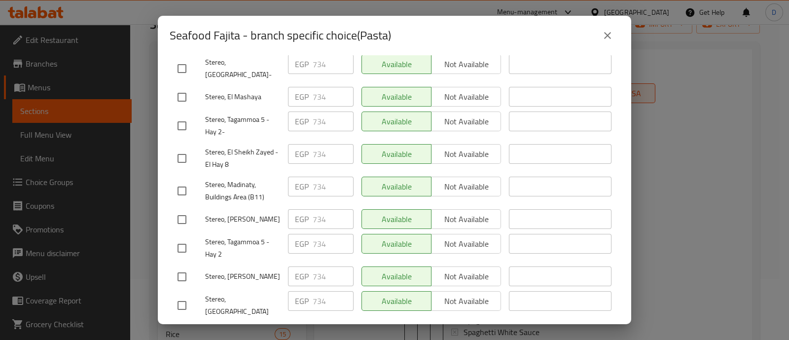
scroll to position [61, 0]
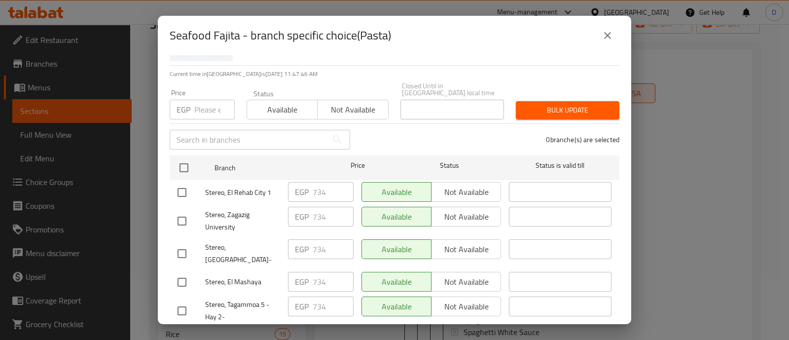
click at [213, 106] on input "number" at bounding box center [214, 110] width 40 height 20
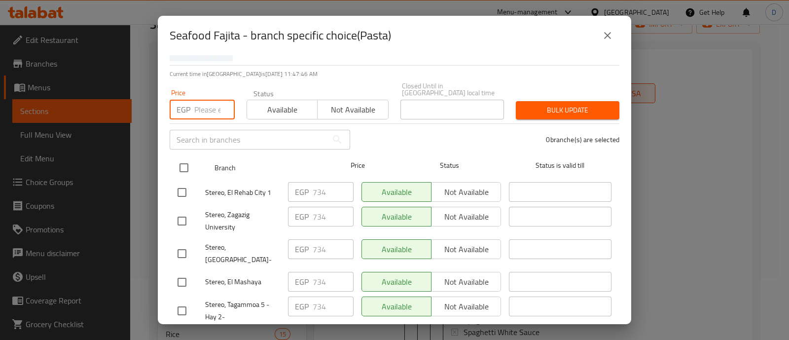
paste input "656"
type input "656"
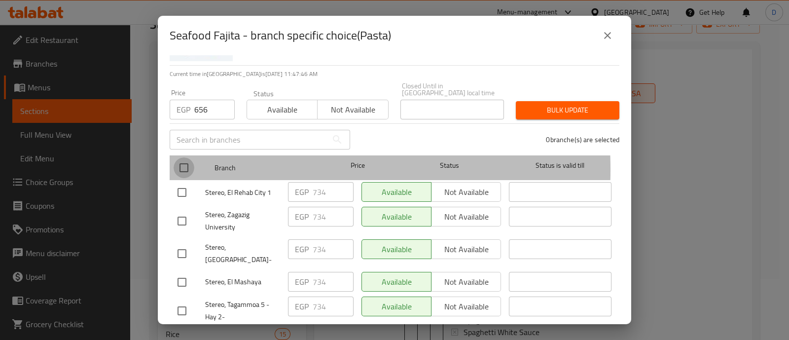
click at [186, 162] on input "checkbox" at bounding box center [184, 167] width 21 height 21
checkbox input "true"
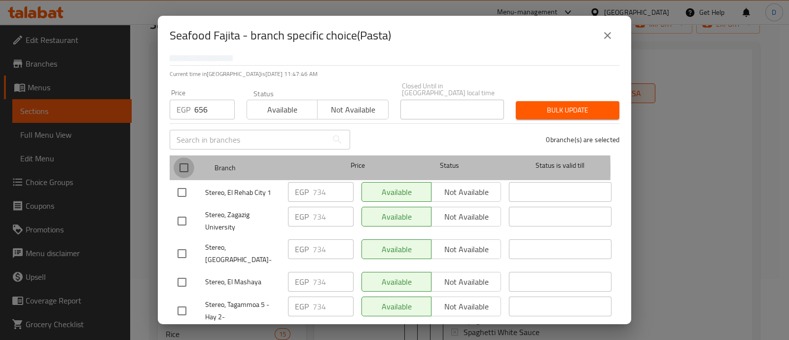
checkbox input "true"
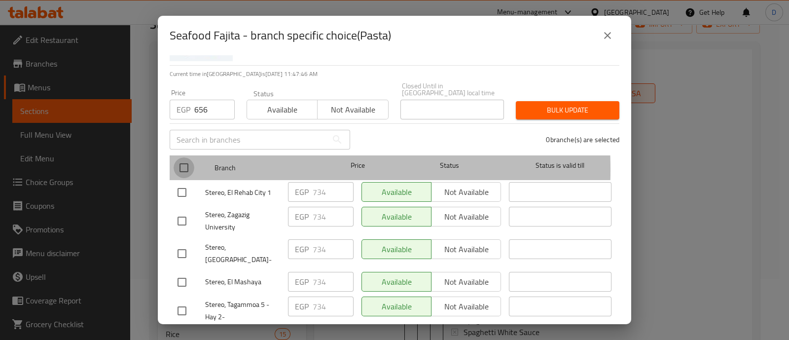
checkbox input "true"
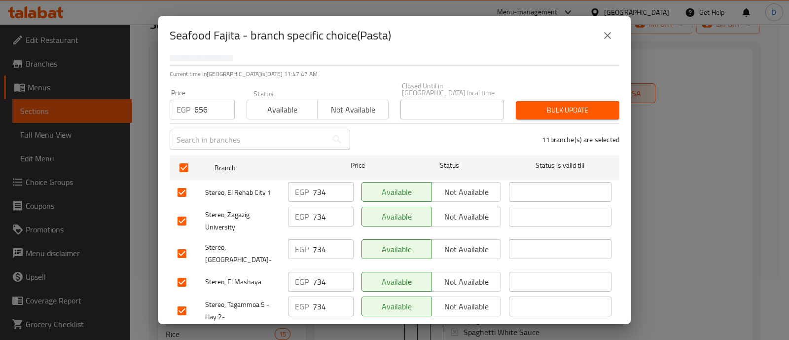
click at [550, 104] on span "Bulk update" at bounding box center [568, 110] width 88 height 12
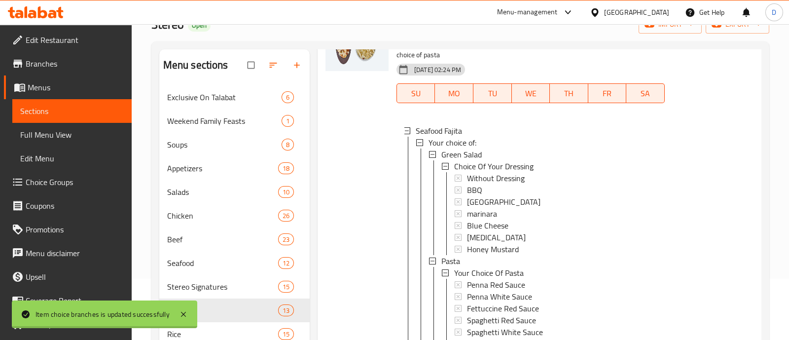
scroll to position [70, 0]
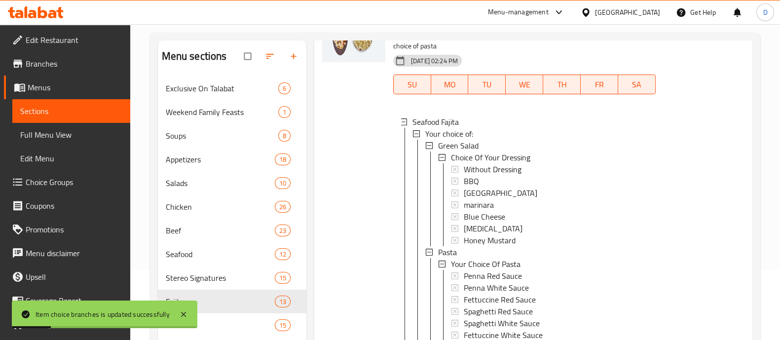
click at [471, 251] on div "Pasta" at bounding box center [543, 252] width 210 height 12
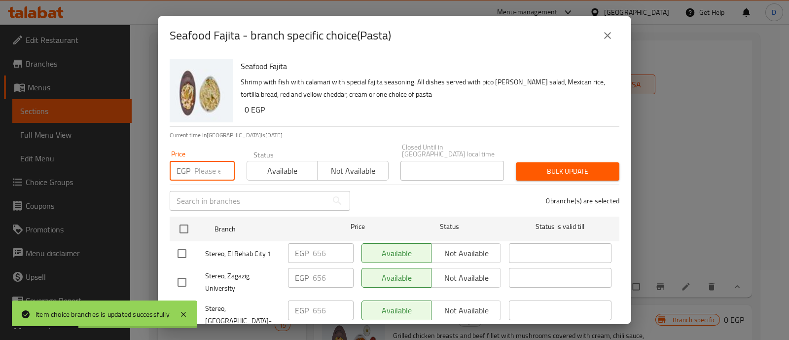
click at [214, 166] on input "number" at bounding box center [214, 171] width 40 height 20
paste input "734"
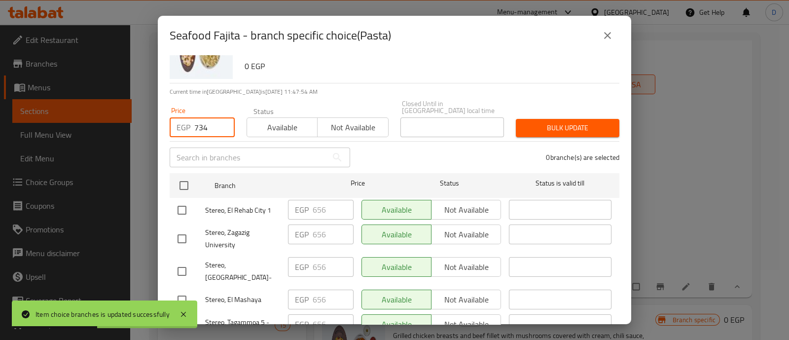
scroll to position [61, 0]
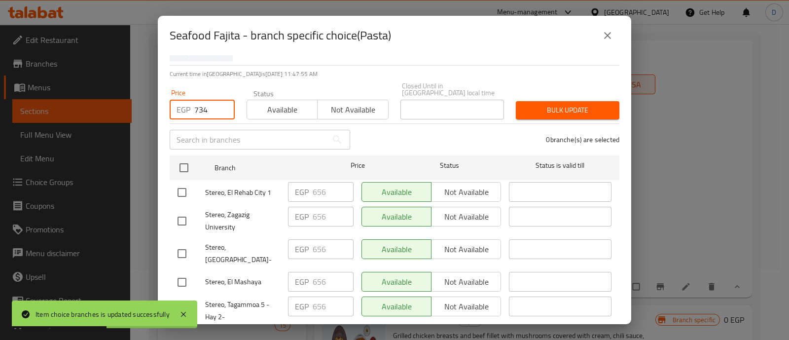
type input "734"
click at [180, 185] on input "checkbox" at bounding box center [182, 192] width 21 height 21
checkbox input "true"
click at [180, 300] on input "checkbox" at bounding box center [182, 310] width 21 height 21
checkbox input "true"
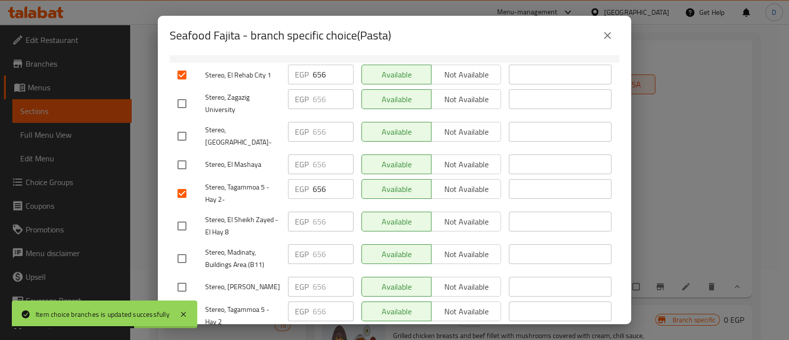
scroll to position [185, 0]
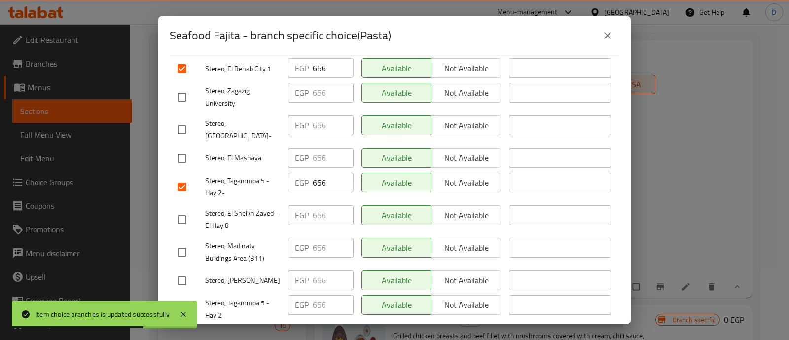
click at [180, 209] on input "checkbox" at bounding box center [182, 219] width 21 height 21
checkbox input "true"
click at [177, 245] on input "checkbox" at bounding box center [182, 252] width 21 height 21
checkbox input "true"
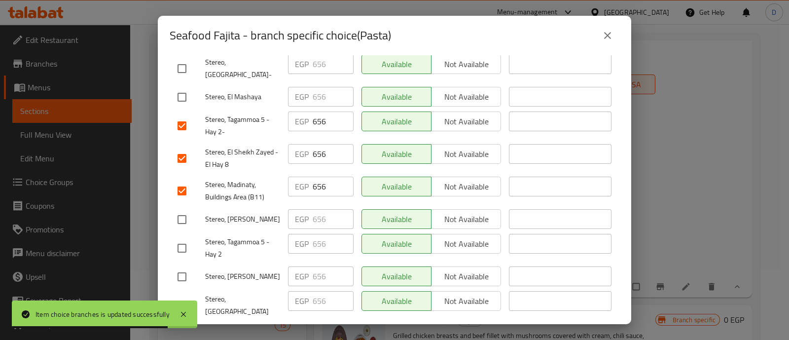
click at [183, 238] on input "checkbox" at bounding box center [182, 248] width 21 height 21
checkbox input "true"
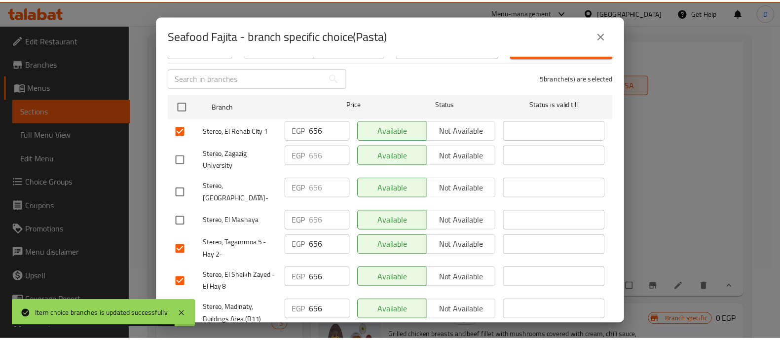
scroll to position [0, 0]
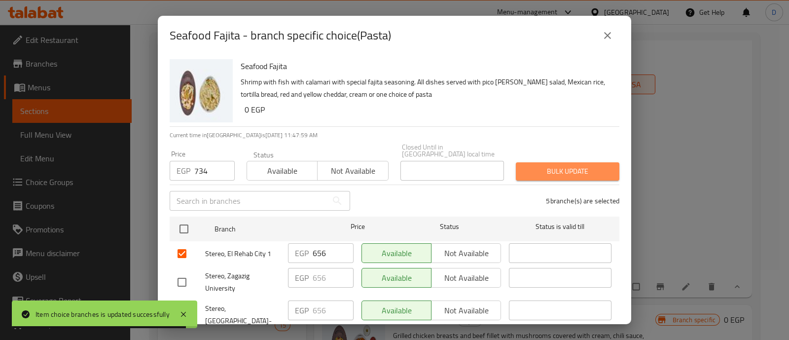
click at [583, 165] on span "Bulk update" at bounding box center [568, 171] width 88 height 12
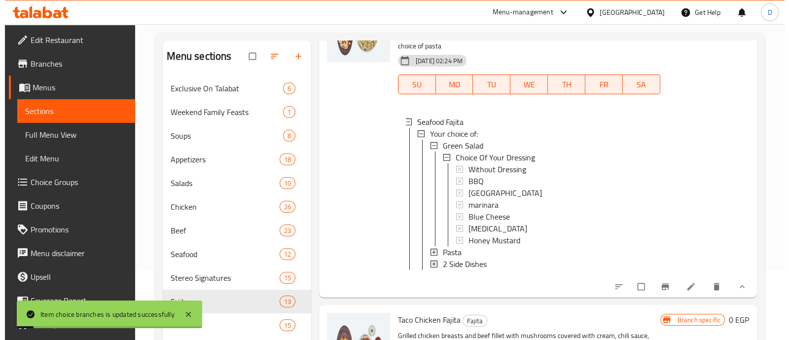
scroll to position [1, 0]
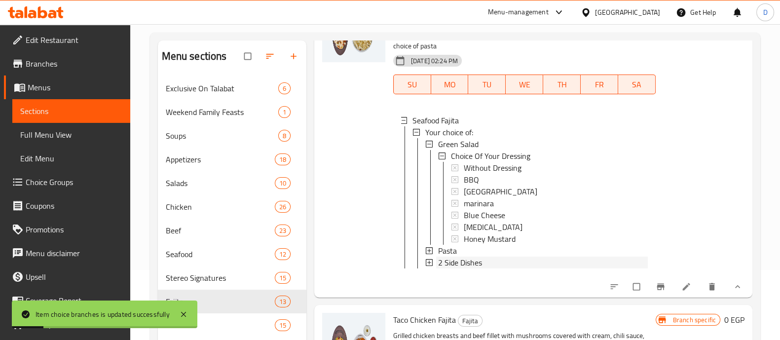
click at [475, 263] on span "2 Side Dishes" at bounding box center [460, 263] width 44 height 12
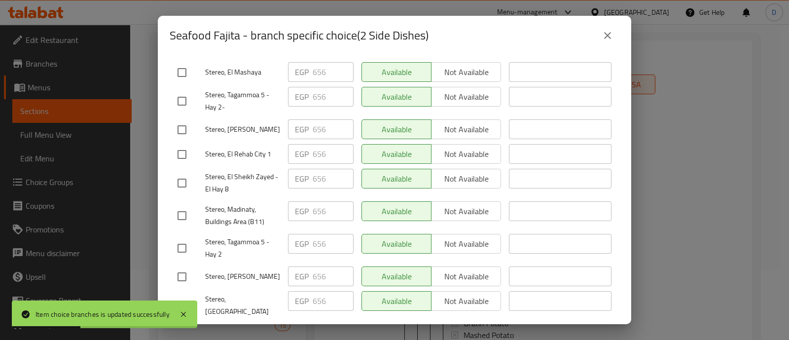
scroll to position [61, 0]
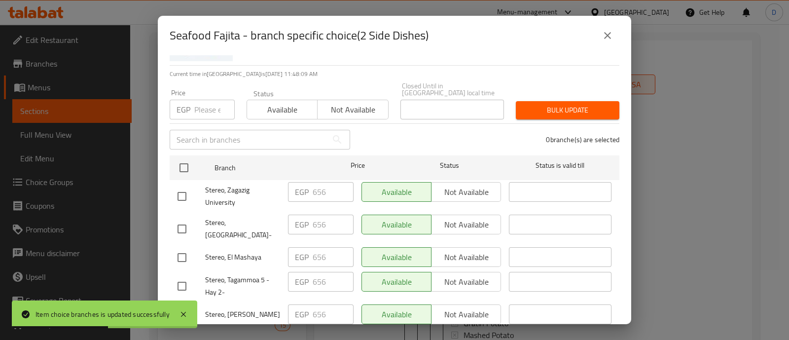
click at [203, 100] on input "number" at bounding box center [214, 110] width 40 height 20
paste input "734"
type input "734"
click at [178, 276] on input "checkbox" at bounding box center [182, 286] width 21 height 21
checkbox input "true"
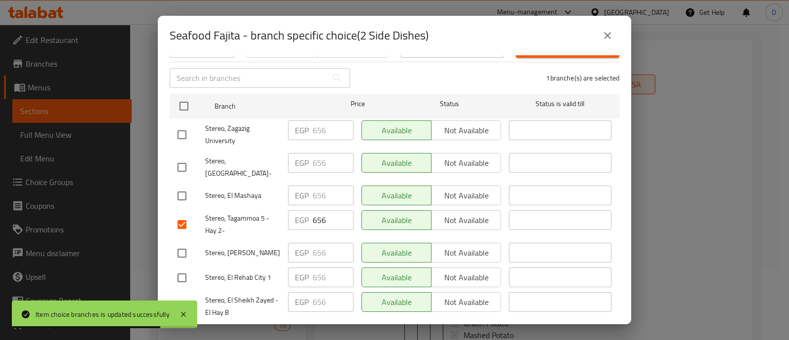
scroll to position [185, 0]
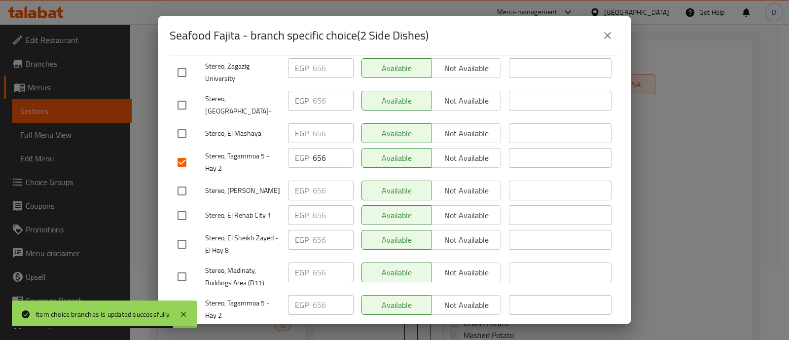
click at [185, 205] on input "checkbox" at bounding box center [182, 215] width 21 height 21
checkbox input "true"
click at [178, 234] on input "checkbox" at bounding box center [182, 244] width 21 height 21
checkbox input "true"
click at [183, 270] on input "checkbox" at bounding box center [182, 276] width 21 height 21
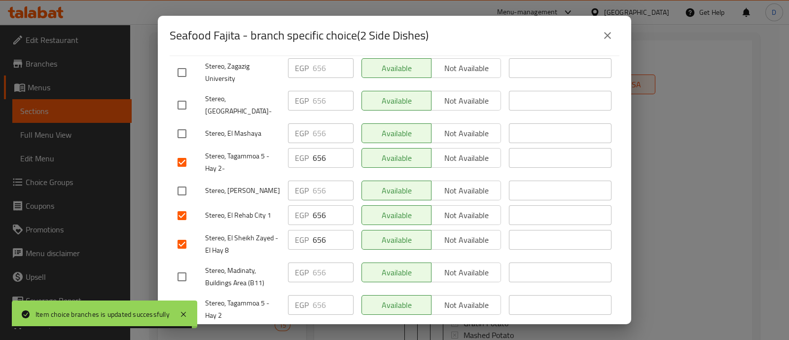
checkbox input "true"
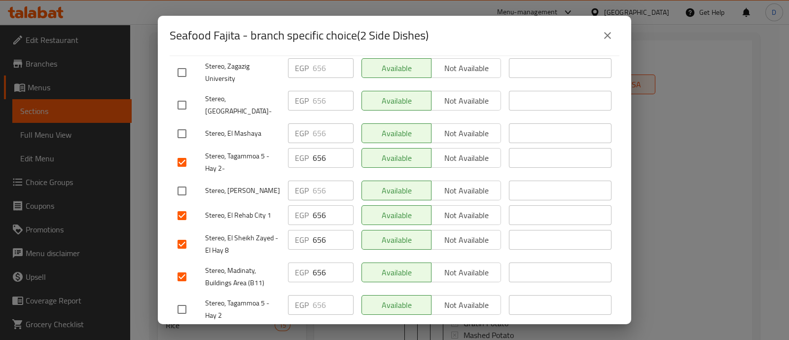
click at [181, 299] on input "checkbox" at bounding box center [182, 309] width 21 height 21
checkbox input "true"
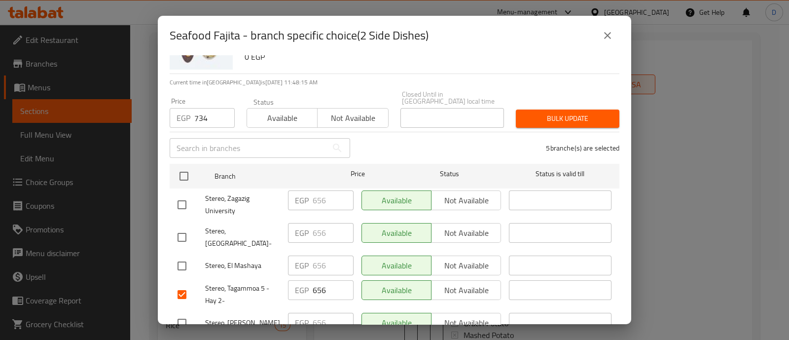
scroll to position [0, 0]
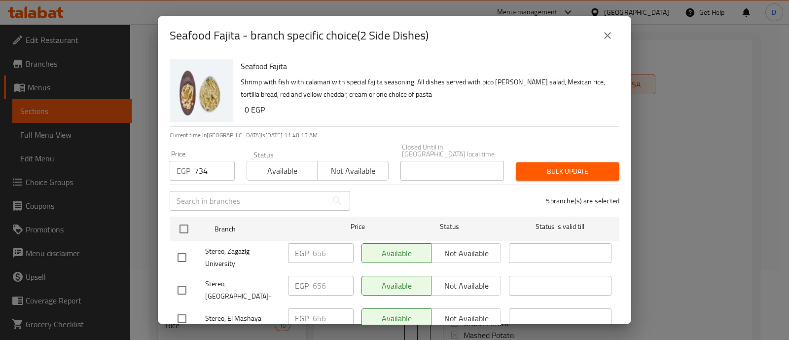
click at [567, 156] on div "Bulk update" at bounding box center [567, 171] width 115 height 30
click at [559, 166] on span "Bulk update" at bounding box center [568, 171] width 88 height 12
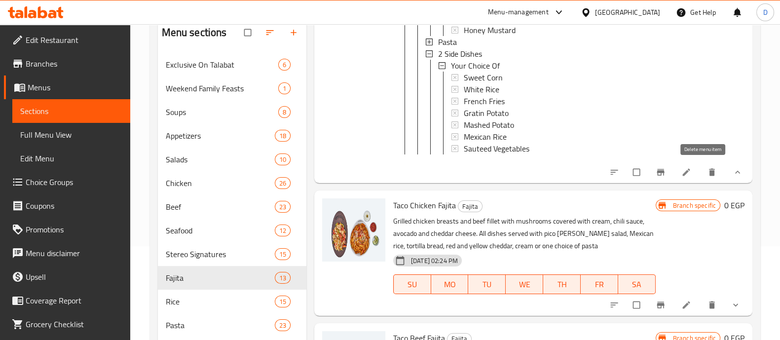
scroll to position [1221, 0]
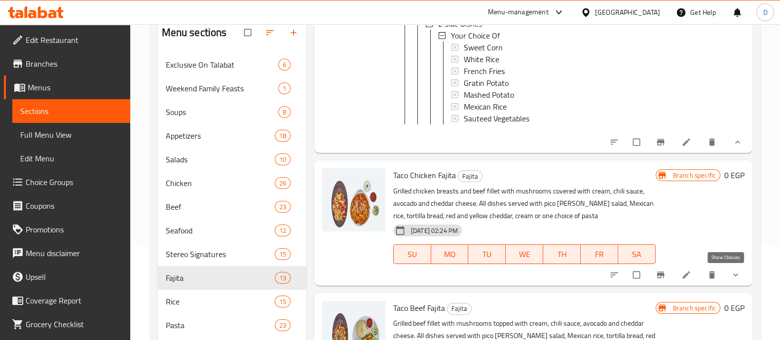
click at [725, 285] on button "show more" at bounding box center [737, 275] width 24 height 22
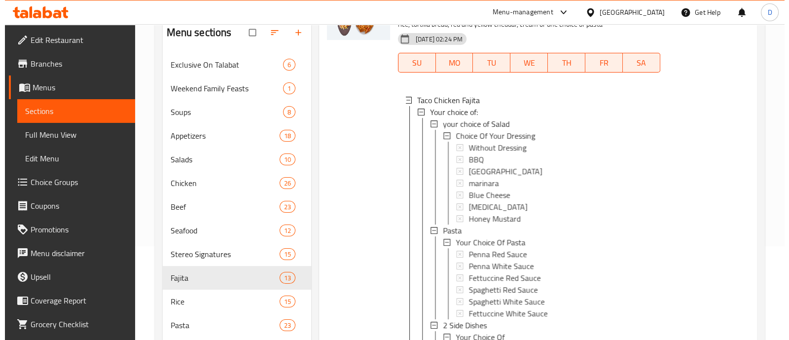
scroll to position [1406, 0]
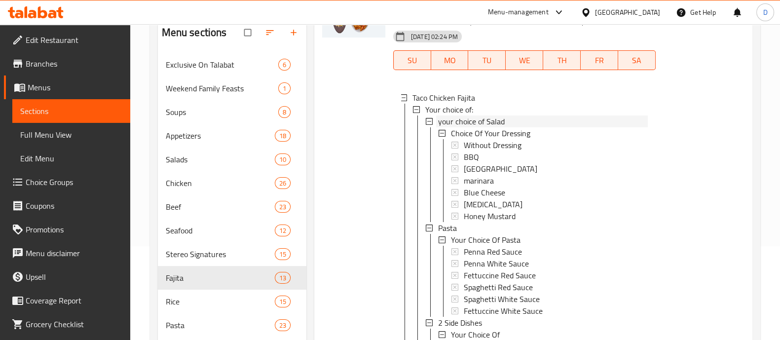
click at [479, 127] on span "your choice of Salad" at bounding box center [471, 121] width 67 height 12
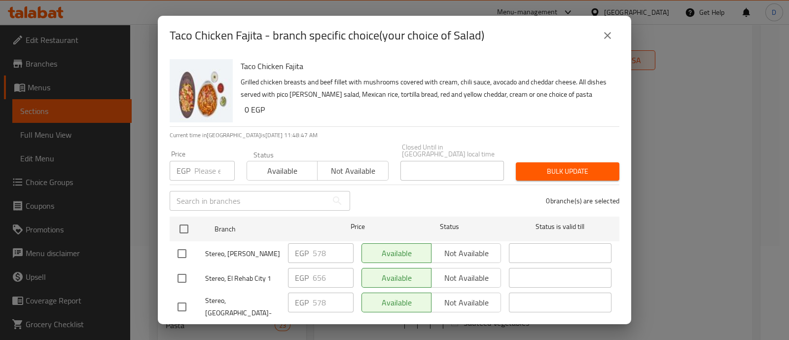
click at [207, 165] on input "number" at bounding box center [214, 171] width 40 height 20
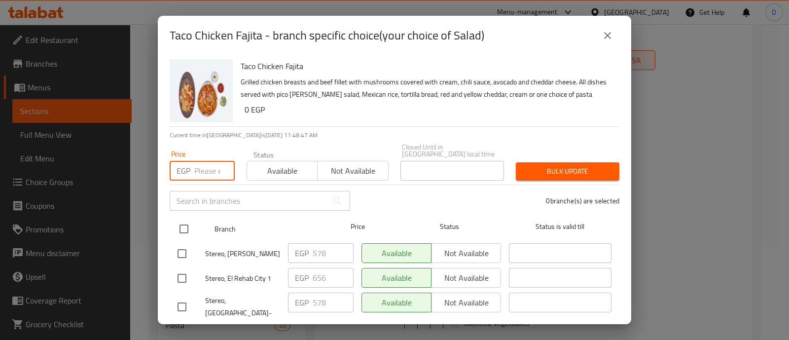
paste input "578"
type input "578"
click at [180, 225] on input "checkbox" at bounding box center [184, 229] width 21 height 21
checkbox input "true"
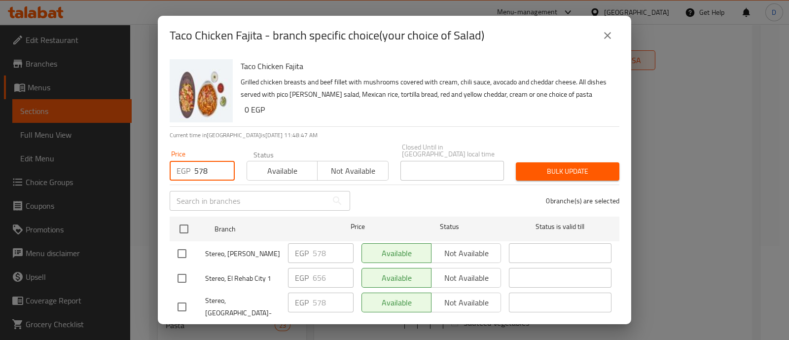
checkbox input "true"
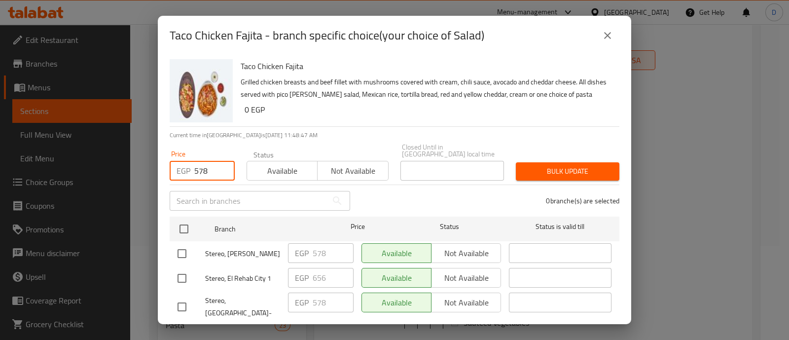
checkbox input "true"
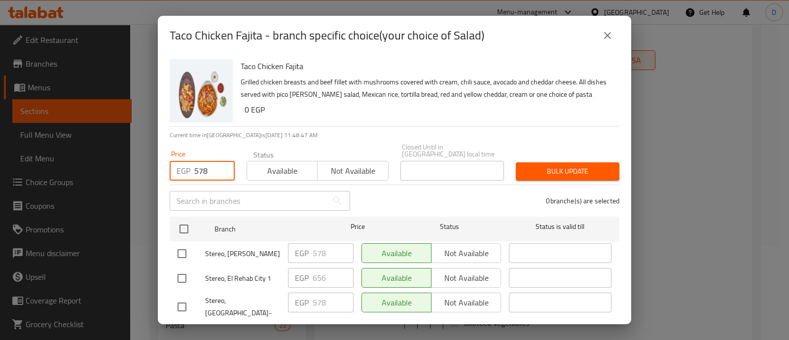
checkbox input "true"
click at [579, 165] on span "Bulk update" at bounding box center [568, 171] width 88 height 12
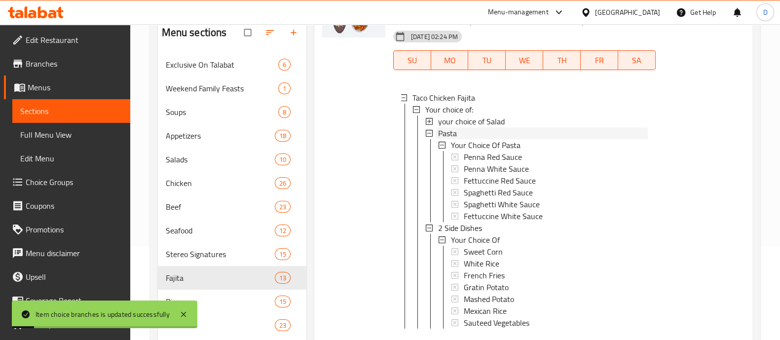
click at [459, 139] on div "Pasta" at bounding box center [543, 133] width 210 height 12
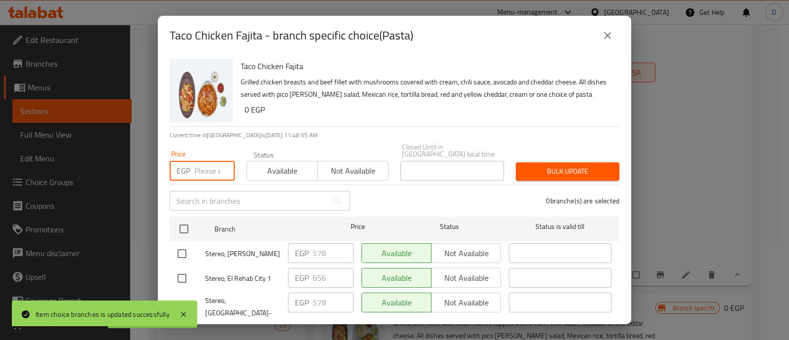
click at [202, 164] on input "number" at bounding box center [214, 171] width 40 height 20
paste input "578"
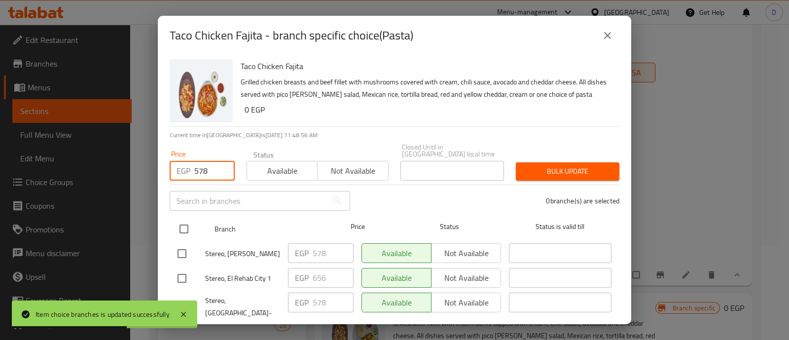
type input "578"
click at [183, 219] on input "checkbox" at bounding box center [184, 229] width 21 height 21
checkbox input "true"
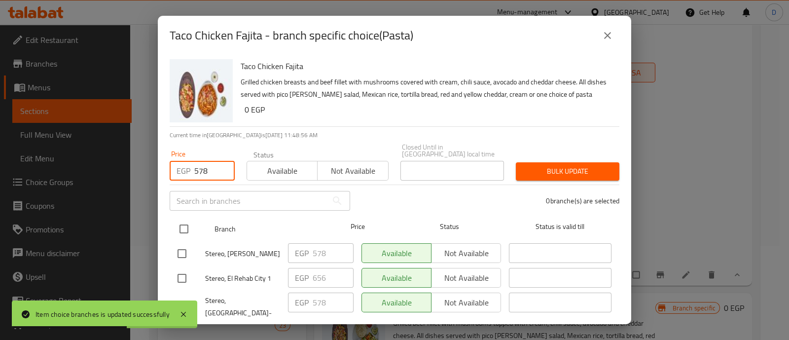
checkbox input "true"
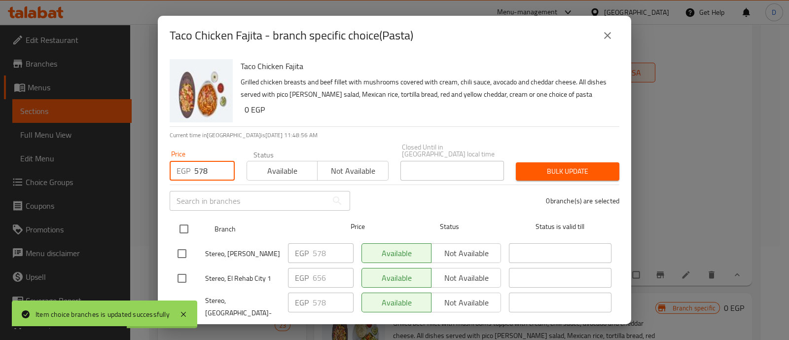
checkbox input "true"
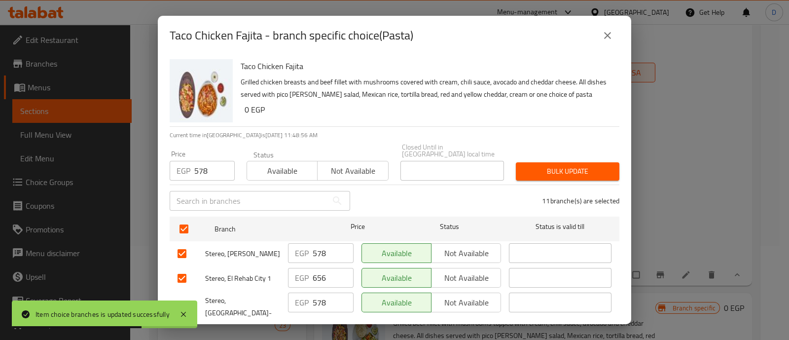
click at [577, 165] on span "Bulk update" at bounding box center [568, 171] width 88 height 12
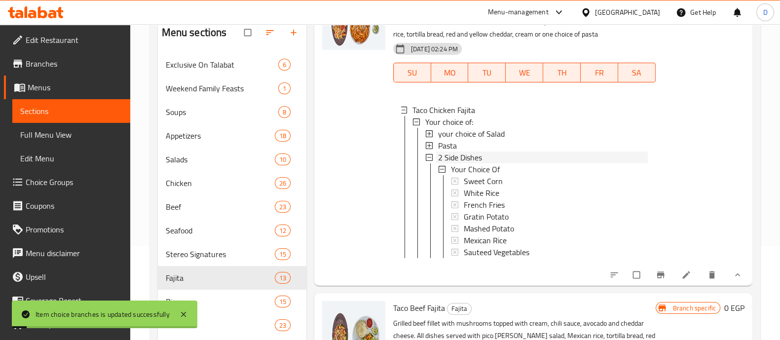
click at [478, 151] on span "2 Side Dishes" at bounding box center [460, 157] width 44 height 12
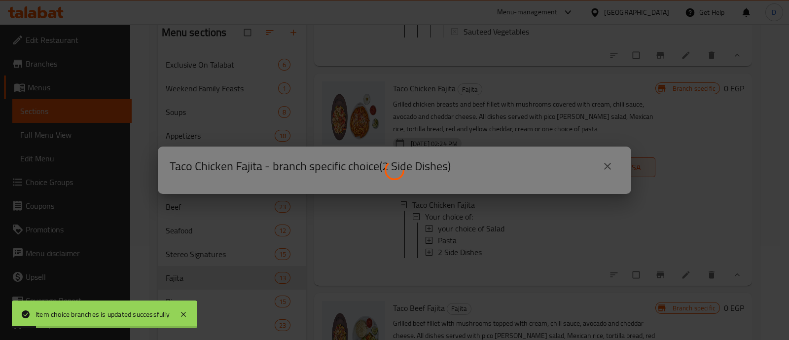
scroll to position [1317, 0]
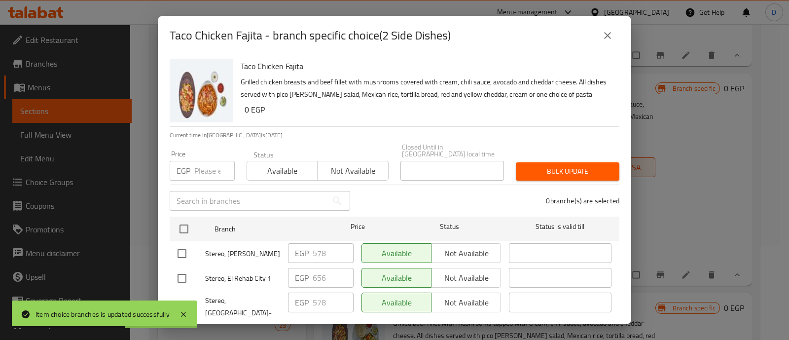
click at [202, 164] on input "number" at bounding box center [214, 171] width 40 height 20
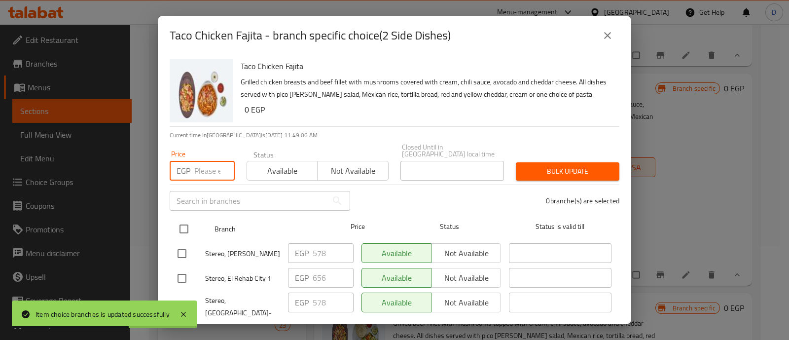
paste input "578"
type input "578"
click at [181, 223] on input "checkbox" at bounding box center [184, 229] width 21 height 21
checkbox input "true"
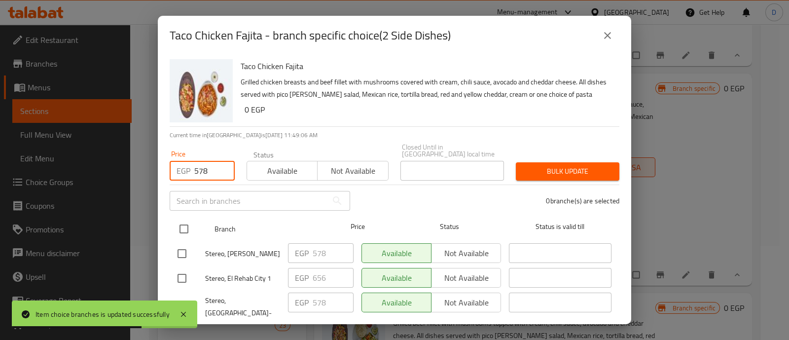
checkbox input "true"
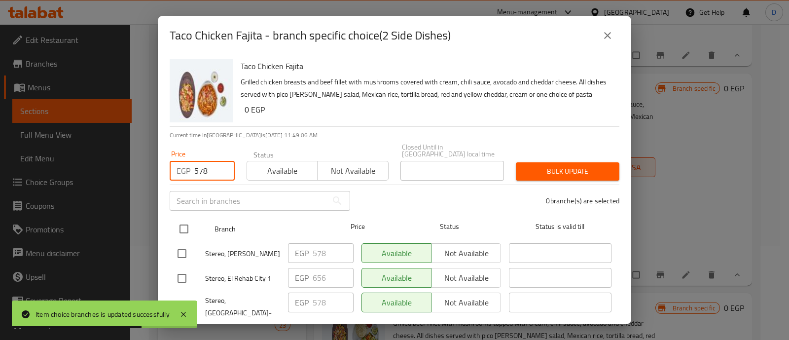
checkbox input "true"
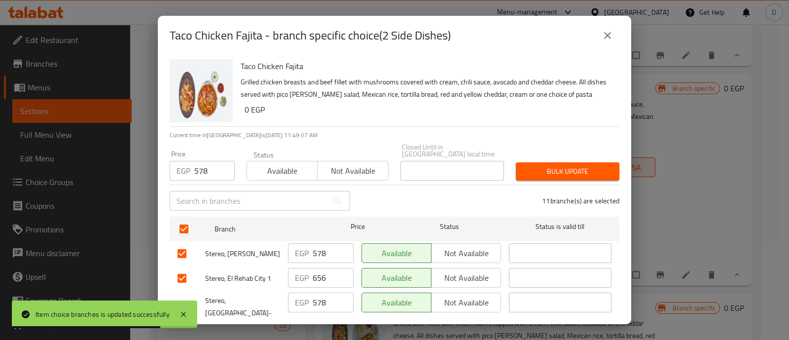
click at [540, 165] on span "Bulk update" at bounding box center [568, 171] width 88 height 12
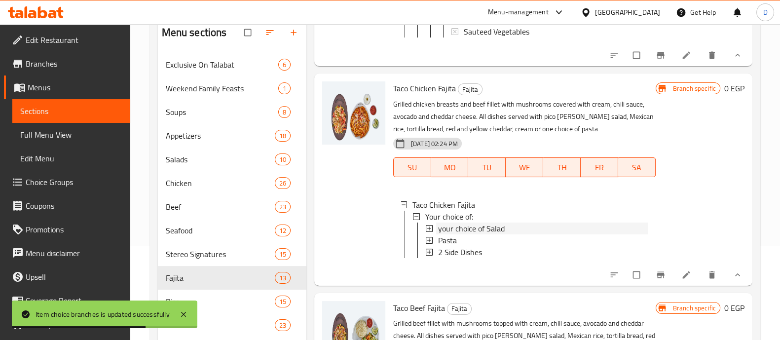
click at [503, 223] on span "your choice of Salad" at bounding box center [471, 229] width 67 height 12
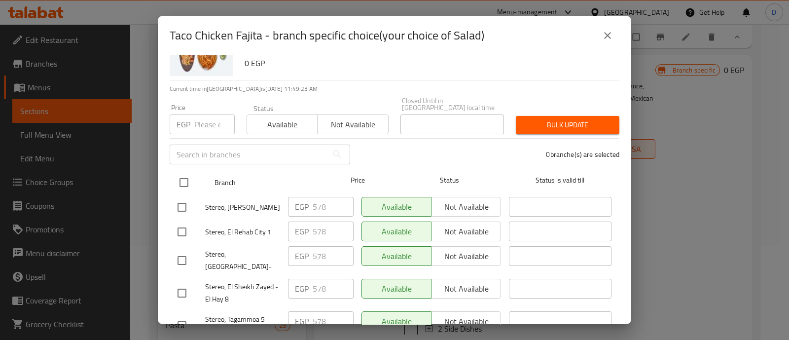
scroll to position [61, 0]
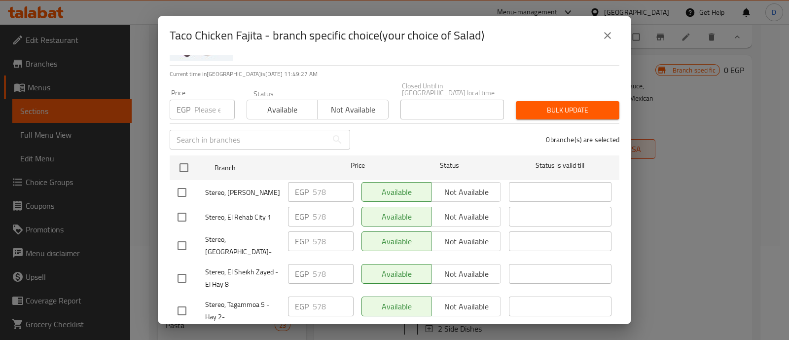
click at [200, 105] on input "number" at bounding box center [214, 110] width 40 height 20
paste input "656"
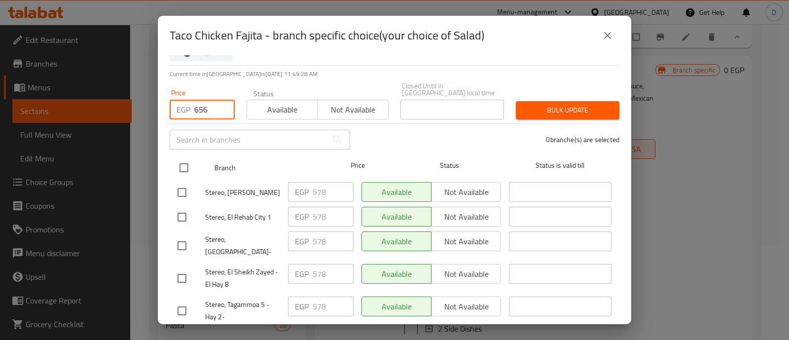
type input "656"
click at [186, 159] on input "checkbox" at bounding box center [184, 167] width 21 height 21
checkbox input "true"
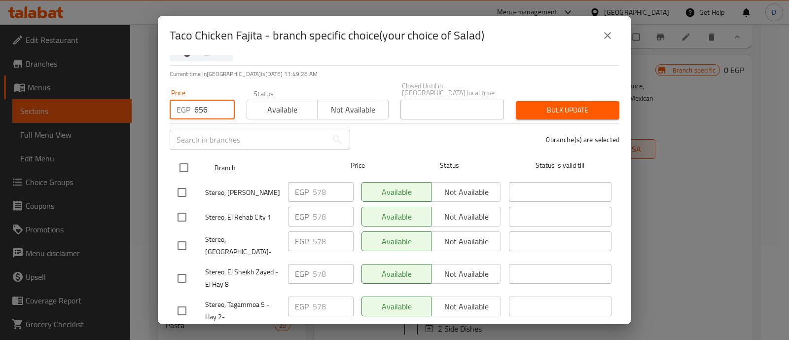
checkbox input "true"
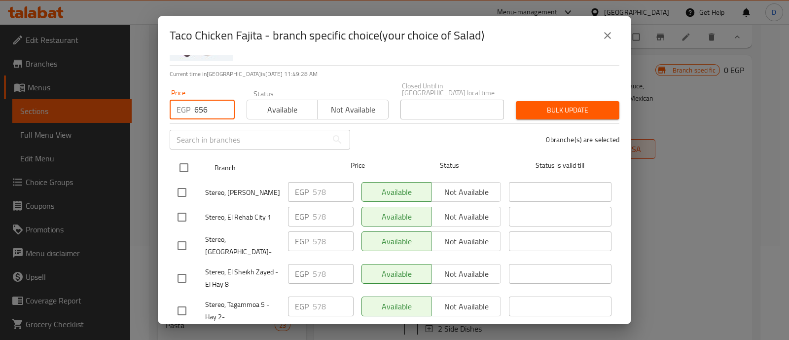
checkbox input "true"
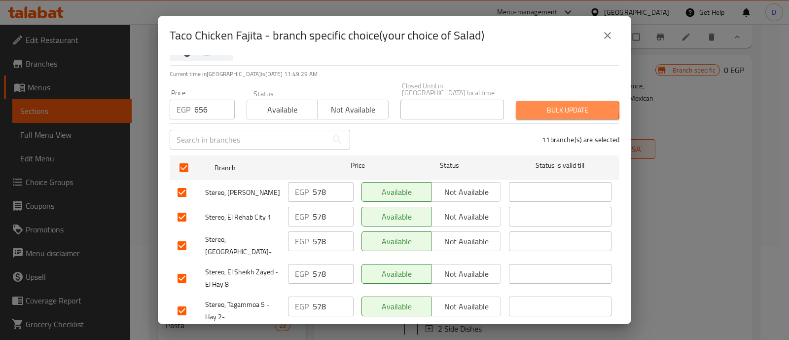
click at [555, 104] on span "Bulk update" at bounding box center [568, 110] width 88 height 12
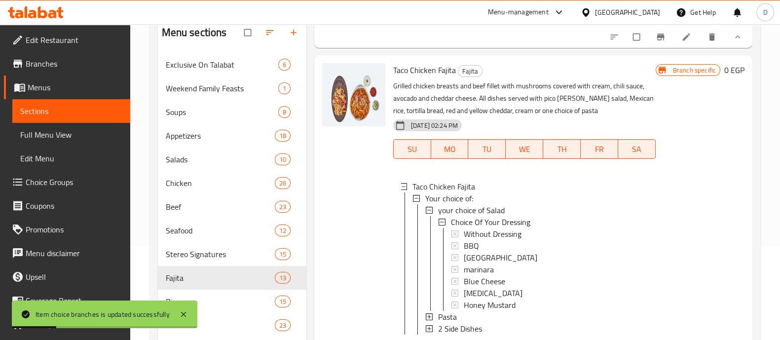
click at [476, 216] on span "your choice of Salad" at bounding box center [471, 210] width 67 height 12
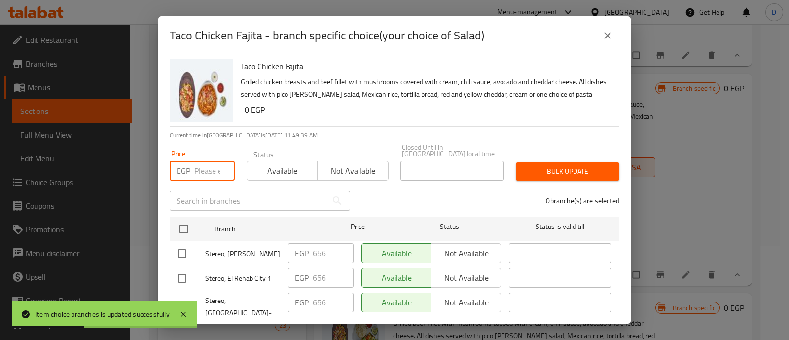
click at [213, 167] on input "number" at bounding box center [214, 171] width 40 height 20
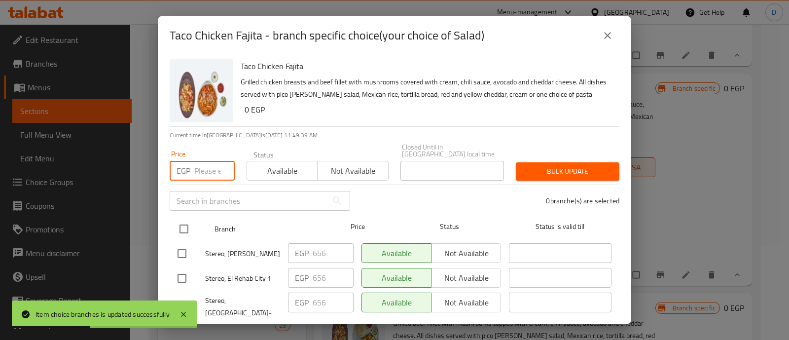
paste input "578"
type input "578"
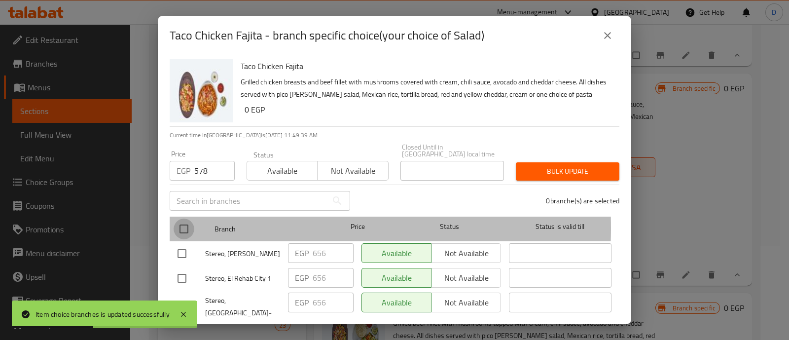
click at [183, 221] on input "checkbox" at bounding box center [184, 229] width 21 height 21
checkbox input "true"
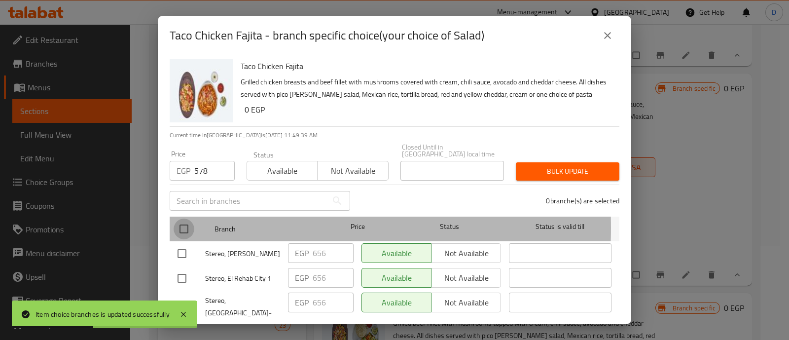
checkbox input "true"
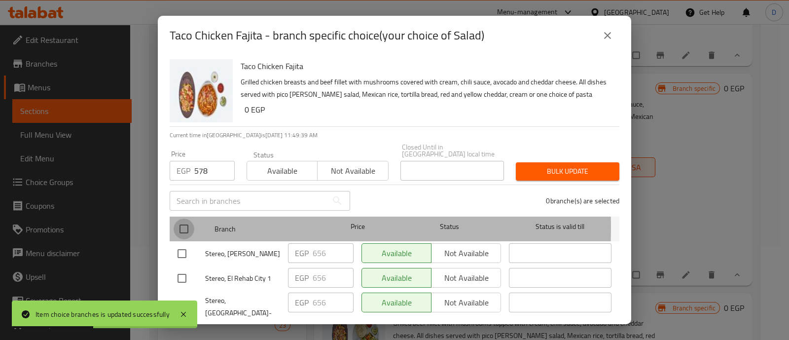
checkbox input "true"
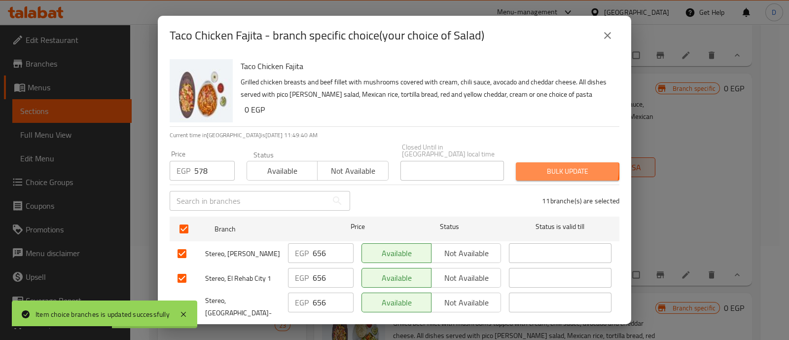
click at [550, 165] on span "Bulk update" at bounding box center [568, 171] width 88 height 12
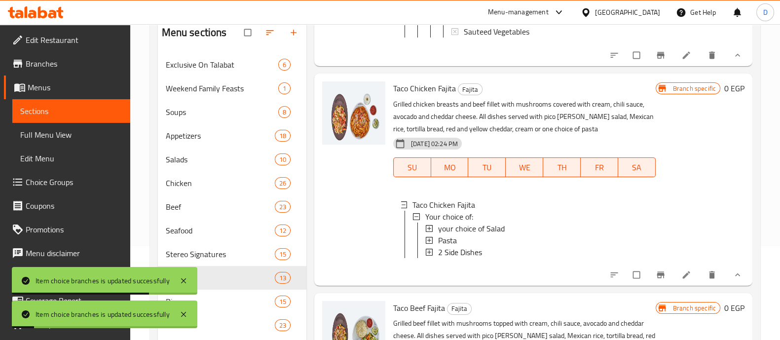
click at [533, 223] on div "your choice of Salad" at bounding box center [543, 229] width 210 height 12
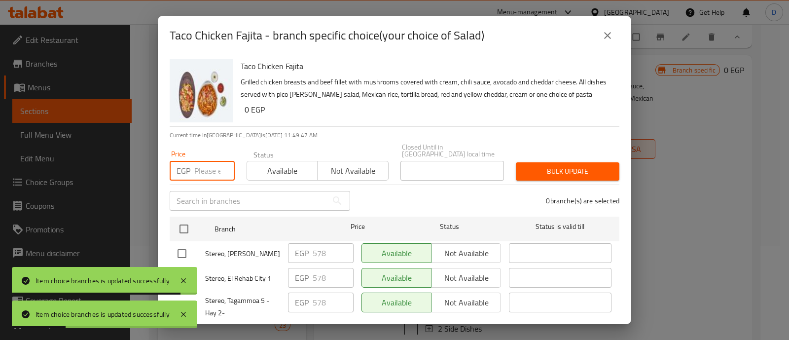
click at [212, 161] on input "number" at bounding box center [214, 171] width 40 height 20
paste input "656"
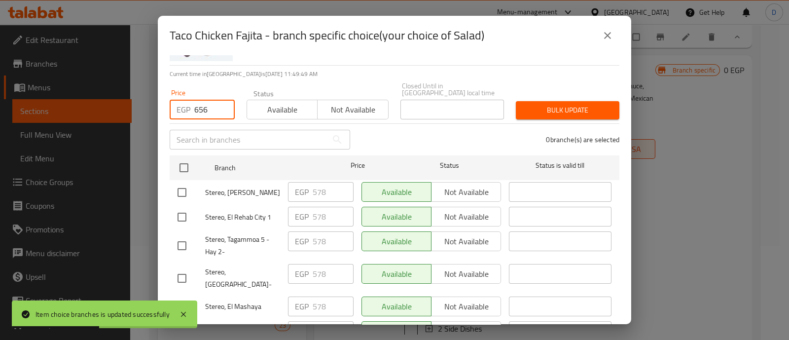
type input "656"
click at [186, 218] on input "checkbox" at bounding box center [182, 217] width 21 height 21
checkbox input "true"
click at [180, 239] on input "checkbox" at bounding box center [182, 245] width 21 height 21
checkbox input "true"
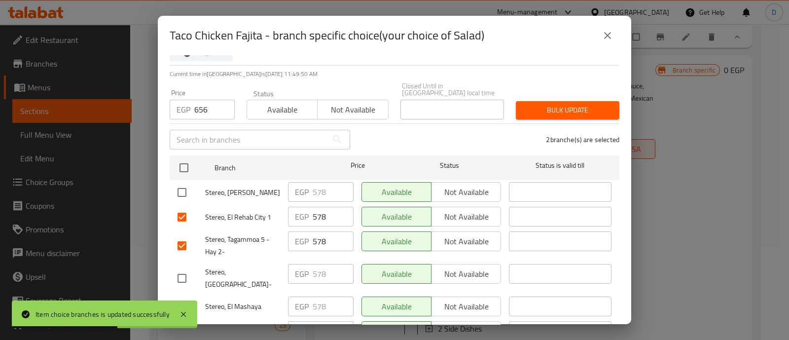
scroll to position [123, 0]
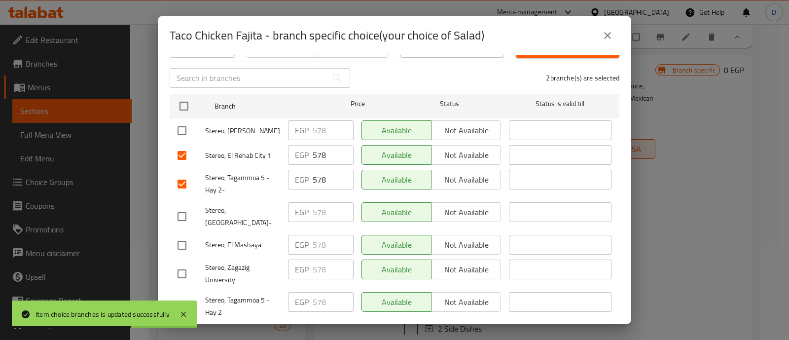
click at [182, 296] on input "checkbox" at bounding box center [182, 306] width 21 height 21
checkbox input "true"
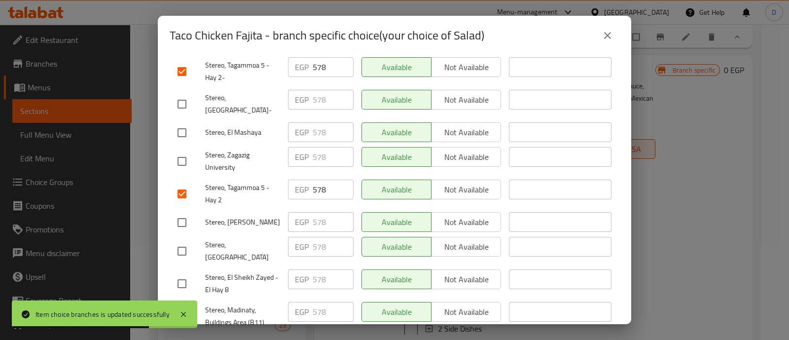
scroll to position [246, 0]
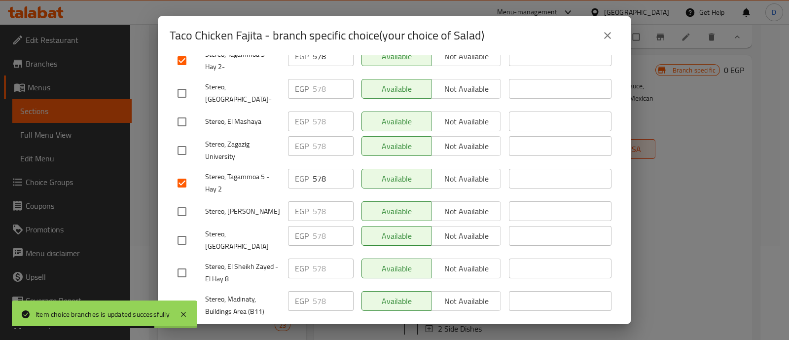
click at [184, 262] on input "checkbox" at bounding box center [182, 272] width 21 height 21
checkbox input "true"
click at [181, 295] on input "checkbox" at bounding box center [182, 305] width 21 height 21
checkbox input "true"
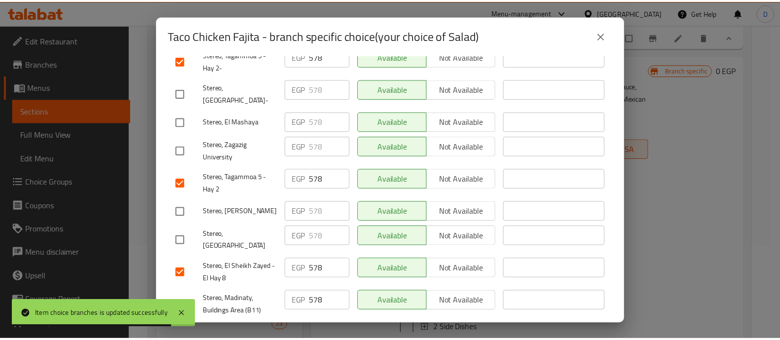
scroll to position [0, 0]
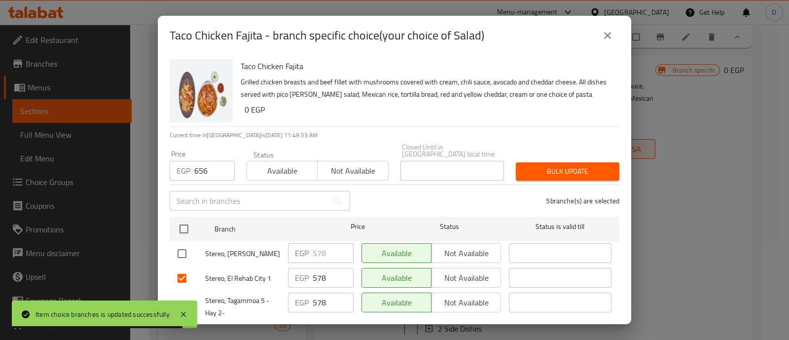
click at [538, 165] on span "Bulk update" at bounding box center [568, 171] width 88 height 12
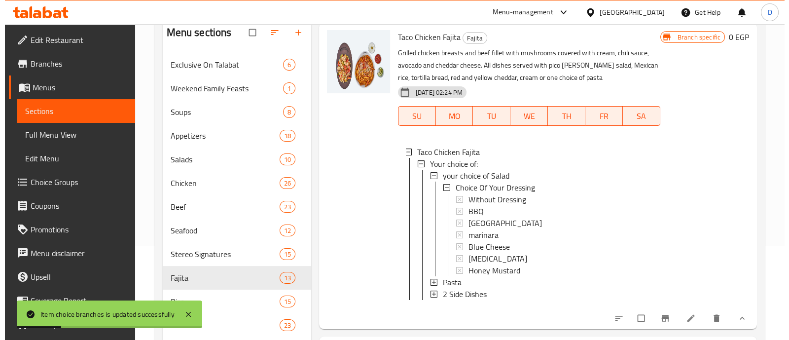
scroll to position [1379, 0]
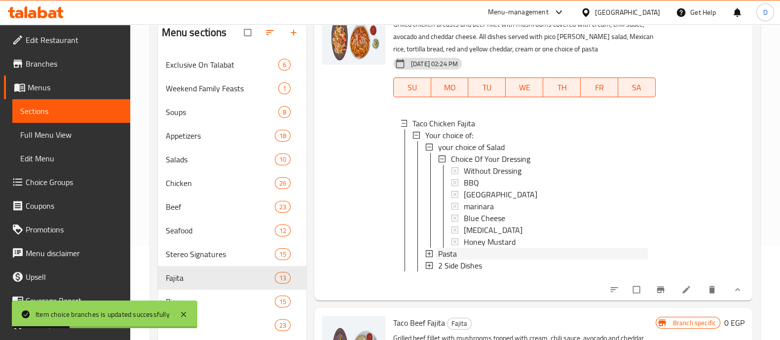
click at [458, 257] on div "Pasta" at bounding box center [543, 254] width 210 height 12
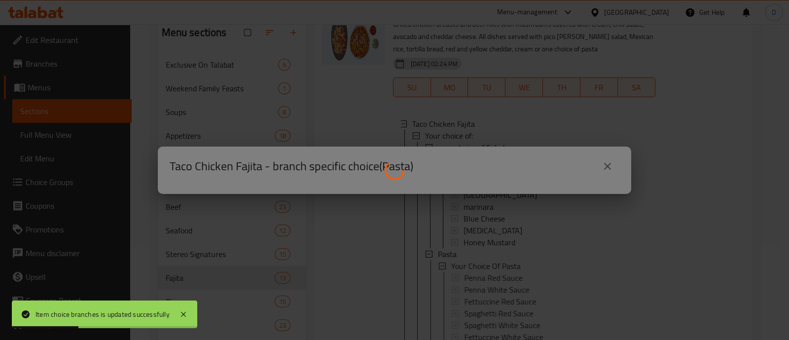
scroll to position [1, 0]
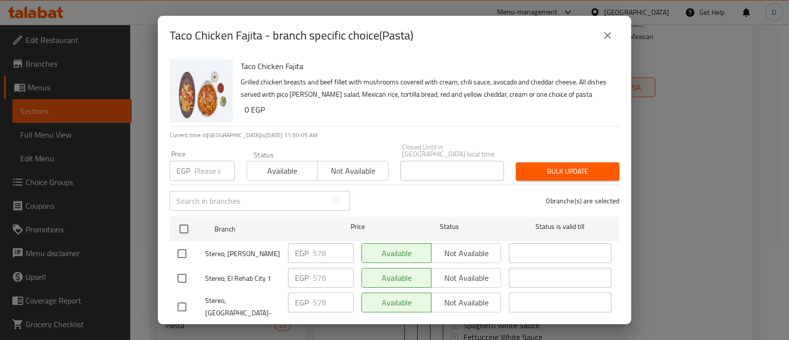
click at [199, 161] on input "number" at bounding box center [214, 171] width 40 height 20
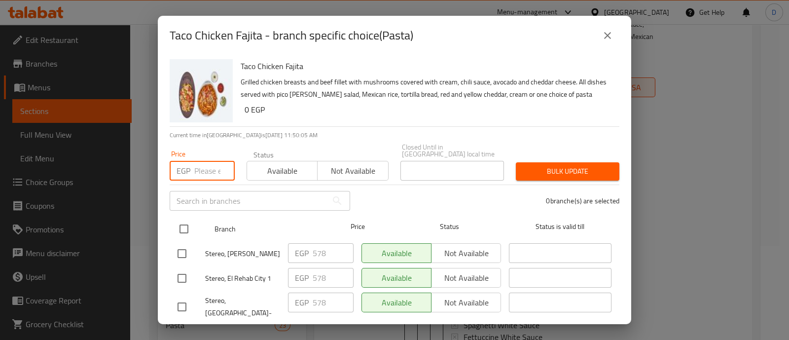
paste input "656"
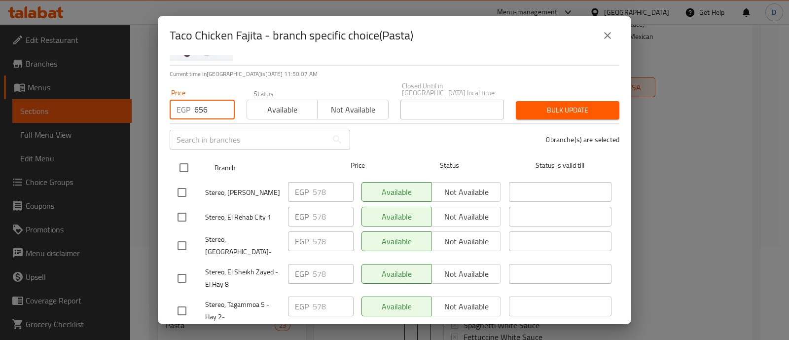
scroll to position [123, 0]
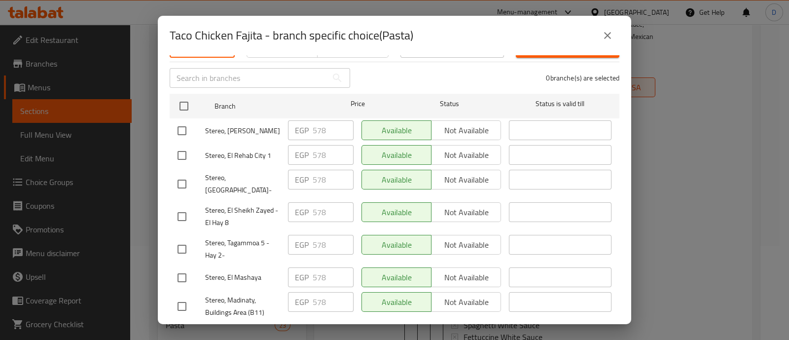
type input "656"
click at [185, 151] on input "checkbox" at bounding box center [182, 155] width 21 height 21
checkbox input "true"
click at [179, 206] on input "checkbox" at bounding box center [182, 216] width 21 height 21
checkbox input "true"
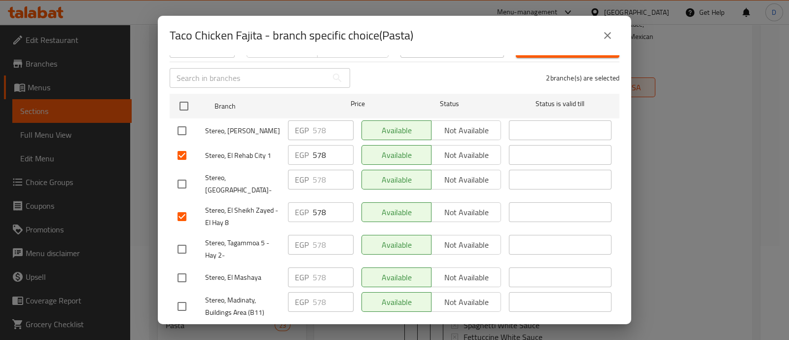
click at [187, 239] on input "checkbox" at bounding box center [182, 249] width 21 height 21
checkbox input "true"
click at [180, 296] on input "checkbox" at bounding box center [182, 306] width 21 height 21
checkbox input "true"
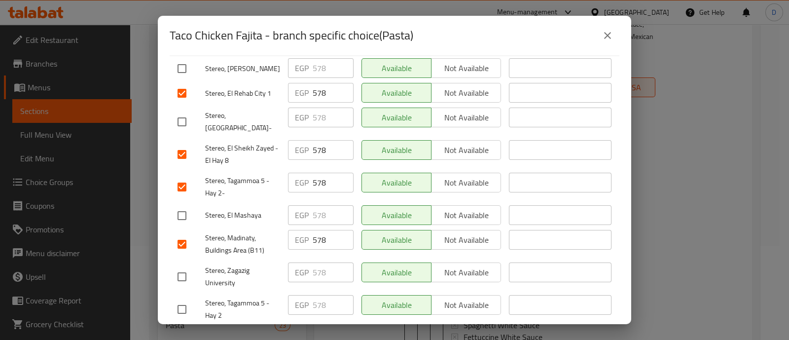
click at [175, 291] on div "Stereo, Tagammoa 5 - Hay 2" at bounding box center [229, 309] width 111 height 37
click at [184, 299] on input "checkbox" at bounding box center [182, 309] width 21 height 21
checkbox input "true"
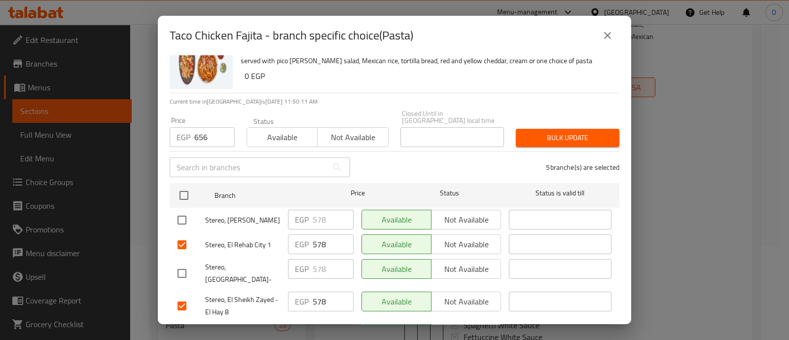
scroll to position [0, 0]
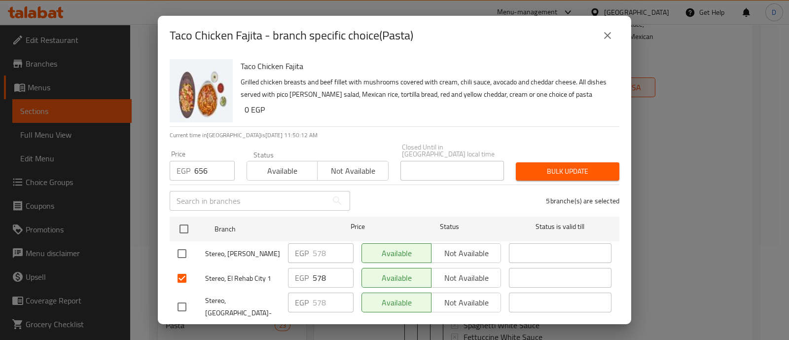
click at [550, 165] on span "Bulk update" at bounding box center [568, 171] width 88 height 12
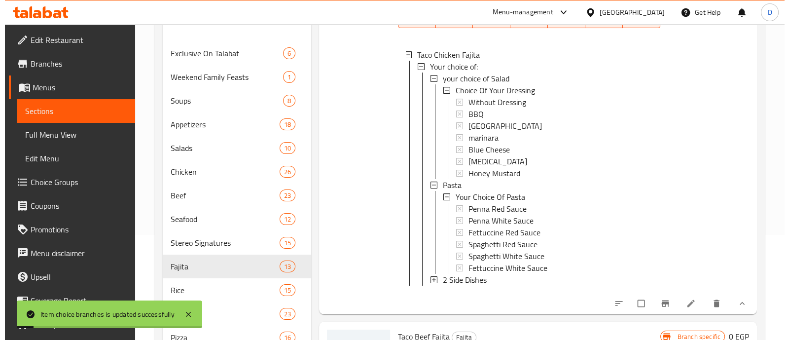
scroll to position [1495, 0]
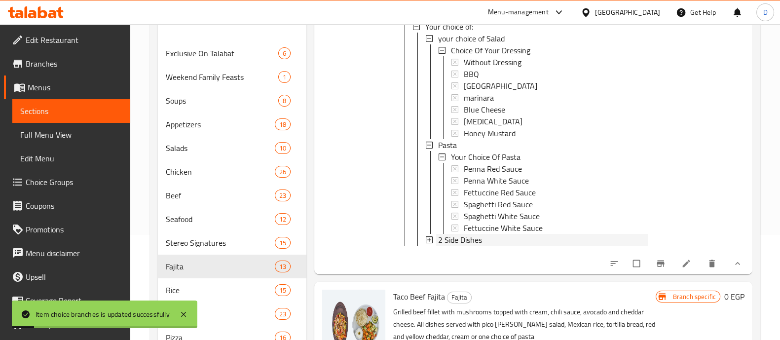
click at [481, 234] on span "2 Side Dishes" at bounding box center [460, 240] width 44 height 12
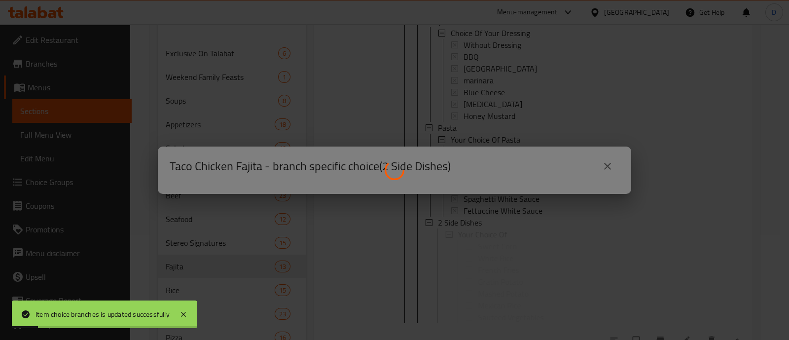
scroll to position [0, 0]
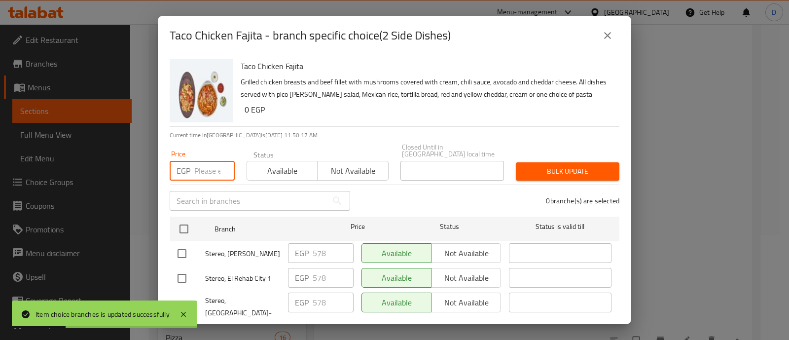
click at [205, 161] on input "number" at bounding box center [214, 171] width 40 height 20
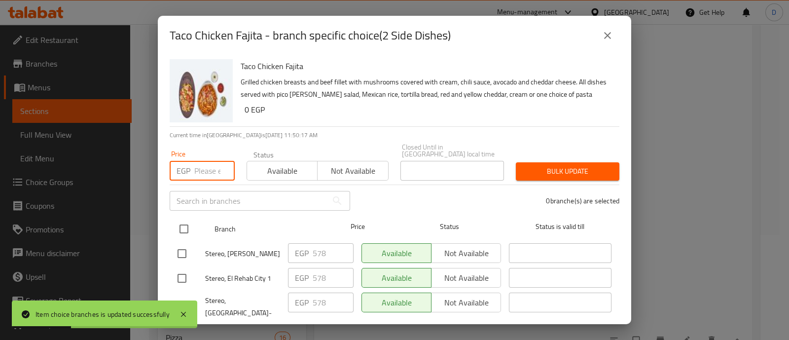
paste input "656"
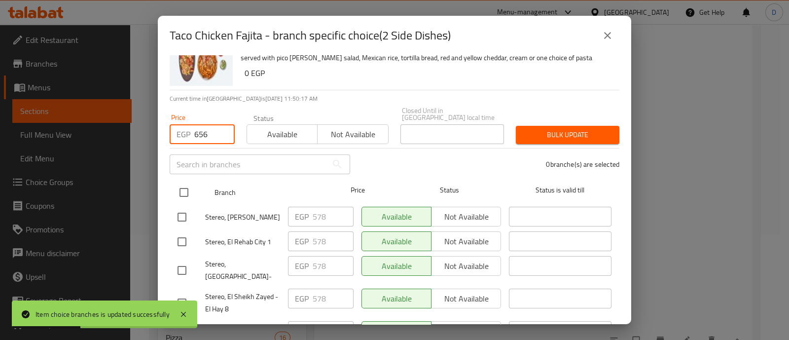
scroll to position [61, 0]
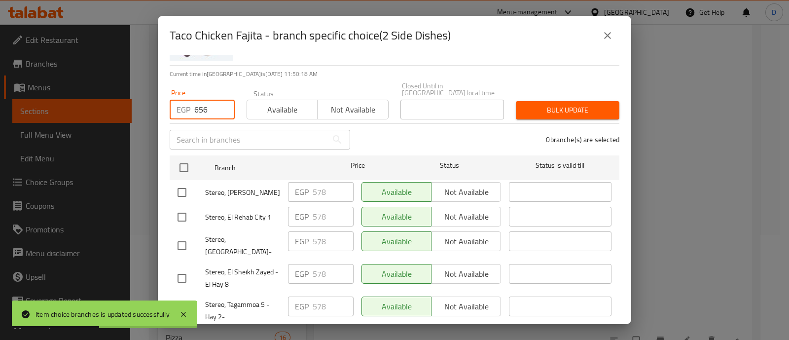
type input "656"
click at [185, 207] on input "checkbox" at bounding box center [182, 217] width 21 height 21
checkbox input "true"
click at [183, 260] on div "Stereo, El Sheikh Zayed - El Hay 8" at bounding box center [229, 278] width 111 height 37
click at [183, 268] on input "checkbox" at bounding box center [182, 278] width 21 height 21
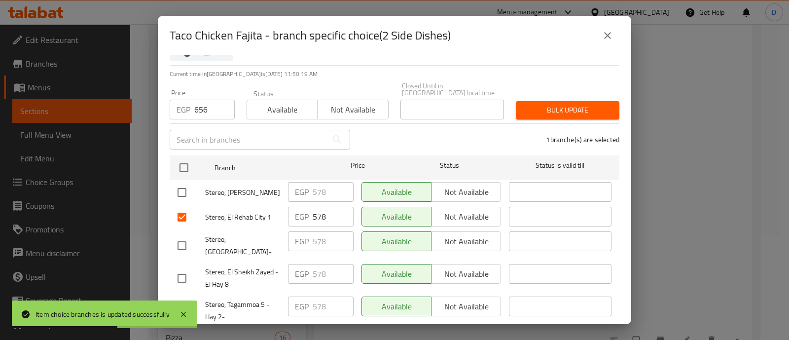
checkbox input "true"
click at [183, 300] on input "checkbox" at bounding box center [182, 310] width 21 height 21
checkbox input "true"
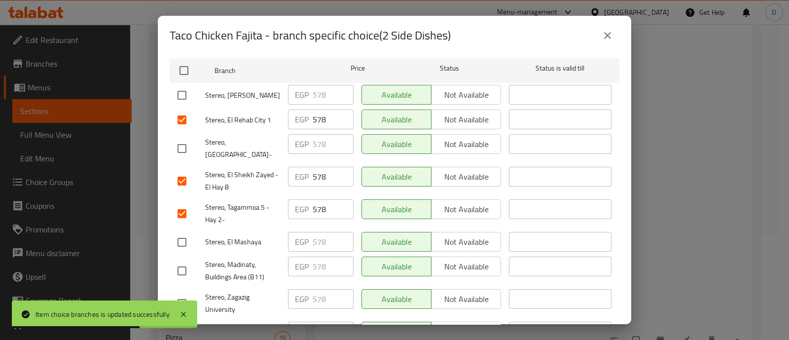
scroll to position [185, 0]
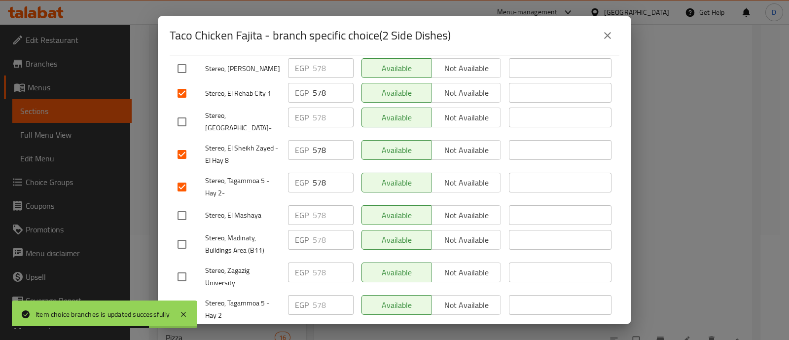
click at [181, 235] on input "checkbox" at bounding box center [182, 244] width 21 height 21
checkbox input "true"
click at [181, 299] on input "checkbox" at bounding box center [182, 309] width 21 height 21
checkbox input "true"
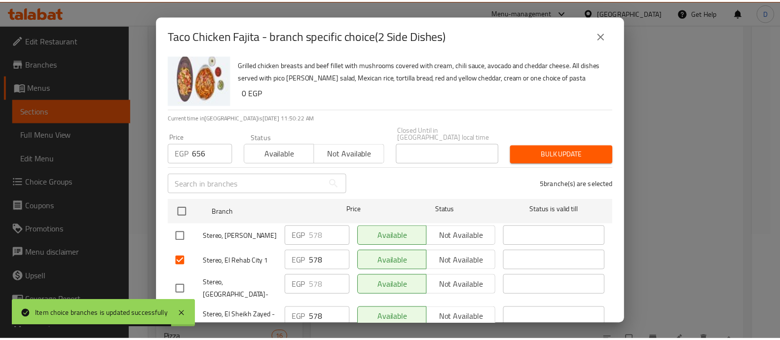
scroll to position [0, 0]
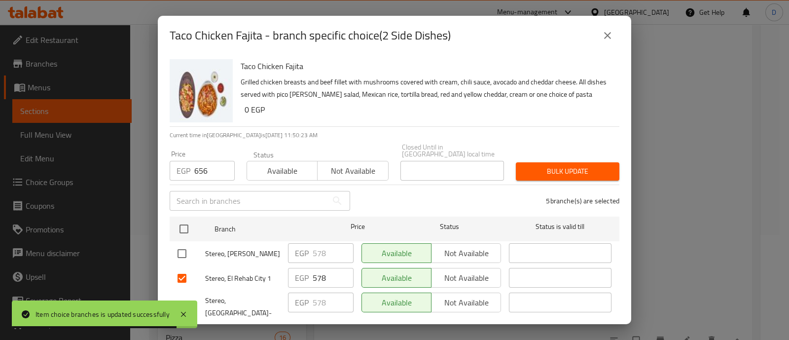
click at [540, 165] on span "Bulk update" at bounding box center [568, 171] width 88 height 12
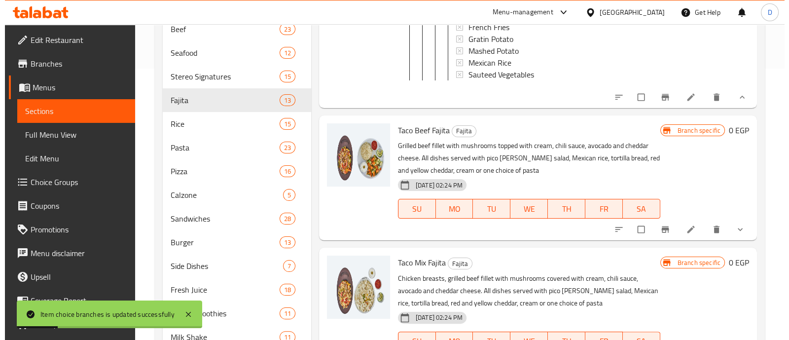
scroll to position [290, 0]
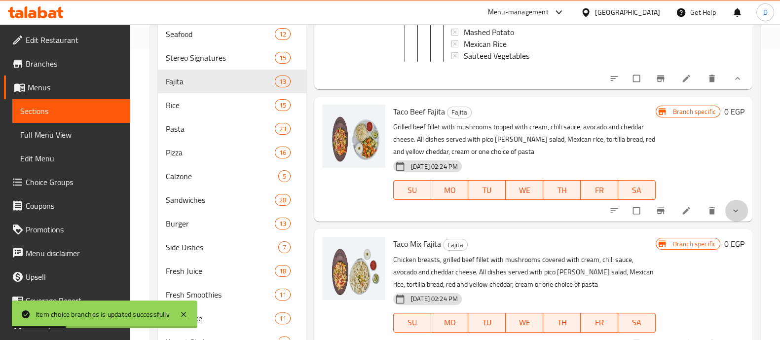
click at [725, 209] on button "show more" at bounding box center [737, 211] width 24 height 22
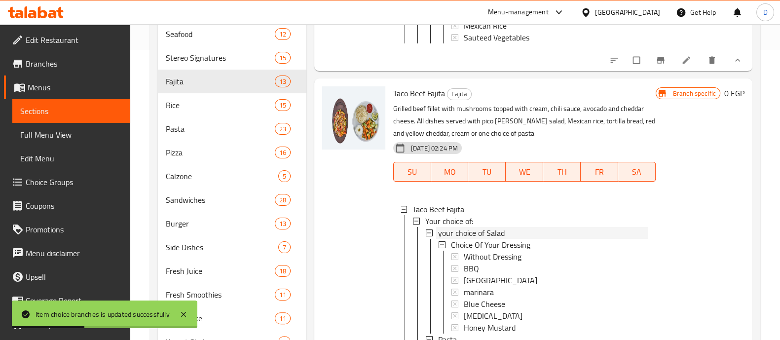
click at [486, 239] on span "your choice of Salad" at bounding box center [471, 233] width 67 height 12
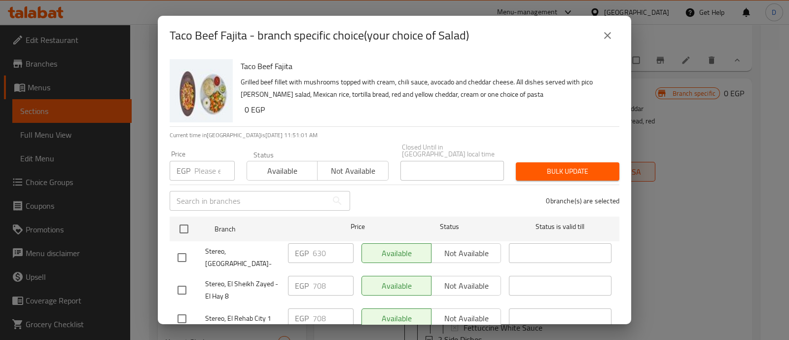
click at [192, 161] on div "EGP Price" at bounding box center [202, 171] width 65 height 20
paste input "630"
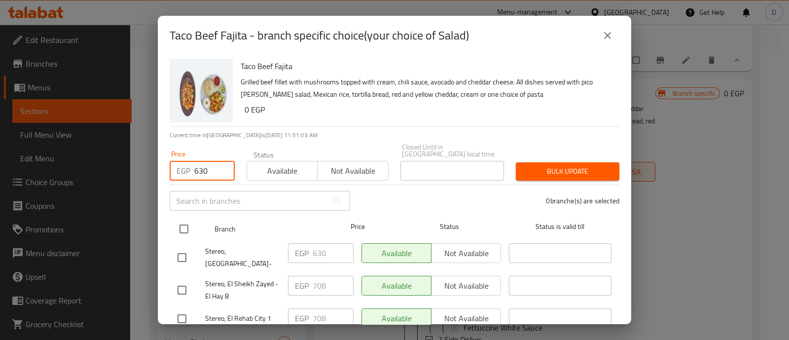
type input "630"
click at [189, 219] on input "checkbox" at bounding box center [184, 229] width 21 height 21
checkbox input "true"
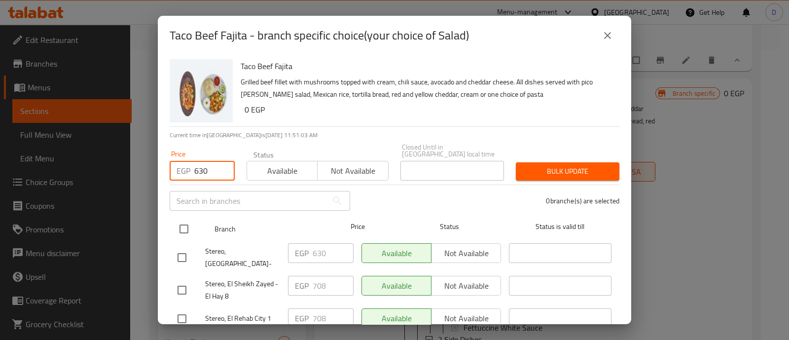
checkbox input "true"
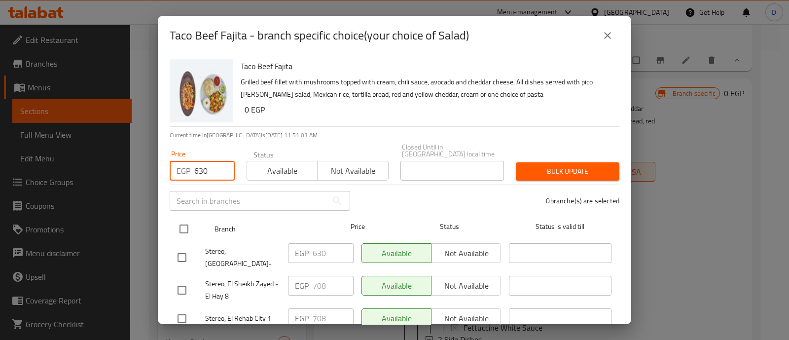
checkbox input "true"
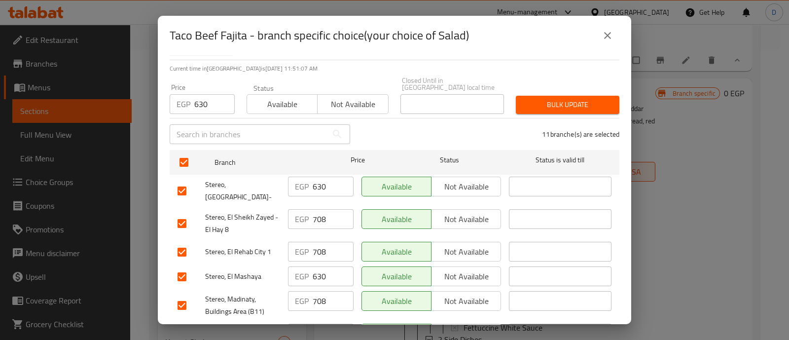
scroll to position [0, 0]
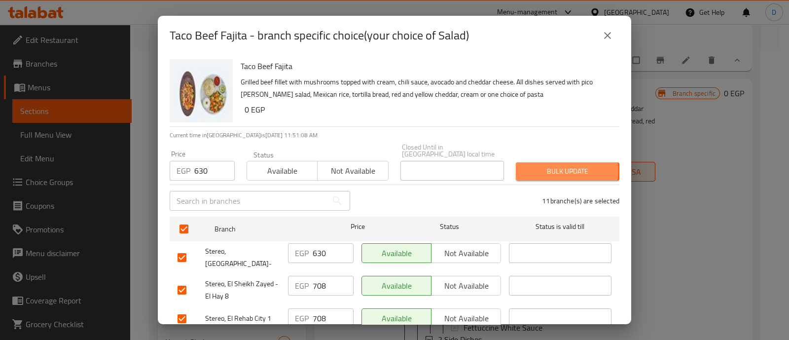
click at [547, 165] on span "Bulk update" at bounding box center [568, 171] width 88 height 12
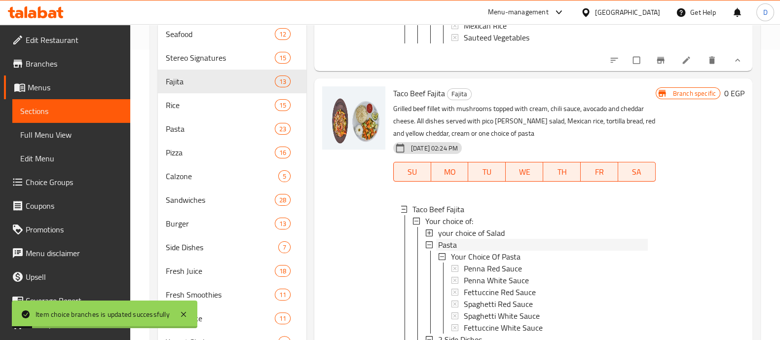
click at [458, 251] on div "Pasta" at bounding box center [543, 245] width 210 height 12
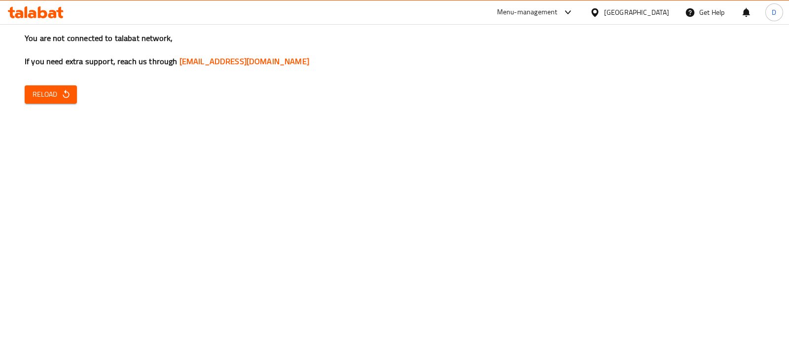
click at [65, 99] on icon "button" at bounding box center [66, 94] width 10 height 10
click at [55, 99] on span "Reload" at bounding box center [51, 94] width 37 height 12
click at [54, 92] on span "Reload" at bounding box center [51, 94] width 37 height 12
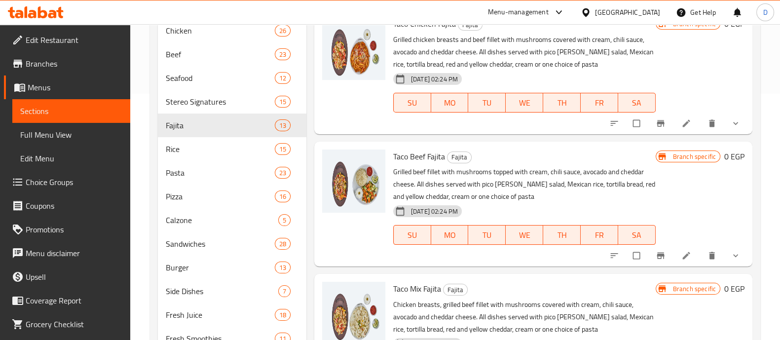
scroll to position [308, 0]
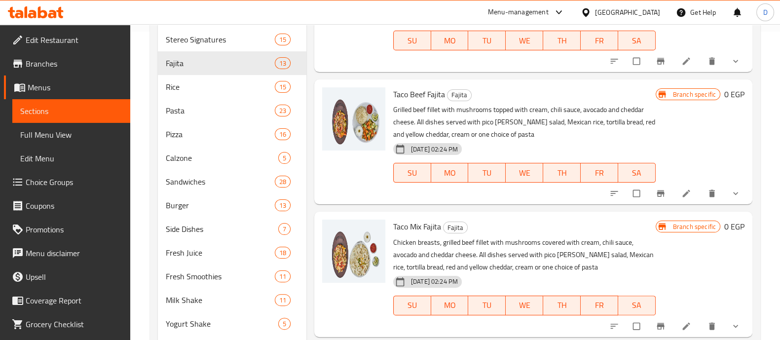
click at [731, 193] on icon "show more" at bounding box center [736, 193] width 10 height 10
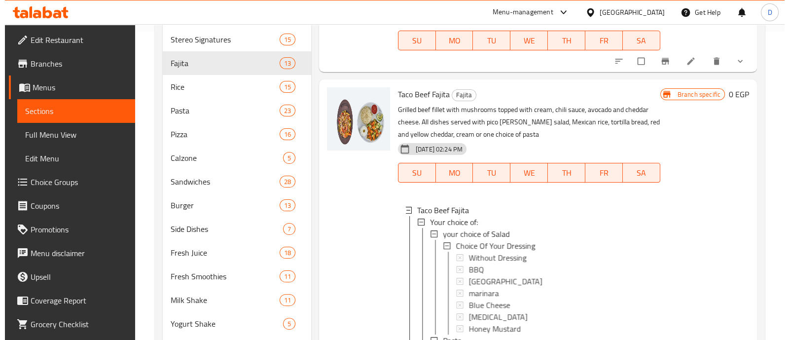
scroll to position [996, 0]
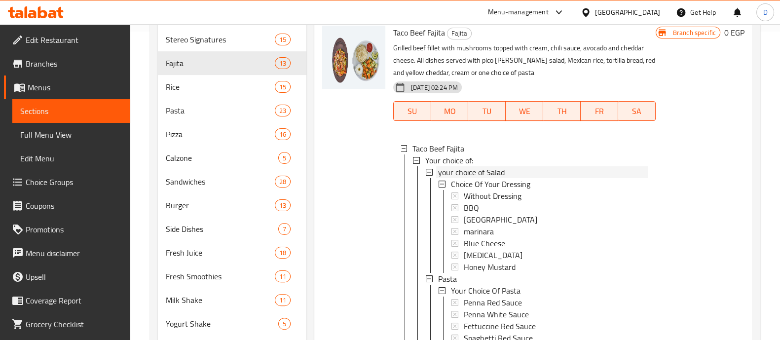
click at [481, 170] on span "your choice of Salad" at bounding box center [471, 172] width 67 height 12
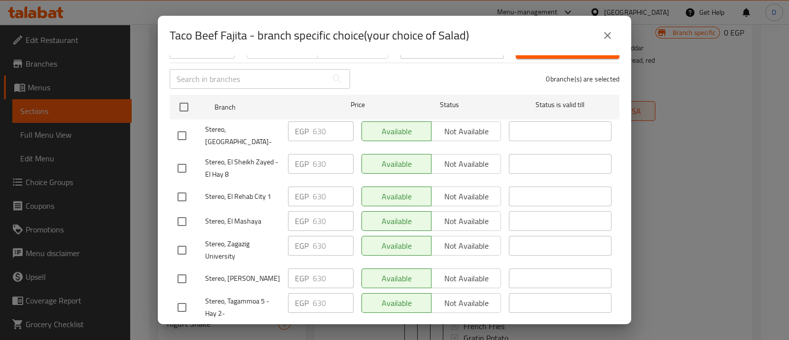
scroll to position [246, 0]
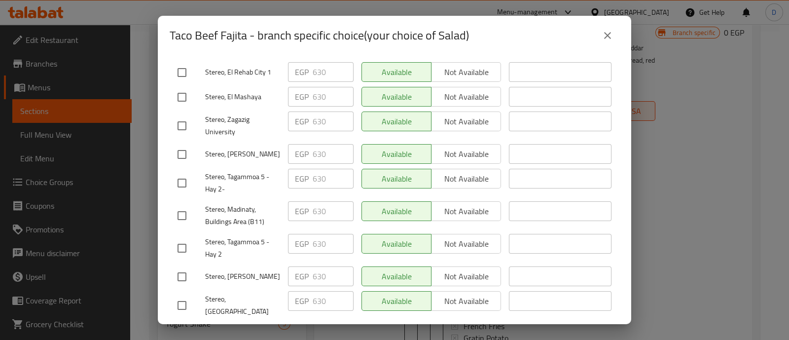
click at [609, 33] on icon "close" at bounding box center [607, 35] width 7 height 7
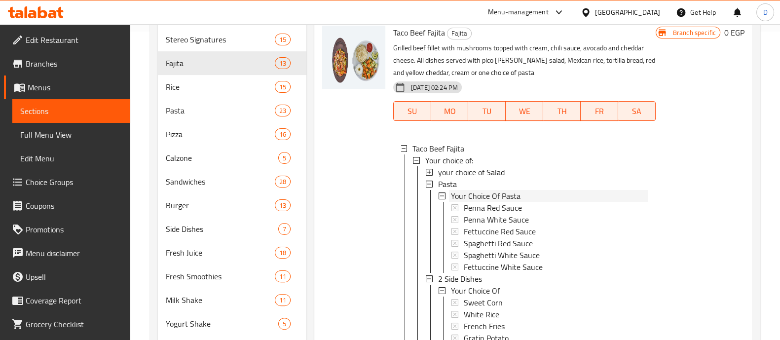
click at [463, 190] on span "Your Choice Of Pasta" at bounding box center [486, 196] width 70 height 12
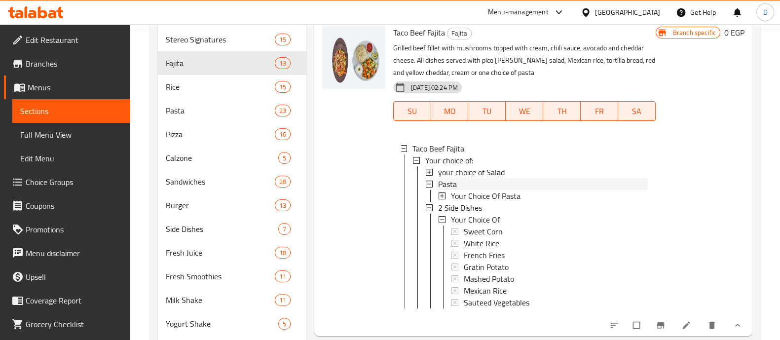
click at [465, 186] on div "Pasta" at bounding box center [543, 184] width 210 height 12
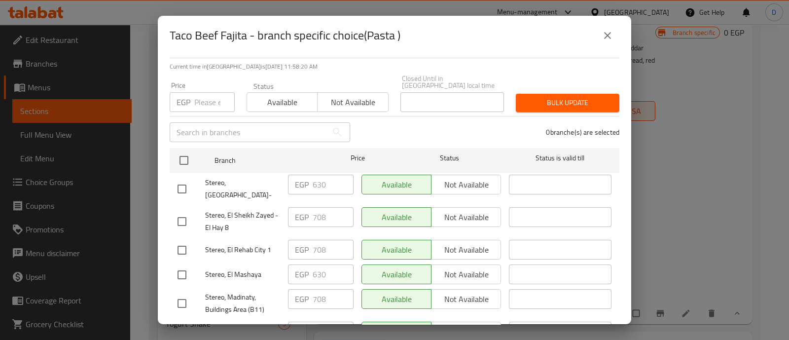
scroll to position [61, 0]
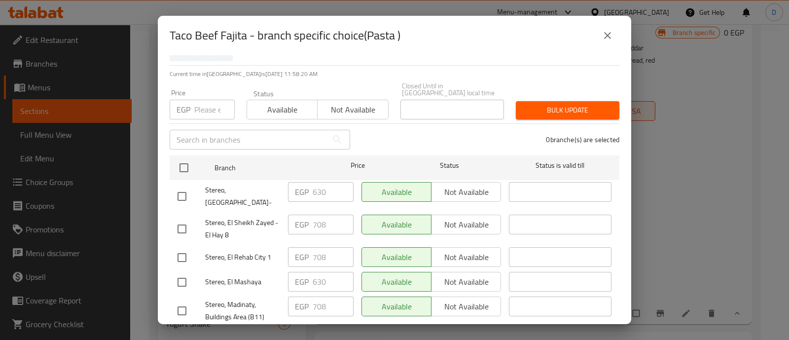
click at [207, 100] on input "number" at bounding box center [214, 110] width 40 height 20
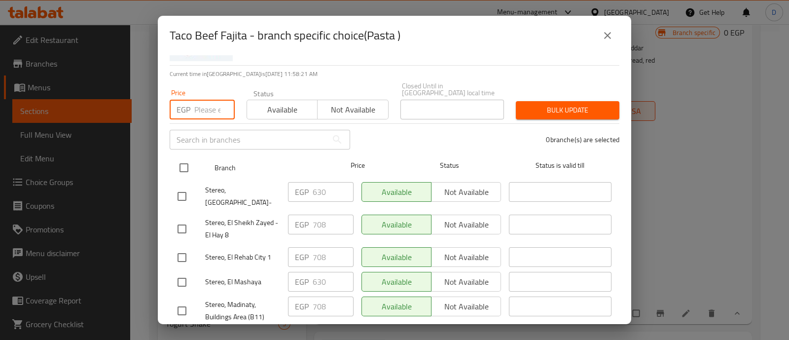
paste input "630"
type input "630"
click at [185, 159] on input "checkbox" at bounding box center [184, 167] width 21 height 21
checkbox input "true"
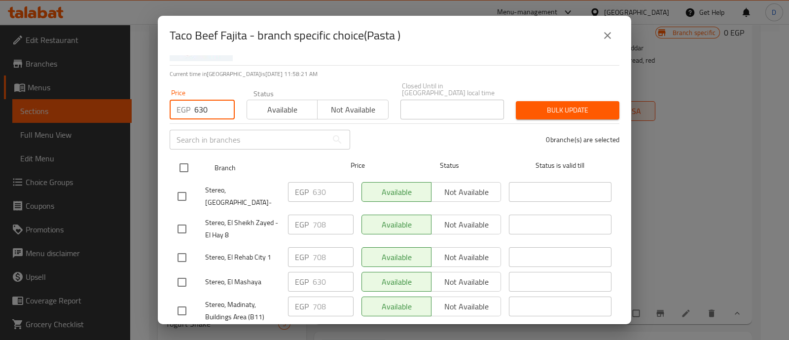
checkbox input "true"
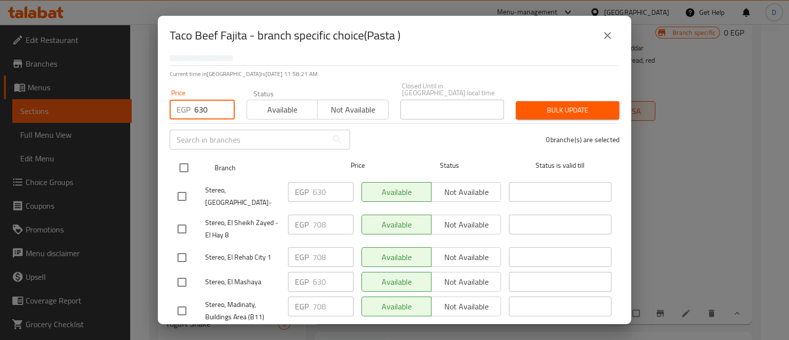
checkbox input "true"
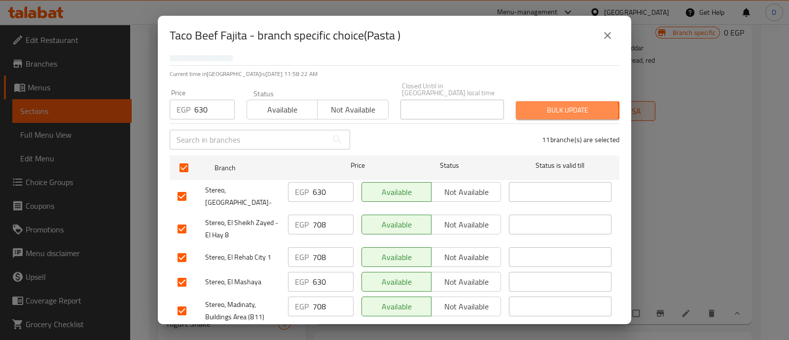
click at [558, 104] on span "Bulk update" at bounding box center [568, 110] width 88 height 12
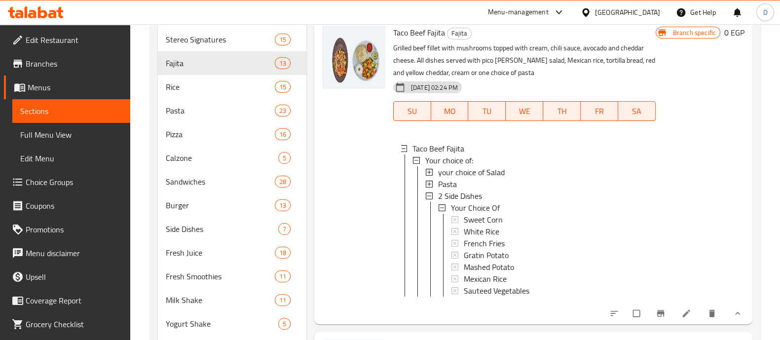
click at [488, 182] on div "Pasta" at bounding box center [543, 184] width 210 height 12
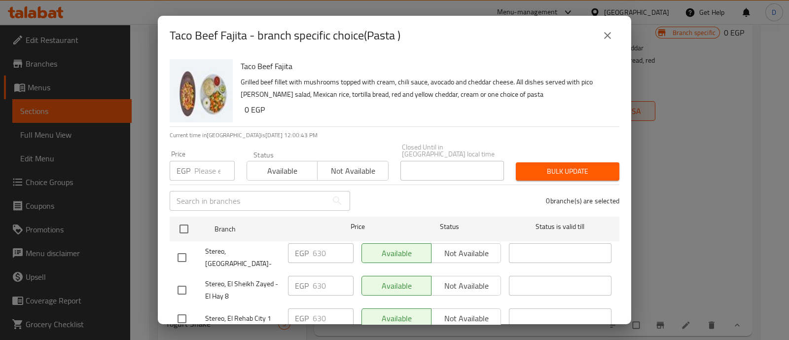
click at [211, 166] on input "number" at bounding box center [214, 171] width 40 height 20
paste input "630"
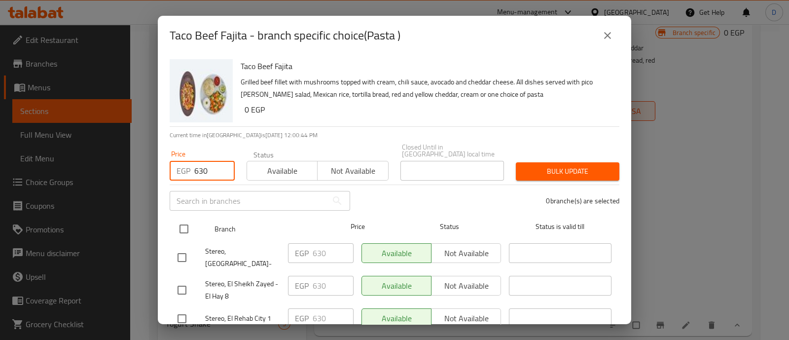
type input "630"
click at [182, 223] on input "checkbox" at bounding box center [184, 229] width 21 height 21
checkbox input "true"
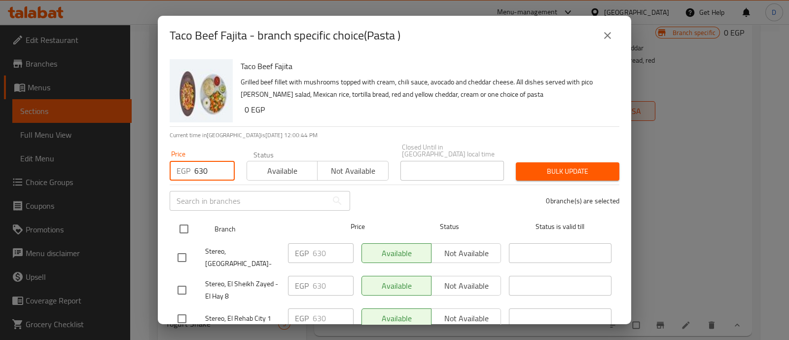
checkbox input "true"
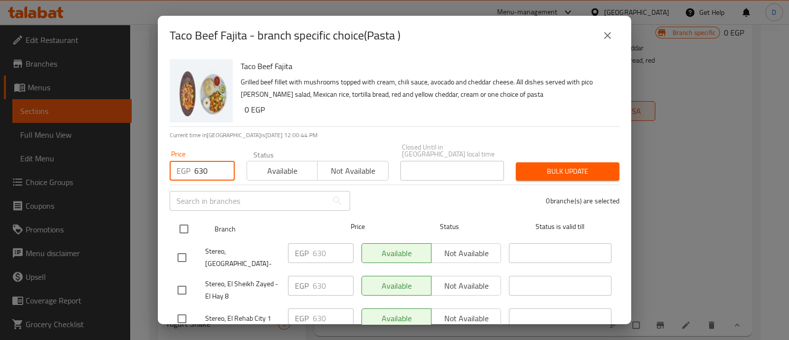
checkbox input "true"
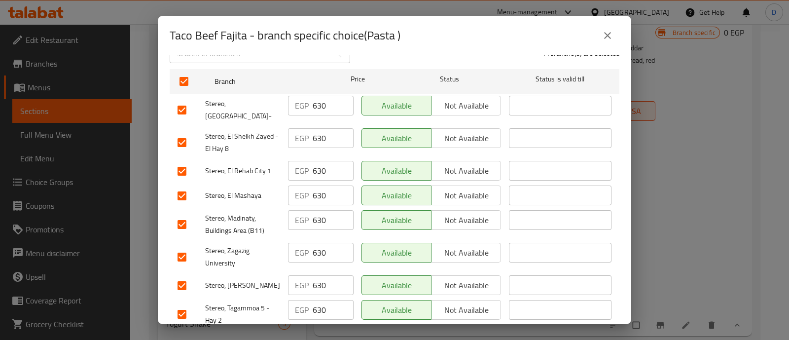
scroll to position [246, 0]
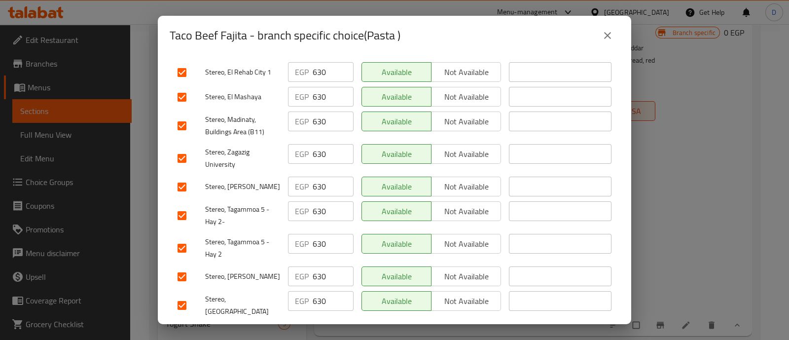
click at [346, 329] on span "Save" at bounding box center [395, 335] width 434 height 12
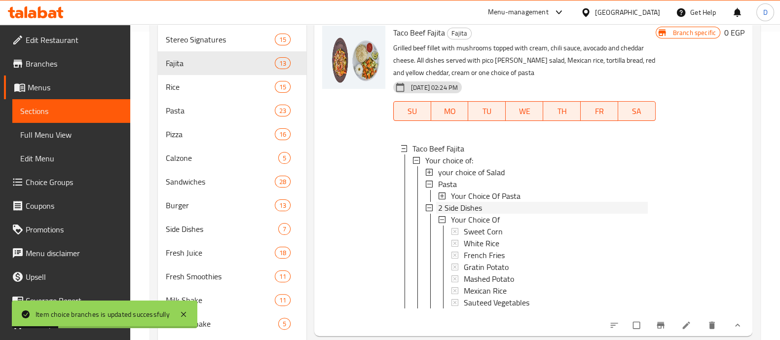
click at [481, 205] on span "2 Side Dishes" at bounding box center [460, 208] width 44 height 12
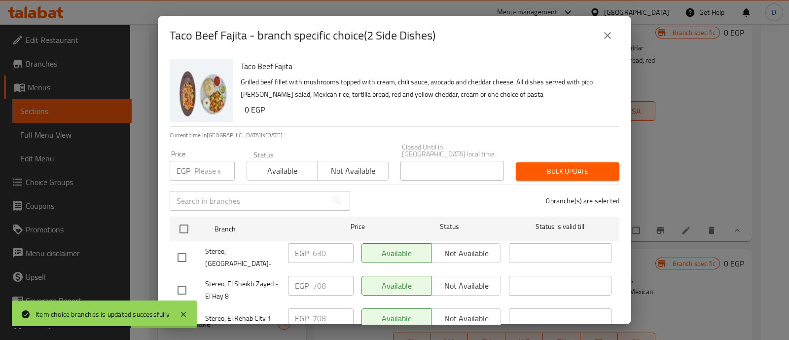
click at [206, 165] on input "number" at bounding box center [214, 171] width 40 height 20
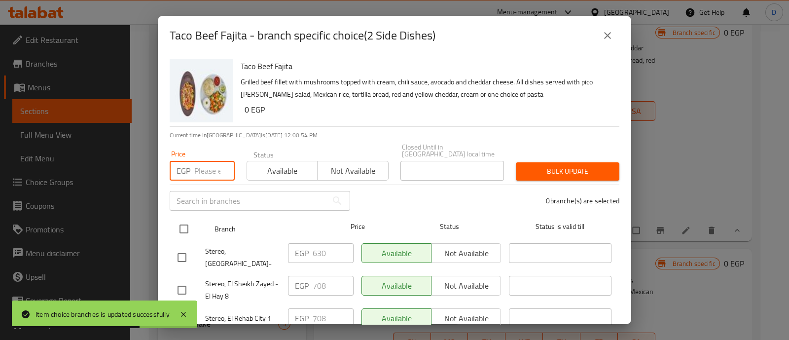
paste input "630"
type input "630"
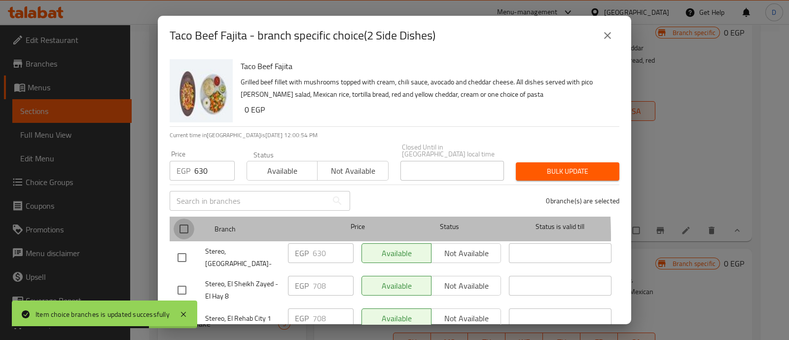
click at [187, 230] on input "checkbox" at bounding box center [184, 229] width 21 height 21
checkbox input "true"
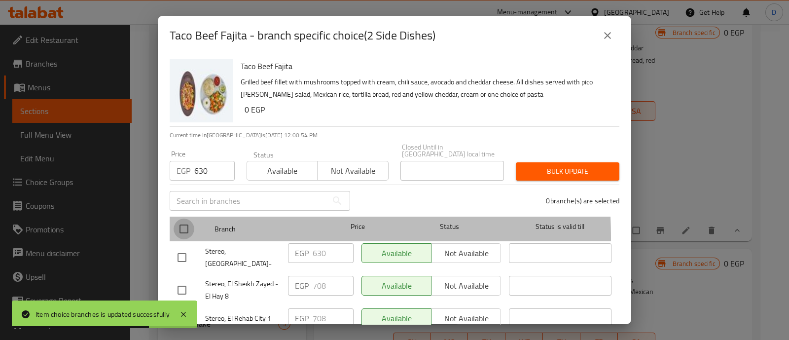
checkbox input "true"
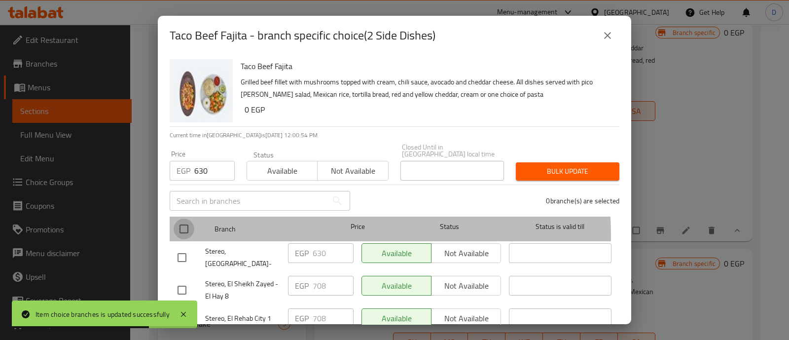
checkbox input "true"
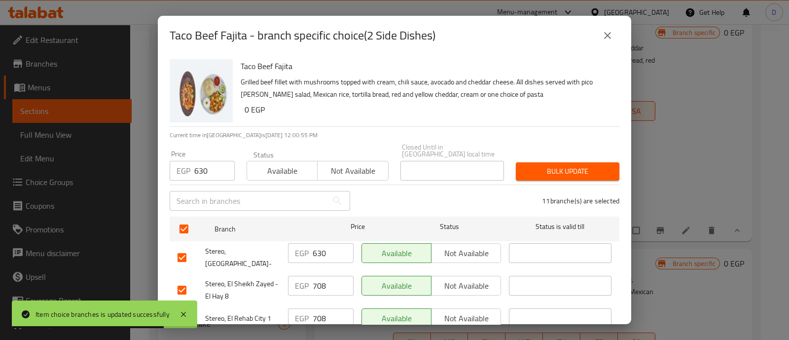
click at [550, 165] on span "Bulk update" at bounding box center [568, 171] width 88 height 12
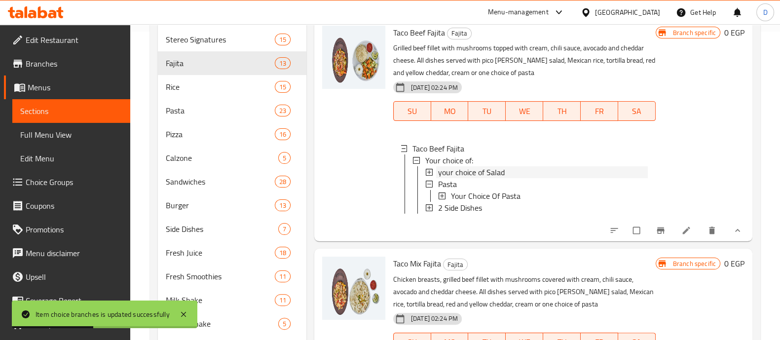
click at [466, 174] on span "your choice of Salad" at bounding box center [471, 172] width 67 height 12
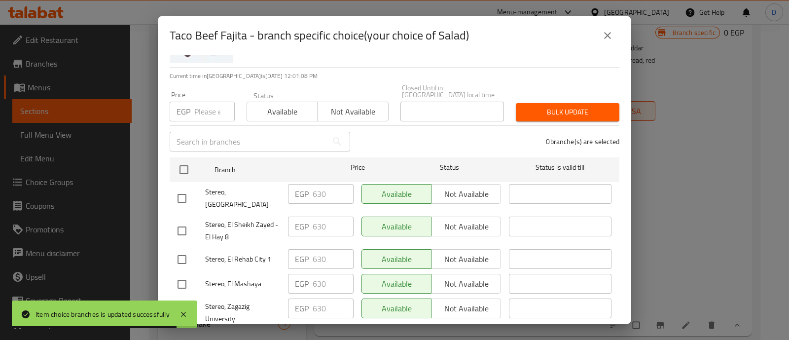
scroll to position [0, 0]
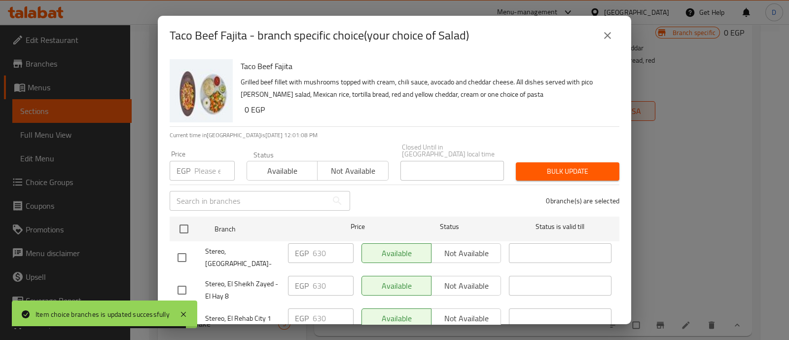
click at [212, 191] on input "text" at bounding box center [249, 201] width 158 height 20
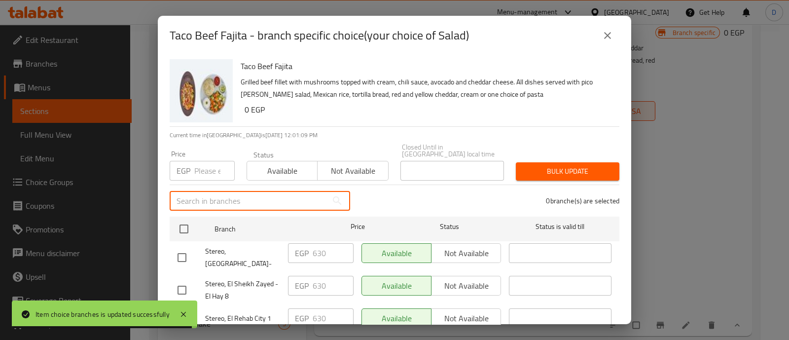
click at [214, 169] on input "number" at bounding box center [214, 171] width 40 height 20
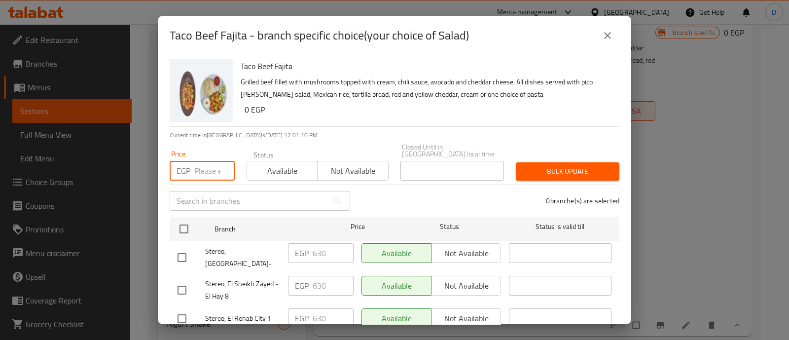
paste input "708"
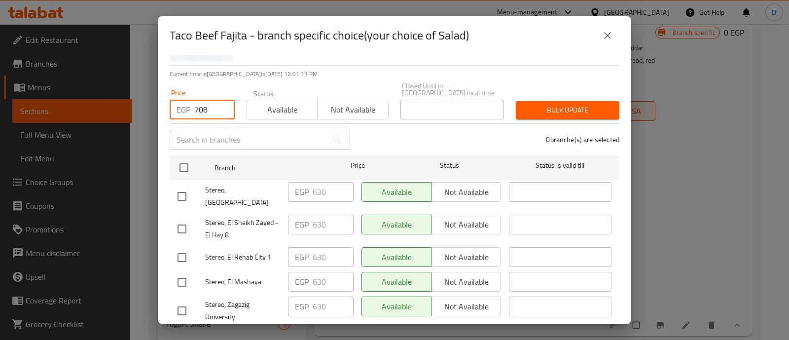
type input "708"
click at [188, 219] on input "checkbox" at bounding box center [182, 229] width 21 height 21
checkbox input "true"
click at [185, 247] on input "checkbox" at bounding box center [182, 257] width 21 height 21
checkbox input "true"
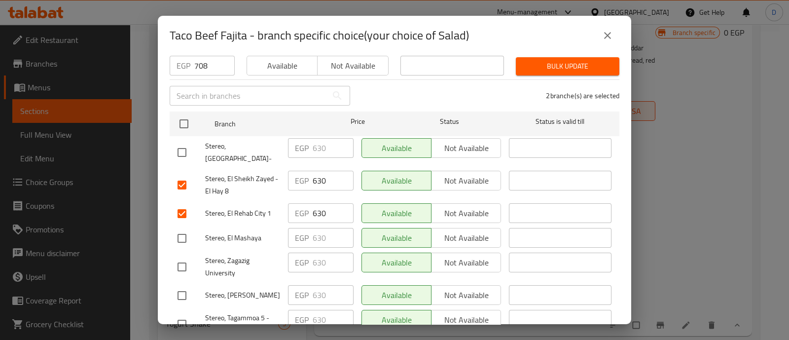
scroll to position [123, 0]
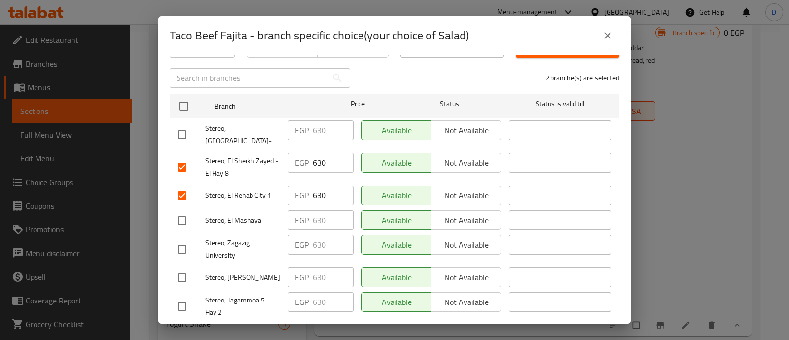
click at [182, 296] on input "checkbox" at bounding box center [182, 306] width 21 height 21
checkbox input "true"
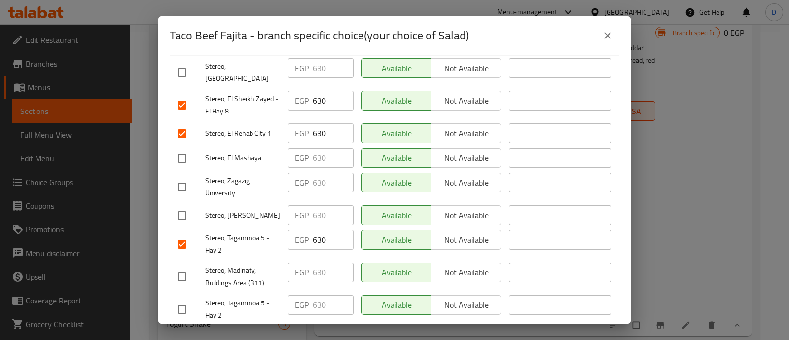
click at [189, 266] on input "checkbox" at bounding box center [182, 276] width 21 height 21
checkbox input "true"
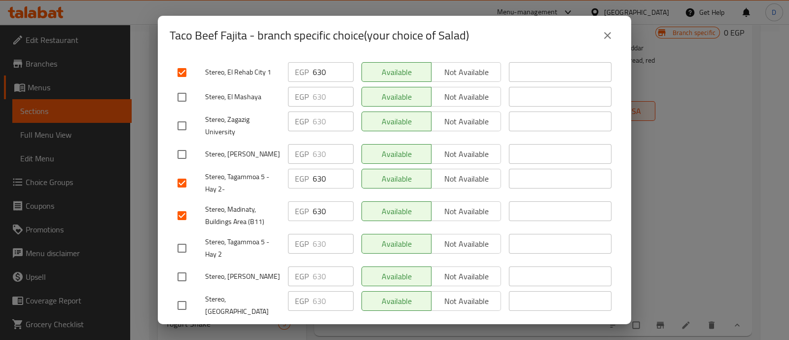
click at [185, 238] on input "checkbox" at bounding box center [182, 248] width 21 height 21
checkbox input "true"
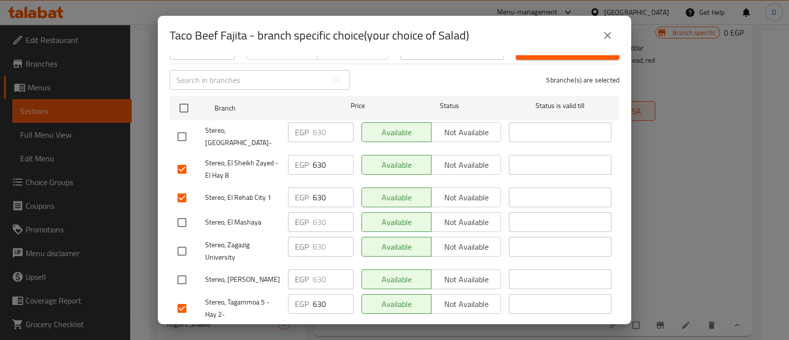
scroll to position [0, 0]
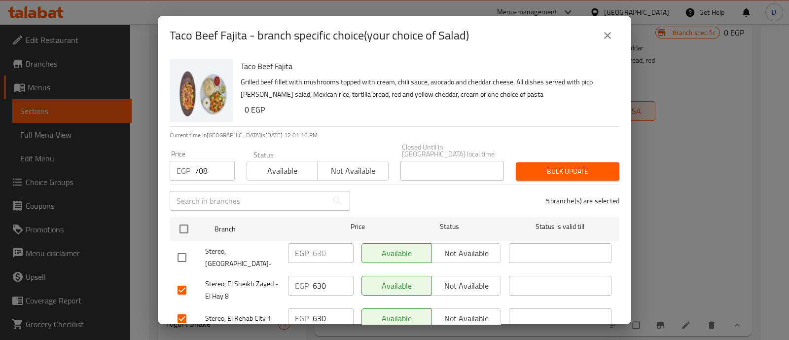
click at [578, 166] on span "Bulk update" at bounding box center [568, 171] width 88 height 12
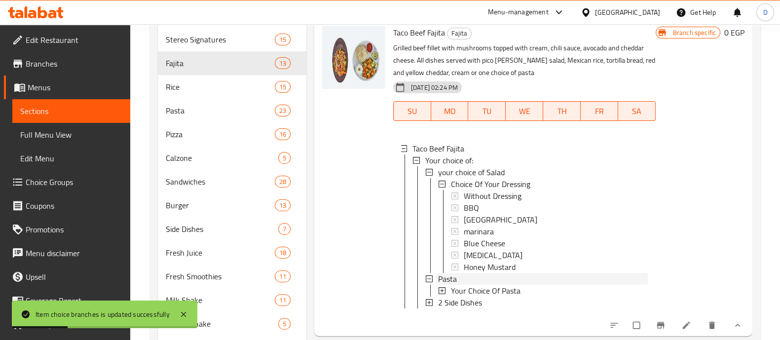
click at [469, 280] on div "Pasta" at bounding box center [543, 279] width 210 height 12
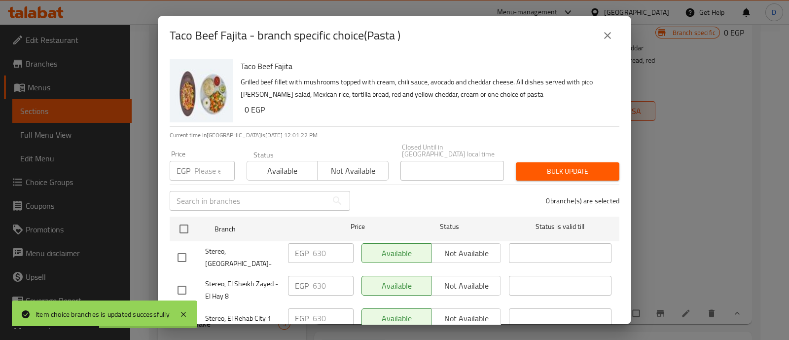
click at [210, 161] on input "number" at bounding box center [214, 171] width 40 height 20
paste input "708"
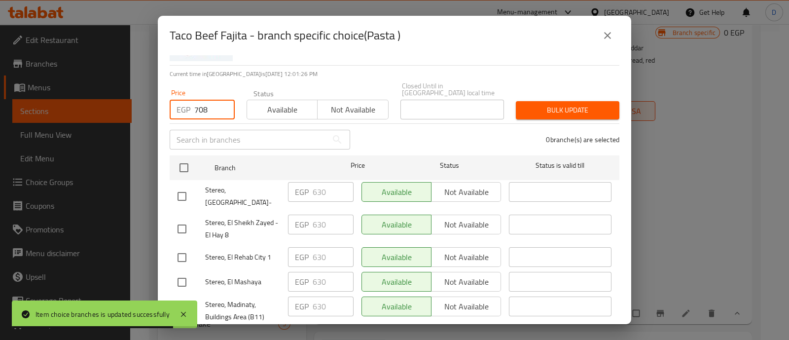
type input "708"
click at [184, 219] on input "checkbox" at bounding box center [182, 229] width 21 height 21
checkbox input "true"
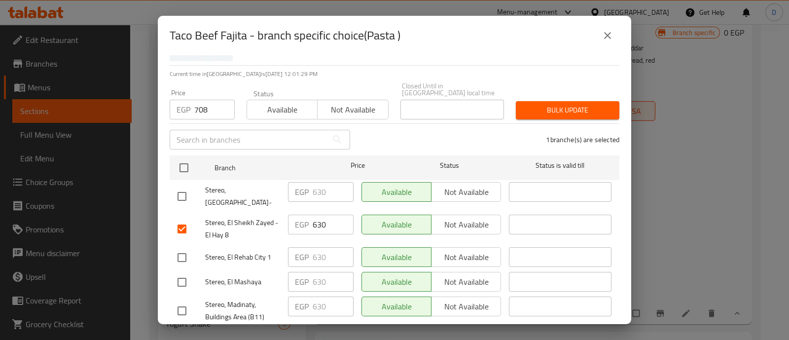
scroll to position [123, 0]
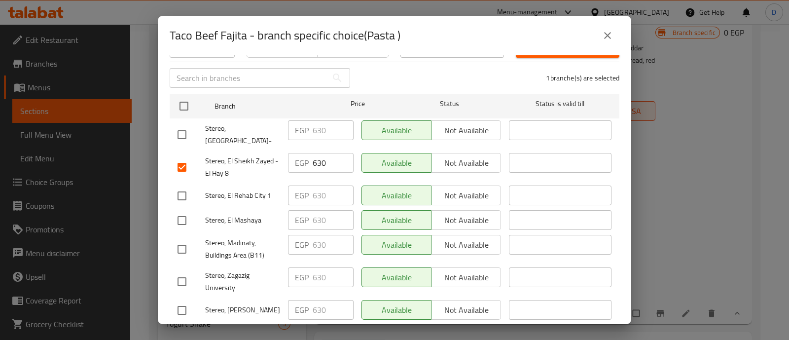
click at [185, 186] on input "checkbox" at bounding box center [182, 196] width 21 height 21
checkbox input "true"
click at [181, 239] on input "checkbox" at bounding box center [182, 249] width 21 height 21
checkbox input "true"
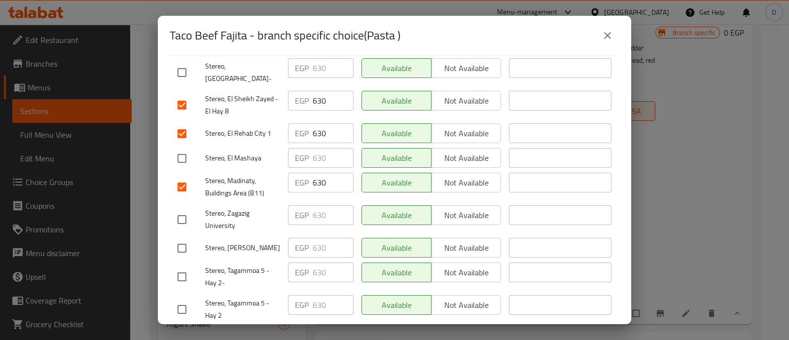
click at [182, 266] on input "checkbox" at bounding box center [182, 276] width 21 height 21
checkbox input "true"
click at [183, 299] on input "checkbox" at bounding box center [182, 309] width 21 height 21
checkbox input "true"
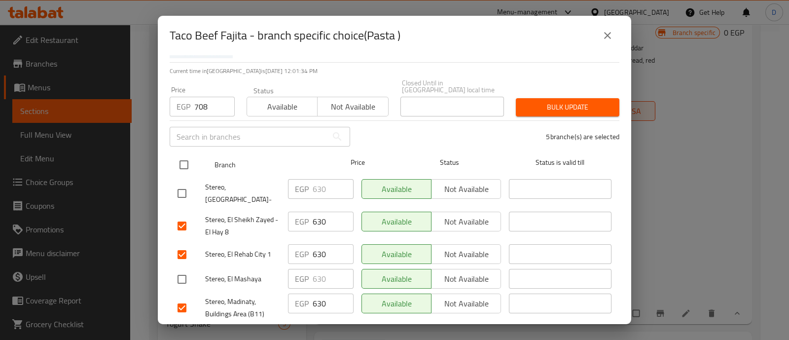
scroll to position [0, 0]
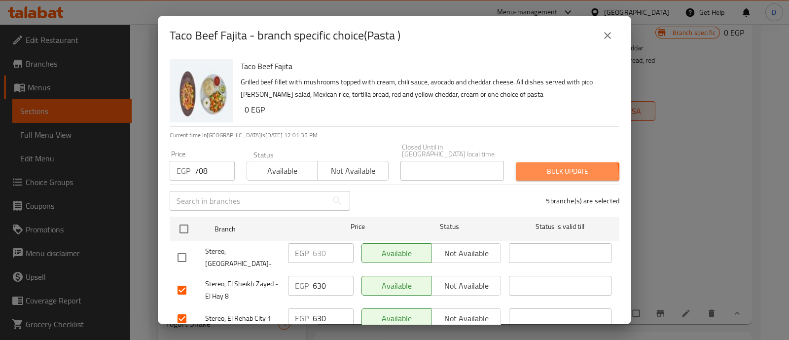
click at [553, 169] on span "Bulk update" at bounding box center [568, 171] width 88 height 12
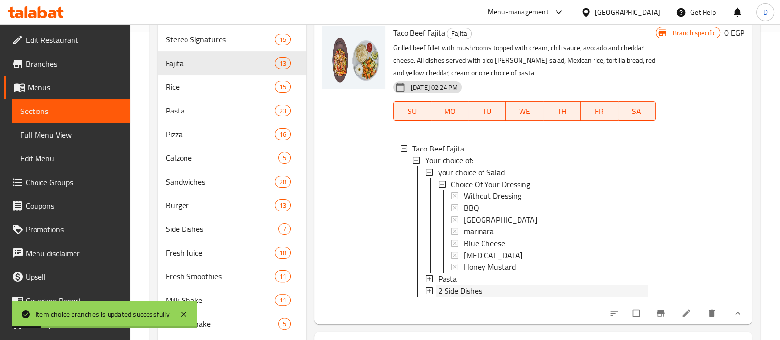
click at [470, 291] on span "2 Side Dishes" at bounding box center [460, 291] width 44 height 12
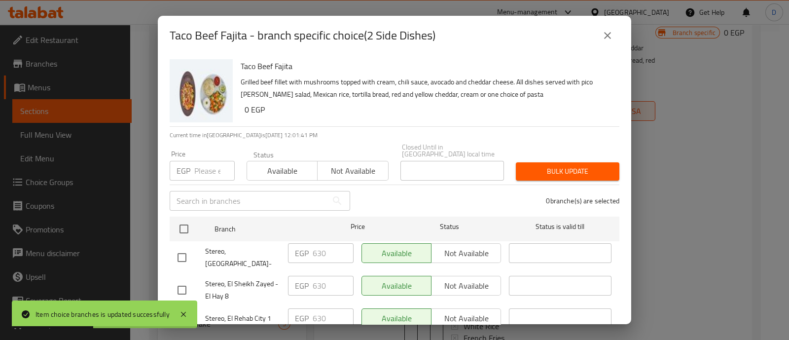
click at [211, 161] on input "number" at bounding box center [214, 171] width 40 height 20
paste input "708"
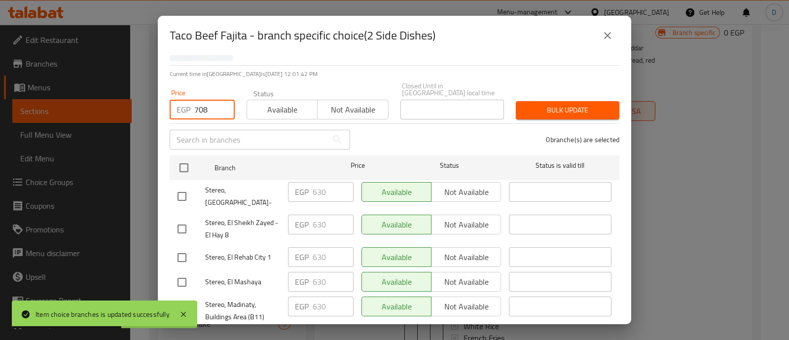
type input "708"
click at [184, 219] on input "checkbox" at bounding box center [182, 229] width 21 height 21
checkbox input "true"
click at [183, 247] on input "checkbox" at bounding box center [182, 257] width 21 height 21
checkbox input "true"
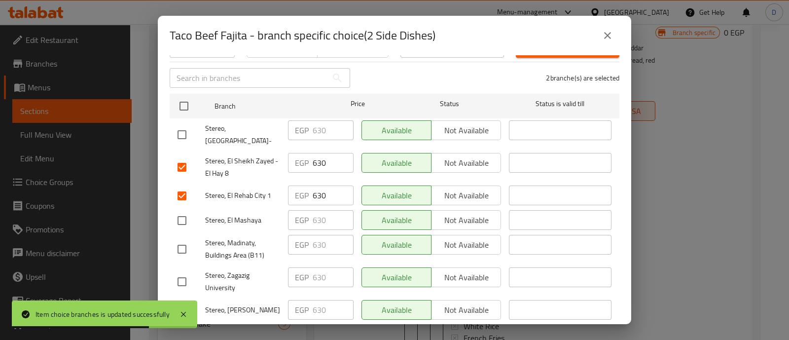
click at [180, 239] on input "checkbox" at bounding box center [182, 249] width 21 height 21
checkbox input "true"
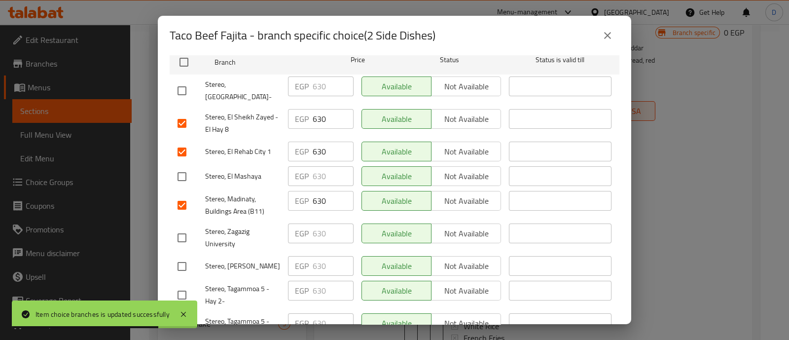
scroll to position [185, 0]
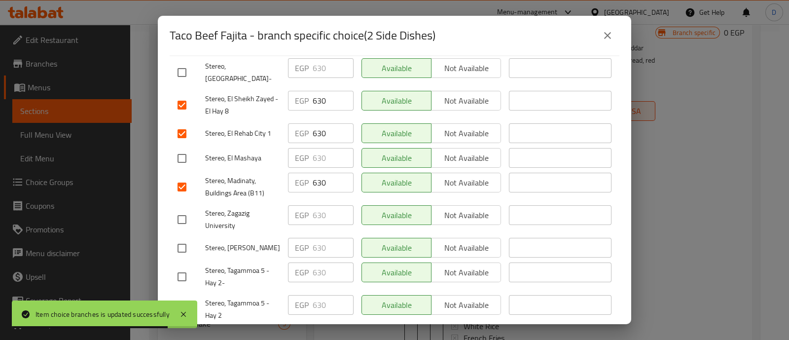
click at [190, 268] on input "checkbox" at bounding box center [182, 276] width 21 height 21
checkbox input "true"
click at [187, 299] on input "checkbox" at bounding box center [182, 309] width 21 height 21
checkbox input "true"
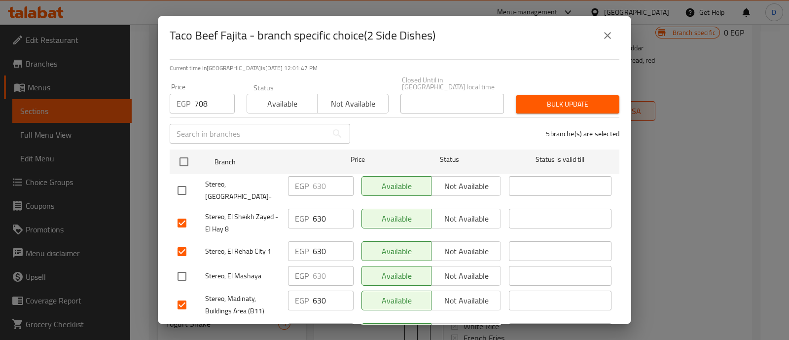
scroll to position [0, 0]
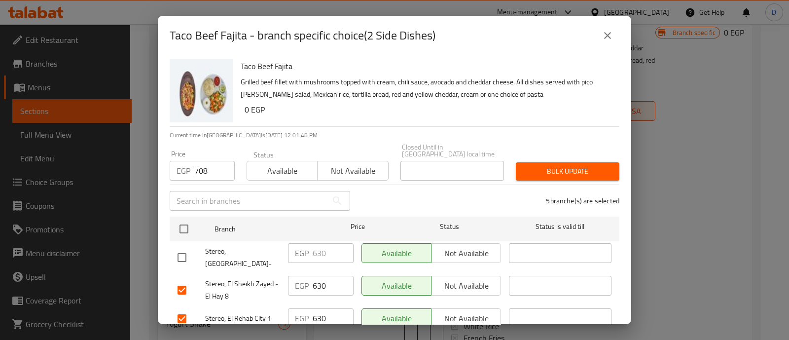
click at [560, 165] on span "Bulk update" at bounding box center [568, 171] width 88 height 12
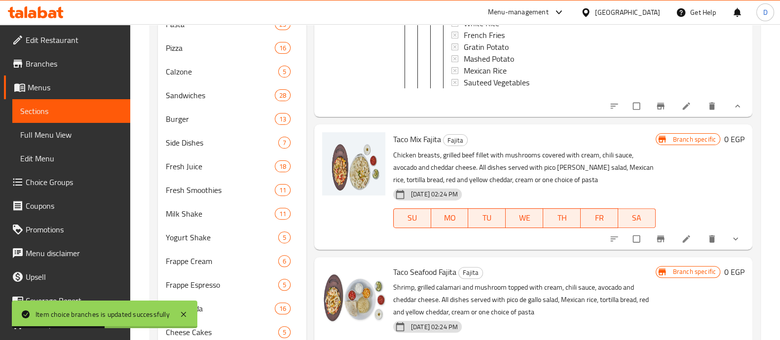
scroll to position [420, 0]
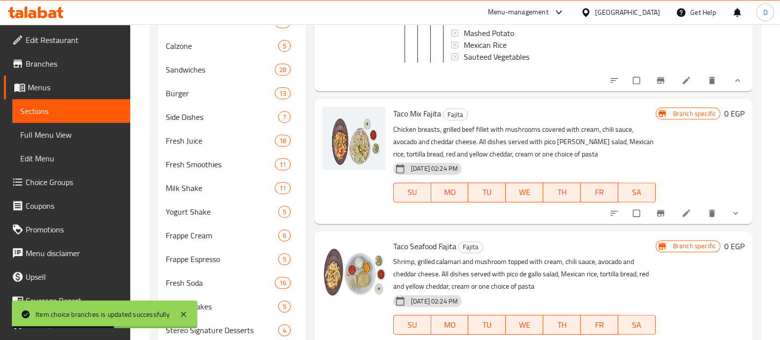
click at [731, 213] on icon "show more" at bounding box center [736, 213] width 10 height 10
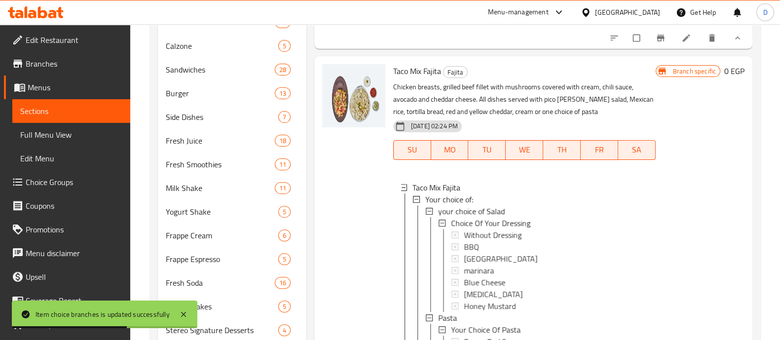
scroll to position [1282, 0]
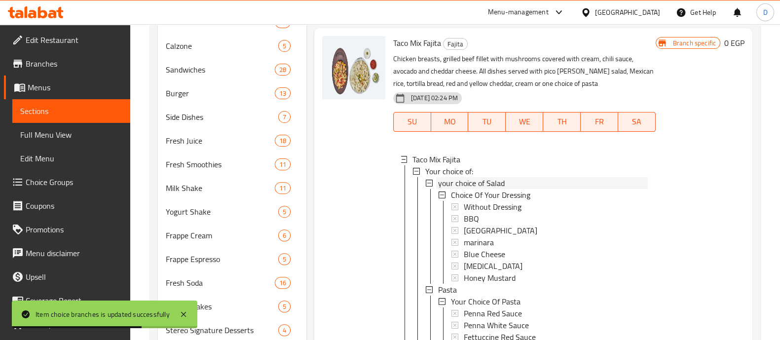
click at [522, 188] on div "your choice of Salad" at bounding box center [543, 183] width 210 height 12
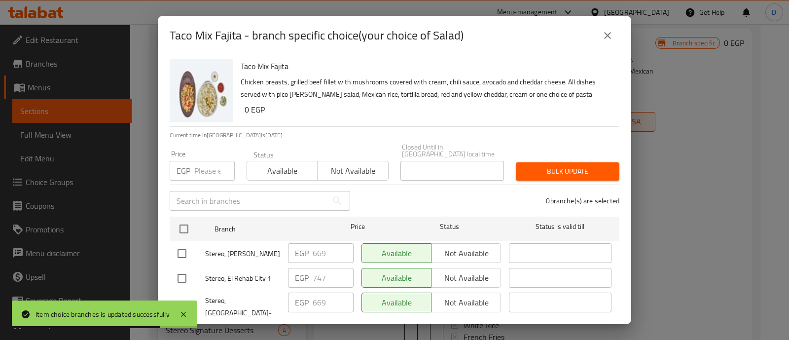
click at [211, 164] on input "number" at bounding box center [214, 171] width 40 height 20
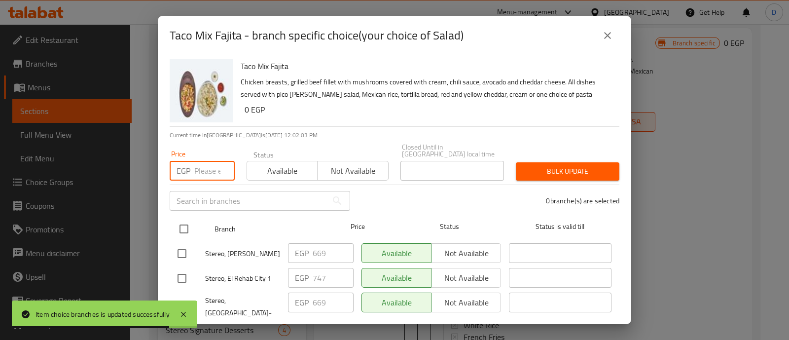
paste input "669"
type input "669"
click at [187, 226] on input "checkbox" at bounding box center [184, 229] width 21 height 21
checkbox input "true"
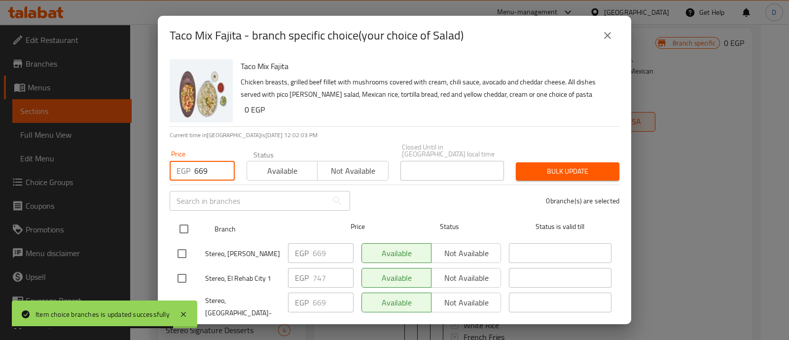
checkbox input "true"
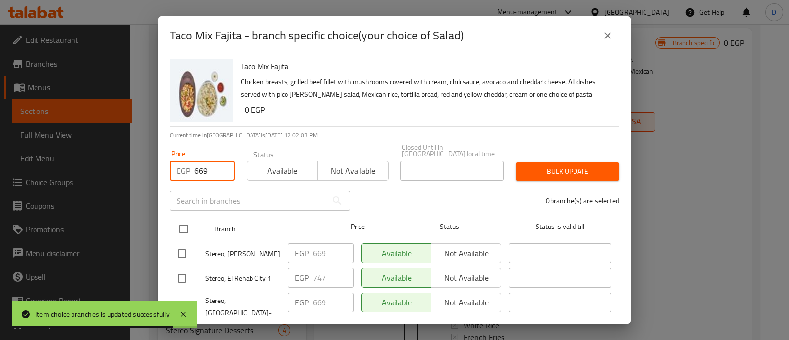
checkbox input "true"
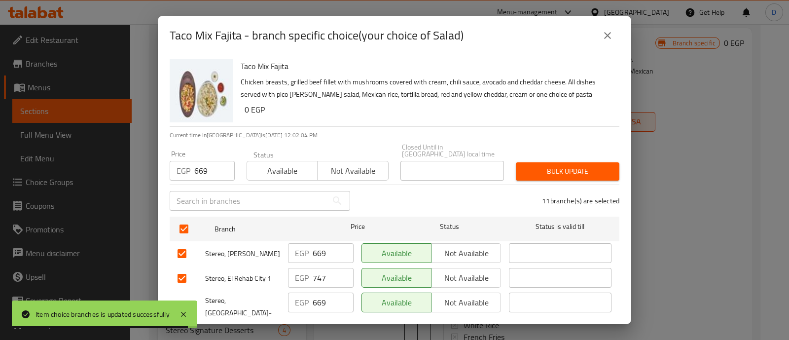
click at [571, 183] on div "11 branche(s) are selected" at bounding box center [490, 201] width 269 height 36
click at [578, 170] on span "Bulk update" at bounding box center [568, 171] width 88 height 12
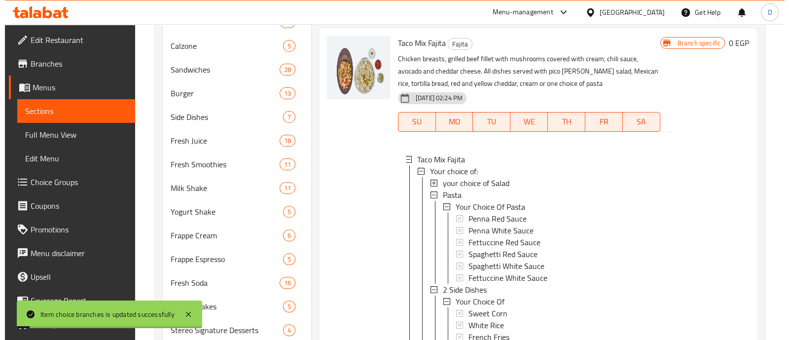
scroll to position [1, 0]
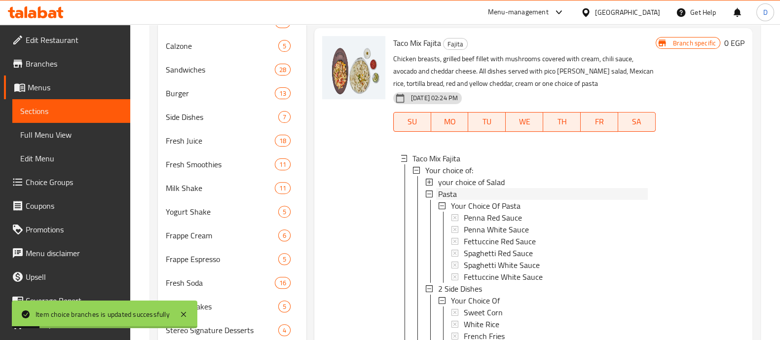
click at [453, 198] on span "Pasta" at bounding box center [447, 194] width 19 height 12
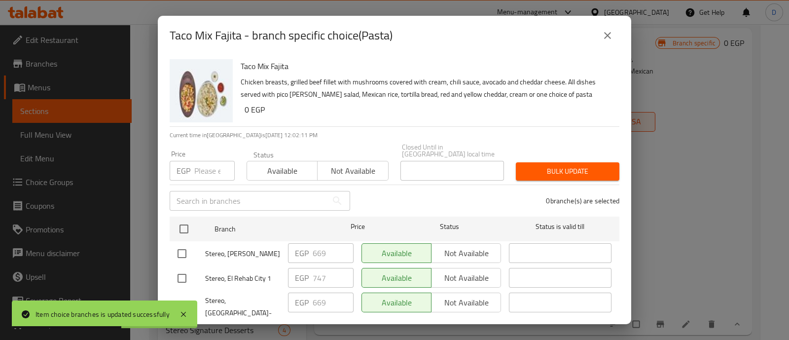
click at [205, 163] on input "number" at bounding box center [214, 171] width 40 height 20
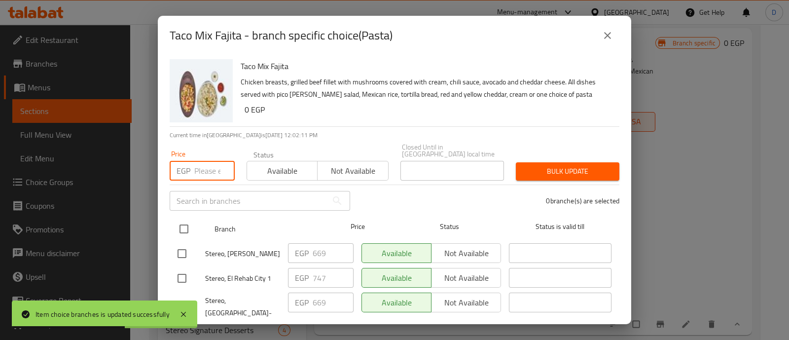
paste input "669"
type input "669"
click at [187, 225] on input "checkbox" at bounding box center [184, 229] width 21 height 21
checkbox input "true"
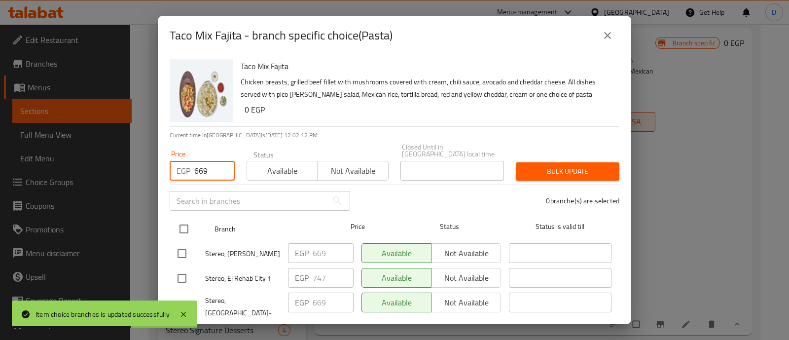
checkbox input "true"
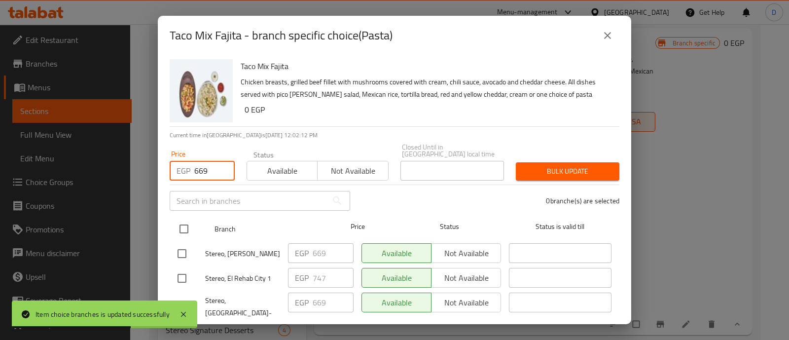
checkbox input "true"
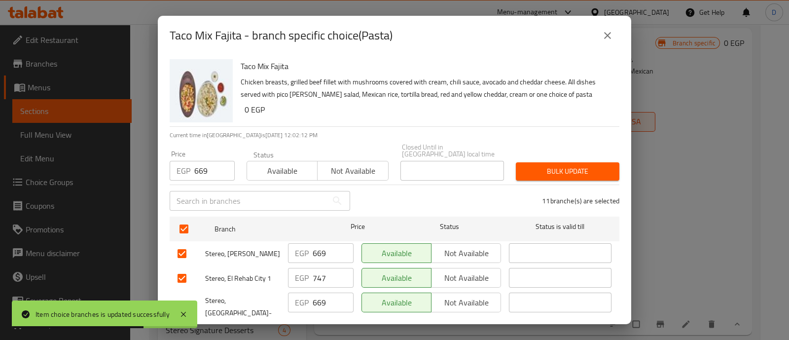
click at [565, 165] on span "Bulk update" at bounding box center [568, 171] width 88 height 12
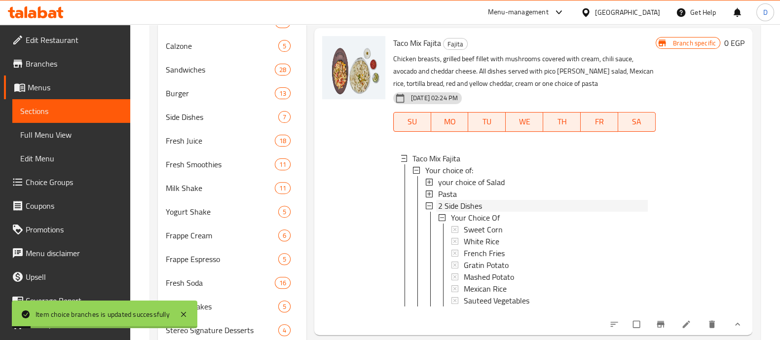
click at [486, 212] on div "2 Side Dishes" at bounding box center [543, 206] width 210 height 12
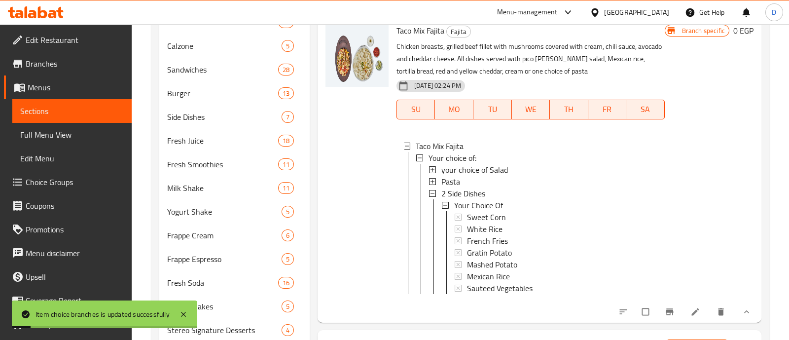
scroll to position [0, 0]
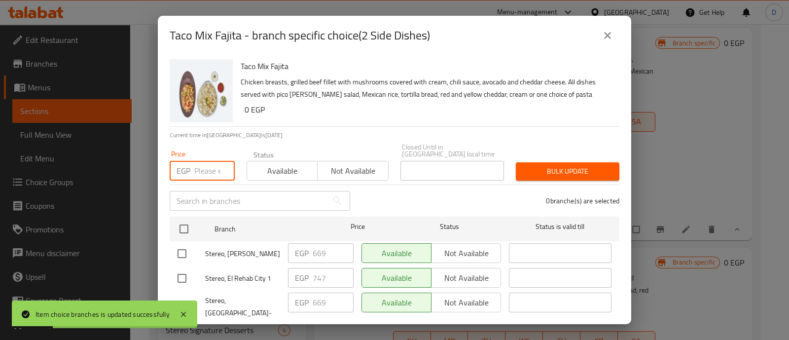
click at [207, 163] on input "number" at bounding box center [214, 171] width 40 height 20
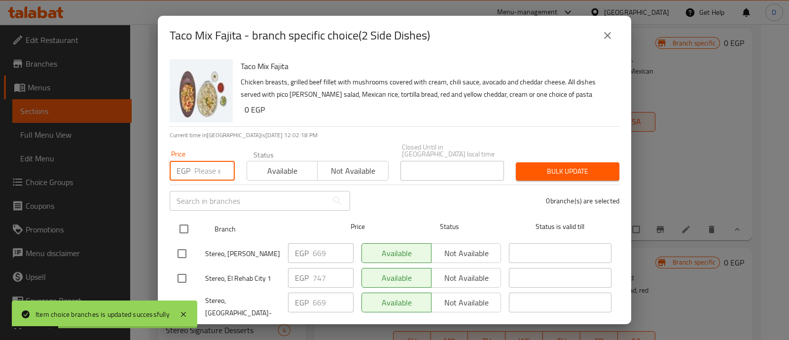
paste input "669"
type input "669"
click at [183, 219] on input "checkbox" at bounding box center [184, 229] width 21 height 21
checkbox input "true"
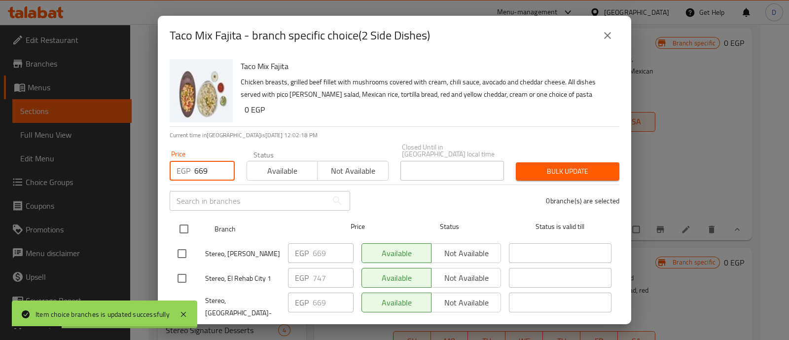
checkbox input "true"
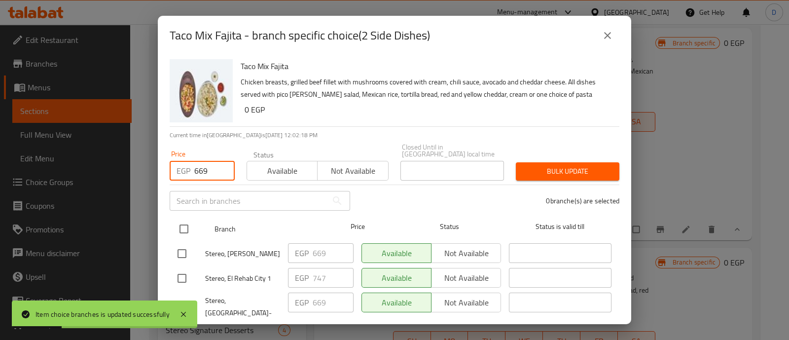
checkbox input "true"
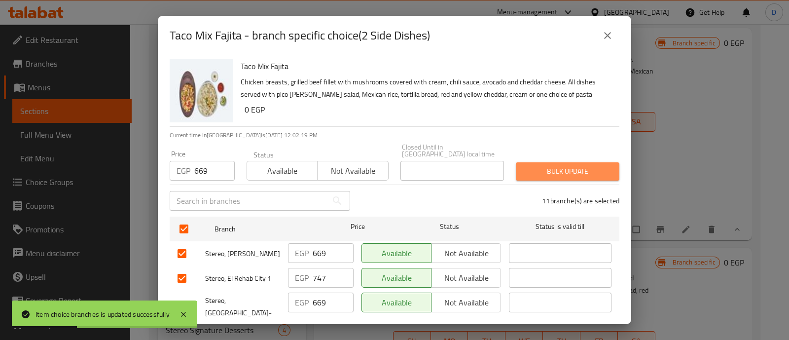
click at [586, 165] on span "Bulk update" at bounding box center [568, 171] width 88 height 12
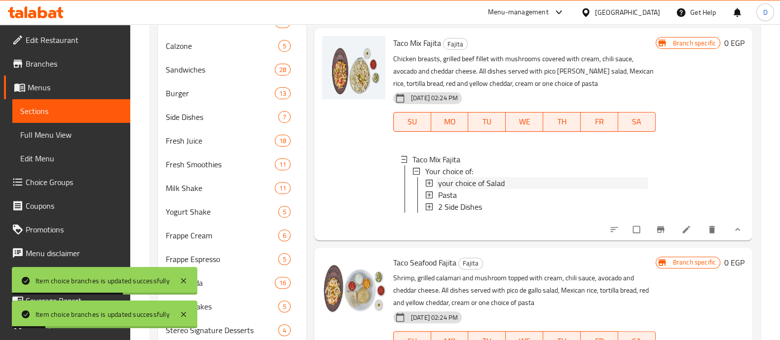
click at [465, 189] on span "your choice of Salad" at bounding box center [471, 183] width 67 height 12
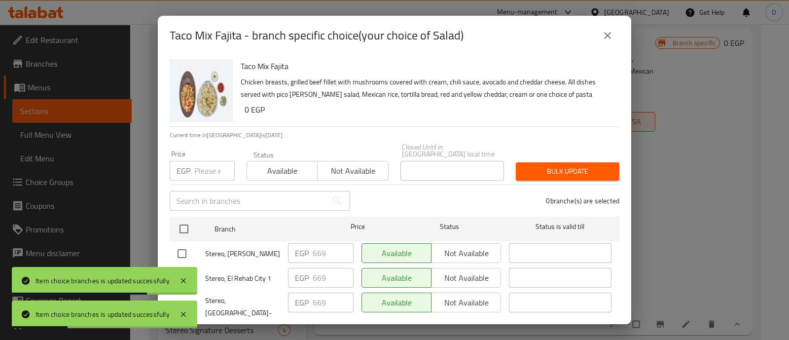
click at [200, 165] on input "number" at bounding box center [214, 171] width 40 height 20
paste input "747"
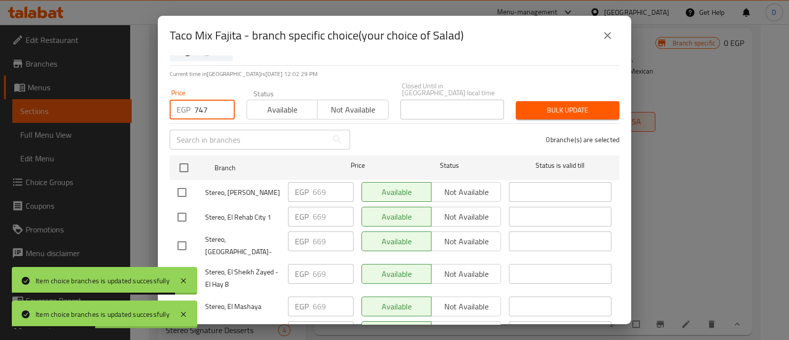
type input "747"
click at [185, 211] on input "checkbox" at bounding box center [182, 217] width 21 height 21
checkbox input "true"
click at [182, 238] on input "checkbox" at bounding box center [182, 245] width 21 height 21
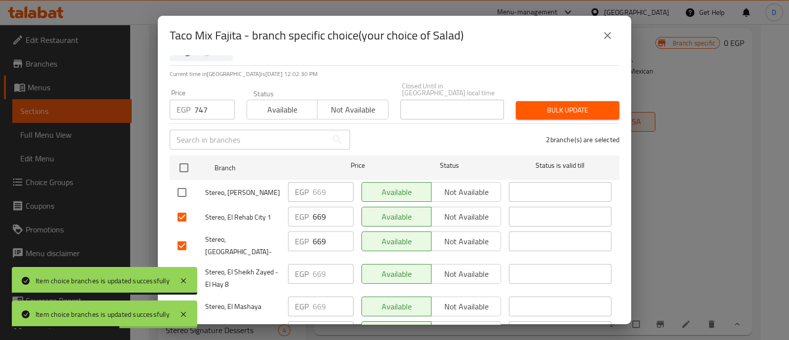
checkbox input "false"
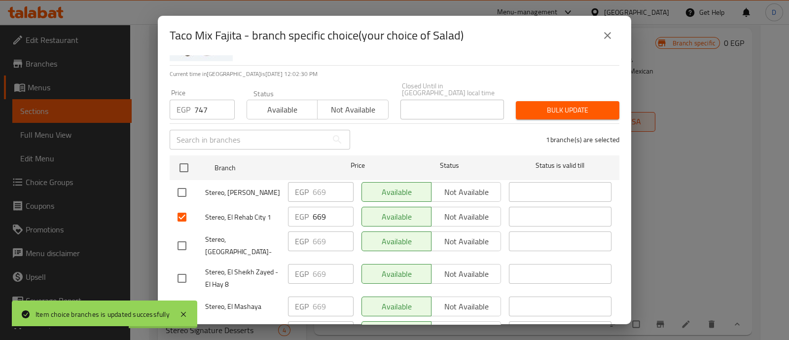
scroll to position [123, 0]
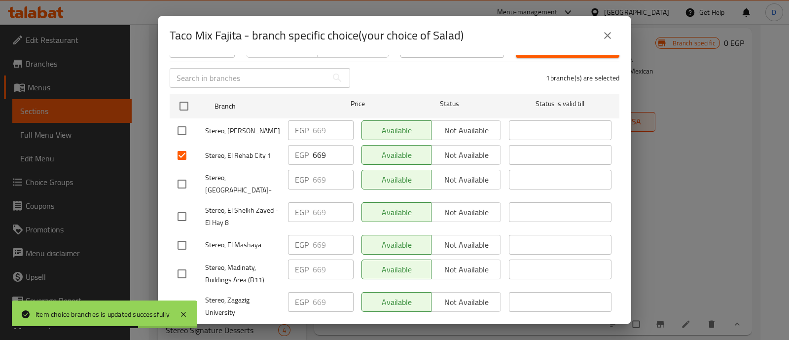
click at [182, 206] on input "checkbox" at bounding box center [182, 216] width 21 height 21
checkbox input "true"
click at [181, 263] on input "checkbox" at bounding box center [182, 273] width 21 height 21
checkbox input "true"
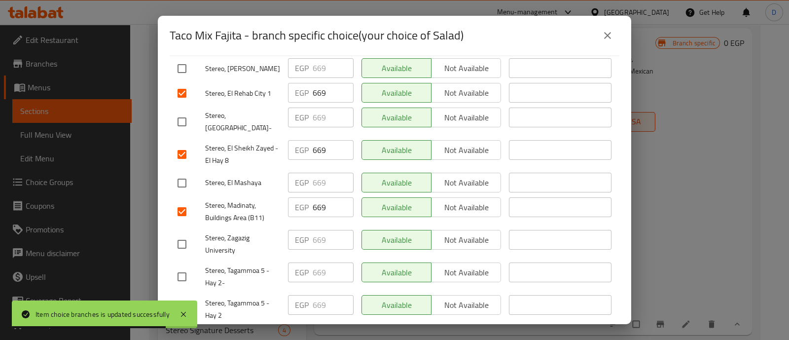
click at [182, 266] on input "checkbox" at bounding box center [182, 276] width 21 height 21
checkbox input "true"
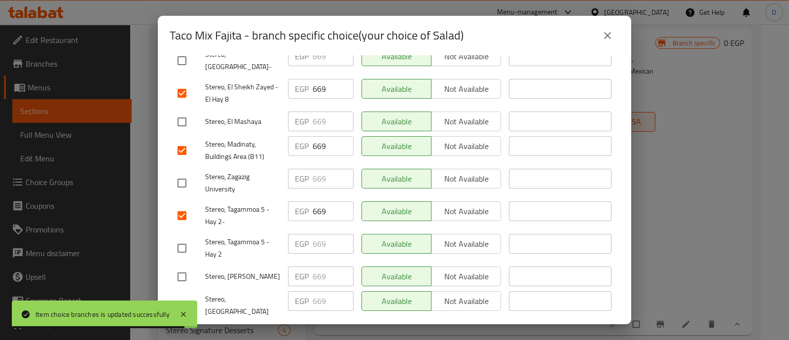
click at [182, 238] on input "checkbox" at bounding box center [182, 248] width 21 height 21
checkbox input "true"
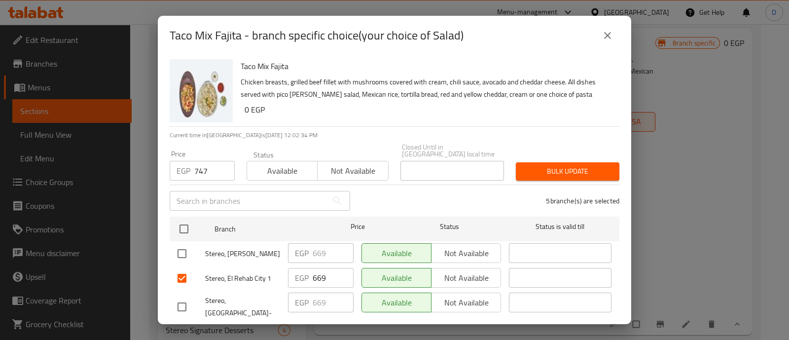
click at [593, 165] on span "Bulk update" at bounding box center [568, 171] width 88 height 12
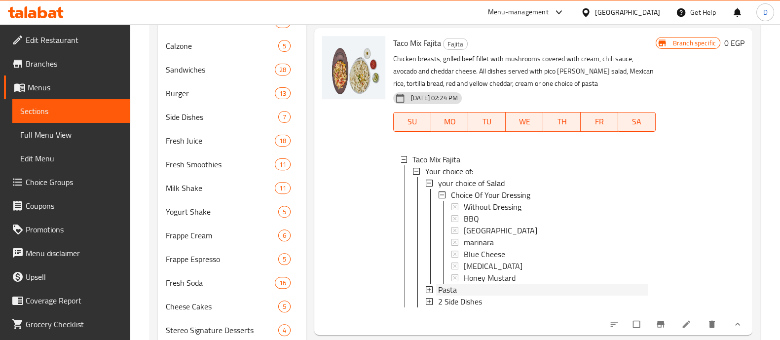
click at [474, 295] on div "Pasta" at bounding box center [543, 290] width 210 height 12
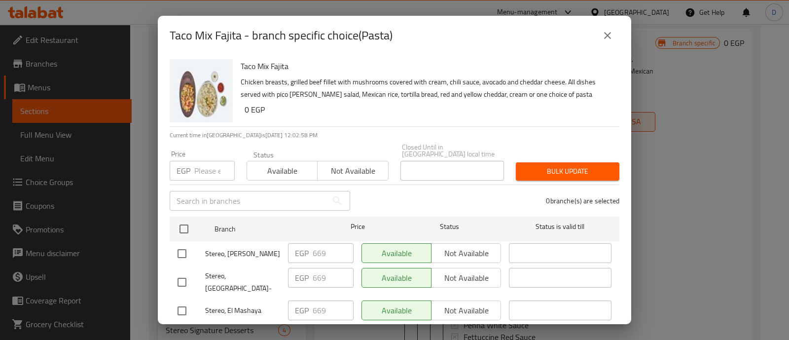
click at [209, 161] on input "number" at bounding box center [214, 171] width 40 height 20
paste input "747"
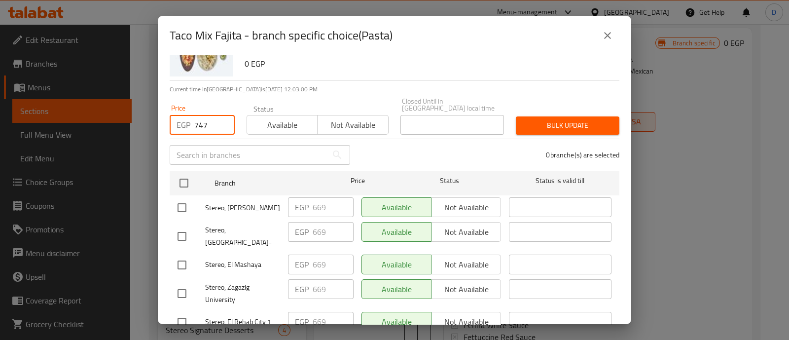
scroll to position [61, 0]
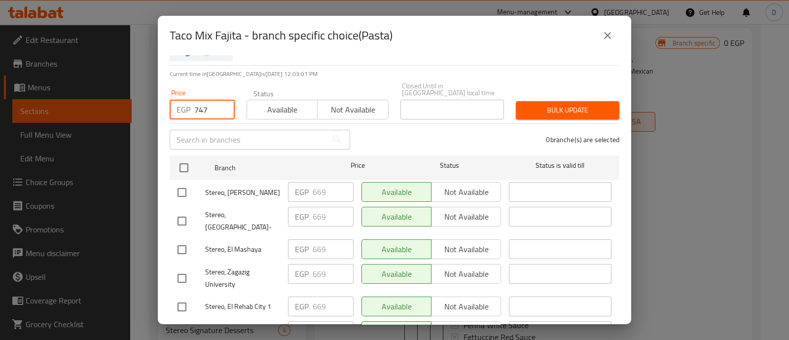
type input "747"
click at [172, 297] on input "checkbox" at bounding box center [182, 307] width 21 height 21
checkbox input "true"
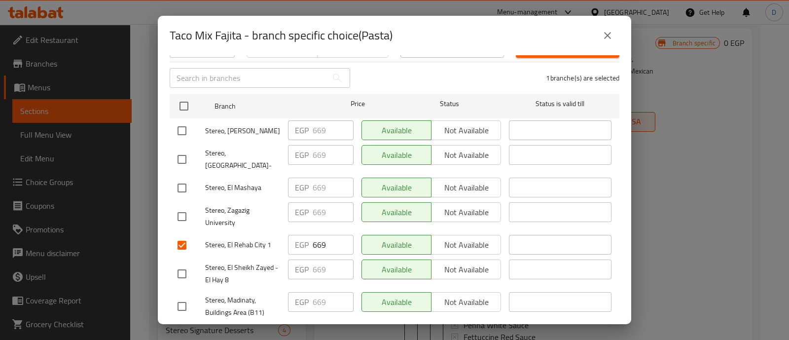
click at [186, 263] on input "checkbox" at bounding box center [182, 273] width 21 height 21
checkbox input "true"
click at [180, 296] on input "checkbox" at bounding box center [182, 306] width 21 height 21
checkbox input "true"
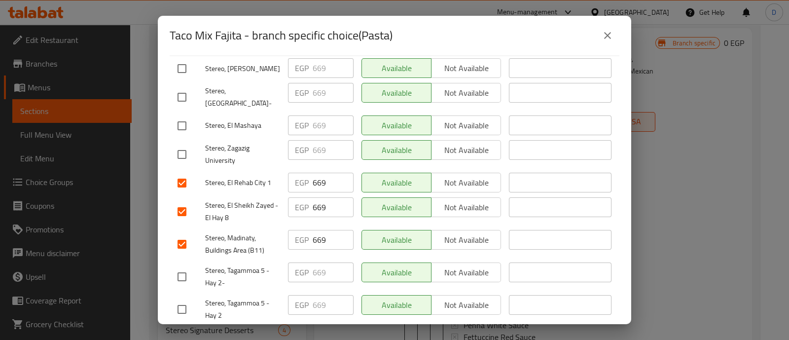
click at [181, 266] on input "checkbox" at bounding box center [182, 276] width 21 height 21
checkbox input "true"
click at [181, 299] on input "checkbox" at bounding box center [182, 309] width 21 height 21
checkbox input "true"
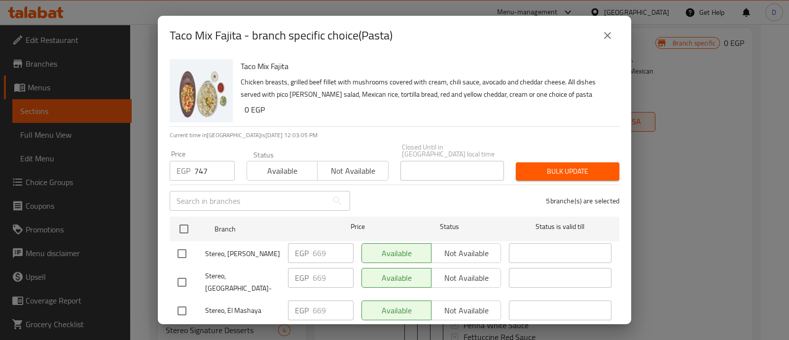
click at [556, 169] on span "Bulk update" at bounding box center [568, 171] width 88 height 12
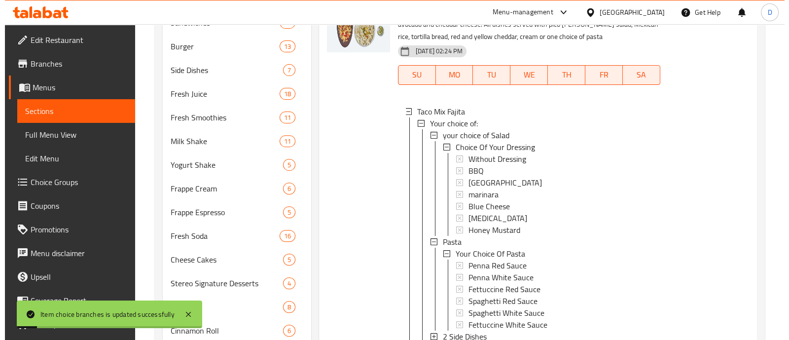
scroll to position [1406, 0]
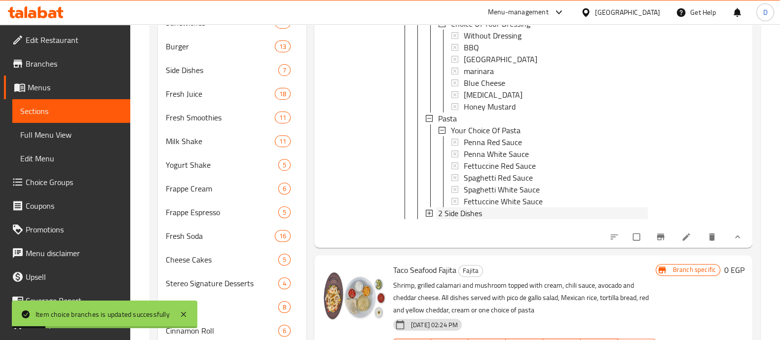
click at [473, 219] on span "2 Side Dishes" at bounding box center [460, 213] width 44 height 12
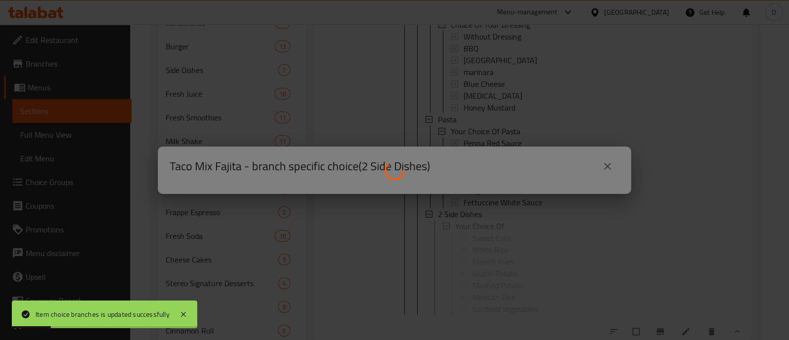
scroll to position [0, 0]
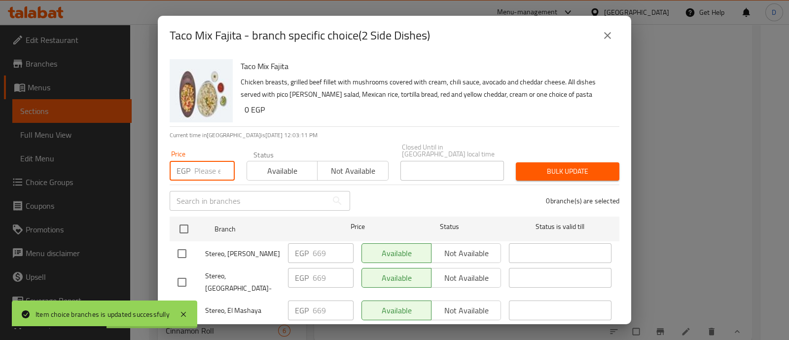
click at [211, 164] on input "number" at bounding box center [214, 171] width 40 height 20
paste input "747"
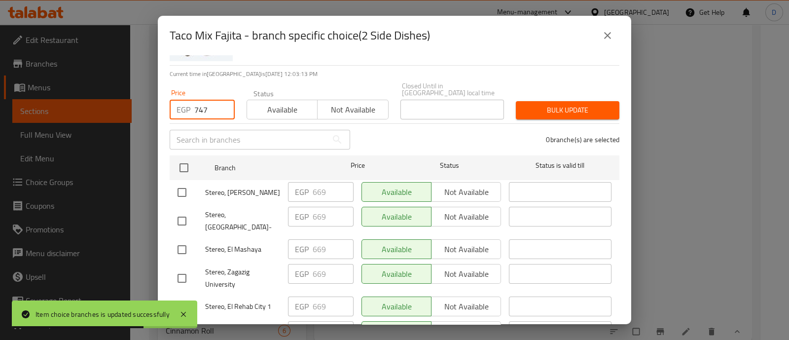
scroll to position [123, 0]
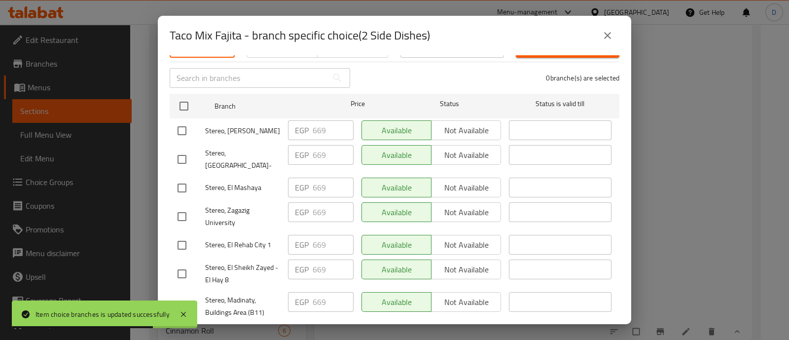
type input "747"
click at [183, 235] on input "checkbox" at bounding box center [182, 245] width 21 height 21
checkbox input "true"
click at [183, 263] on input "checkbox" at bounding box center [182, 273] width 21 height 21
checkbox input "true"
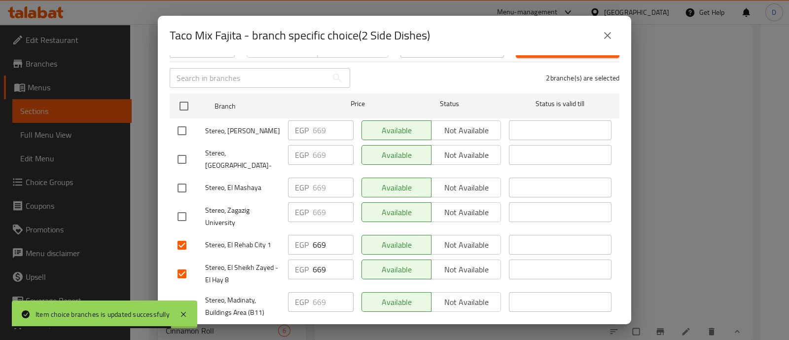
scroll to position [185, 0]
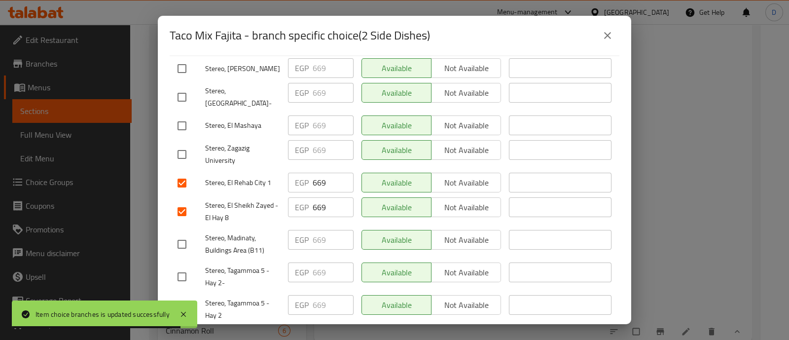
click at [185, 234] on input "checkbox" at bounding box center [182, 244] width 21 height 21
checkbox input "true"
click at [185, 266] on input "checkbox" at bounding box center [182, 276] width 21 height 21
checkbox input "true"
click at [183, 299] on input "checkbox" at bounding box center [182, 309] width 21 height 21
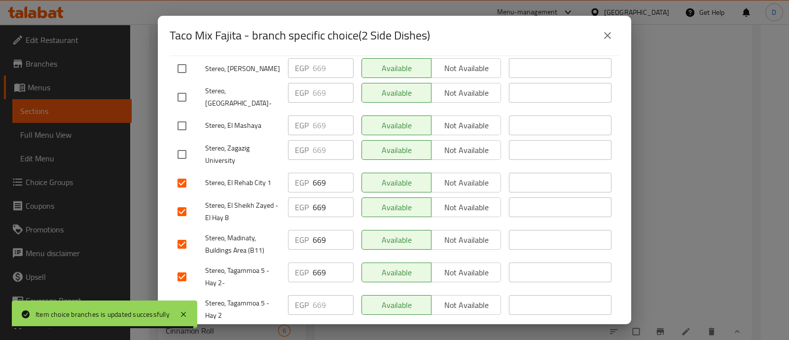
checkbox input "true"
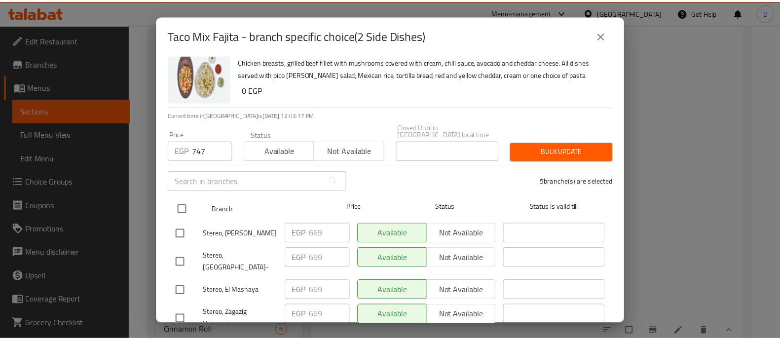
scroll to position [0, 0]
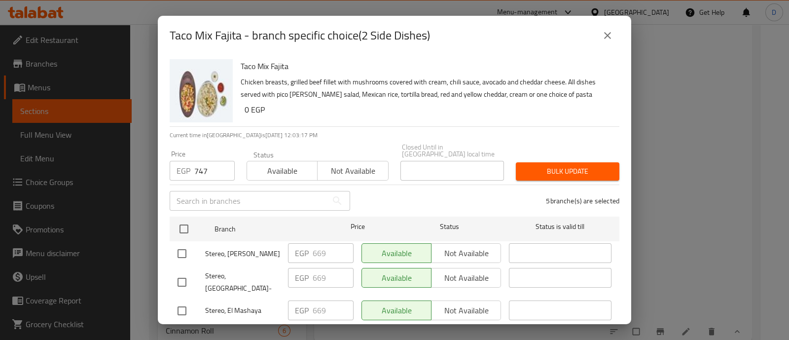
click at [573, 169] on span "Bulk update" at bounding box center [568, 171] width 88 height 12
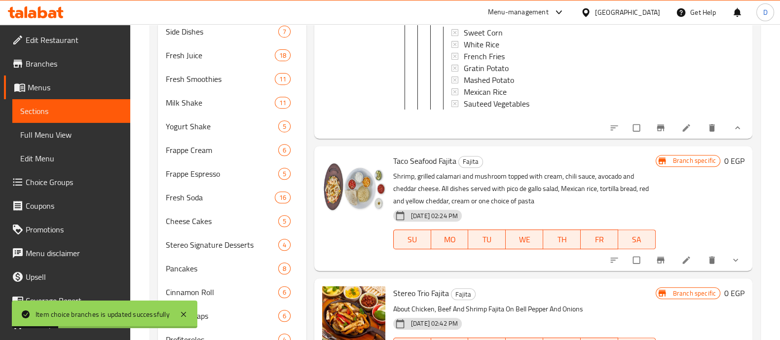
scroll to position [572, 0]
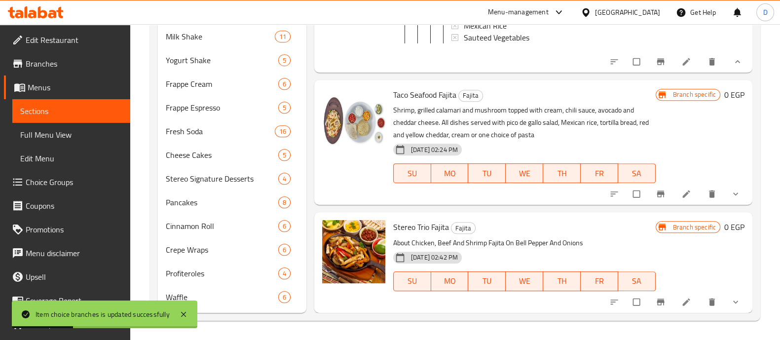
click at [725, 187] on button "show more" at bounding box center [737, 194] width 24 height 22
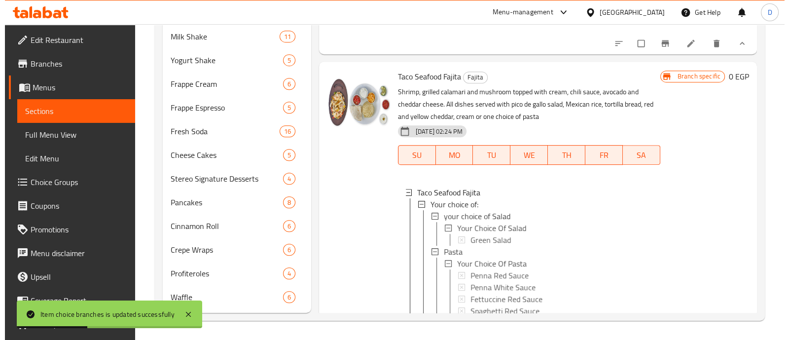
scroll to position [1651, 0]
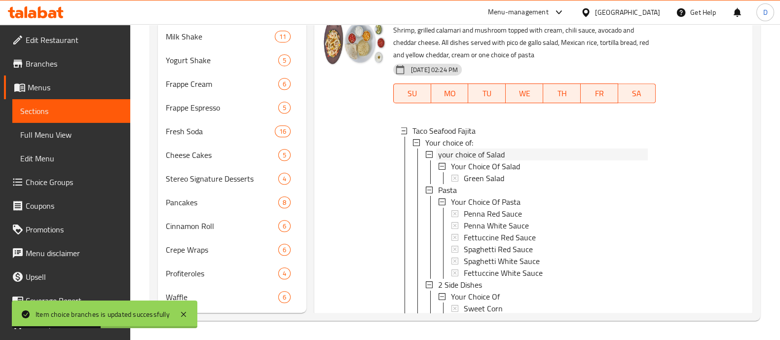
click at [502, 160] on span "your choice of Salad" at bounding box center [471, 155] width 67 height 12
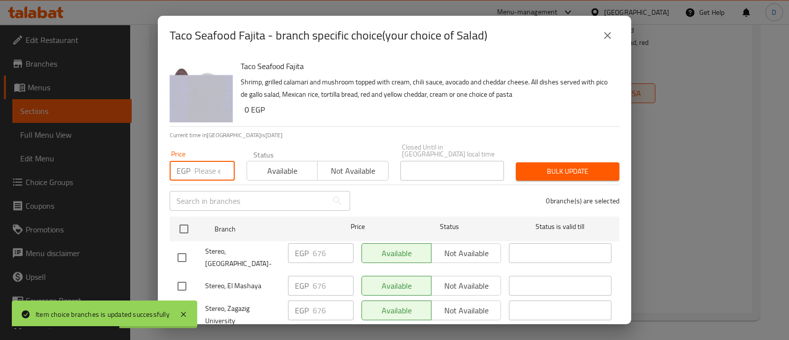
click at [194, 171] on input "number" at bounding box center [214, 171] width 40 height 20
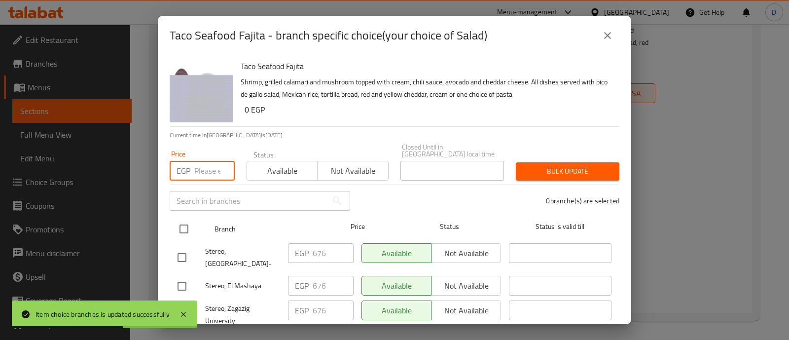
paste input "676"
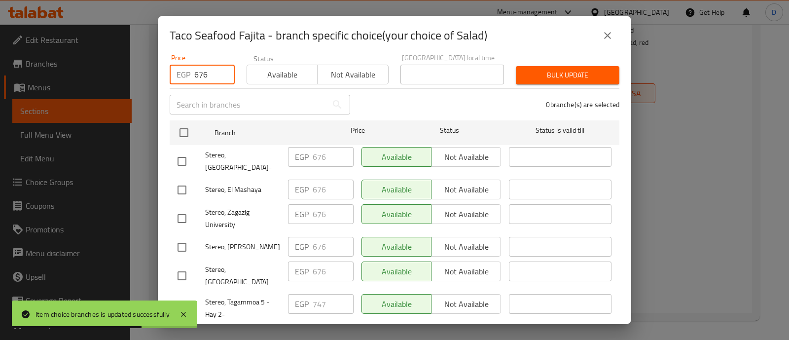
scroll to position [123, 0]
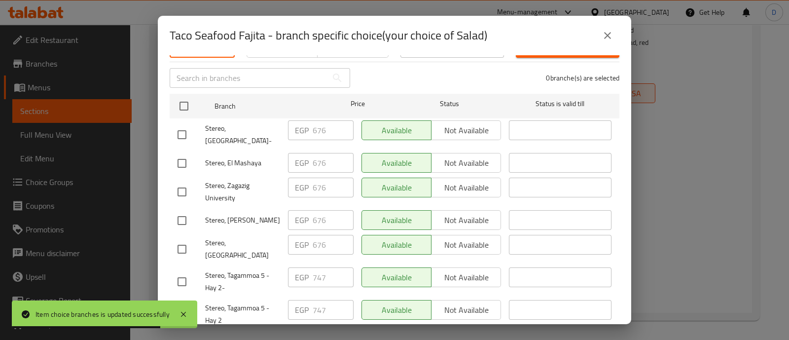
type input "676"
click at [183, 271] on input "checkbox" at bounding box center [182, 281] width 21 height 21
checkbox input "true"
click at [186, 304] on input "checkbox" at bounding box center [182, 314] width 21 height 21
checkbox input "true"
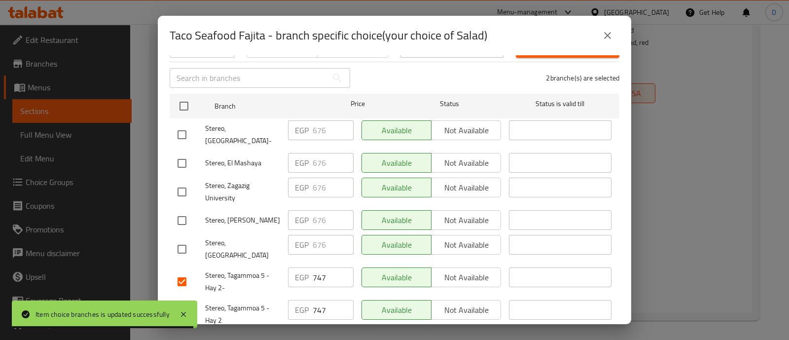
scroll to position [185, 0]
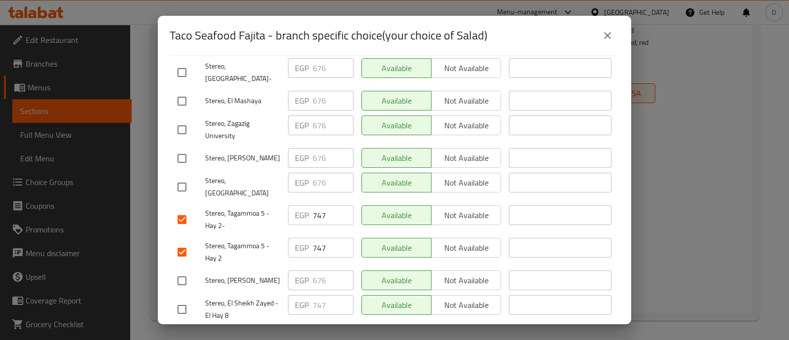
click at [187, 299] on input "checkbox" at bounding box center [182, 309] width 21 height 21
checkbox input "true"
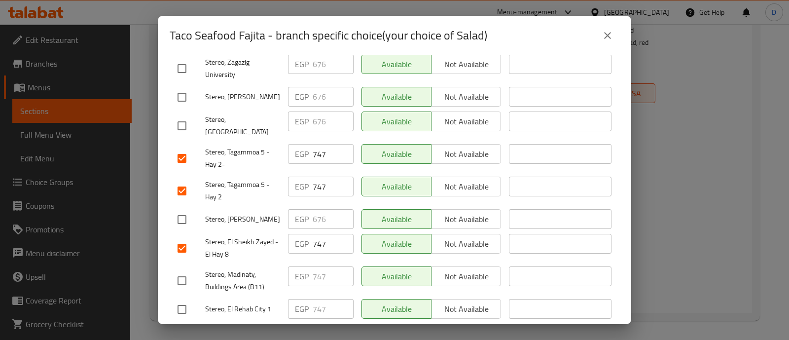
click at [184, 270] on input "checkbox" at bounding box center [182, 280] width 21 height 21
checkbox input "true"
click at [182, 299] on input "checkbox" at bounding box center [182, 309] width 21 height 21
checkbox input "true"
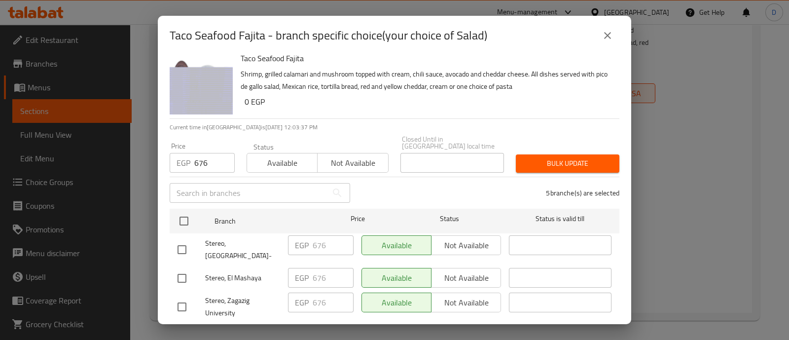
scroll to position [0, 0]
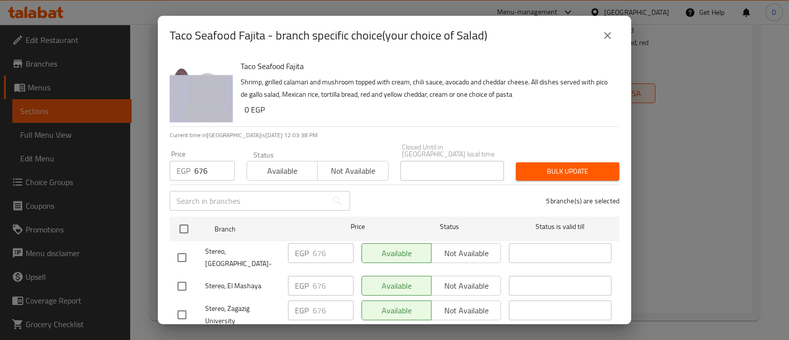
click at [570, 165] on span "Bulk update" at bounding box center [568, 171] width 88 height 12
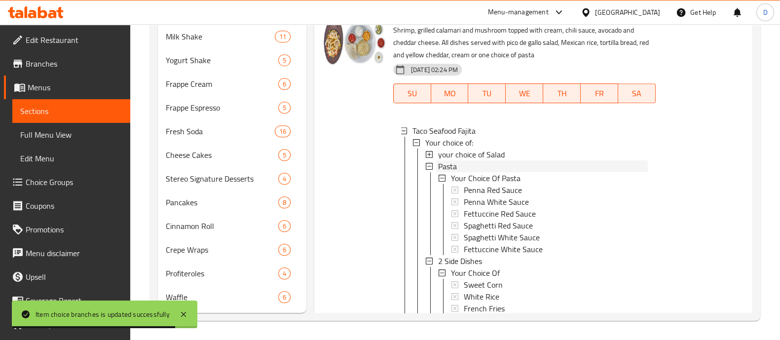
click at [475, 172] on div "Pasta" at bounding box center [543, 166] width 210 height 12
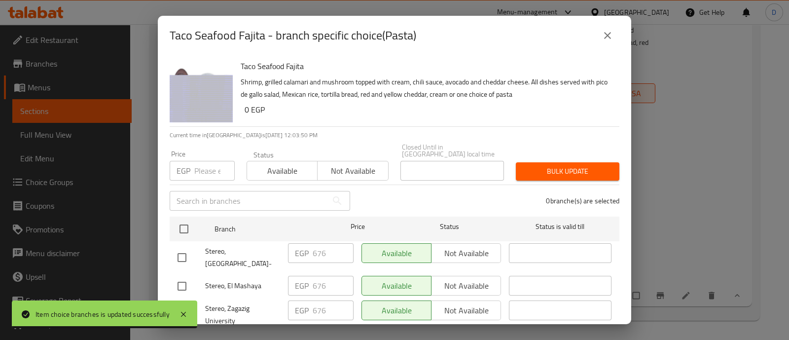
click at [211, 164] on input "number" at bounding box center [214, 171] width 40 height 20
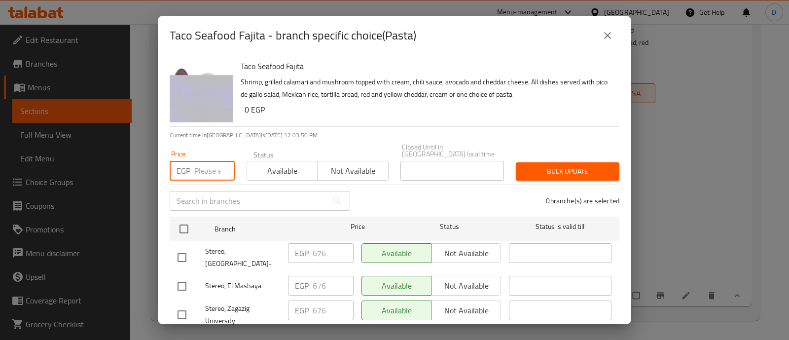
paste input "676"
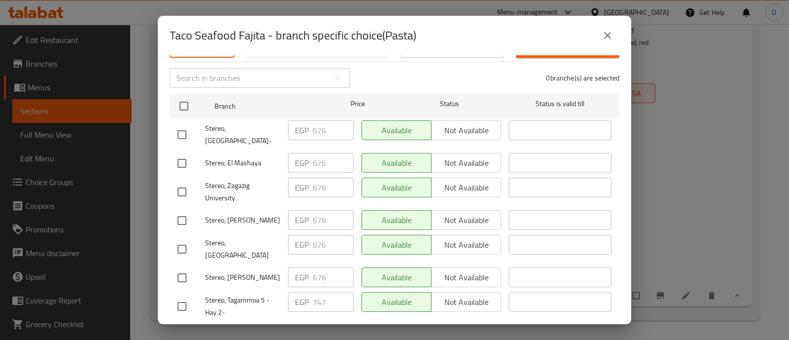
type input "676"
click at [180, 296] on input "checkbox" at bounding box center [182, 306] width 21 height 21
checkbox input "true"
click at [183, 329] on input "checkbox" at bounding box center [182, 339] width 21 height 21
checkbox input "true"
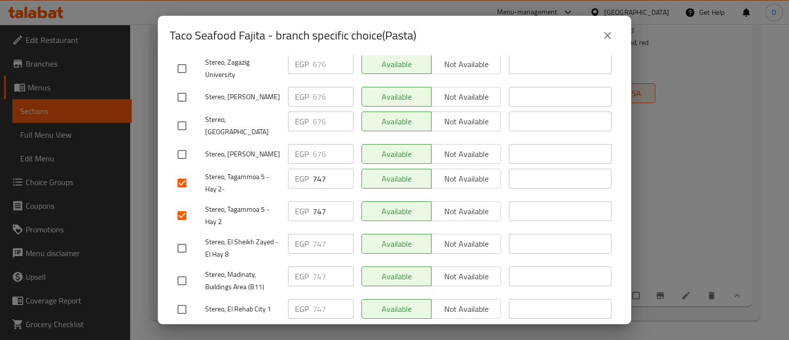
scroll to position [246, 0]
click at [185, 270] on input "checkbox" at bounding box center [182, 280] width 21 height 21
checkbox input "true"
click at [181, 299] on input "checkbox" at bounding box center [182, 309] width 21 height 21
checkbox input "true"
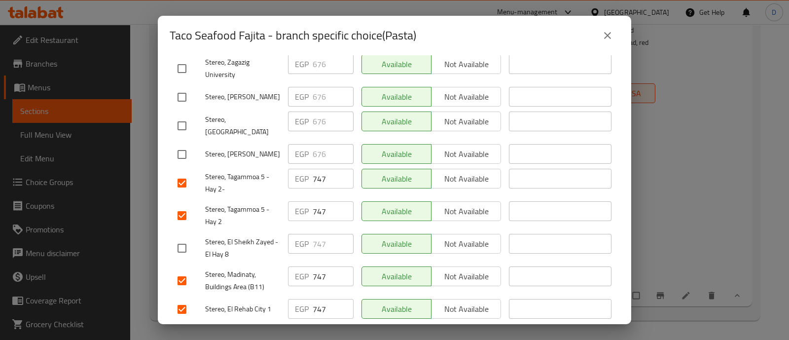
click at [183, 238] on input "checkbox" at bounding box center [182, 248] width 21 height 21
checkbox input "true"
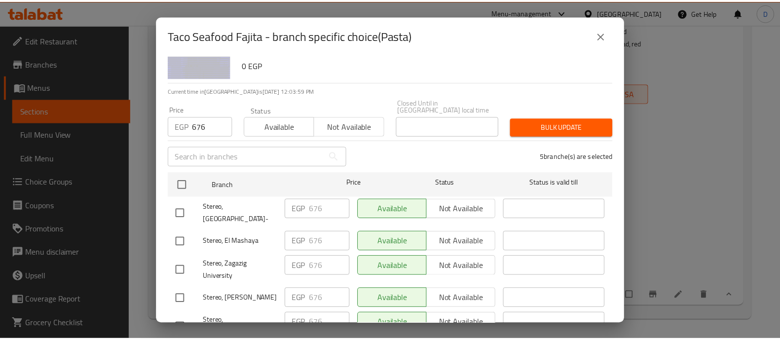
scroll to position [0, 0]
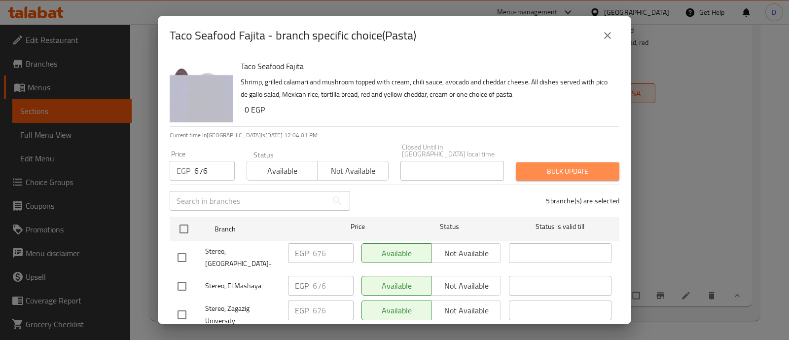
click at [571, 165] on span "Bulk update" at bounding box center [568, 171] width 88 height 12
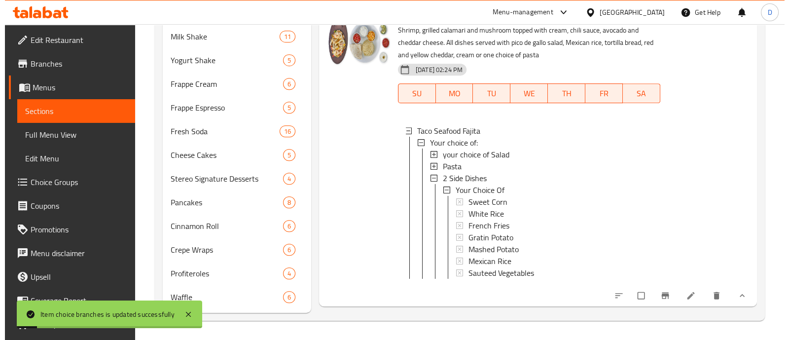
scroll to position [1, 0]
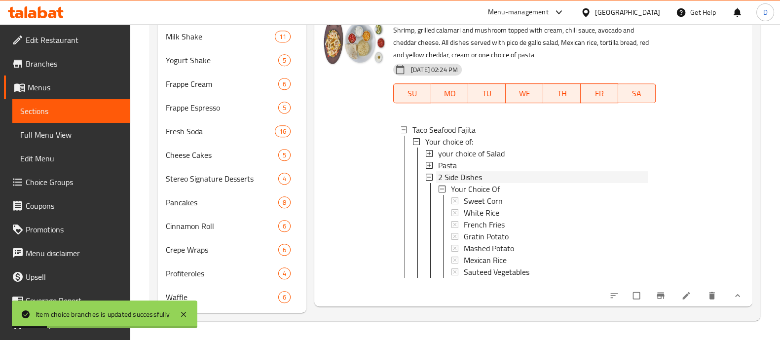
click at [476, 183] on span "2 Side Dishes" at bounding box center [460, 177] width 44 height 12
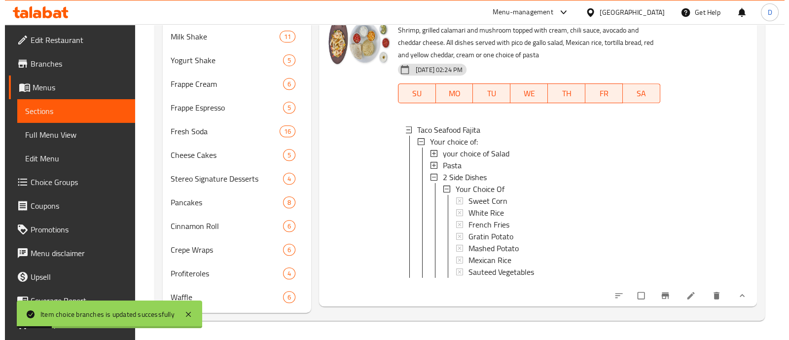
scroll to position [0, 0]
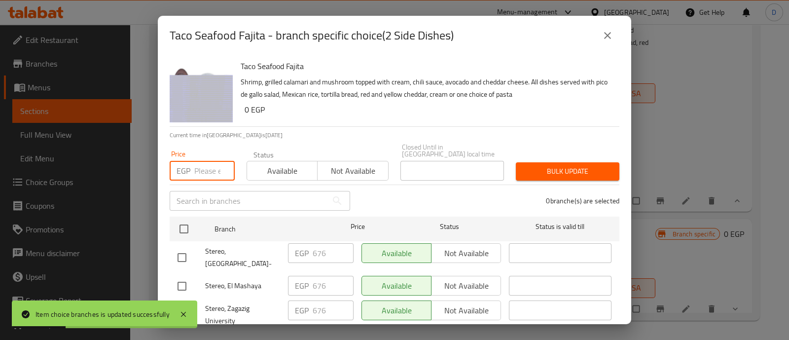
click at [198, 161] on input "number" at bounding box center [214, 171] width 40 height 20
paste input "676"
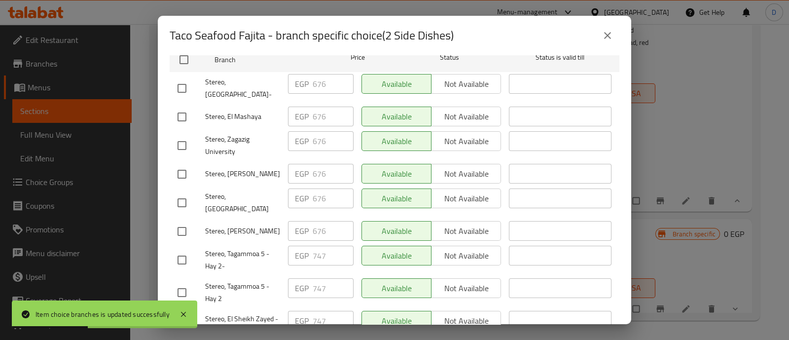
scroll to position [246, 0]
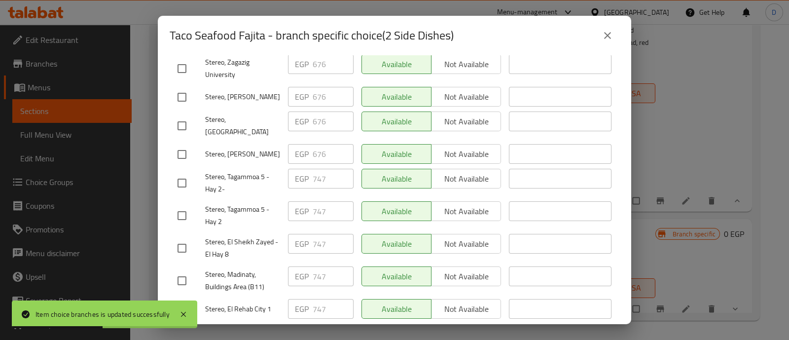
type input "676"
click at [185, 299] on input "checkbox" at bounding box center [182, 309] width 21 height 21
checkbox input "true"
click at [185, 270] on input "checkbox" at bounding box center [182, 280] width 21 height 21
checkbox input "true"
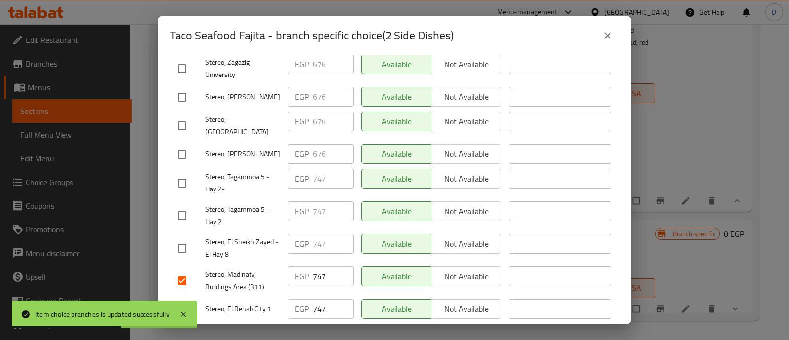
click at [186, 238] on input "checkbox" at bounding box center [182, 248] width 21 height 21
checkbox input "true"
click at [186, 205] on input "checkbox" at bounding box center [182, 215] width 21 height 21
checkbox input "true"
click at [193, 173] on div at bounding box center [192, 183] width 28 height 21
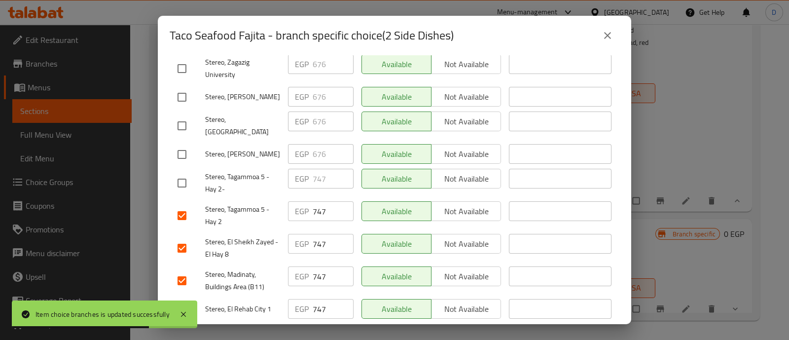
click at [187, 173] on input "checkbox" at bounding box center [182, 183] width 21 height 21
checkbox input "true"
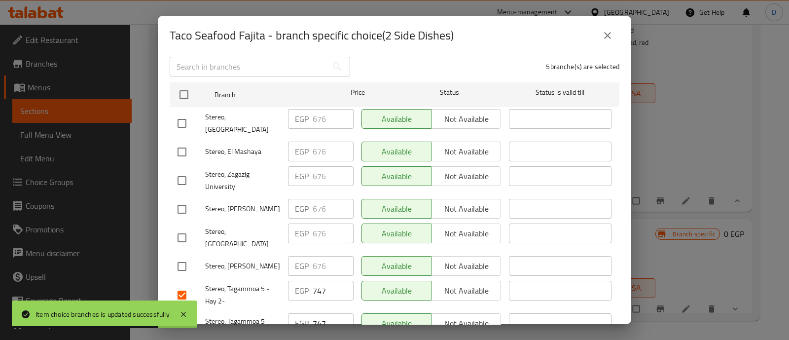
scroll to position [0, 0]
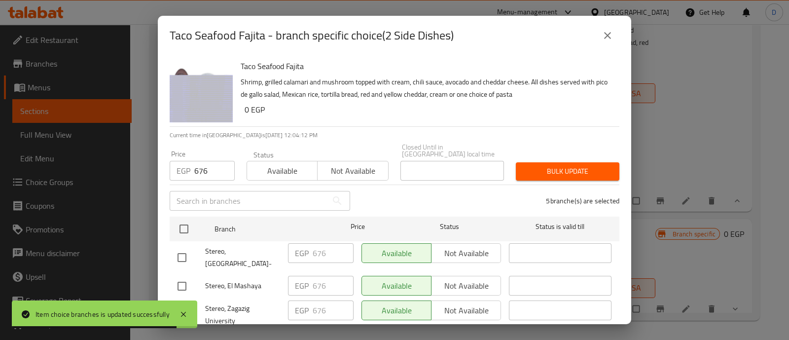
click at [554, 169] on span "Bulk update" at bounding box center [568, 171] width 88 height 12
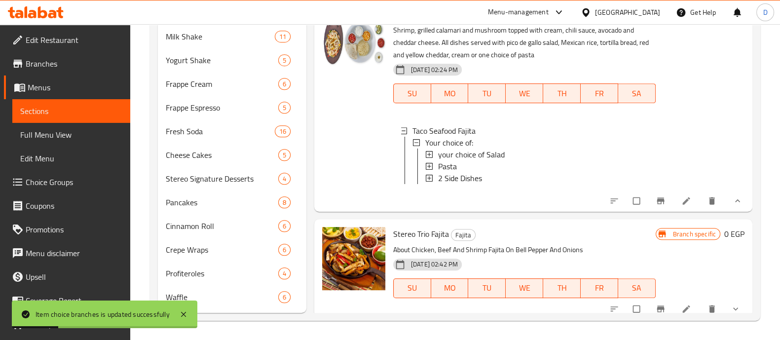
click at [457, 184] on span "2 Side Dishes" at bounding box center [460, 178] width 44 height 12
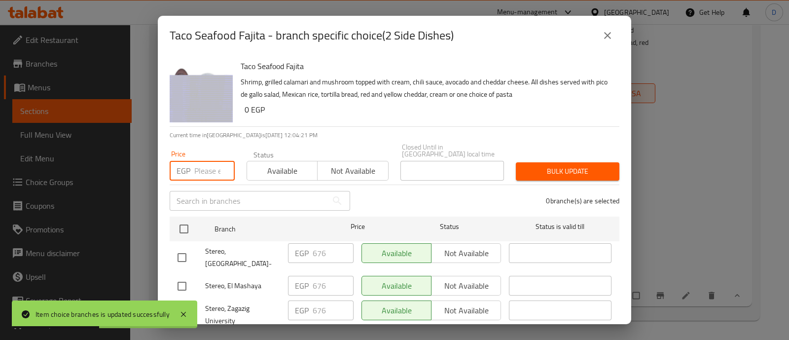
click at [197, 161] on input "number" at bounding box center [214, 171] width 40 height 20
paste input "676"
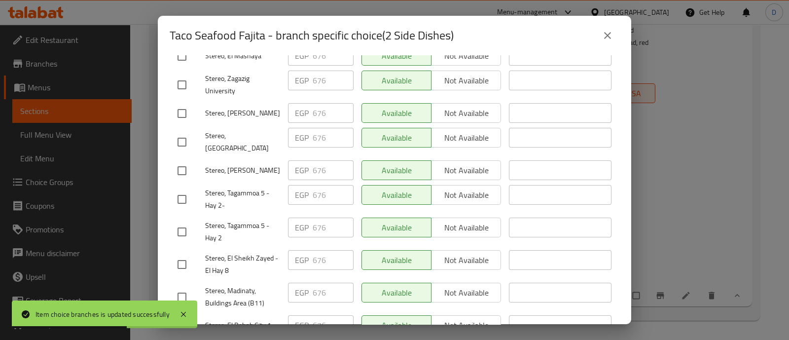
scroll to position [246, 0]
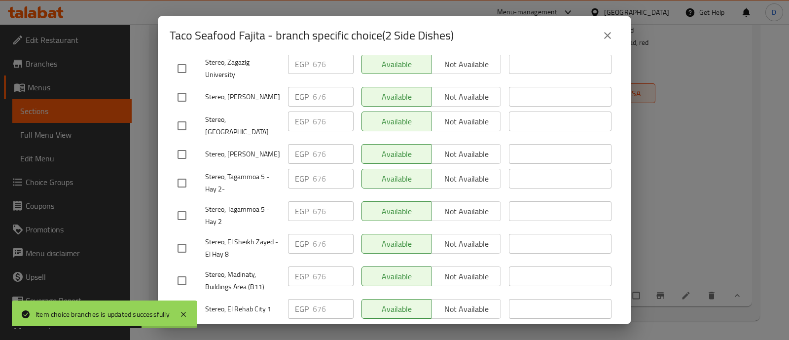
type input "676"
click at [613, 32] on icon "close" at bounding box center [608, 36] width 12 height 12
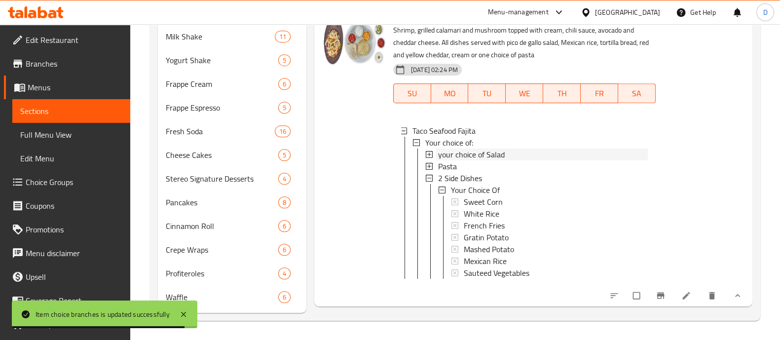
click at [486, 160] on span "your choice of Salad" at bounding box center [471, 155] width 67 height 12
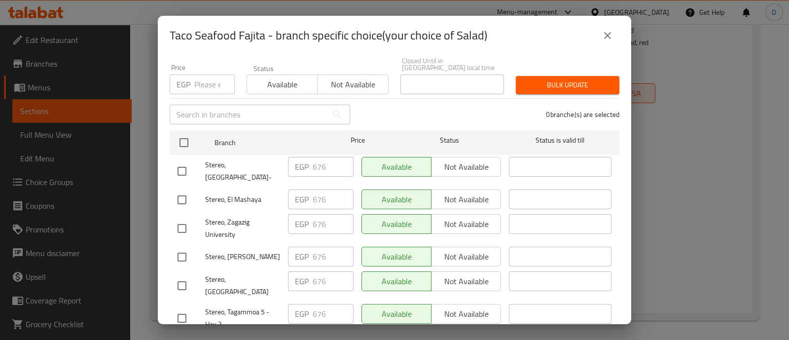
scroll to position [61, 0]
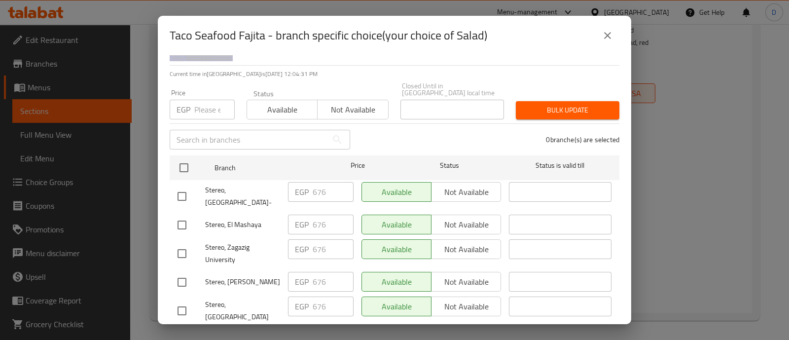
click at [202, 101] on input "number" at bounding box center [214, 110] width 40 height 20
paste input "747"
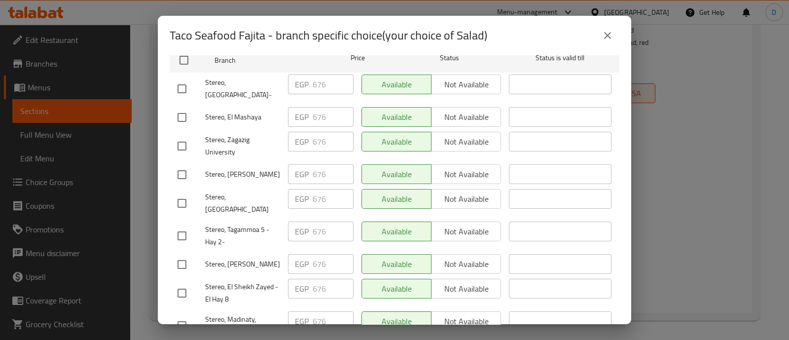
scroll to position [246, 0]
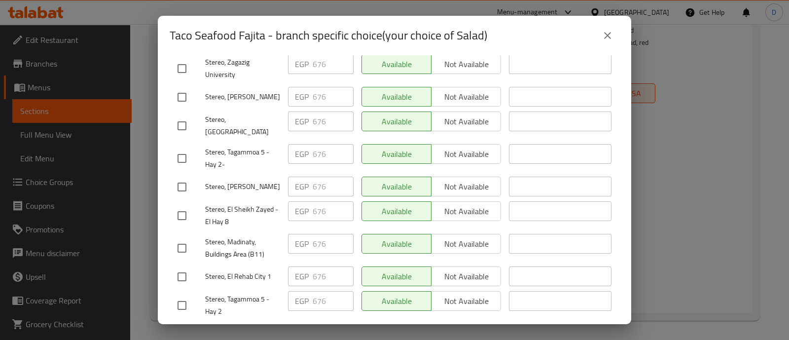
type input "747"
click at [185, 295] on input "checkbox" at bounding box center [182, 305] width 21 height 21
checkbox input "true"
click at [187, 266] on input "checkbox" at bounding box center [182, 276] width 21 height 21
checkbox input "true"
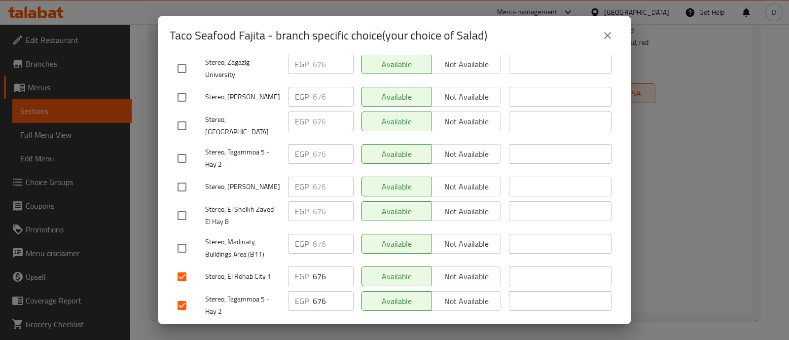
click at [188, 238] on input "checkbox" at bounding box center [182, 248] width 21 height 21
checkbox input "true"
click at [190, 205] on input "checkbox" at bounding box center [182, 215] width 21 height 21
checkbox input "true"
click at [185, 148] on input "checkbox" at bounding box center [182, 158] width 21 height 21
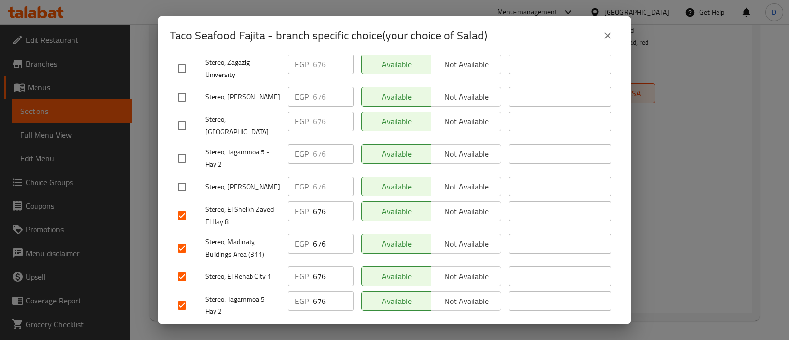
checkbox input "true"
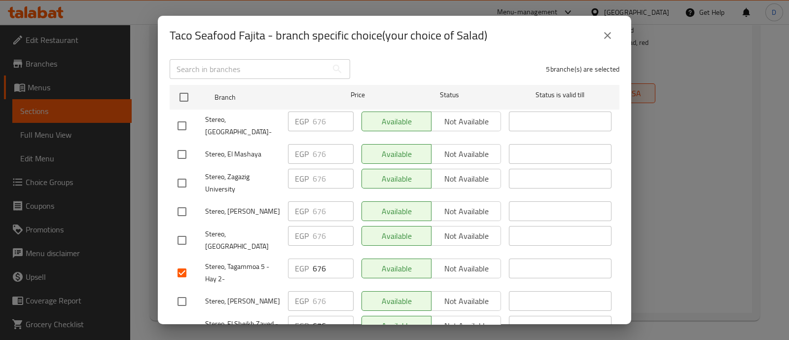
scroll to position [0, 0]
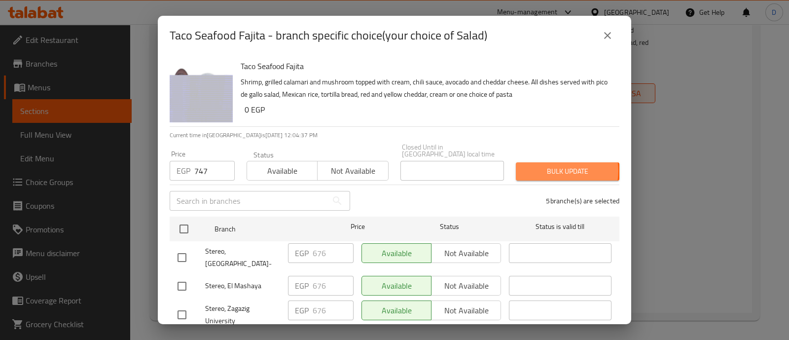
click at [550, 165] on span "Bulk update" at bounding box center [568, 171] width 88 height 12
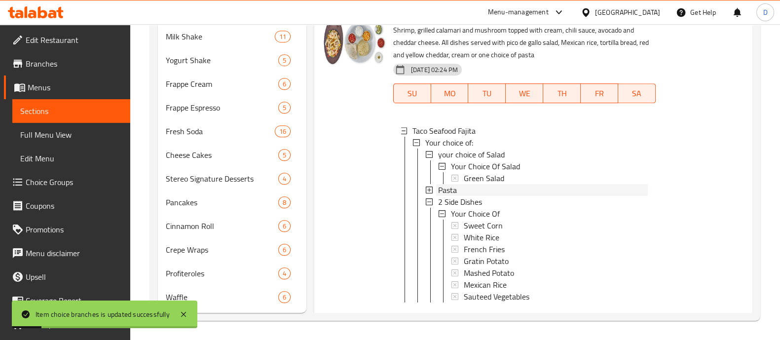
click at [464, 196] on div "Pasta" at bounding box center [543, 190] width 210 height 12
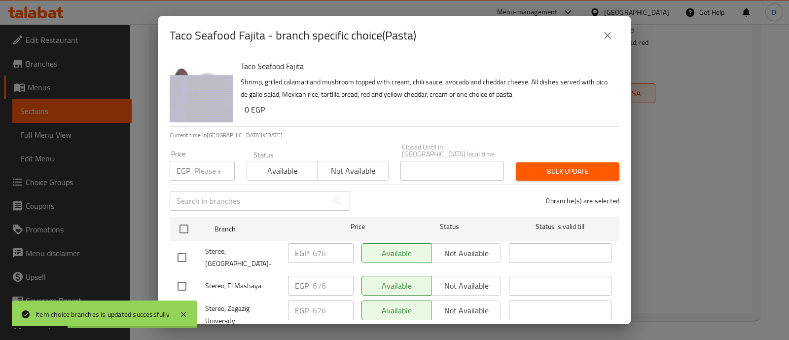
click at [213, 166] on input "number" at bounding box center [214, 171] width 40 height 20
paste input "747"
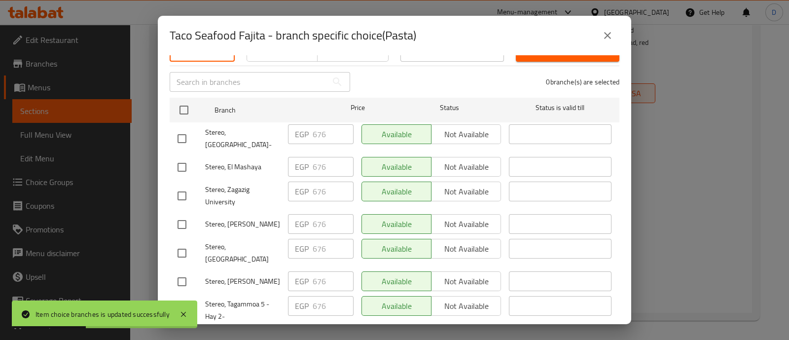
scroll to position [246, 0]
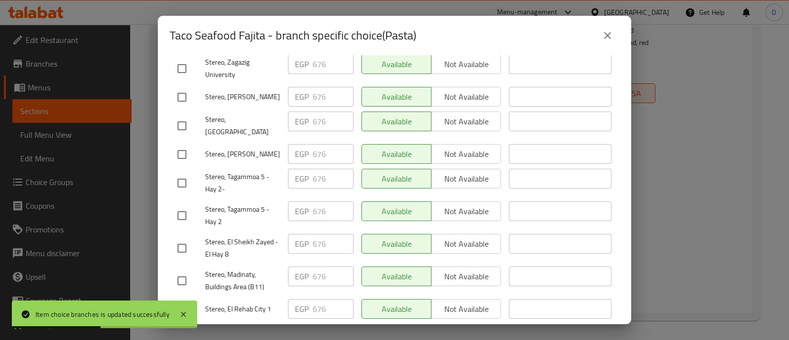
type input "747"
click at [189, 299] on input "checkbox" at bounding box center [182, 309] width 21 height 21
checkbox input "true"
click at [187, 270] on input "checkbox" at bounding box center [182, 280] width 21 height 21
checkbox input "true"
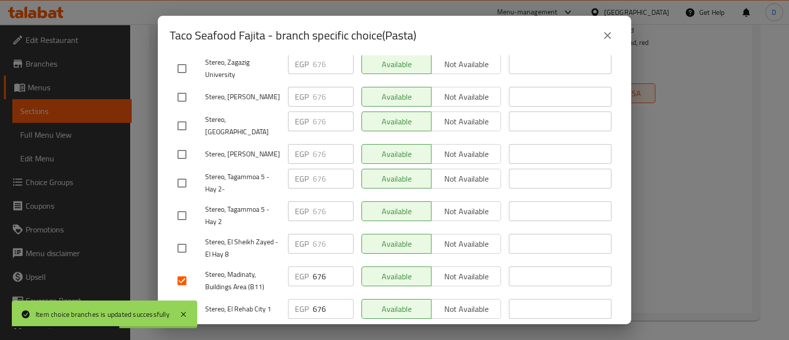
click at [187, 238] on input "checkbox" at bounding box center [182, 248] width 21 height 21
checkbox input "true"
click at [187, 205] on input "checkbox" at bounding box center [182, 215] width 21 height 21
checkbox input "true"
click at [189, 173] on input "checkbox" at bounding box center [182, 183] width 21 height 21
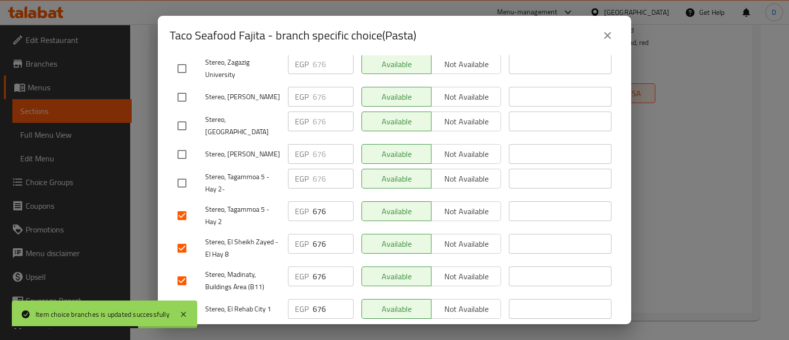
checkbox input "true"
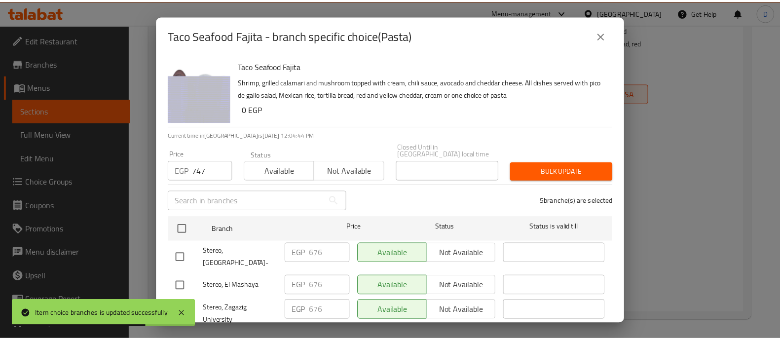
scroll to position [0, 0]
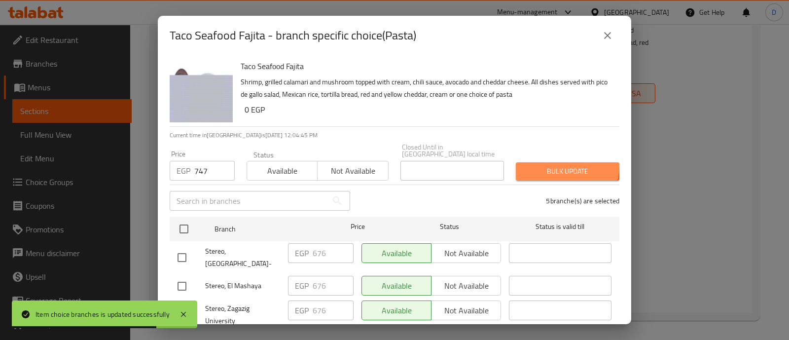
click at [554, 165] on span "Bulk update" at bounding box center [568, 171] width 88 height 12
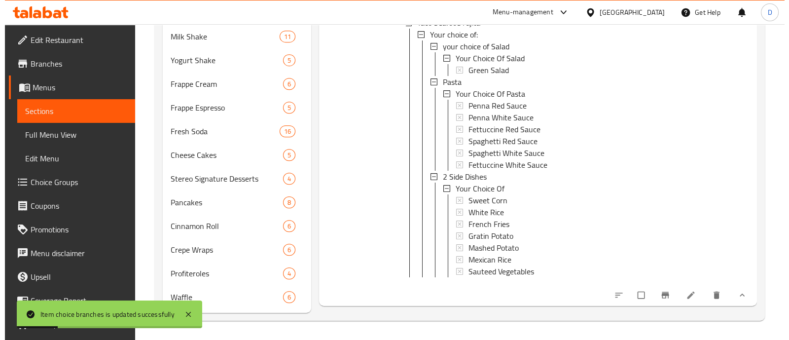
scroll to position [1774, 0]
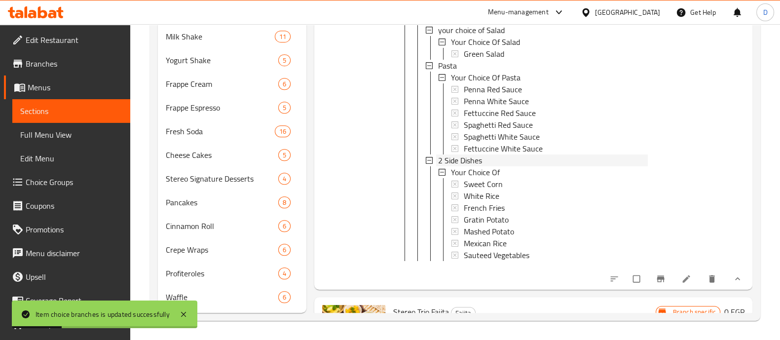
click at [488, 166] on div "2 Side Dishes" at bounding box center [543, 160] width 210 height 12
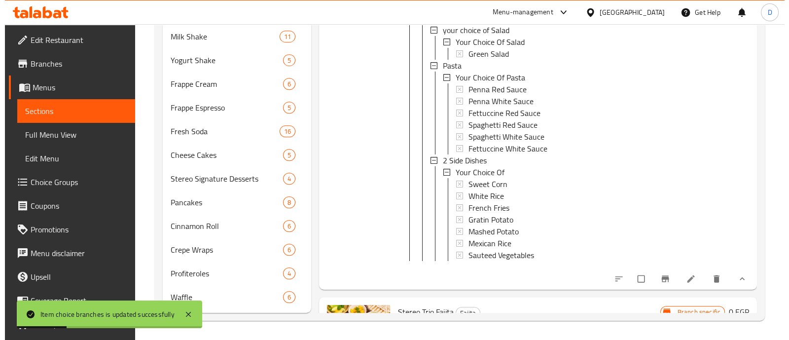
scroll to position [0, 0]
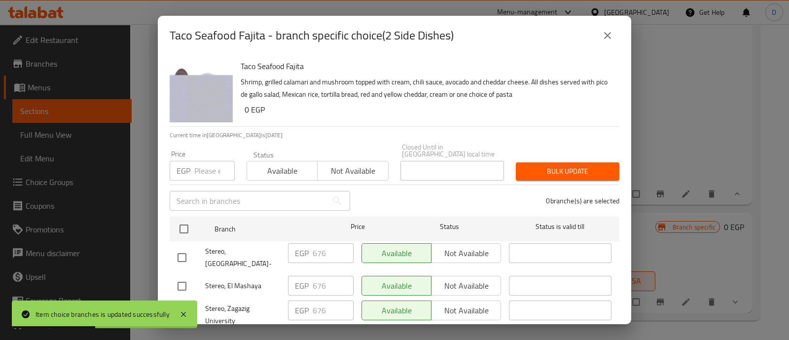
click at [201, 161] on input "number" at bounding box center [214, 171] width 40 height 20
paste input "747"
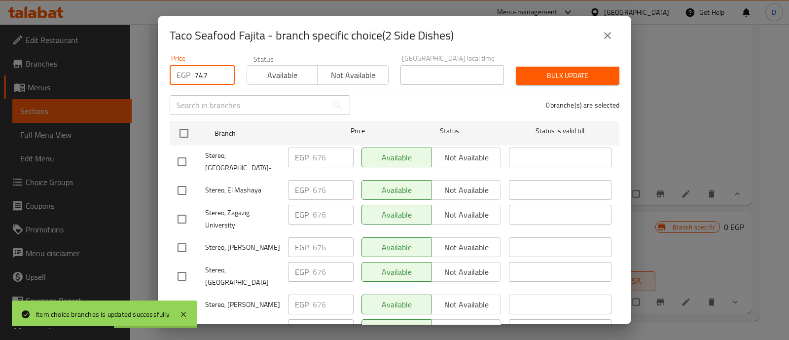
scroll to position [246, 0]
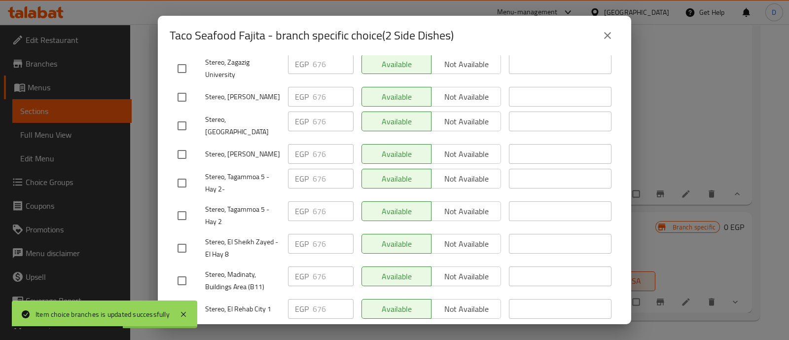
type input "747"
click at [179, 299] on input "checkbox" at bounding box center [182, 309] width 21 height 21
checkbox input "true"
click at [186, 270] on input "checkbox" at bounding box center [182, 280] width 21 height 21
checkbox input "true"
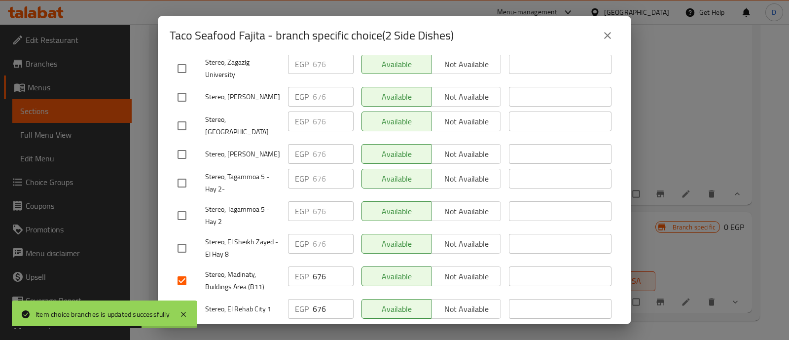
click at [186, 238] on input "checkbox" at bounding box center [182, 248] width 21 height 21
checkbox input "true"
click at [183, 205] on input "checkbox" at bounding box center [182, 215] width 21 height 21
checkbox input "true"
click at [183, 173] on input "checkbox" at bounding box center [182, 183] width 21 height 21
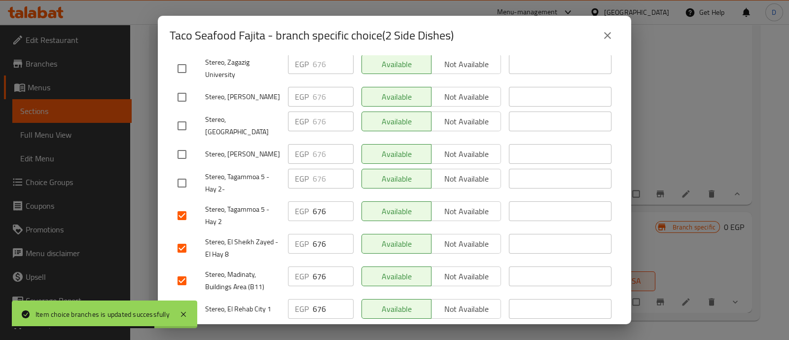
checkbox input "true"
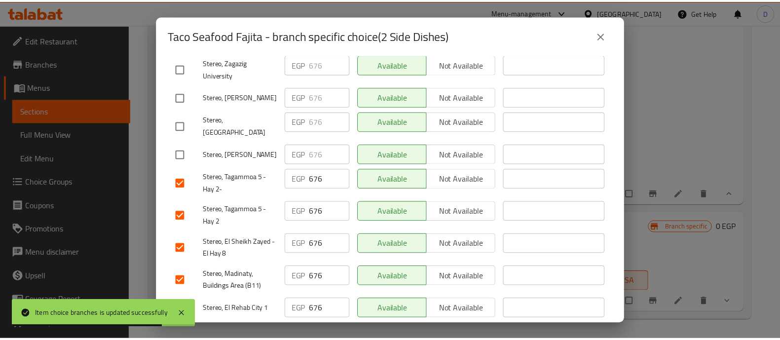
scroll to position [0, 0]
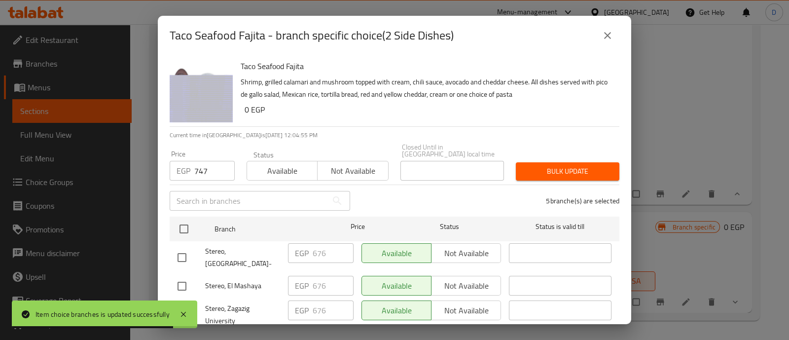
click at [545, 165] on span "Bulk update" at bounding box center [568, 171] width 88 height 12
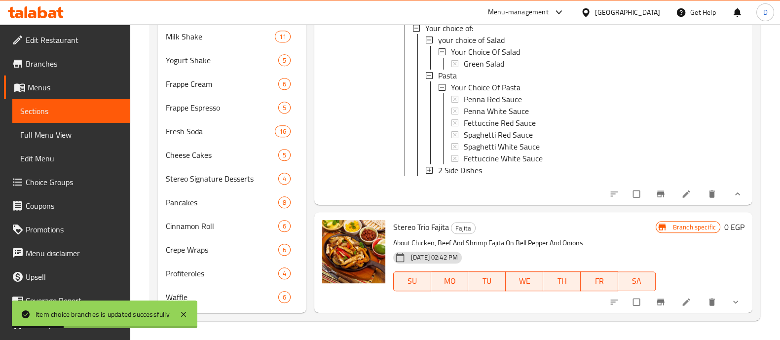
scroll to position [1792, 0]
click at [725, 298] on button "show more" at bounding box center [737, 302] width 24 height 22
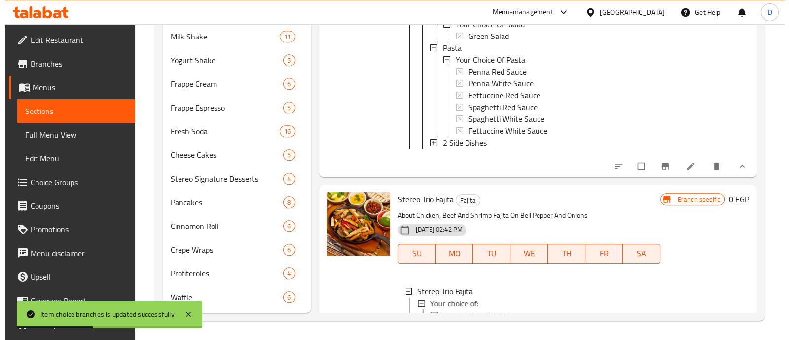
scroll to position [2039, 0]
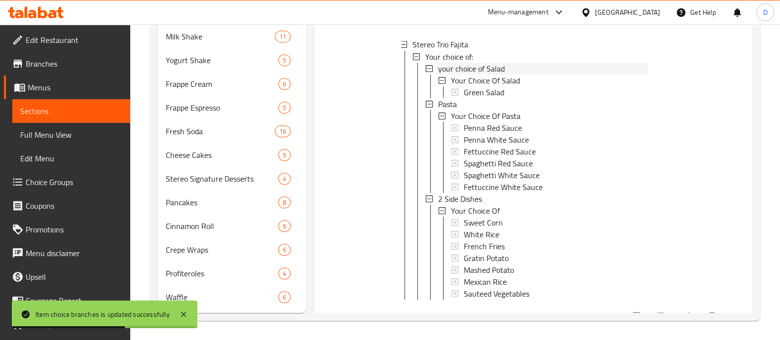
click at [497, 74] on span "your choice of Salad" at bounding box center [471, 68] width 67 height 12
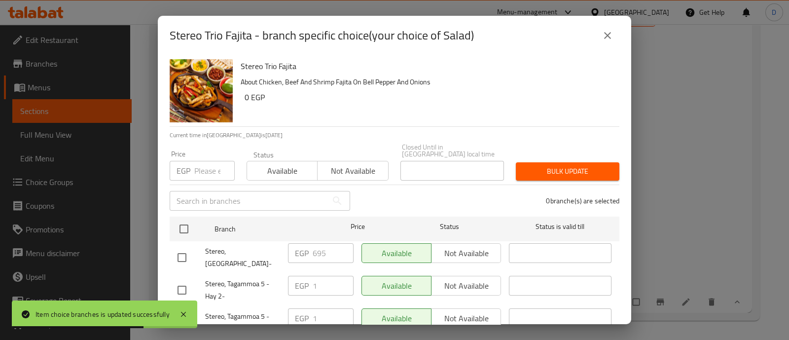
click at [204, 161] on input "number" at bounding box center [214, 171] width 40 height 20
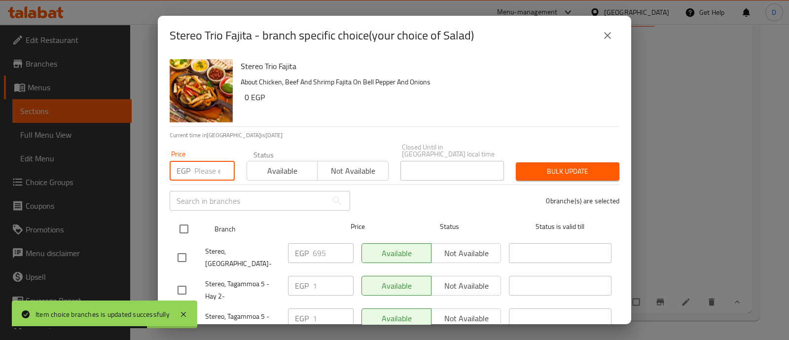
paste input "695"
type input "695"
click at [185, 221] on input "checkbox" at bounding box center [184, 229] width 21 height 21
checkbox input "true"
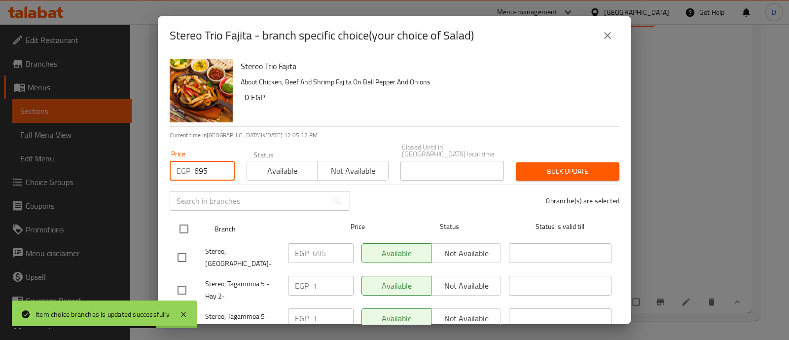
checkbox input "true"
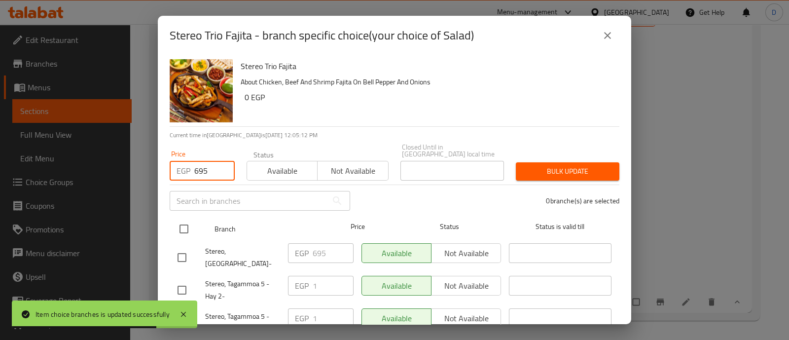
checkbox input "true"
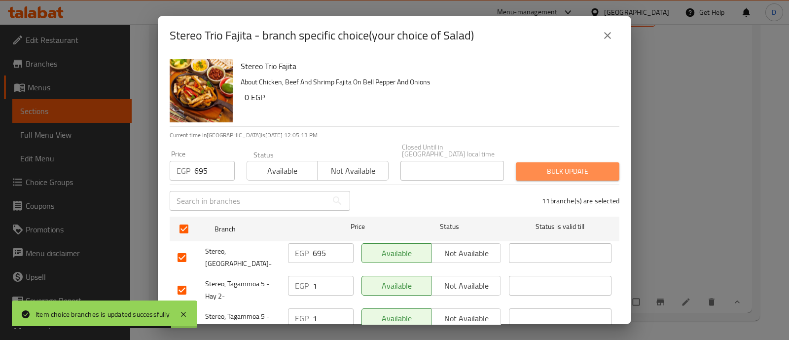
click at [584, 165] on span "Bulk update" at bounding box center [568, 171] width 88 height 12
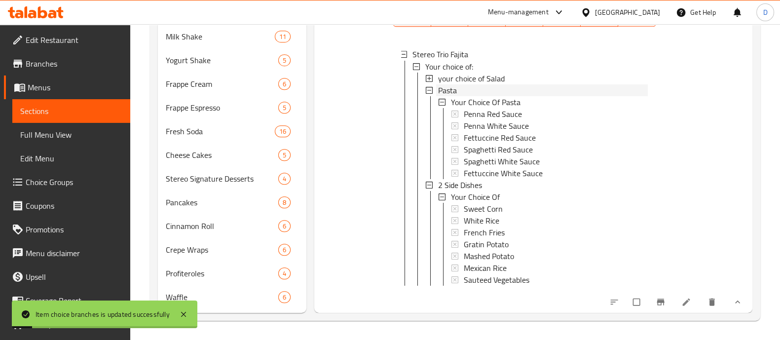
click at [478, 96] on div "Pasta" at bounding box center [543, 90] width 210 height 12
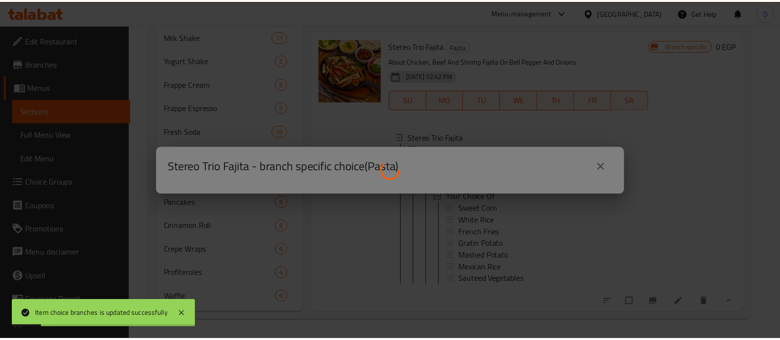
scroll to position [1983, 0]
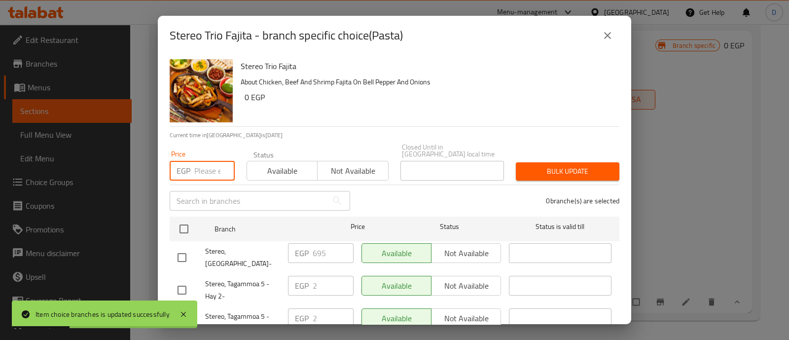
click at [207, 169] on input "number" at bounding box center [214, 171] width 40 height 20
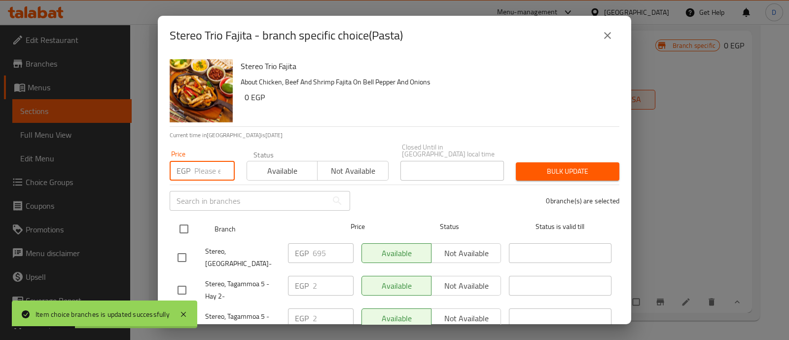
paste input "695"
type input "695"
click at [184, 219] on input "checkbox" at bounding box center [184, 229] width 21 height 21
checkbox input "true"
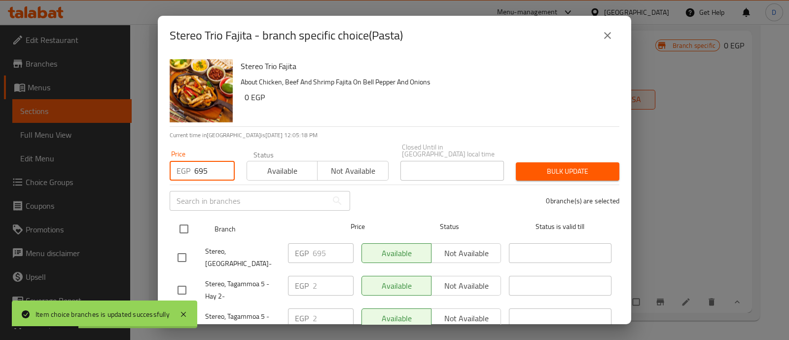
checkbox input "true"
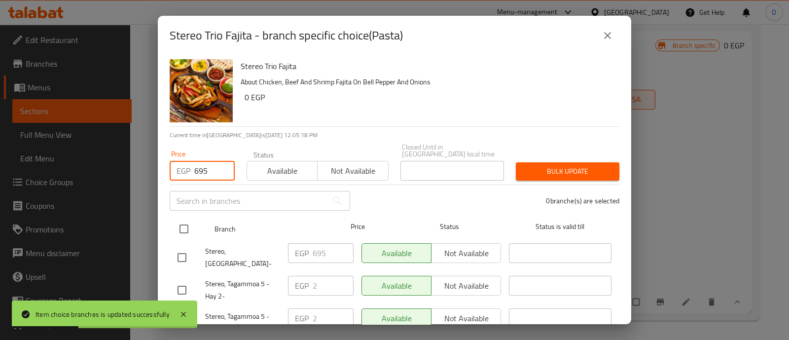
checkbox input "true"
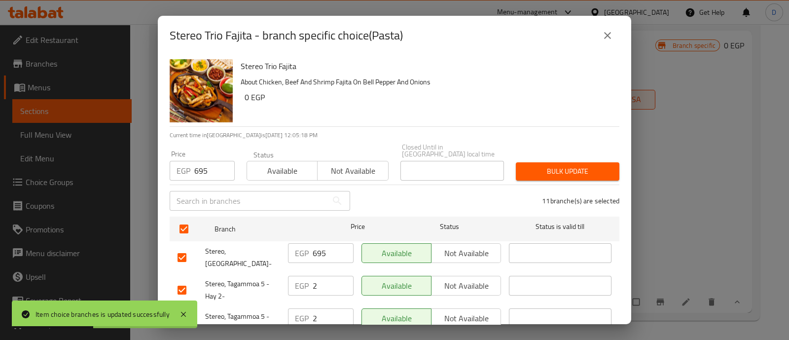
click at [565, 166] on span "Bulk update" at bounding box center [568, 171] width 88 height 12
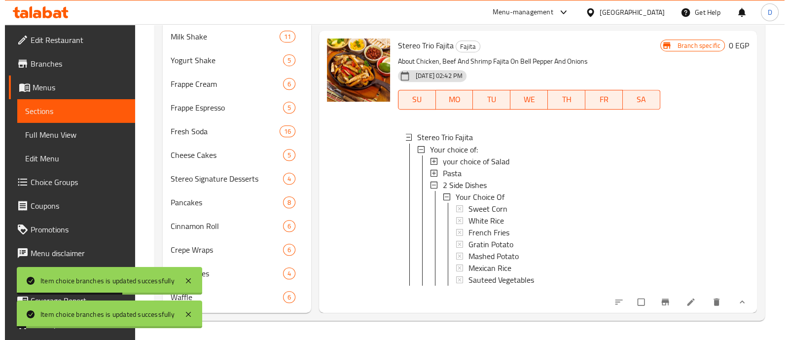
scroll to position [1, 0]
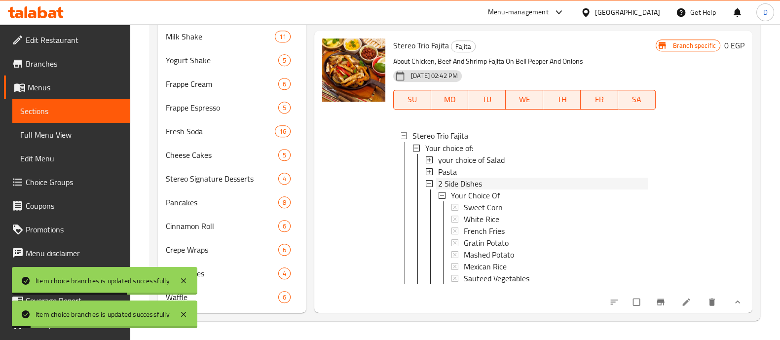
click at [473, 177] on span "2 Side Dishes" at bounding box center [460, 183] width 44 height 12
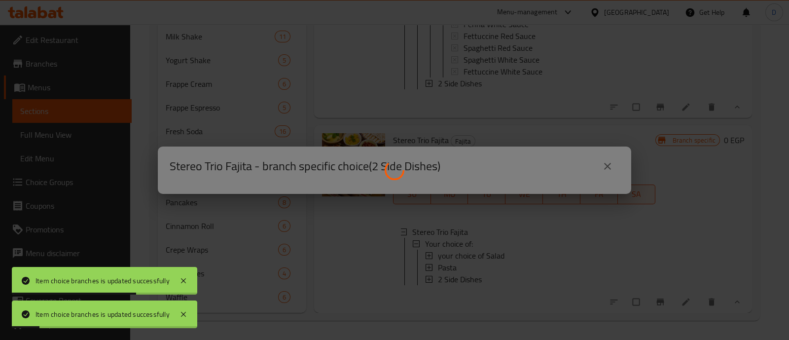
scroll to position [1888, 0]
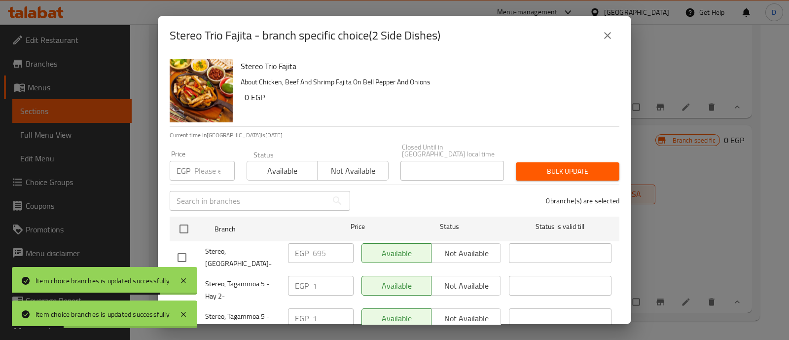
click at [200, 161] on input "number" at bounding box center [214, 171] width 40 height 20
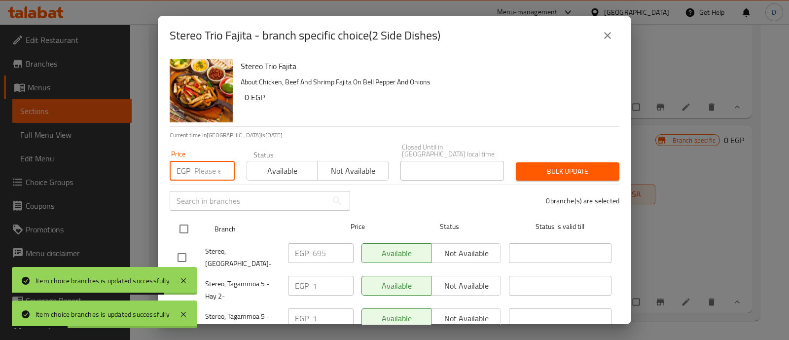
paste input "695"
type input "695"
click at [190, 223] on input "checkbox" at bounding box center [184, 229] width 21 height 21
checkbox input "true"
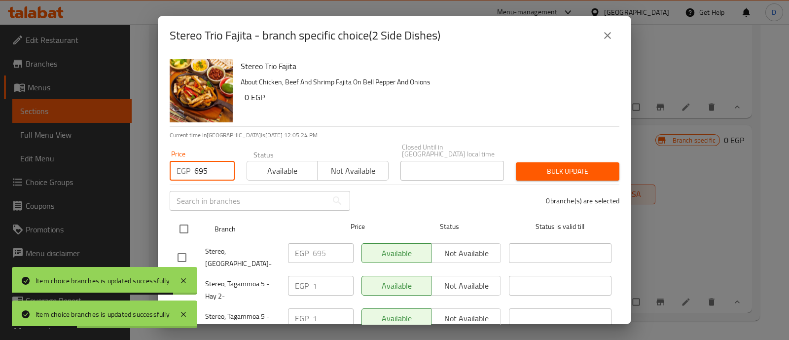
checkbox input "true"
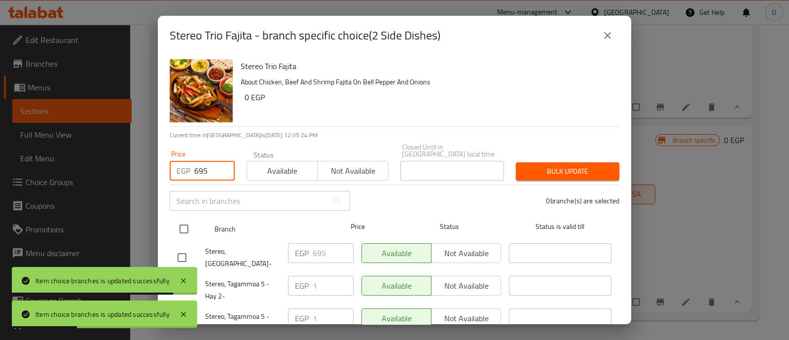
checkbox input "true"
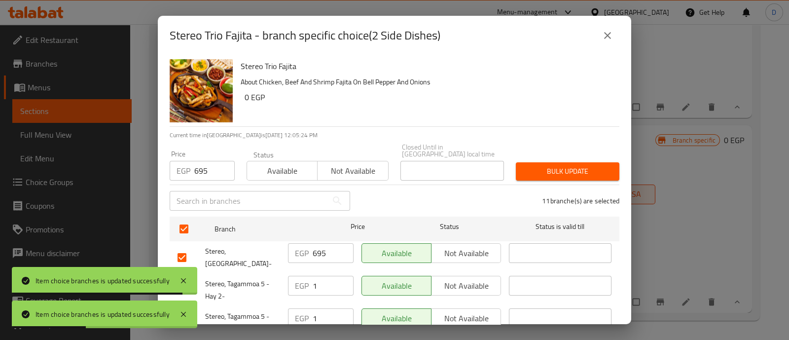
click at [601, 167] on span "Bulk update" at bounding box center [568, 171] width 88 height 12
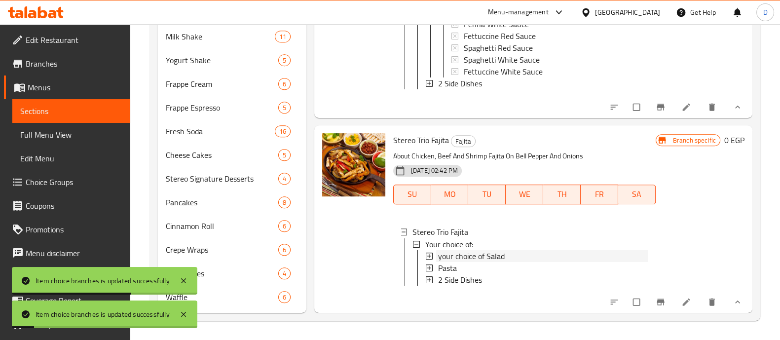
click at [463, 250] on span "your choice of Salad" at bounding box center [471, 256] width 67 height 12
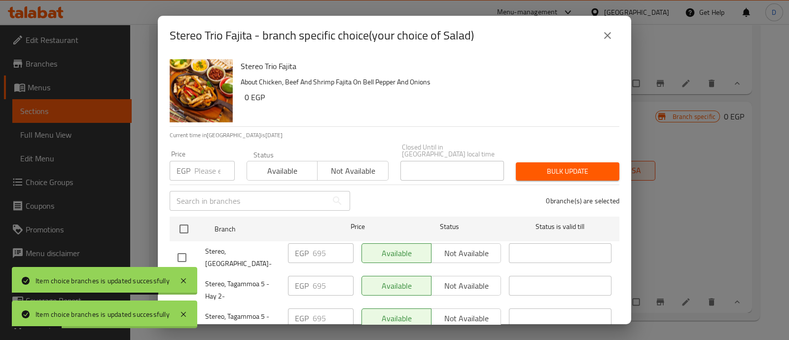
click at [210, 168] on input "number" at bounding box center [214, 171] width 40 height 20
paste input "773"
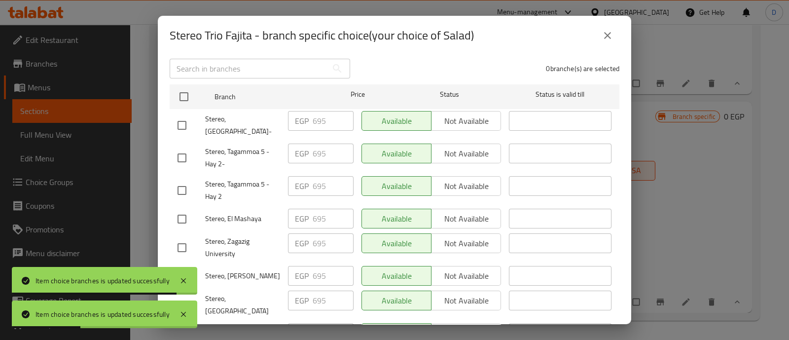
scroll to position [246, 0]
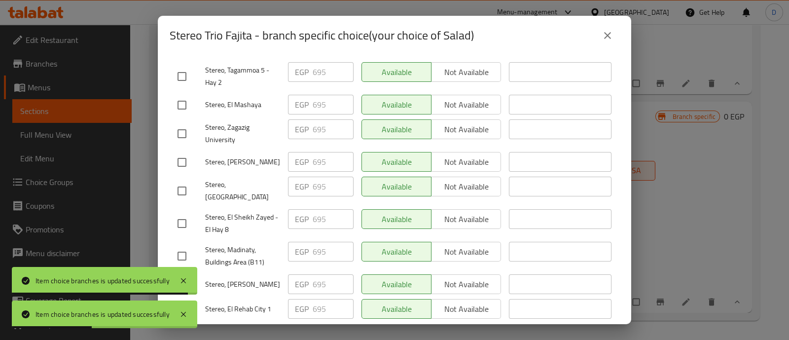
type input "773"
click at [185, 246] on input "checkbox" at bounding box center [182, 256] width 21 height 21
checkbox input "true"
click at [187, 213] on input "checkbox" at bounding box center [182, 223] width 21 height 21
checkbox input "true"
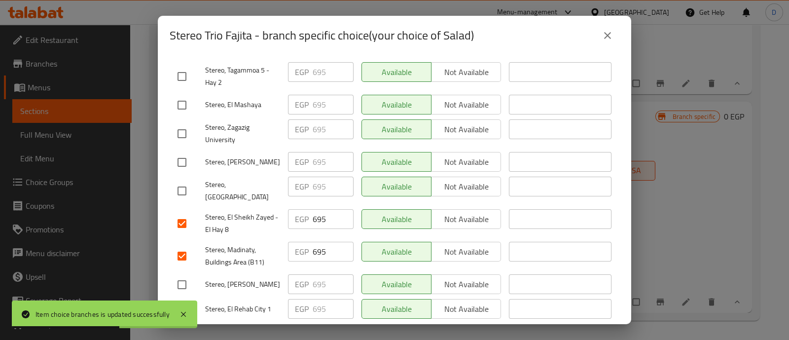
click at [180, 299] on input "checkbox" at bounding box center [182, 309] width 21 height 21
checkbox input "true"
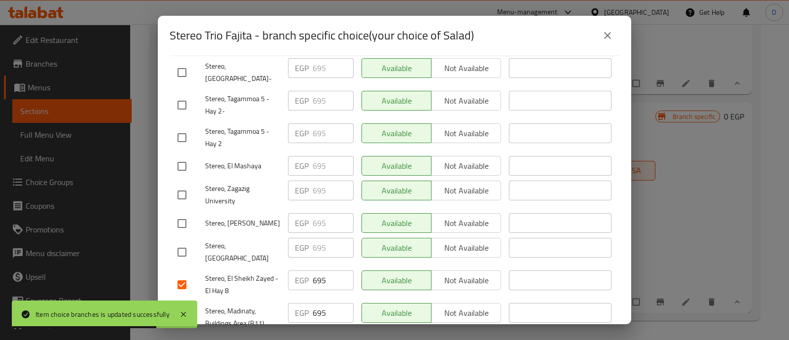
click at [178, 127] on input "checkbox" at bounding box center [182, 137] width 21 height 21
checkbox input "true"
click at [179, 95] on input "checkbox" at bounding box center [182, 105] width 21 height 21
checkbox input "true"
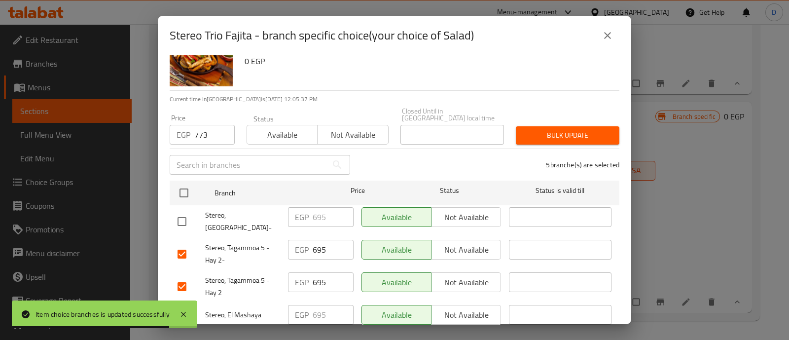
scroll to position [0, 0]
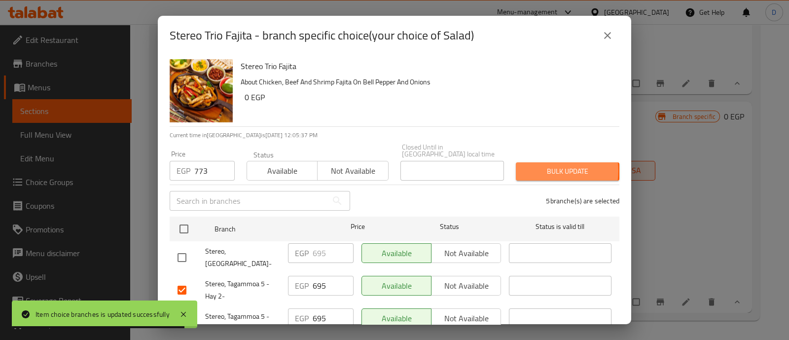
click at [541, 165] on span "Bulk update" at bounding box center [568, 171] width 88 height 12
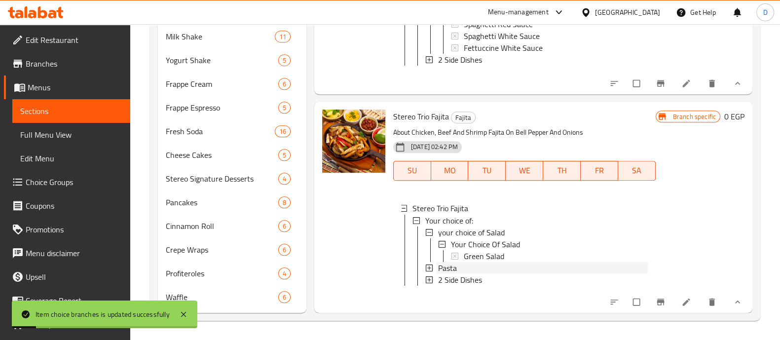
click at [473, 273] on div "Pasta" at bounding box center [543, 268] width 210 height 12
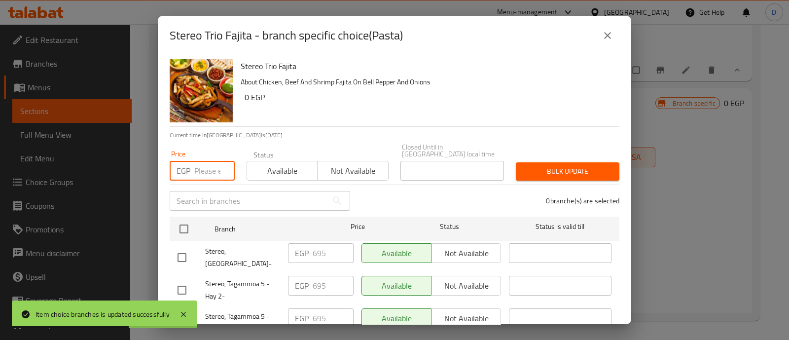
click at [212, 167] on input "number" at bounding box center [214, 171] width 40 height 20
paste input "773"
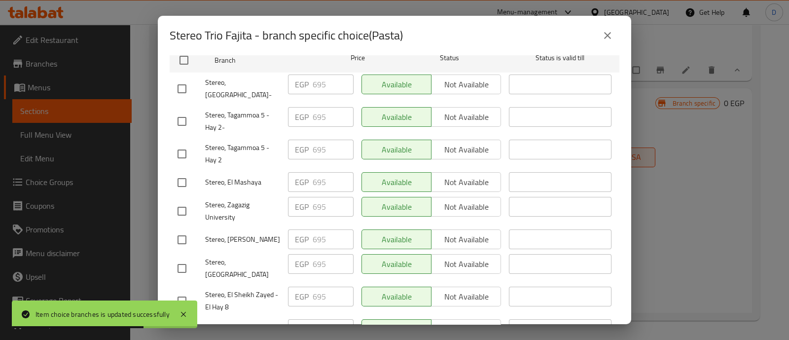
scroll to position [246, 0]
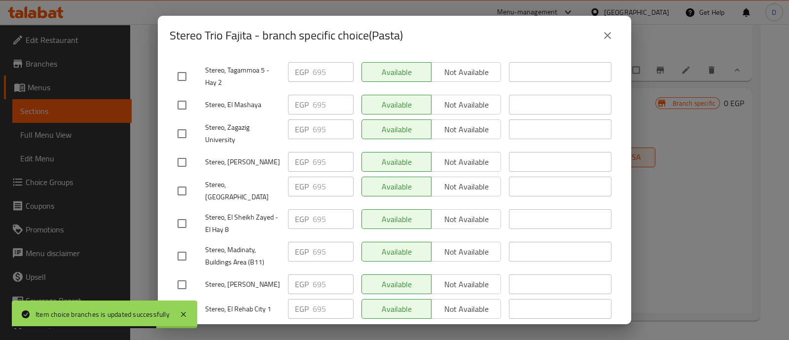
type input "773"
click at [189, 299] on input "checkbox" at bounding box center [182, 309] width 21 height 21
checkbox input "true"
click at [184, 246] on input "checkbox" at bounding box center [182, 256] width 21 height 21
checkbox input "true"
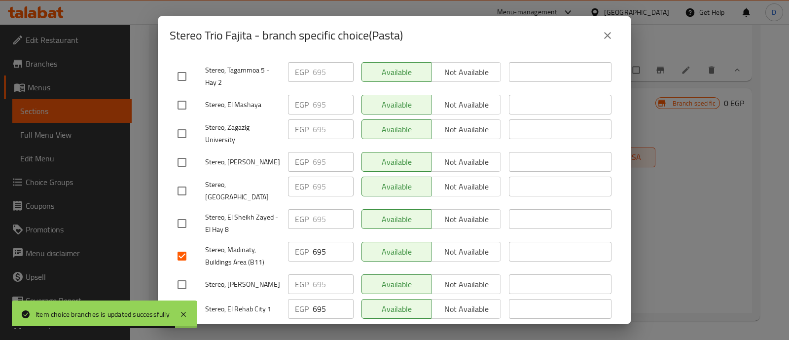
click at [183, 213] on input "checkbox" at bounding box center [182, 223] width 21 height 21
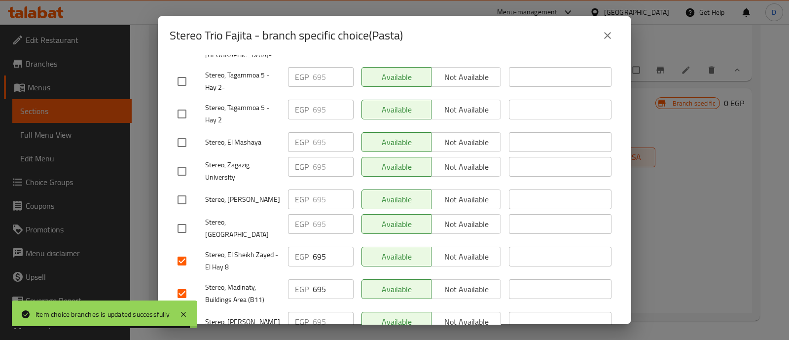
scroll to position [185, 0]
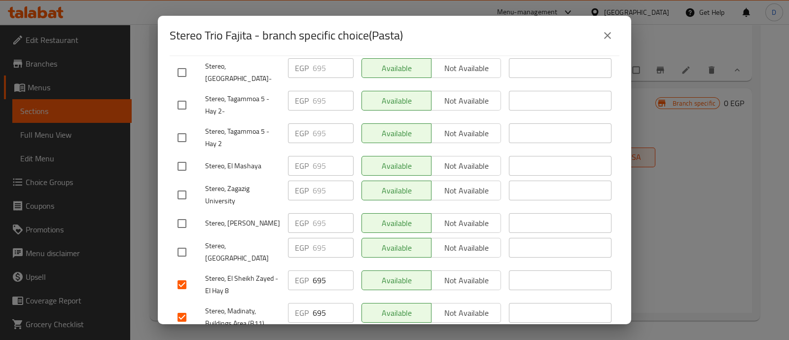
click at [193, 127] on div at bounding box center [192, 137] width 28 height 21
click at [189, 127] on input "checkbox" at bounding box center [182, 137] width 21 height 21
click at [188, 95] on input "checkbox" at bounding box center [182, 105] width 21 height 21
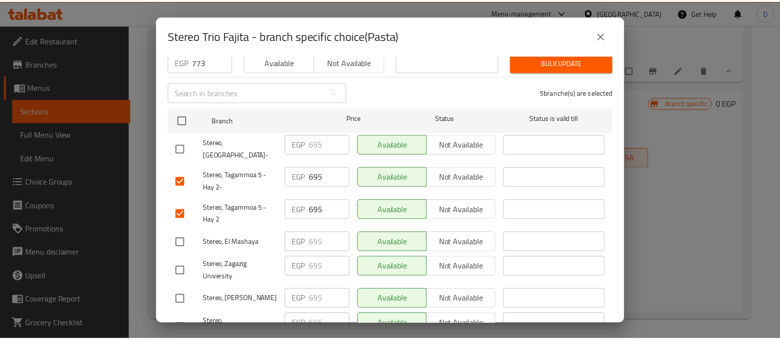
scroll to position [0, 0]
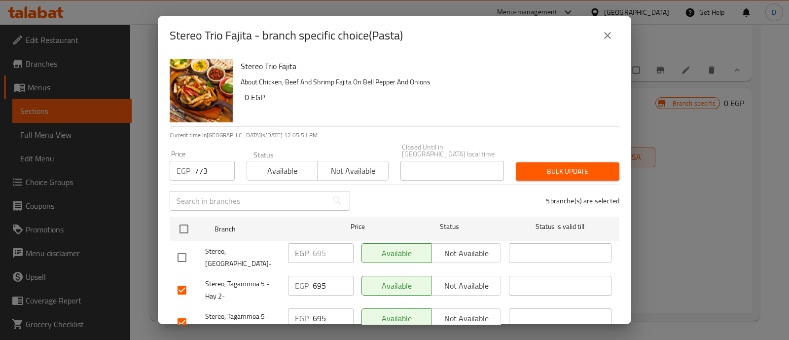
click at [572, 165] on span "Bulk update" at bounding box center [568, 171] width 88 height 12
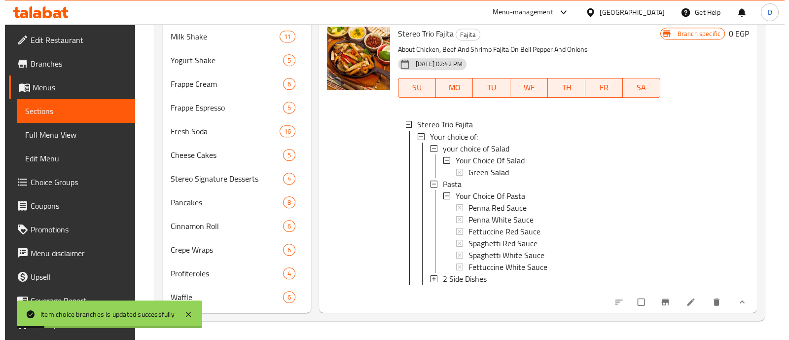
scroll to position [1995, 0]
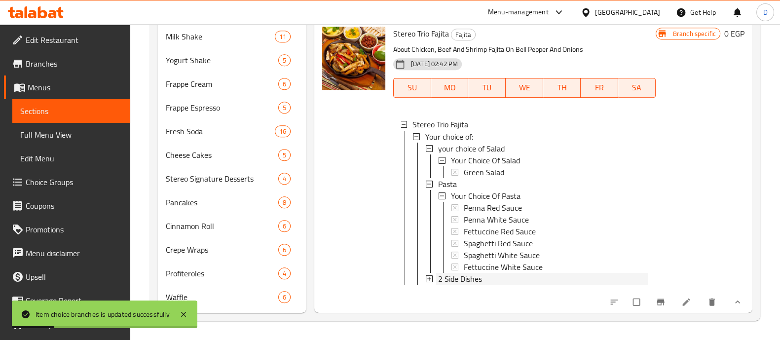
click at [477, 272] on span "2 Side Dishes" at bounding box center [460, 278] width 44 height 12
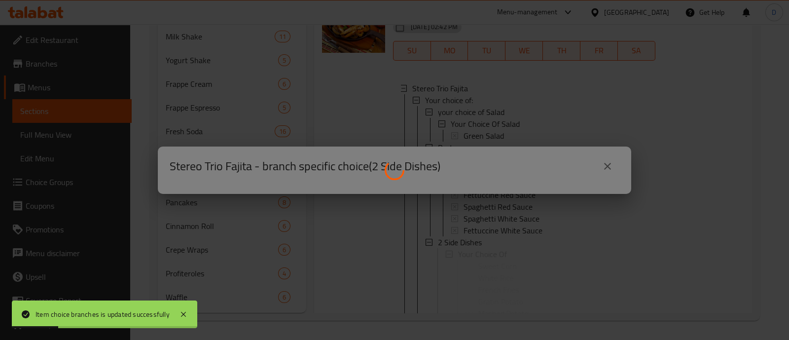
scroll to position [0, 0]
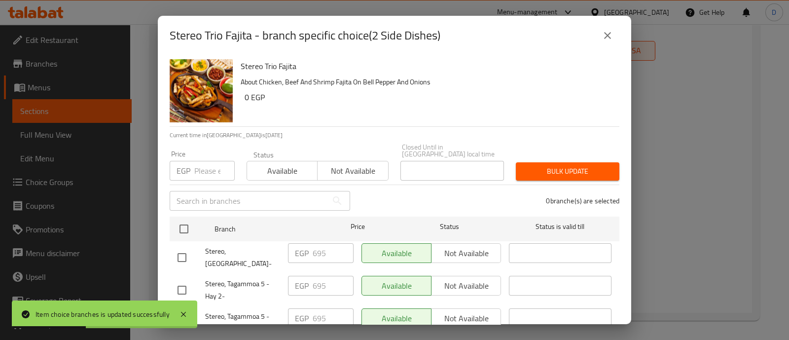
click at [208, 164] on input "number" at bounding box center [214, 171] width 40 height 20
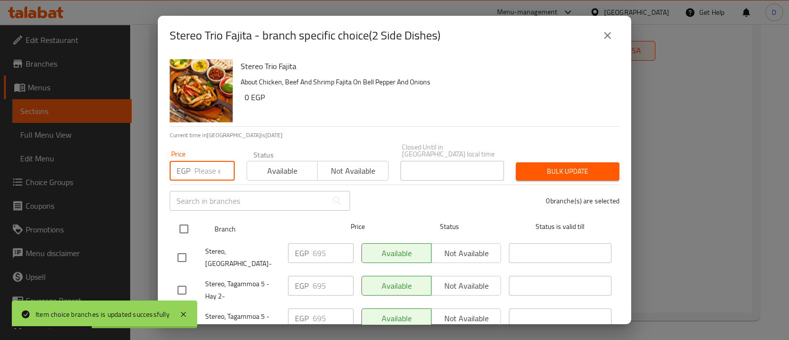
paste input "773"
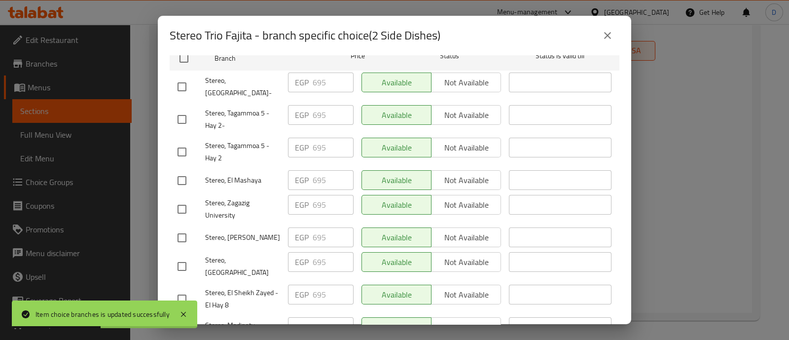
scroll to position [246, 0]
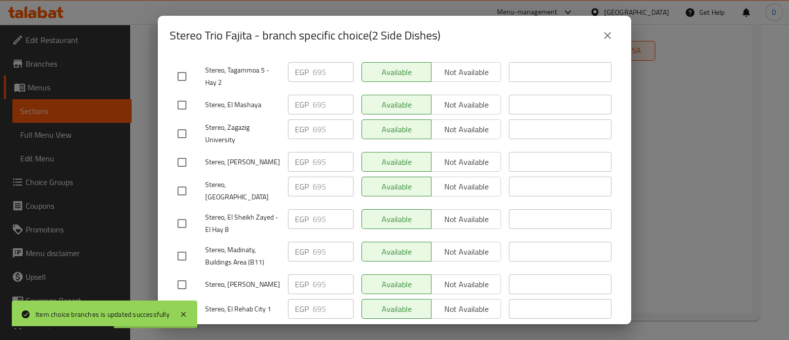
click at [182, 299] on input "checkbox" at bounding box center [182, 309] width 21 height 21
click at [183, 246] on input "checkbox" at bounding box center [182, 256] width 21 height 21
click at [184, 213] on input "checkbox" at bounding box center [182, 223] width 21 height 21
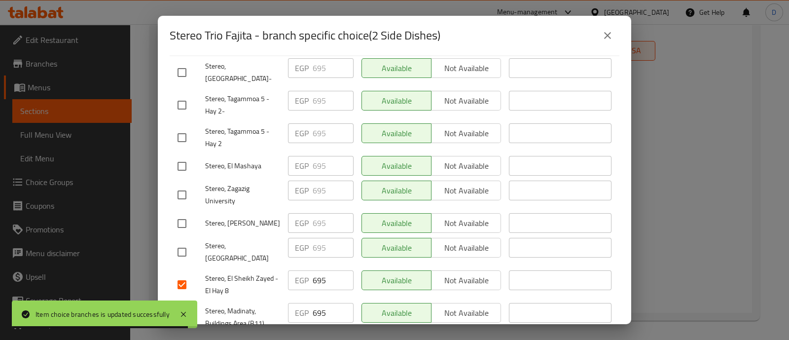
click at [183, 127] on input "checkbox" at bounding box center [182, 137] width 21 height 21
click at [183, 96] on input "checkbox" at bounding box center [182, 105] width 21 height 21
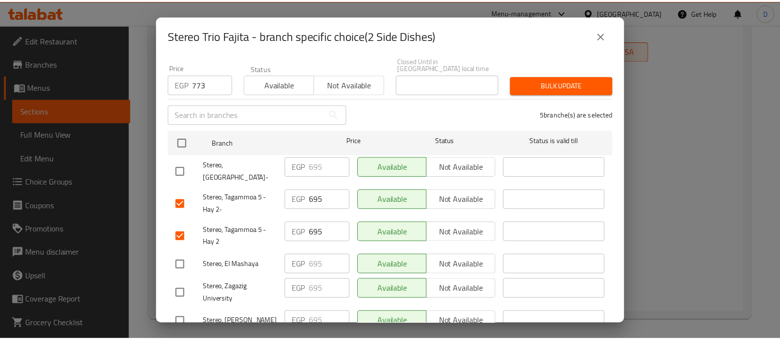
scroll to position [0, 0]
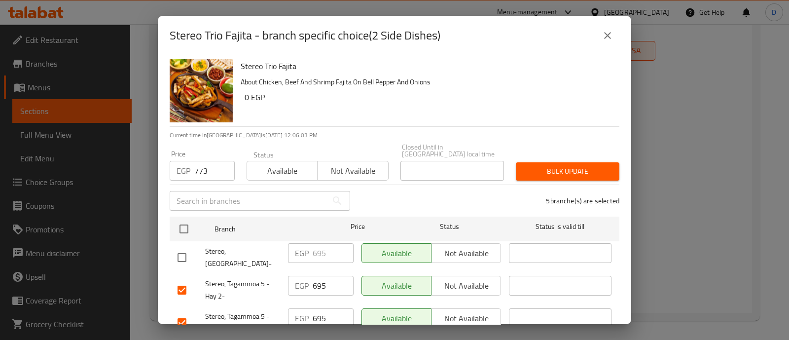
click at [563, 165] on span "Bulk update" at bounding box center [568, 171] width 88 height 12
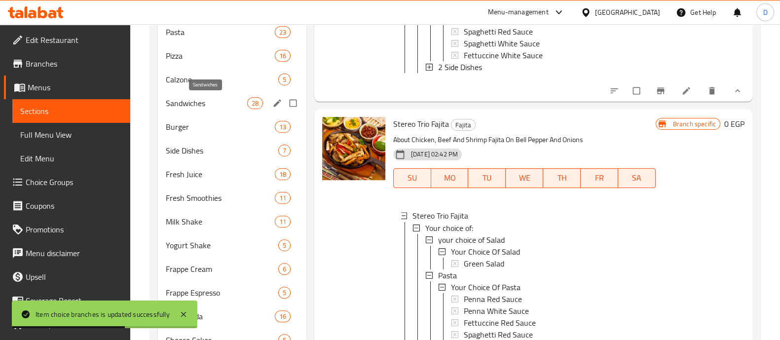
scroll to position [325, 0]
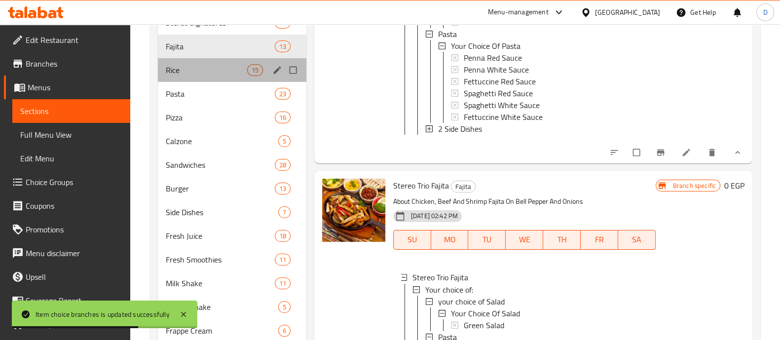
click at [215, 63] on div "Rice 15" at bounding box center [232, 70] width 149 height 24
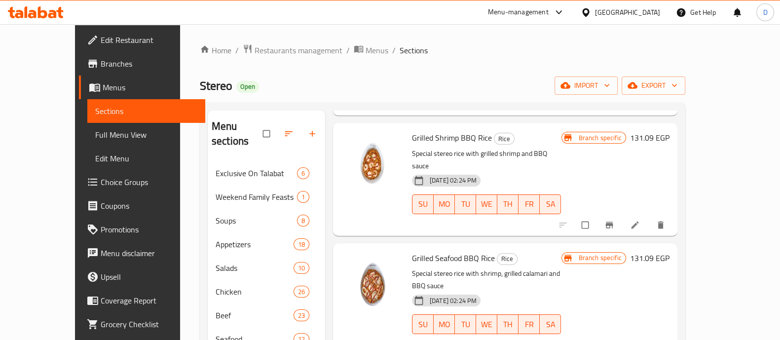
scroll to position [867, 0]
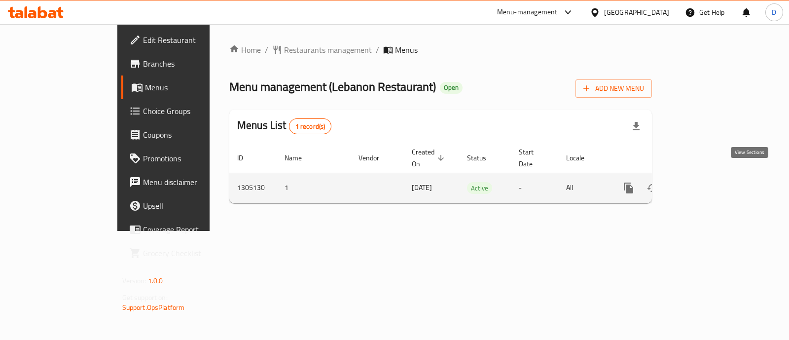
click at [712, 176] on link "enhanced table" at bounding box center [700, 188] width 24 height 24
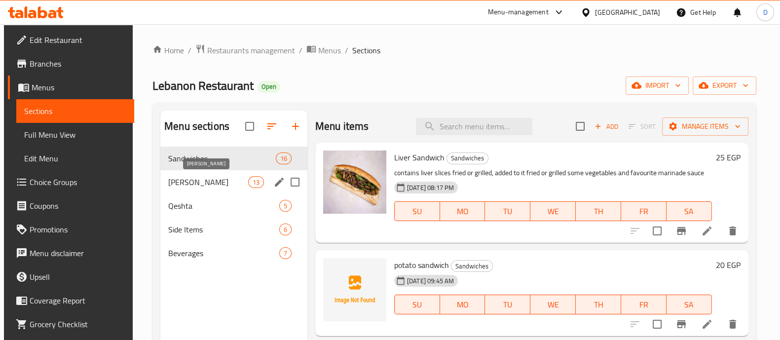
click at [201, 179] on span "[PERSON_NAME]" at bounding box center [208, 182] width 80 height 12
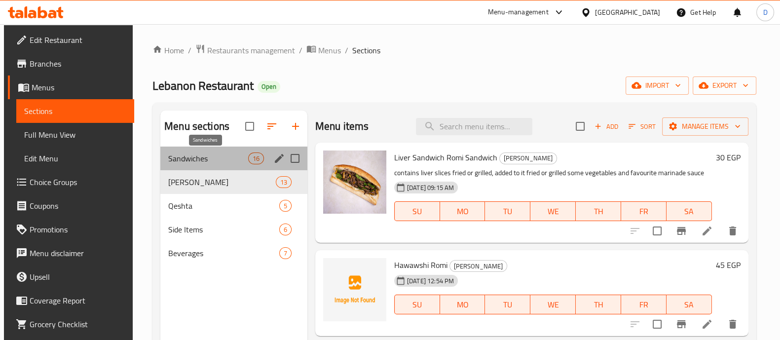
click at [192, 159] on span "Sandwiches" at bounding box center [208, 158] width 80 height 12
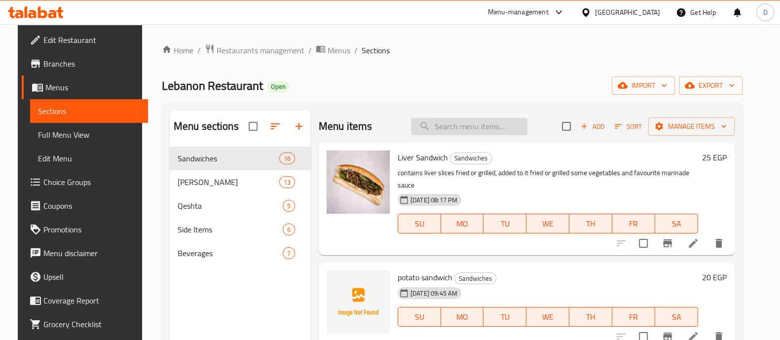
click at [459, 129] on input "search" at bounding box center [469, 126] width 116 height 17
type input "["
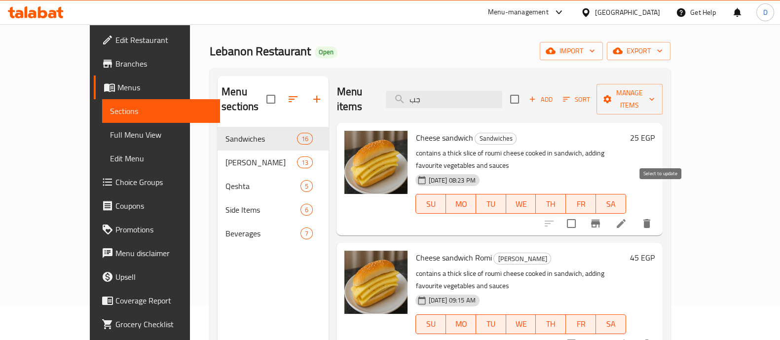
scroll to position [61, 0]
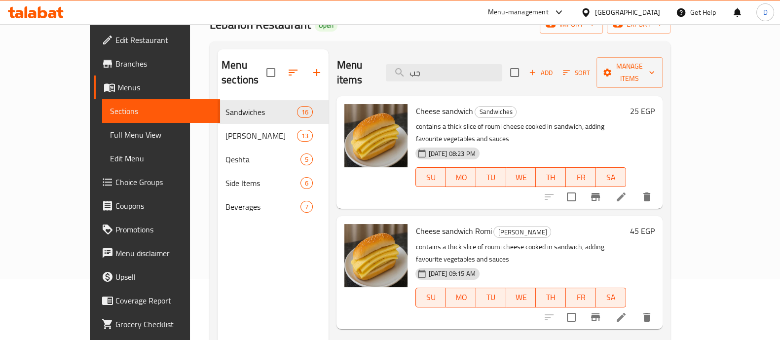
type input "جب"
click at [655, 224] on h6 "45 EGP" at bounding box center [642, 231] width 25 height 14
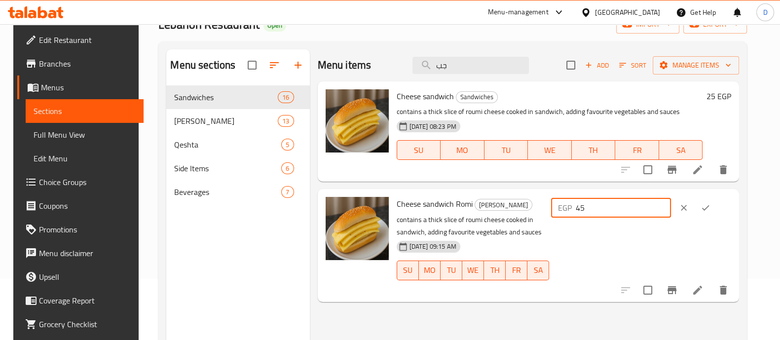
drag, startPoint x: 618, startPoint y: 211, endPoint x: 600, endPoint y: 216, distance: 18.0
click at [600, 216] on div "EGP 45 ​" at bounding box center [611, 208] width 120 height 20
type input "25"
click at [711, 203] on icon "ok" at bounding box center [706, 208] width 10 height 10
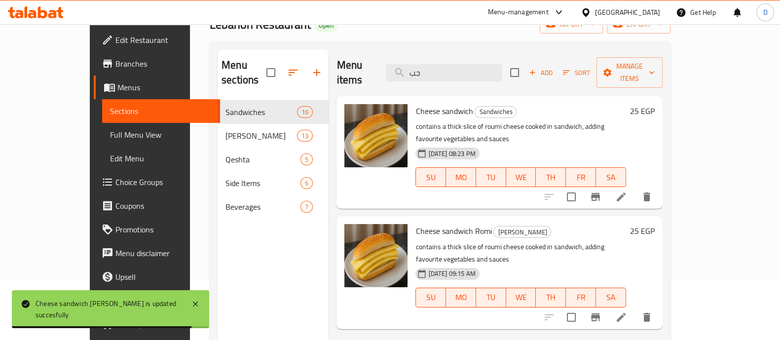
click at [36, 9] on icon at bounding box center [36, 12] width 56 height 12
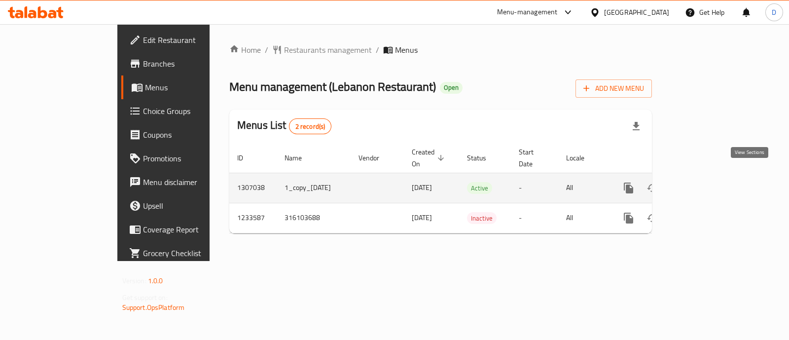
click at [712, 176] on link "enhanced table" at bounding box center [700, 188] width 24 height 24
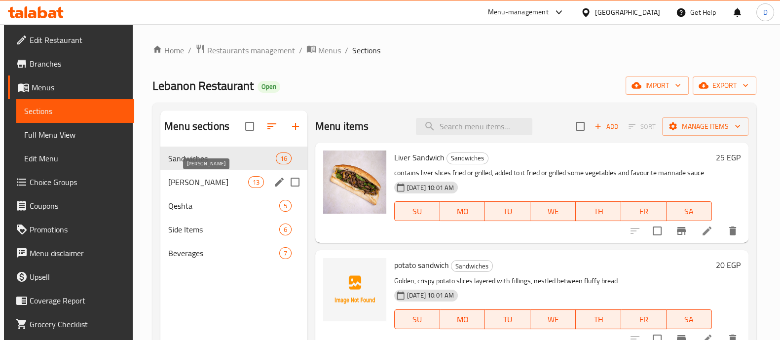
click at [200, 187] on span "[PERSON_NAME]" at bounding box center [208, 182] width 80 height 12
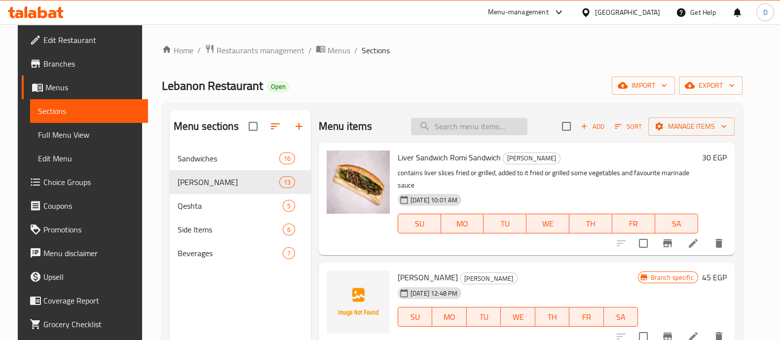
click at [474, 129] on input "search" at bounding box center [469, 126] width 116 height 17
type input "["
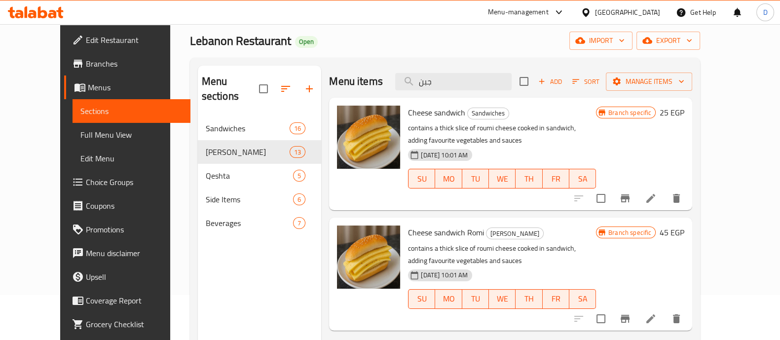
scroll to position [61, 0]
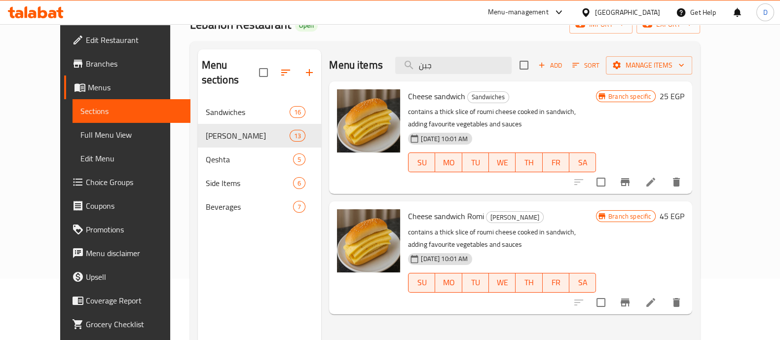
type input "جبن"
click at [684, 210] on h6 "45 EGP" at bounding box center [672, 216] width 25 height 14
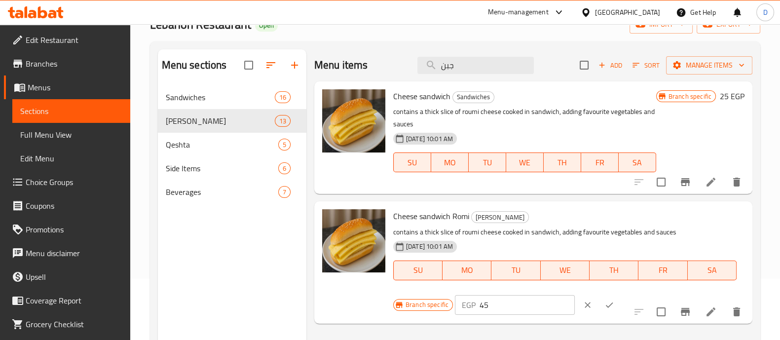
click at [575, 295] on input "45" at bounding box center [527, 305] width 95 height 20
type input "25"
click at [620, 294] on button "ok" at bounding box center [610, 305] width 22 height 22
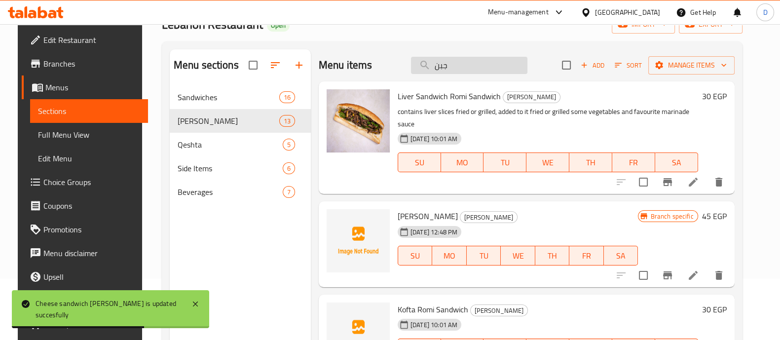
click at [476, 65] on input "جبن" at bounding box center [469, 65] width 116 height 17
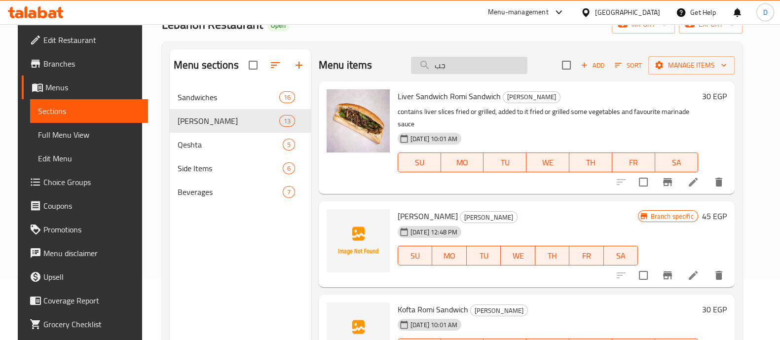
type input "جبن"
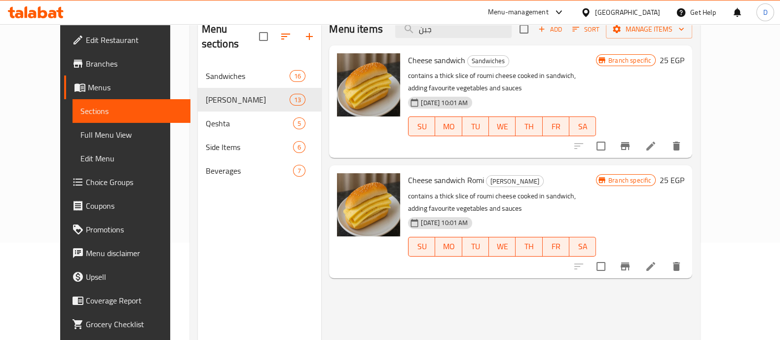
scroll to position [123, 0]
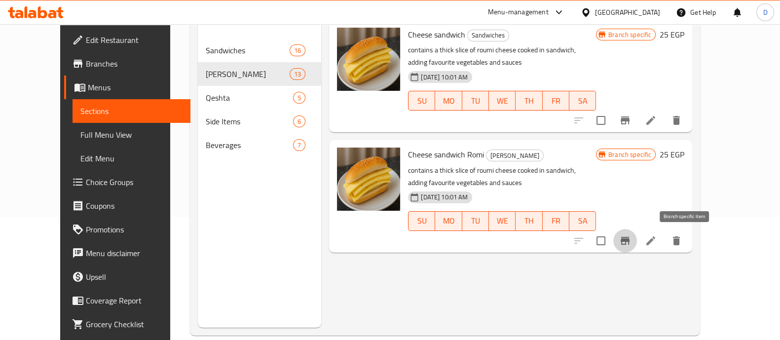
click at [630, 240] on icon "Branch-specific-item" at bounding box center [625, 241] width 9 height 8
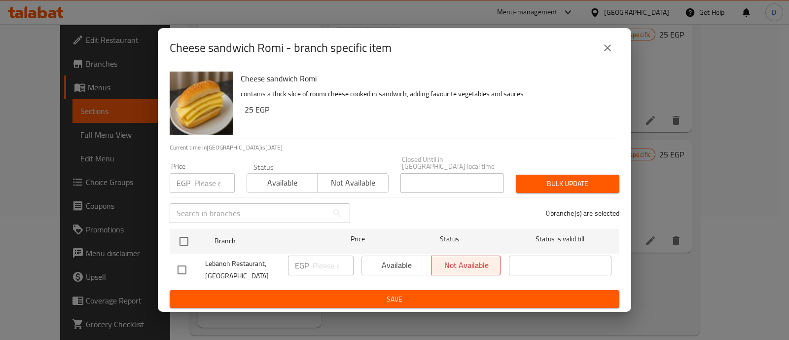
click at [610, 31] on div "Cheese sandwich Romi - branch specific item" at bounding box center [395, 47] width 474 height 39
click at [606, 48] on icon "close" at bounding box center [608, 48] width 12 height 12
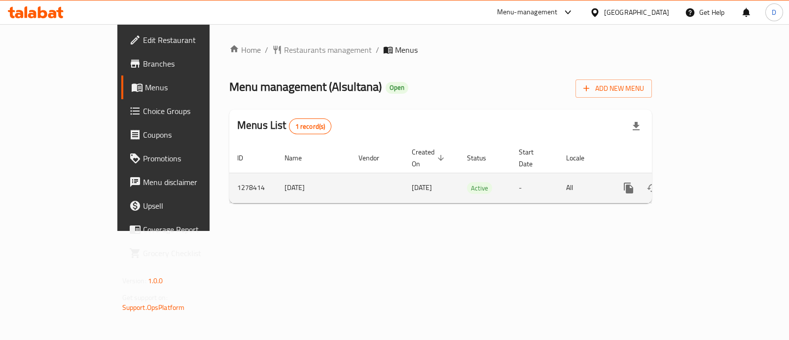
click at [705, 184] on icon "enhanced table" at bounding box center [700, 188] width 9 height 9
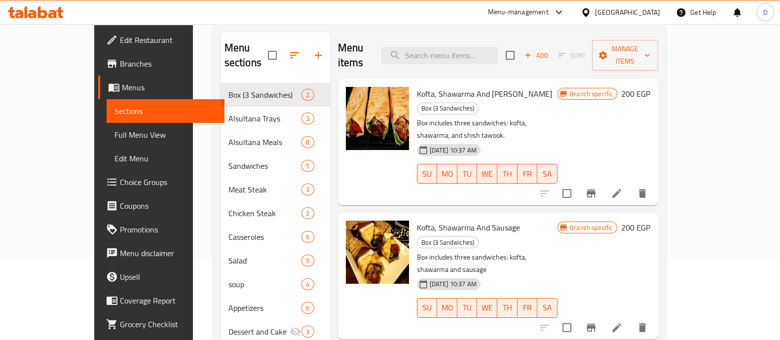
scroll to position [61, 0]
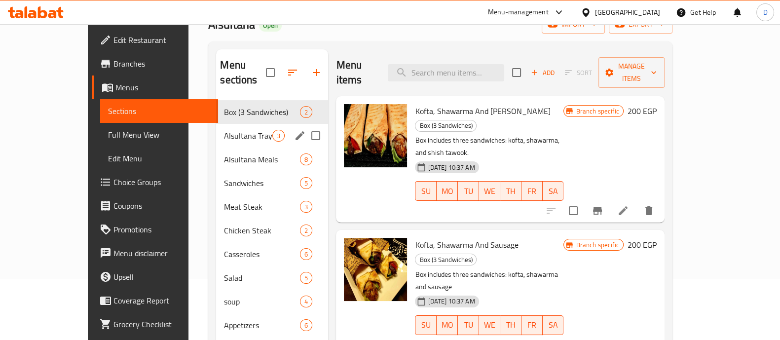
click at [216, 124] on div "Alsultana Trays 3" at bounding box center [272, 136] width 112 height 24
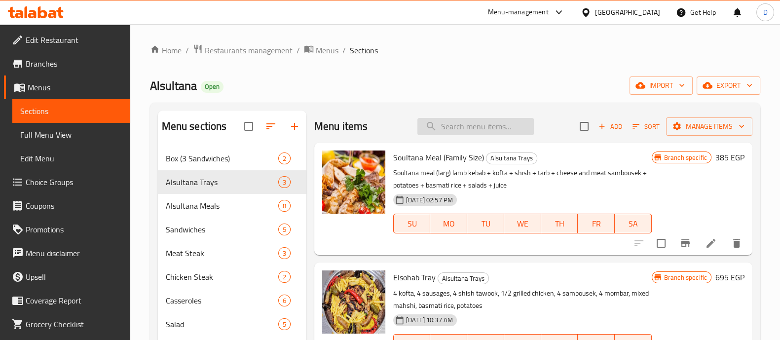
click at [485, 129] on input "search" at bounding box center [475, 126] width 116 height 17
type input "f"
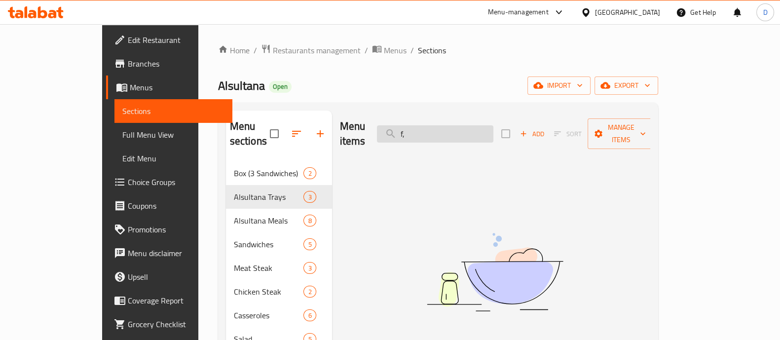
type input "f"
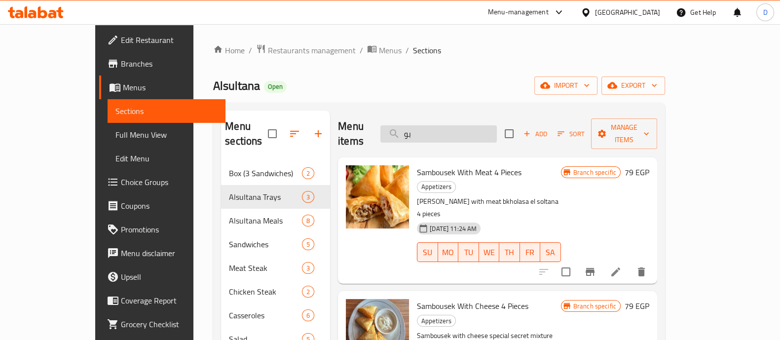
type input "ب"
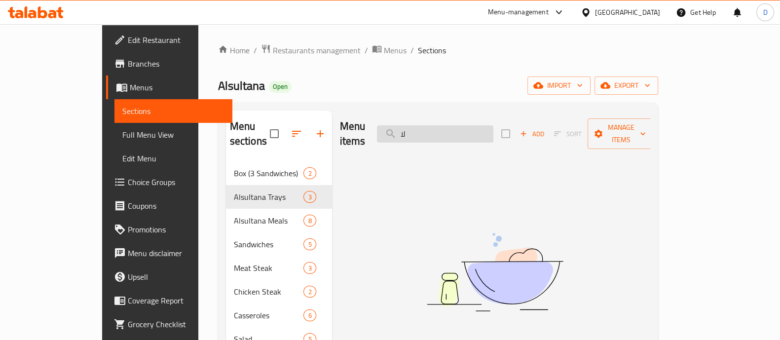
type input "ل"
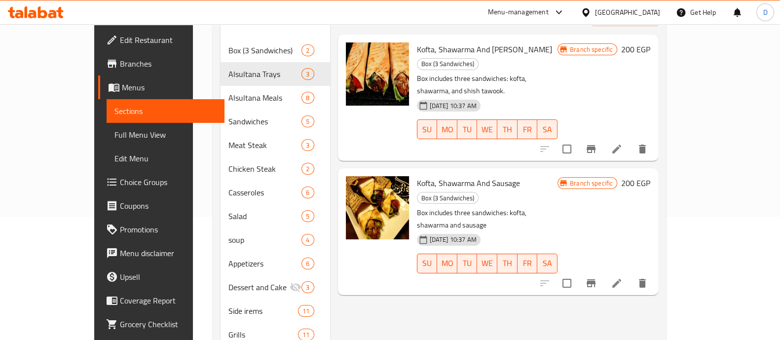
scroll to position [61, 0]
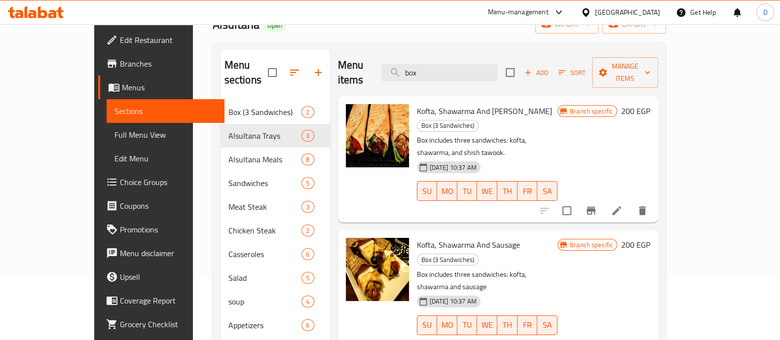
type input "box"
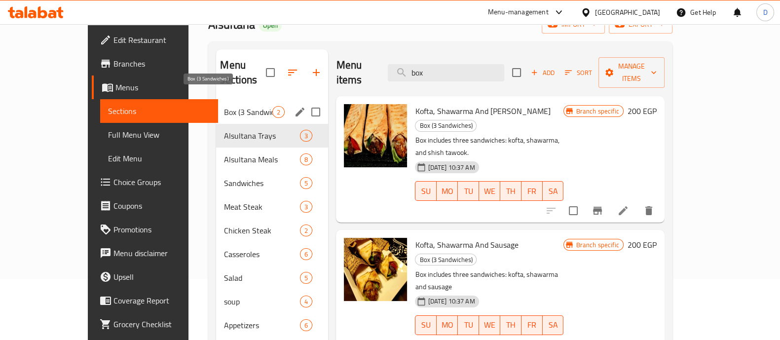
click at [224, 106] on span "Box (3 Sandwiches)" at bounding box center [248, 112] width 48 height 12
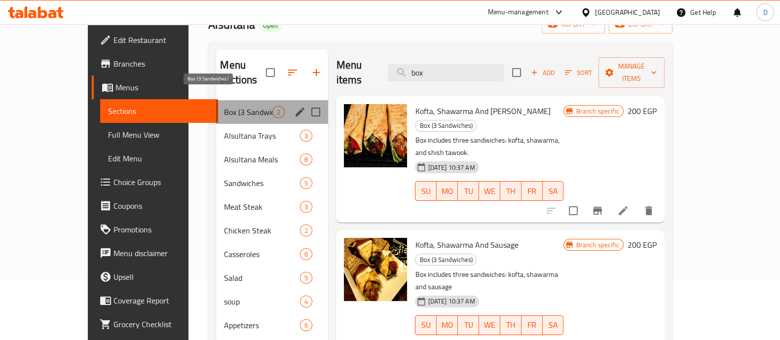
click at [224, 106] on span "Box (3 Sandwiches)" at bounding box center [248, 112] width 48 height 12
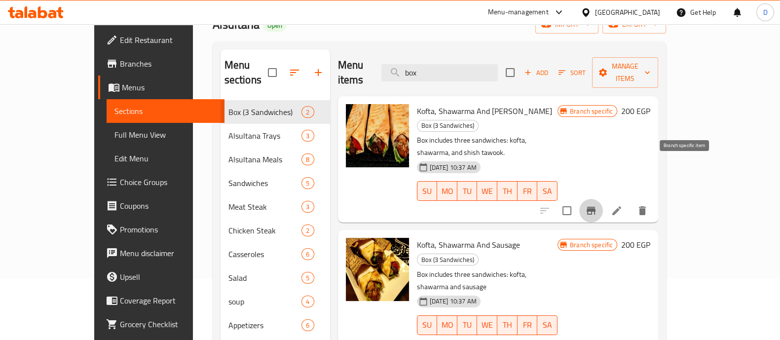
click at [603, 199] on button "Branch-specific-item" at bounding box center [591, 211] width 24 height 24
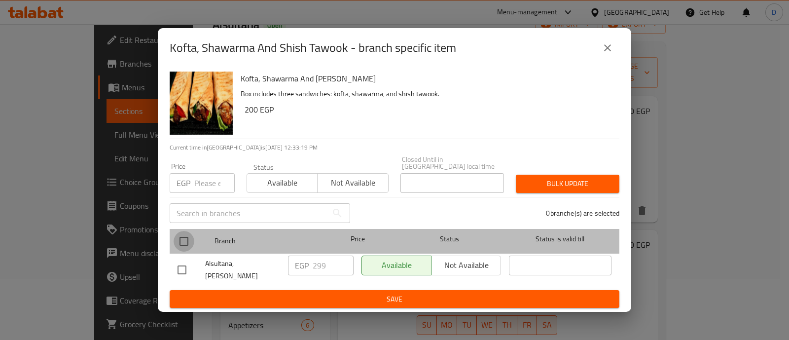
click at [186, 235] on input "checkbox" at bounding box center [184, 241] width 21 height 21
checkbox input "true"
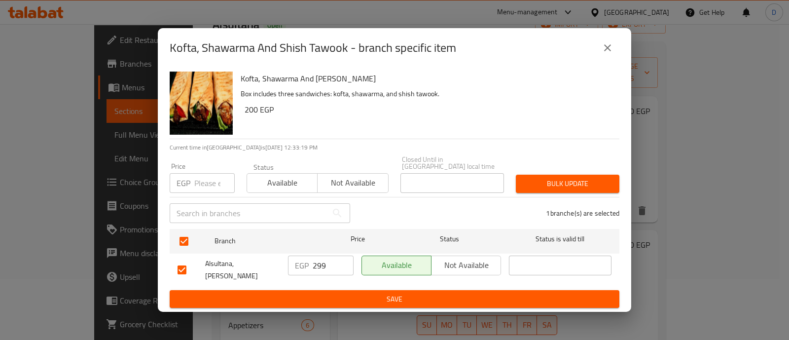
click at [322, 261] on input "299" at bounding box center [333, 266] width 41 height 20
type input "350"
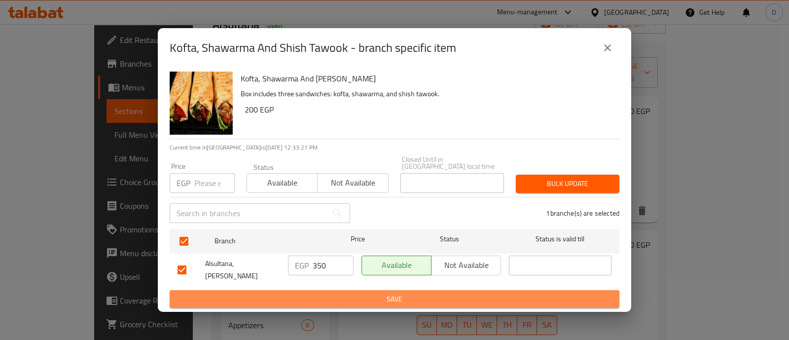
drag, startPoint x: 329, startPoint y: 293, endPoint x: 409, endPoint y: 265, distance: 84.6
click at [330, 294] on span "Save" at bounding box center [395, 299] width 434 height 12
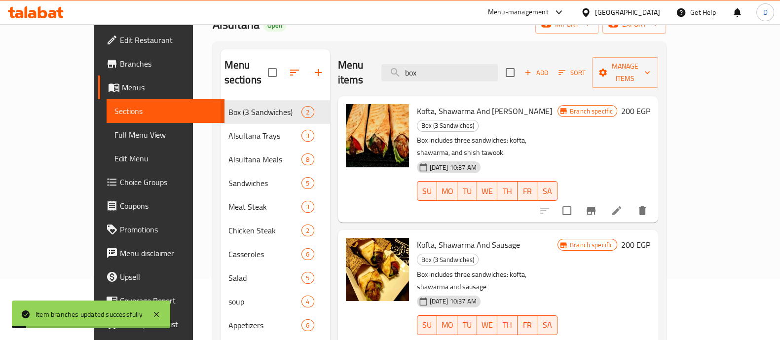
click at [597, 339] on icon "Branch-specific-item" at bounding box center [591, 345] width 12 height 12
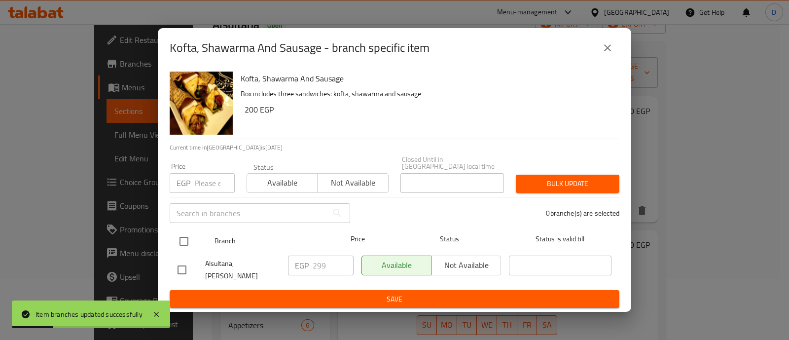
click at [185, 240] on input "checkbox" at bounding box center [184, 241] width 21 height 21
checkbox input "true"
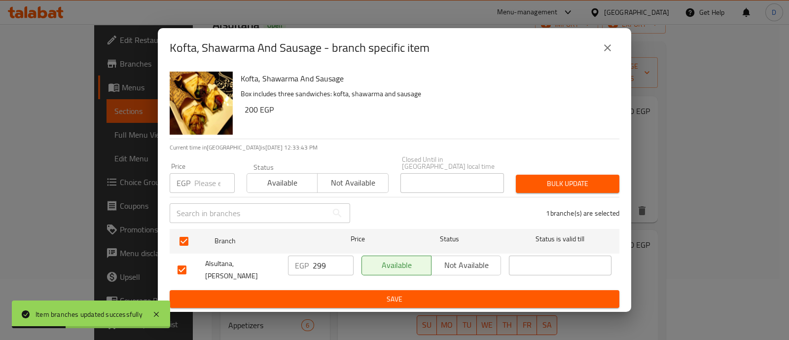
click at [315, 260] on input "299" at bounding box center [333, 266] width 41 height 20
type input "350"
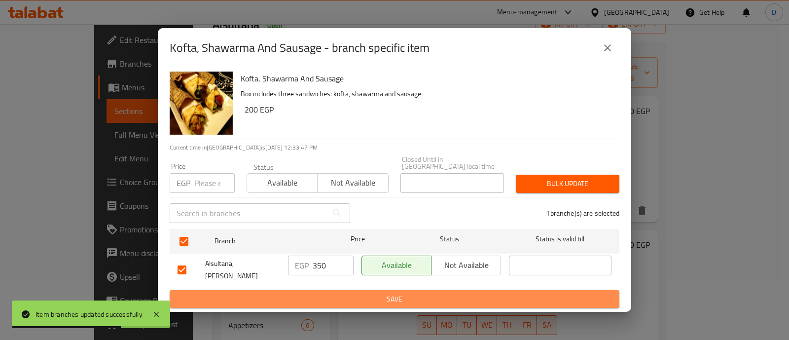
click at [355, 293] on span "Save" at bounding box center [395, 299] width 434 height 12
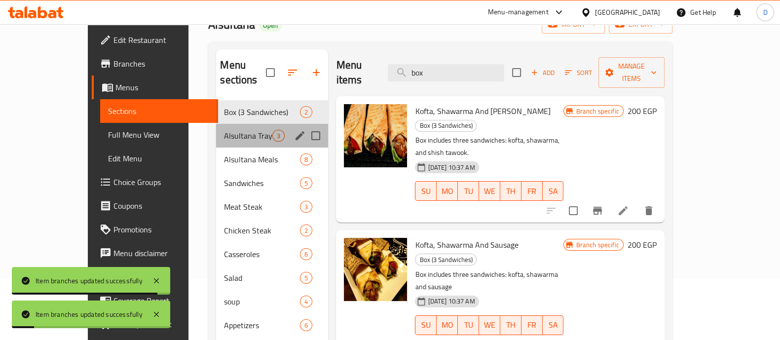
click at [216, 124] on div "Alsultana Trays 3" at bounding box center [272, 136] width 112 height 24
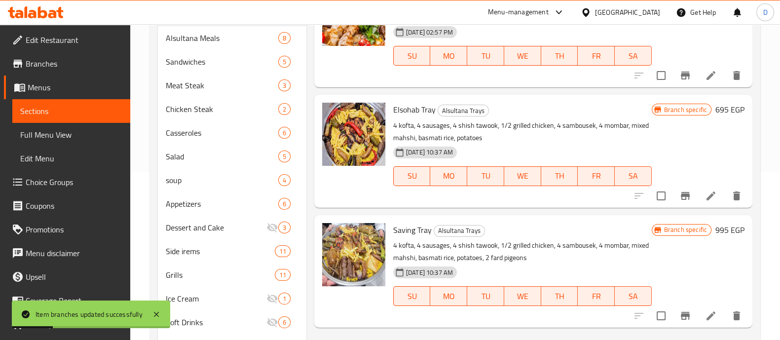
scroll to position [185, 0]
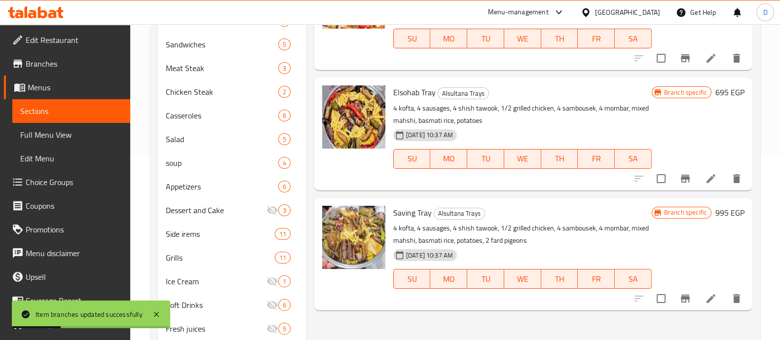
click at [686, 182] on icon "Branch-specific-item" at bounding box center [685, 179] width 9 height 8
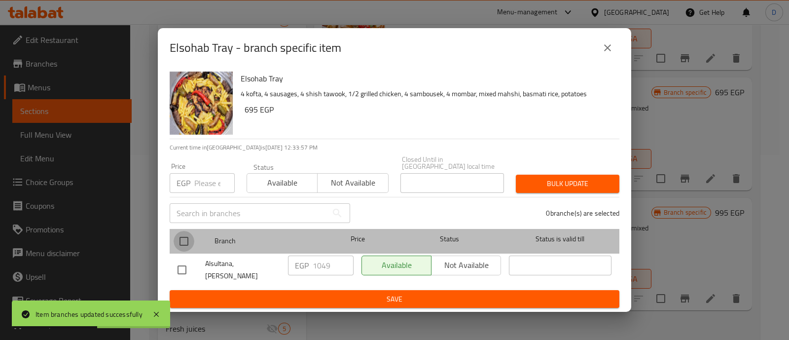
click at [189, 237] on input "checkbox" at bounding box center [184, 241] width 21 height 21
checkbox input "true"
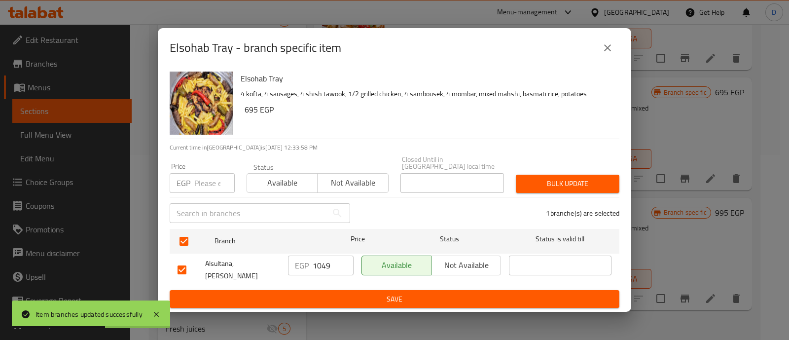
click at [330, 262] on input "1049" at bounding box center [333, 266] width 41 height 20
type input "1250"
click at [329, 298] on span "Save" at bounding box center [395, 299] width 434 height 12
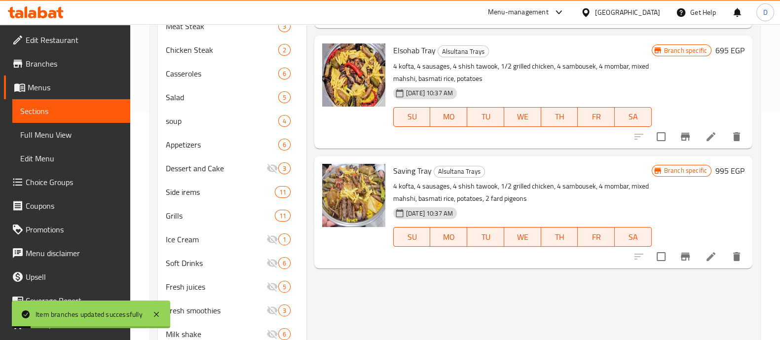
scroll to position [246, 0]
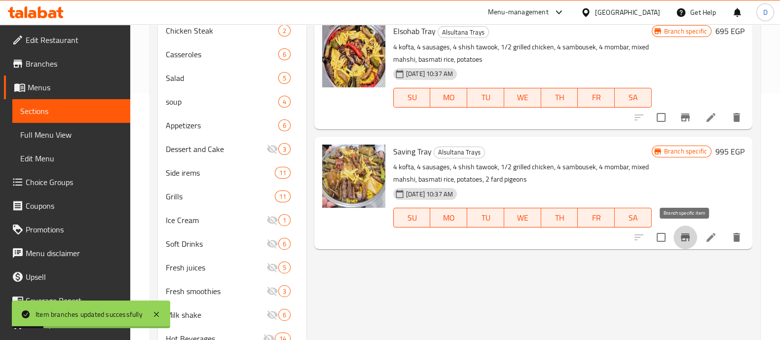
click at [690, 235] on icon "Branch-specific-item" at bounding box center [685, 237] width 12 height 12
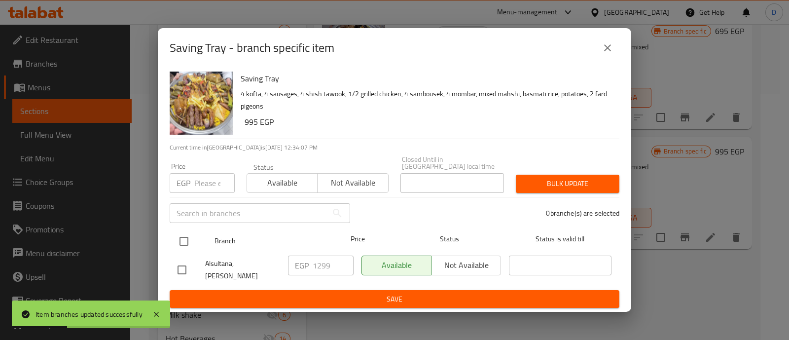
click at [177, 240] on input "checkbox" at bounding box center [184, 241] width 21 height 21
checkbox input "true"
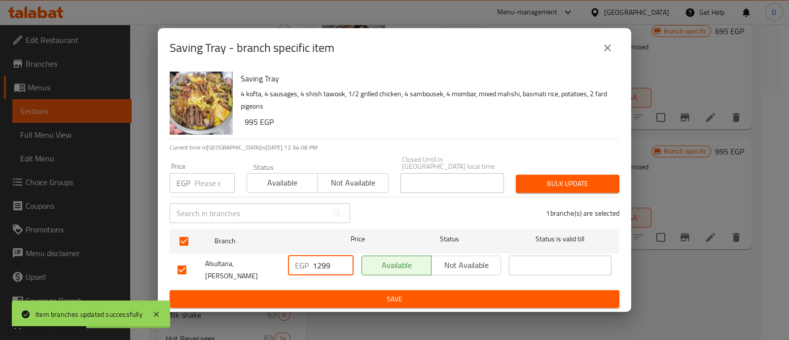
click at [316, 259] on input "1299" at bounding box center [333, 266] width 41 height 20
type input "1510"
click at [327, 293] on span "Save" at bounding box center [395, 299] width 434 height 12
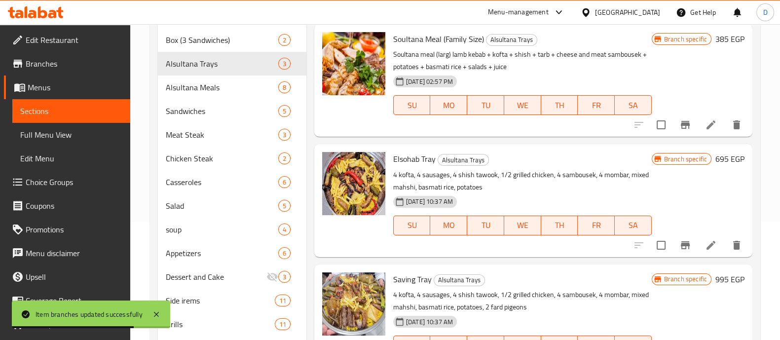
scroll to position [0, 0]
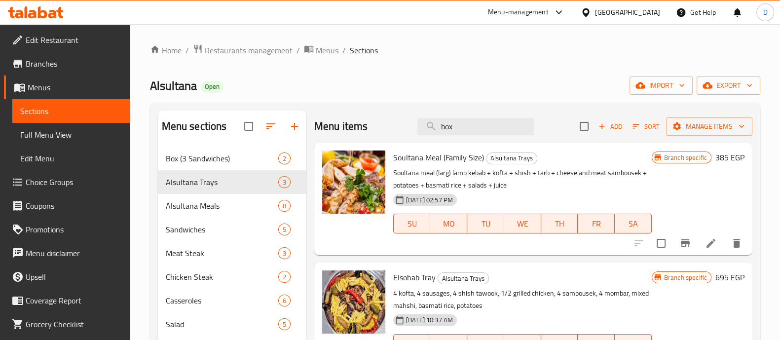
click at [31, 8] on icon at bounding box center [36, 12] width 56 height 12
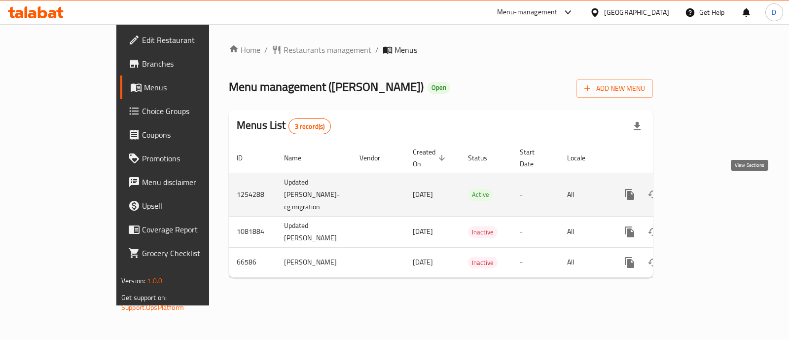
click at [707, 191] on icon "enhanced table" at bounding box center [701, 194] width 12 height 12
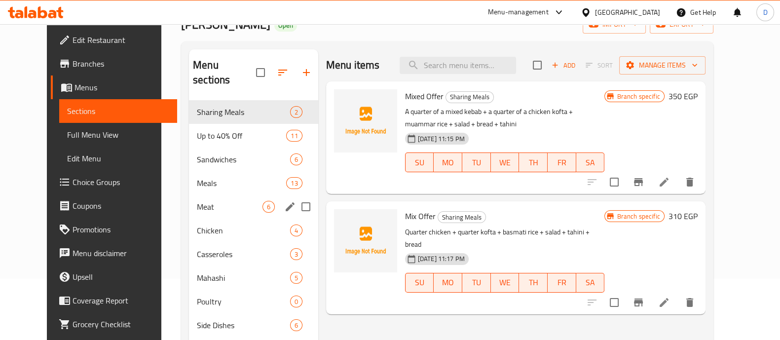
scroll to position [123, 0]
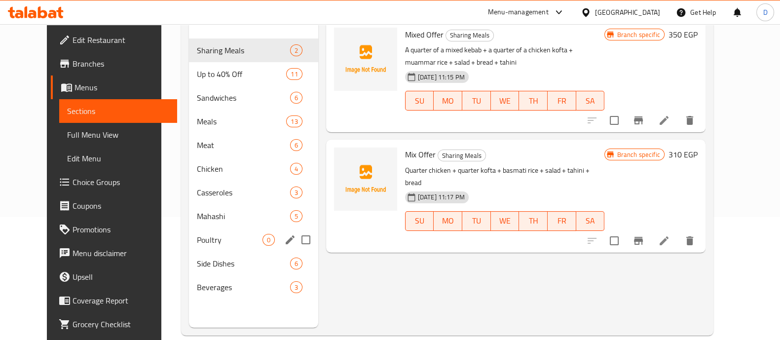
click at [203, 234] on span "Poultry" at bounding box center [230, 240] width 66 height 12
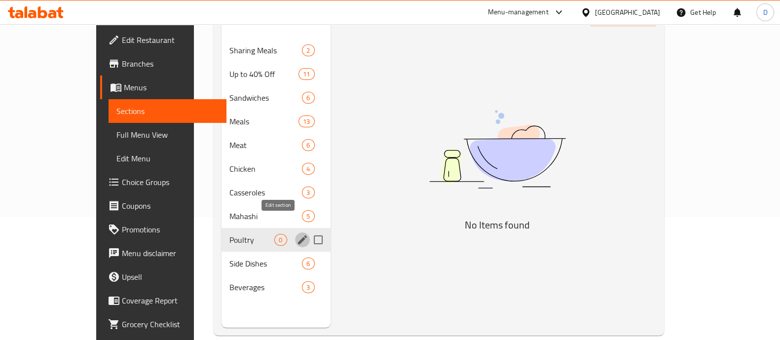
click at [297, 234] on icon "edit" at bounding box center [303, 240] width 12 height 12
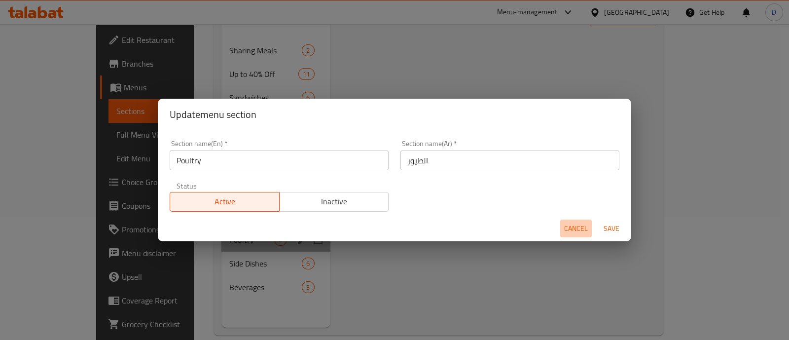
click at [564, 230] on span "Cancel" at bounding box center [576, 229] width 24 height 12
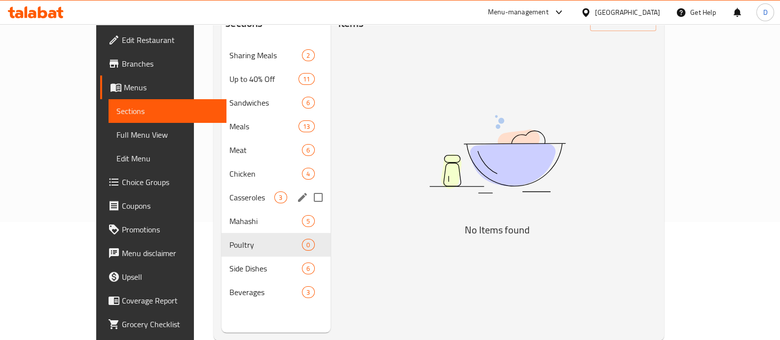
scroll to position [123, 0]
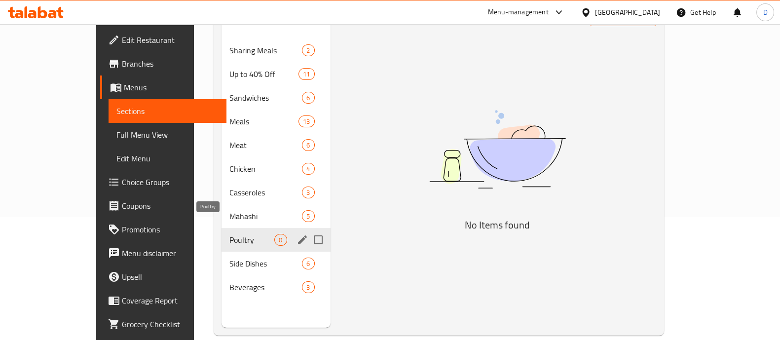
click at [229, 234] on span "Poultry" at bounding box center [251, 240] width 45 height 12
drag, startPoint x: 195, startPoint y: 219, endPoint x: 225, endPoint y: 196, distance: 37.7
click at [229, 234] on span "Poultry" at bounding box center [251, 240] width 45 height 12
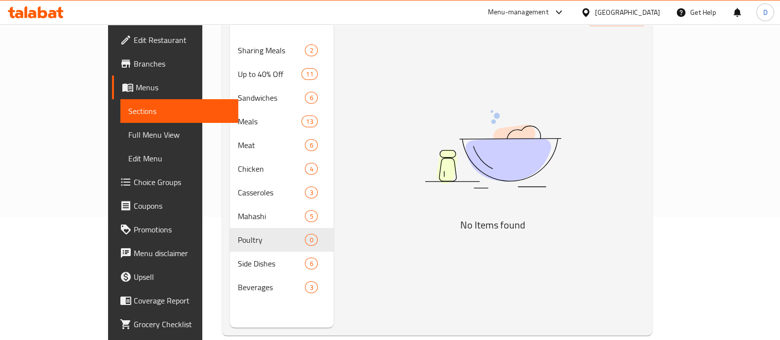
scroll to position [0, 0]
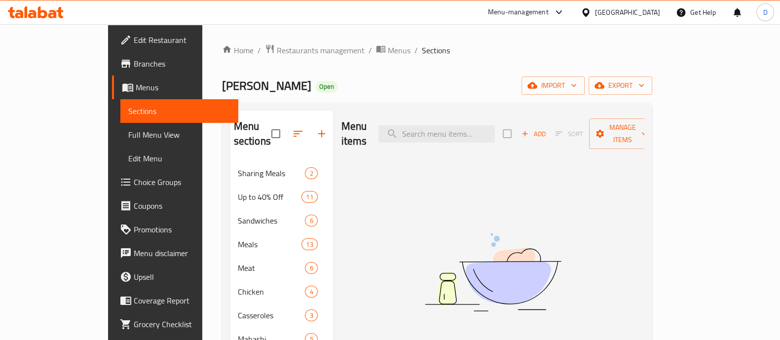
click at [619, 118] on div "Add Sort Manage items" at bounding box center [579, 133] width 152 height 31
click at [547, 128] on span "Add" at bounding box center [533, 133] width 27 height 11
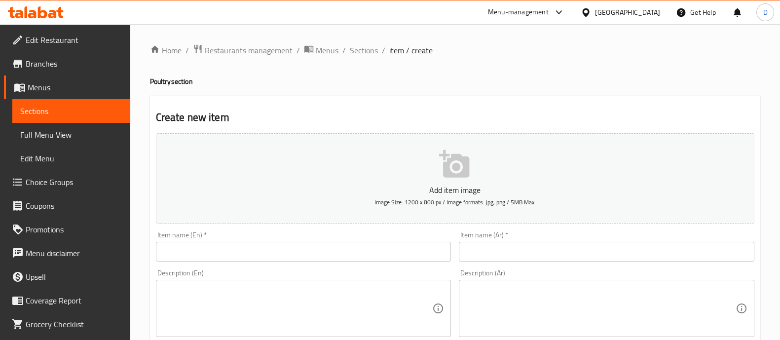
click at [525, 247] on input "text" at bounding box center [607, 252] width 296 height 20
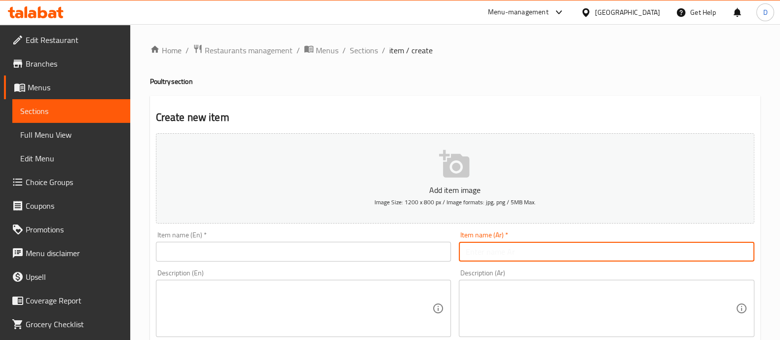
paste input "فردحمام محشي"
click at [737, 254] on input "فردحمام محشي" at bounding box center [607, 252] width 296 height 20
click at [711, 254] on input "فرد حمام محشي" at bounding box center [607, 252] width 296 height 20
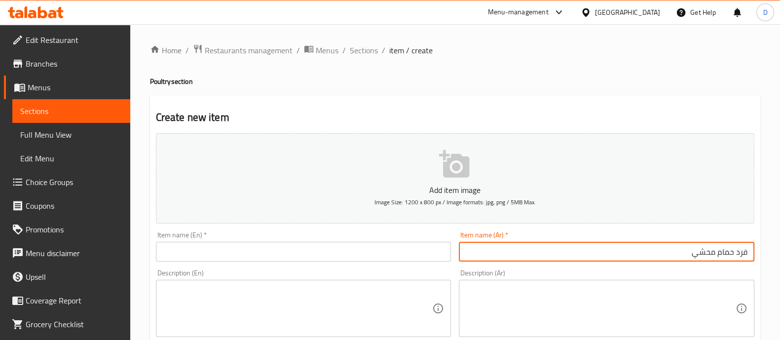
type input "فرد حمام محشي"
click at [274, 248] on input "text" at bounding box center [304, 252] width 296 height 20
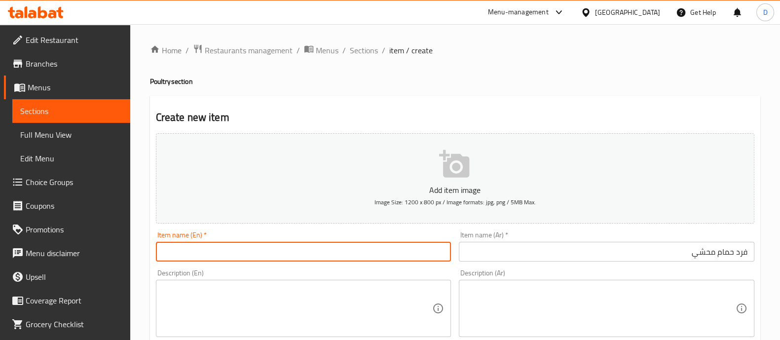
paste input "Stuffed pigeon"
type input "Stuffed pigeon"
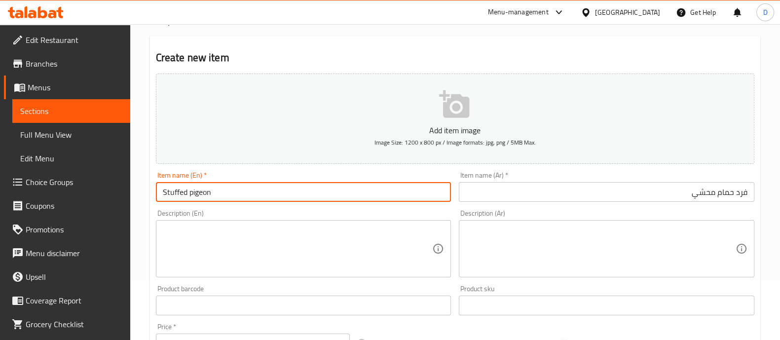
scroll to position [123, 0]
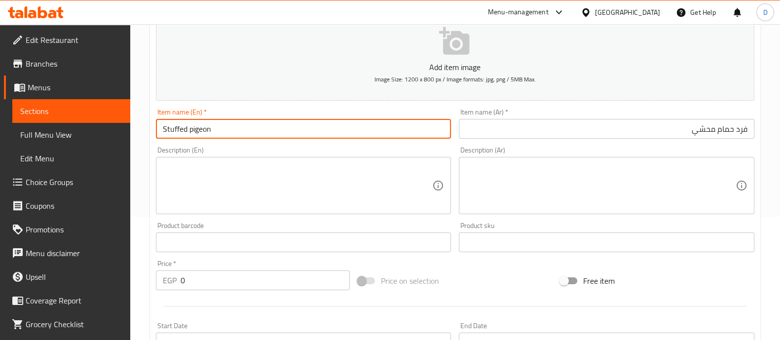
click at [275, 272] on input "0" at bounding box center [266, 280] width 170 height 20
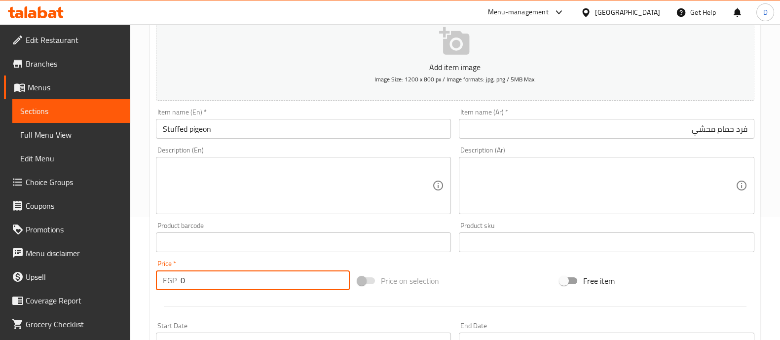
click at [275, 272] on input "0" at bounding box center [266, 280] width 170 height 20
type input "180"
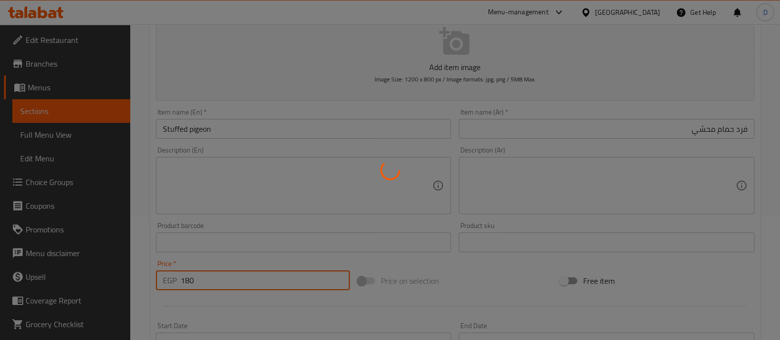
type input "0"
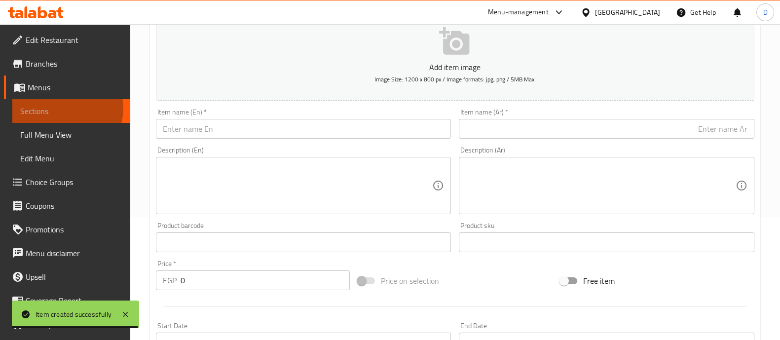
click at [67, 109] on span "Sections" at bounding box center [71, 111] width 102 height 12
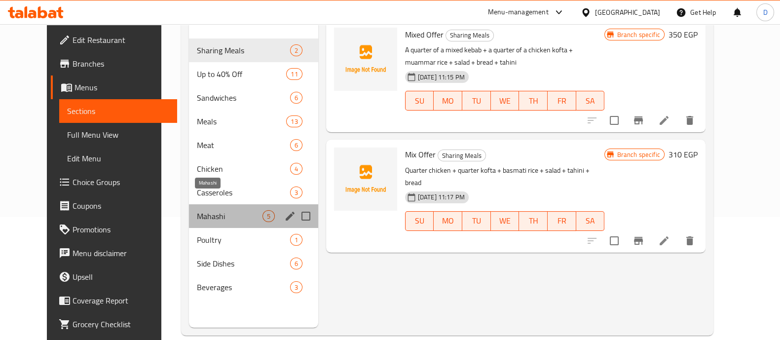
click at [198, 210] on span "Mahashi" at bounding box center [230, 216] width 66 height 12
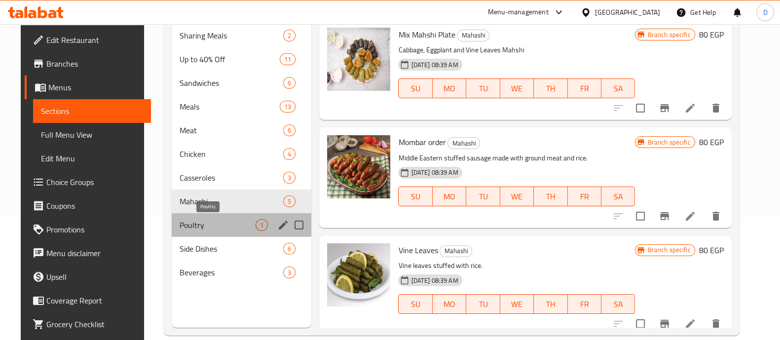
click at [181, 219] on span "Poultry" at bounding box center [218, 225] width 76 height 12
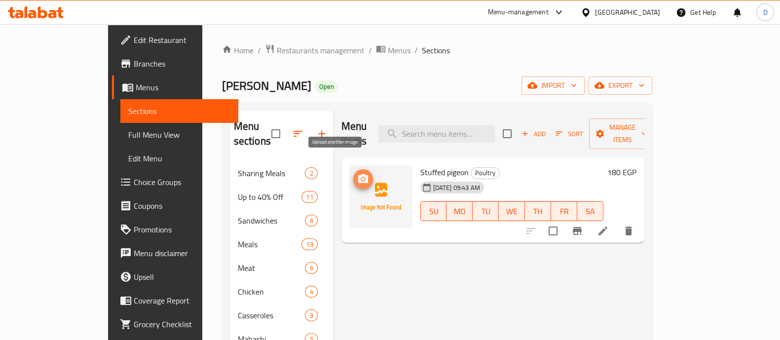
click at [358, 174] on icon "upload picture" at bounding box center [363, 178] width 10 height 9
click at [349, 165] on img at bounding box center [380, 196] width 63 height 63
click at [353, 169] on button "upload picture" at bounding box center [363, 179] width 20 height 20
